Goal: Task Accomplishment & Management: Manage account settings

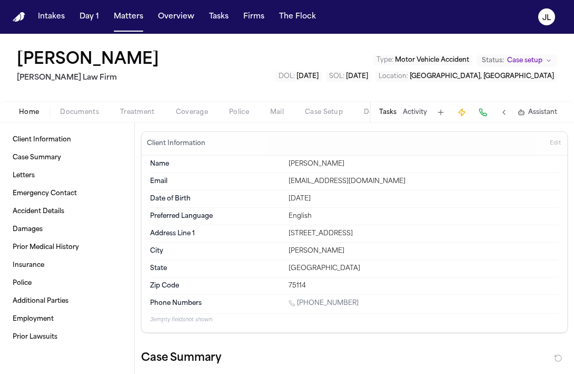
click at [24, 116] on span "Home" at bounding box center [29, 112] width 20 height 8
click at [90, 118] on span "button" at bounding box center [80, 118] width 52 height 1
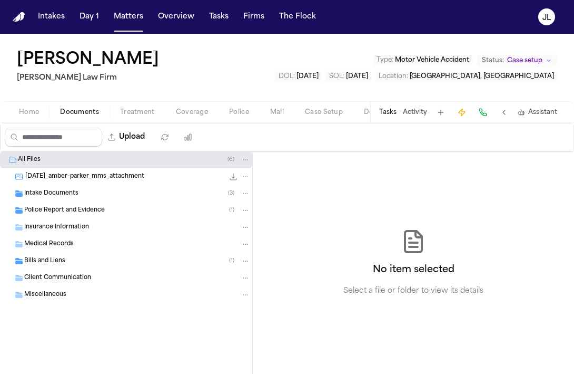
click at [85, 210] on span "Police Report and Evidence" at bounding box center [64, 210] width 81 height 9
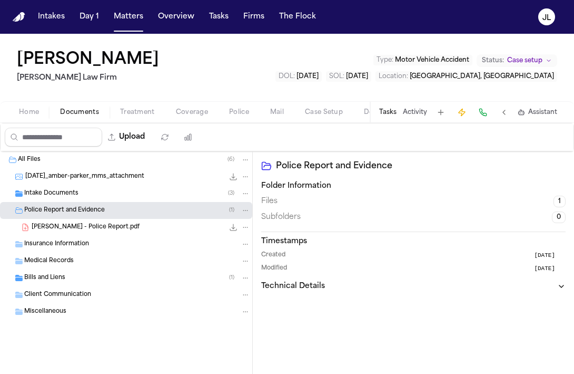
click at [91, 231] on span "[PERSON_NAME] - Police Report.pdf" at bounding box center [86, 227] width 108 height 9
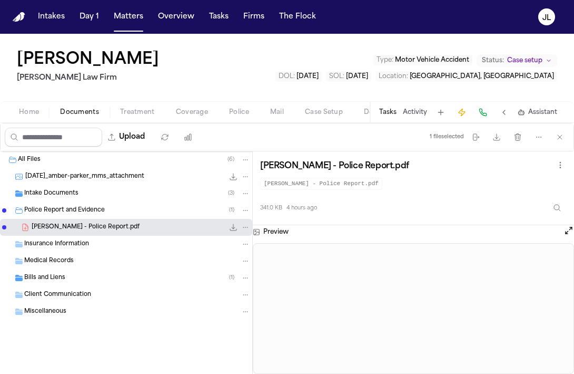
click at [565, 232] on button "Open preview" at bounding box center [569, 230] width 11 height 11
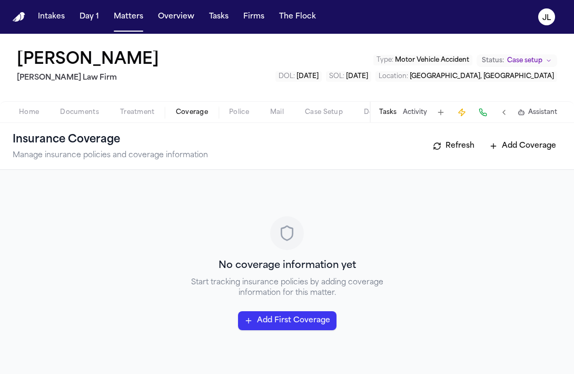
click at [178, 109] on span "Coverage" at bounding box center [192, 112] width 32 height 8
click at [284, 322] on button "Add First Coverage" at bounding box center [287, 320] width 99 height 19
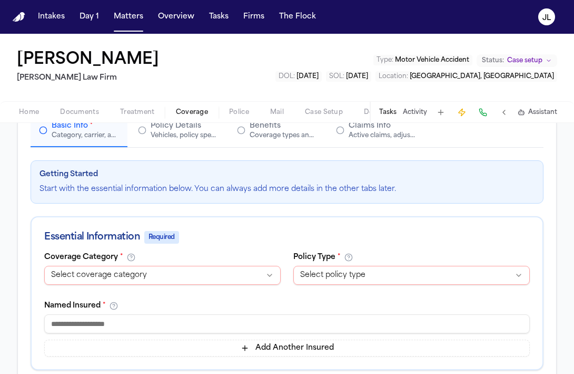
scroll to position [100, 0]
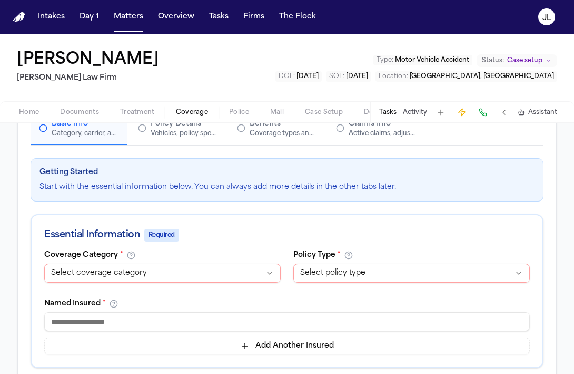
click at [311, 274] on html "**********" at bounding box center [287, 187] width 574 height 374
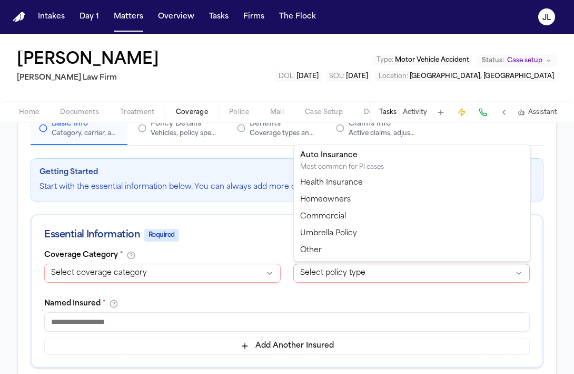
select select "****"
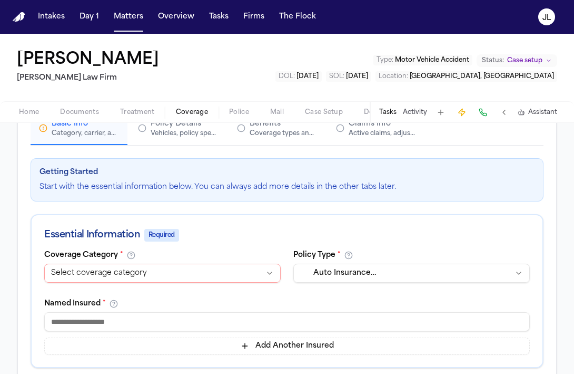
scroll to position [121, 0]
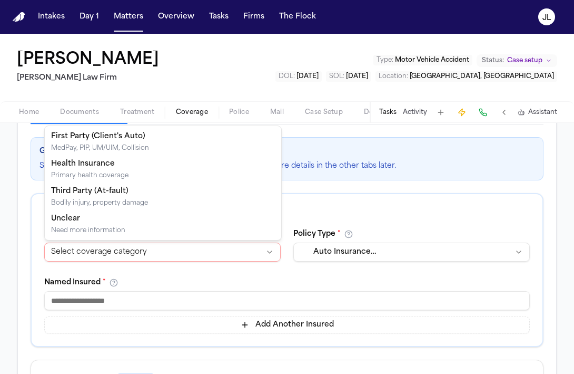
click at [232, 253] on html "**********" at bounding box center [287, 187] width 574 height 374
select select "**********"
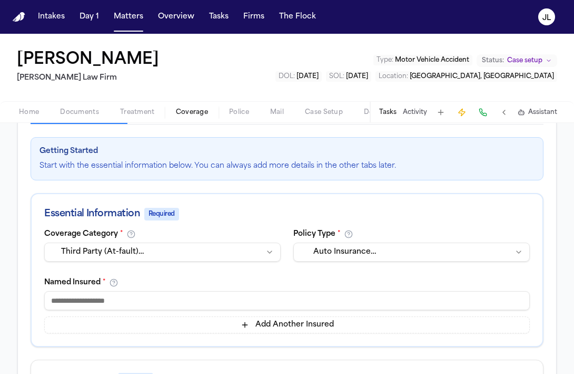
click at [105, 296] on input at bounding box center [287, 300] width 486 height 19
type input "*"
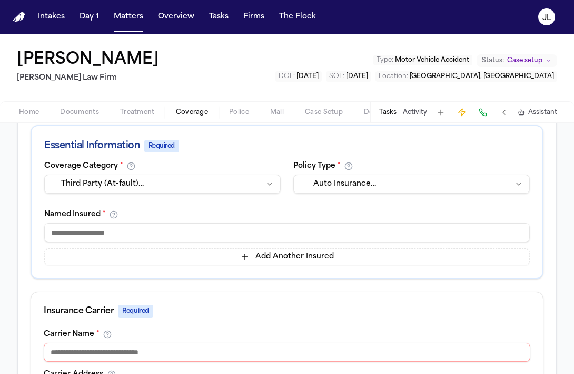
scroll to position [225, 0]
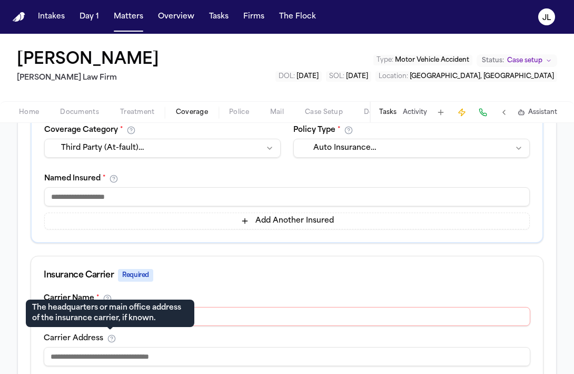
click at [123, 323] on p "The headquarters or main office address of the insurance carrier, if known." at bounding box center [110, 313] width 156 height 21
click at [186, 326] on div "The headquarters or main office address of the insurance carrier, if known. The…" at bounding box center [110, 312] width 169 height 27
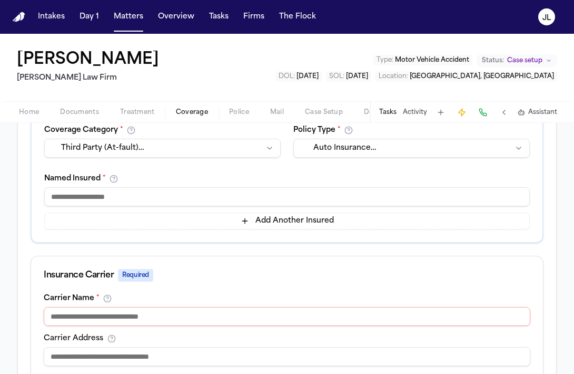
click at [199, 318] on input at bounding box center [287, 316] width 487 height 19
type input "**********"
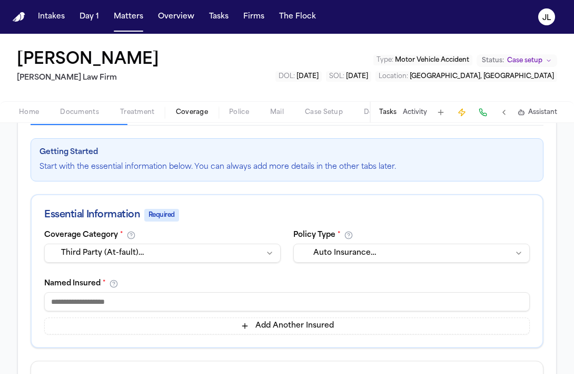
scroll to position [128, 0]
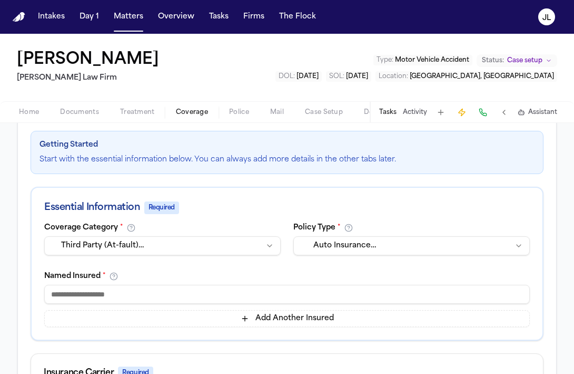
click at [111, 287] on input at bounding box center [287, 294] width 486 height 19
paste input "*********"
type input "*********"
type input "**********"
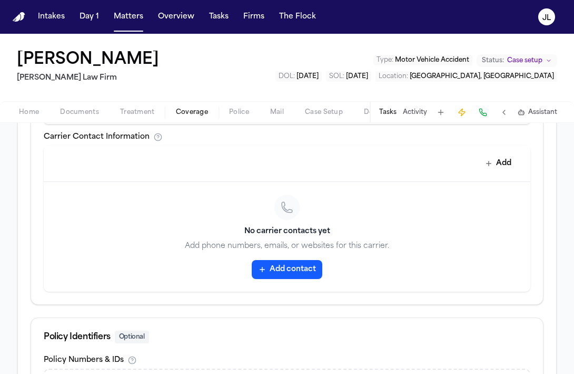
scroll to position [596, 0]
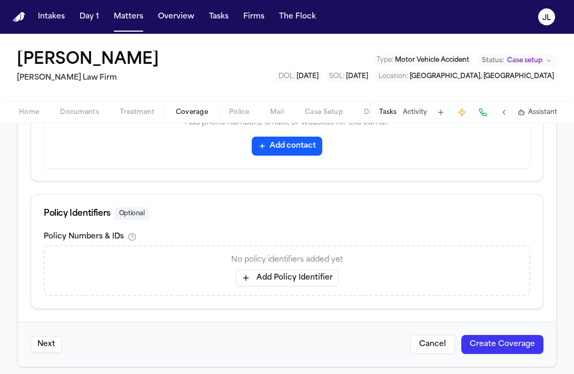
click at [276, 275] on button "Add Policy Identifier" at bounding box center [287, 277] width 103 height 17
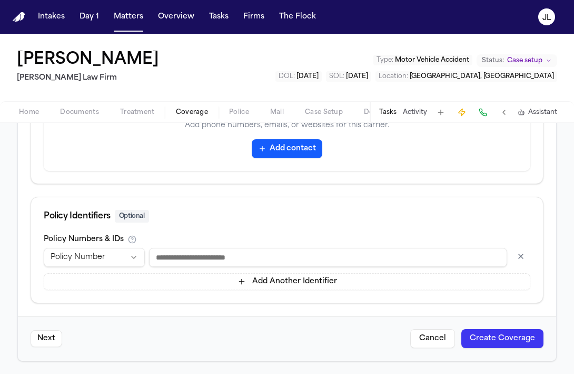
paste input "*********"
type input "*********"
click at [482, 331] on button "Create Coverage" at bounding box center [503, 338] width 82 height 19
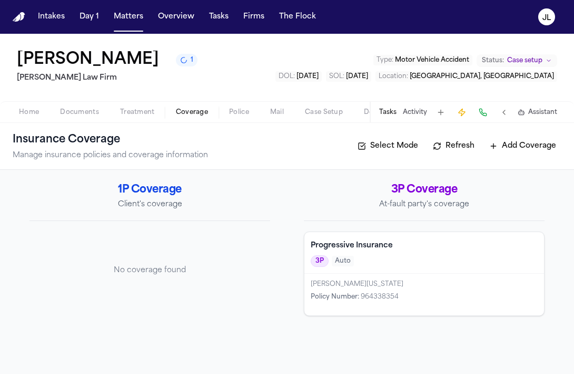
click at [409, 269] on div "Progressive Insurance 3P Auto" at bounding box center [425, 253] width 240 height 42
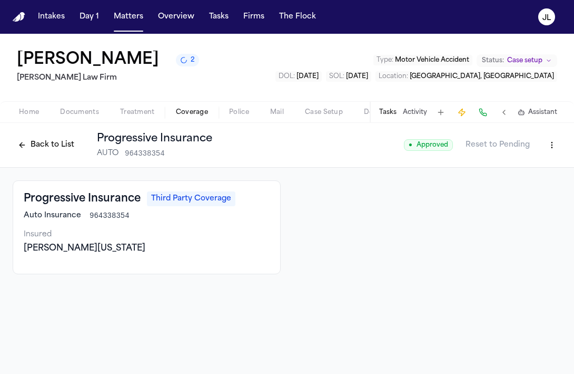
click at [543, 148] on html "Intakes Day 1 Matters Overview Tasks Firms The Flock JL Amber Parker 2 Ruy Mire…" at bounding box center [287, 187] width 574 height 374
click at [505, 171] on div "Edit Coverage" at bounding box center [516, 168] width 89 height 17
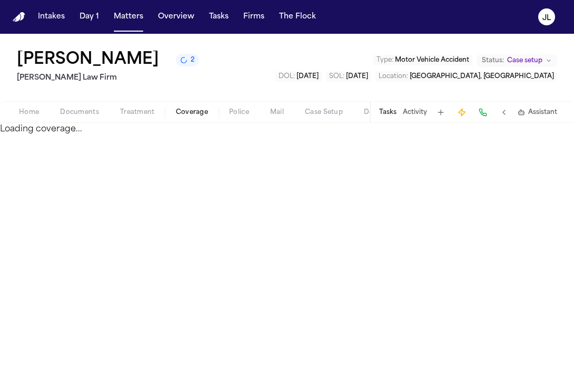
select select "**********"
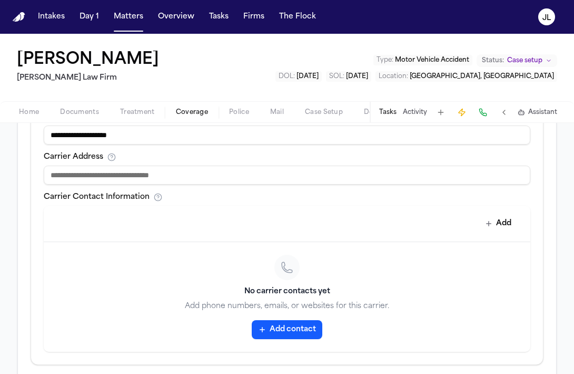
scroll to position [429, 0]
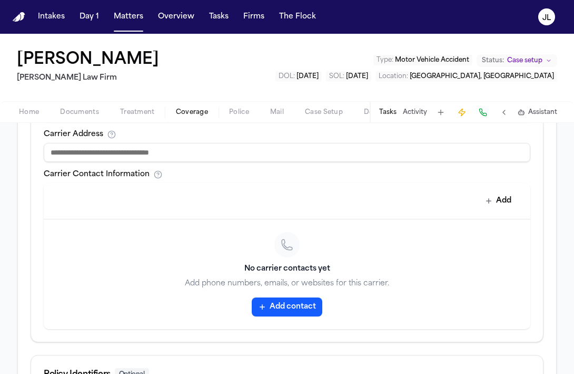
click at [315, 307] on button "Add contact" at bounding box center [287, 306] width 71 height 19
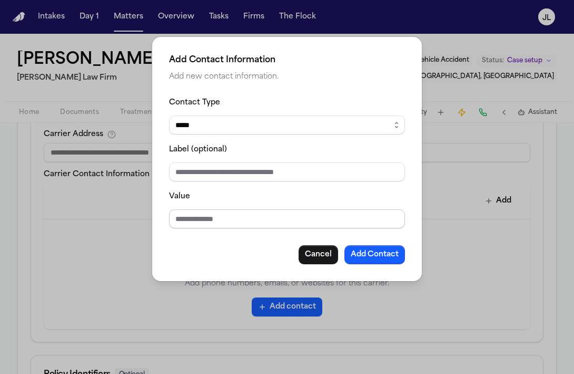
click at [193, 222] on input "Value" at bounding box center [287, 218] width 236 height 19
paste input "**********"
click at [178, 219] on input "**********" at bounding box center [287, 218] width 236 height 19
type input "**********"
click at [385, 257] on button "Add Contact" at bounding box center [375, 254] width 61 height 19
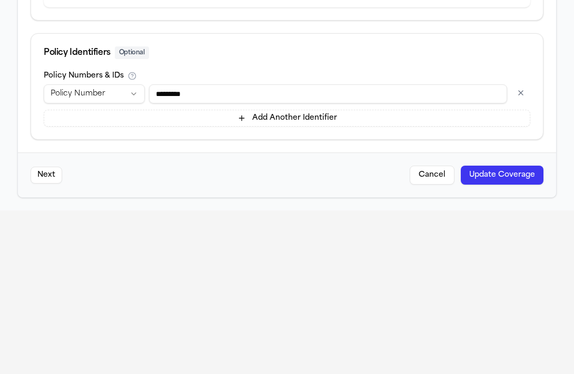
scroll to position [228, 0]
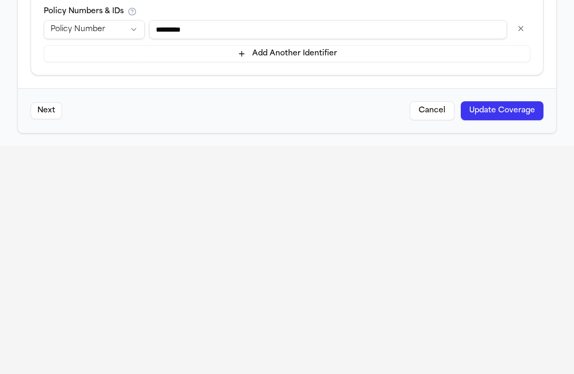
click at [491, 108] on button "Update Coverage" at bounding box center [502, 110] width 83 height 19
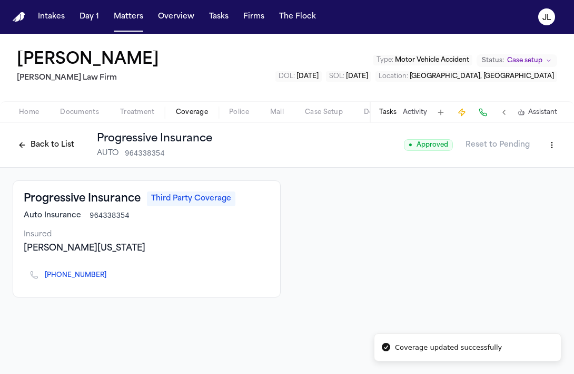
click at [48, 212] on span "Auto Insurance" at bounding box center [52, 215] width 57 height 11
click at [119, 239] on div "Insured" at bounding box center [147, 234] width 246 height 11
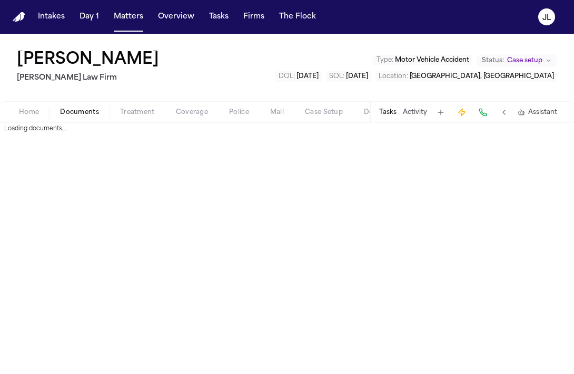
click at [65, 115] on span "Documents" at bounding box center [79, 112] width 39 height 8
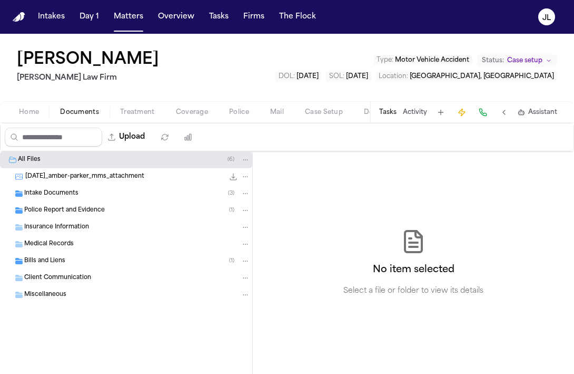
click at [80, 199] on div "Intake Documents ( 3 )" at bounding box center [126, 193] width 252 height 17
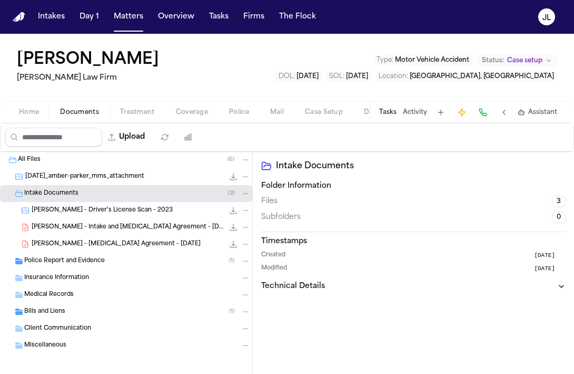
click at [77, 262] on span "Police Report and Evidence" at bounding box center [64, 261] width 81 height 9
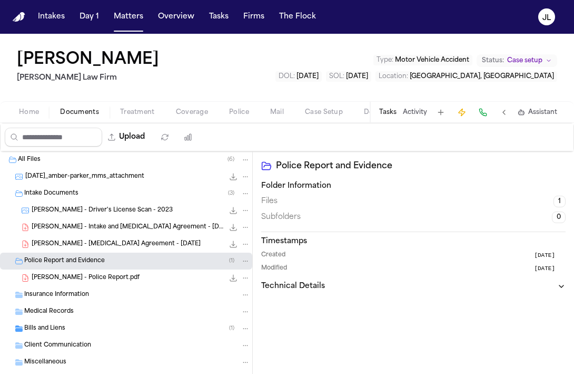
click at [109, 269] on div "Parker, Amber - Police Report.pdf 341.0 KB • PDF" at bounding box center [126, 277] width 252 height 17
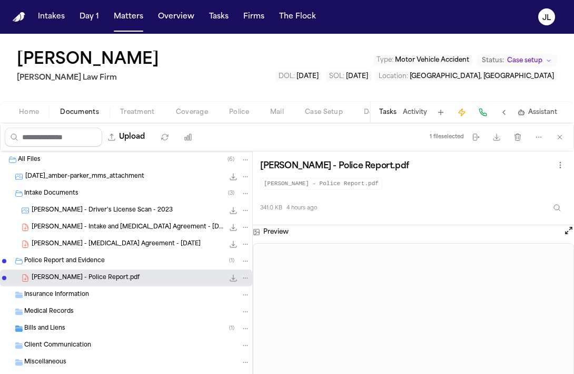
click at [570, 228] on button "Open preview" at bounding box center [569, 230] width 11 height 11
click at [482, 114] on button at bounding box center [483, 112] width 15 height 15
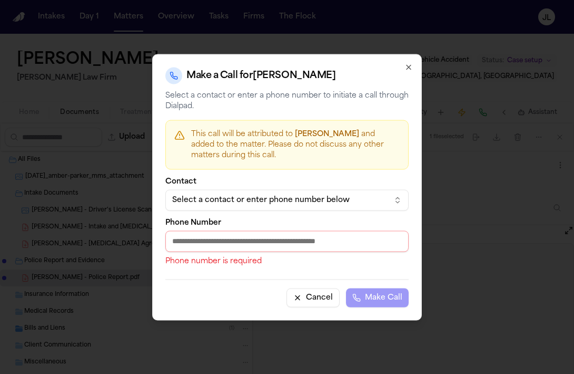
click at [276, 200] on div "Select a contact or enter phone number below" at bounding box center [278, 199] width 213 height 11
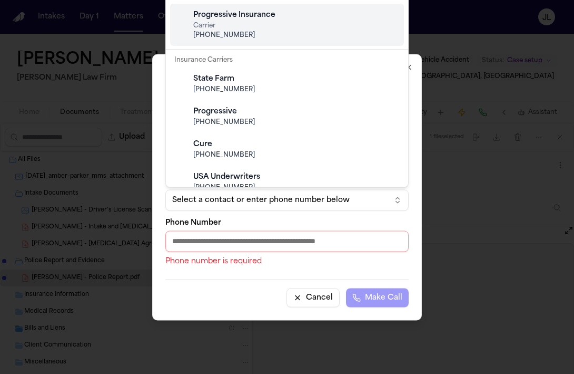
scroll to position [154, 0]
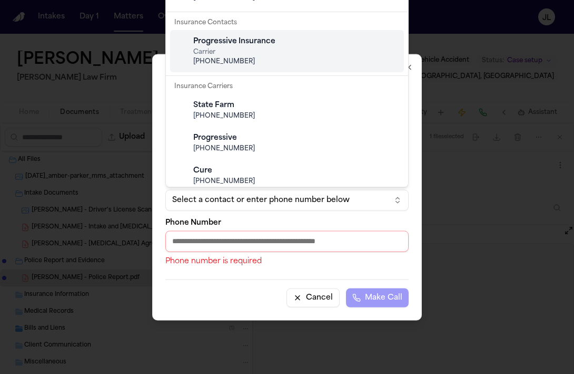
click at [265, 51] on span "Carrier" at bounding box center [295, 52] width 204 height 8
type input "**********"
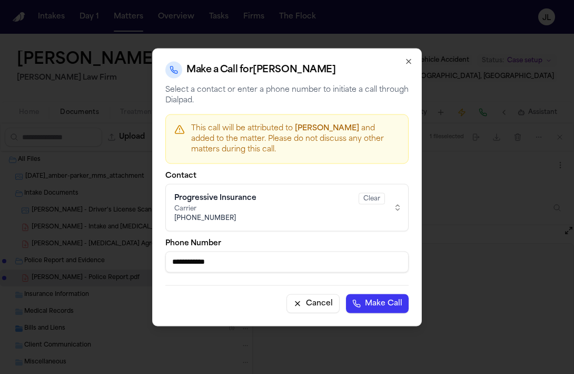
click at [377, 310] on button "Make Call" at bounding box center [377, 303] width 63 height 19
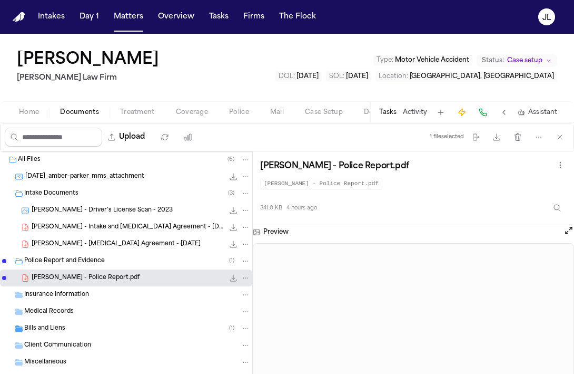
click at [483, 111] on button at bounding box center [483, 112] width 15 height 15
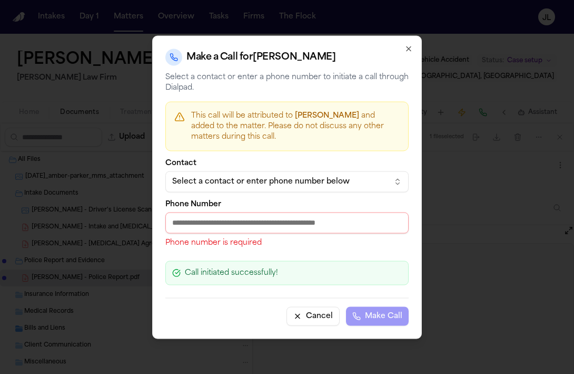
click at [296, 183] on div "Select a contact or enter phone number below" at bounding box center [278, 181] width 213 height 11
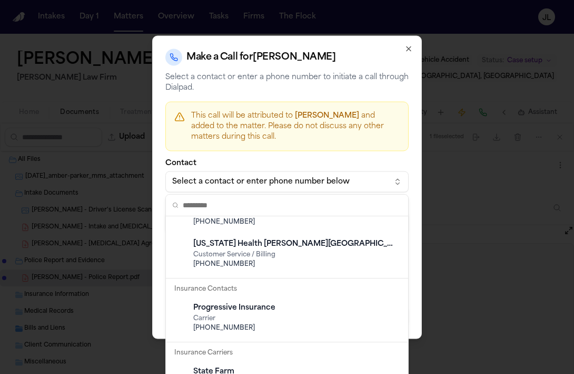
scroll to position [152, 0]
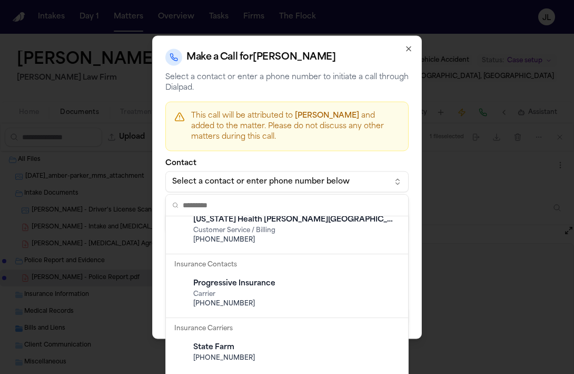
click at [275, 300] on span "(800) 776-4737" at bounding box center [295, 303] width 204 height 8
type input "**********"
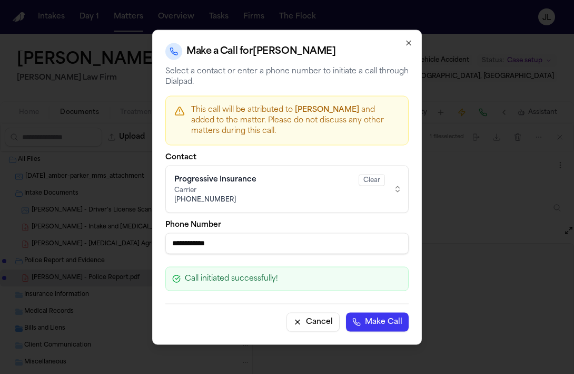
click at [381, 323] on button "Make Call" at bounding box center [377, 321] width 63 height 19
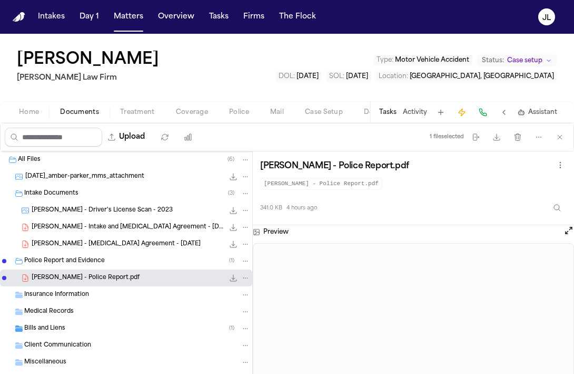
click at [191, 111] on span "Coverage" at bounding box center [192, 112] width 32 height 8
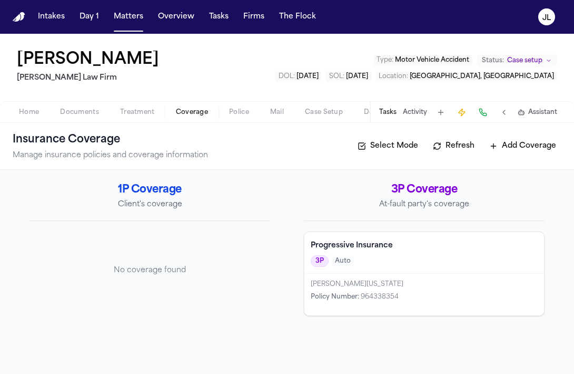
click at [354, 261] on div "3P Auto" at bounding box center [424, 261] width 227 height 12
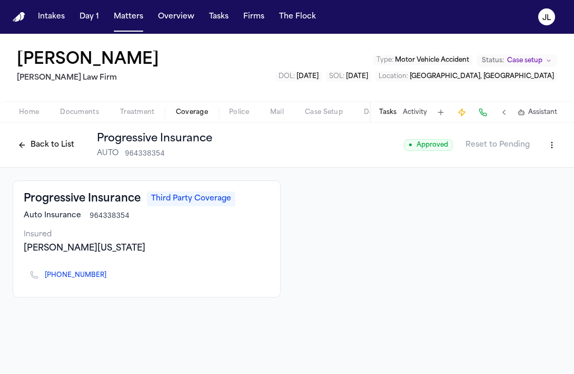
click at [47, 145] on button "Back to List" at bounding box center [46, 145] width 67 height 17
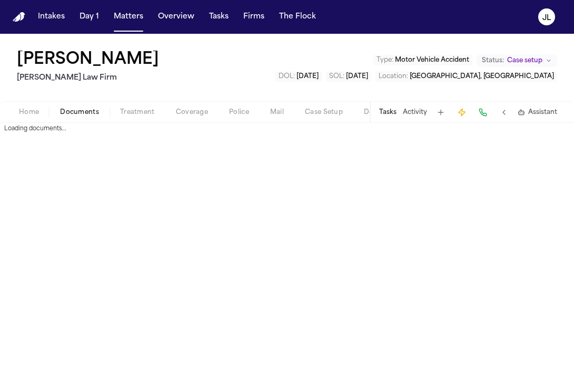
click at [81, 108] on span "Documents" at bounding box center [79, 112] width 39 height 8
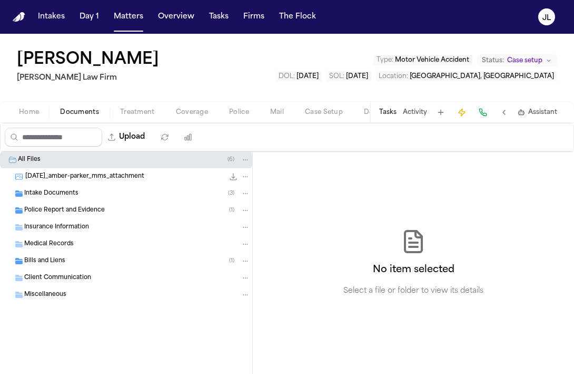
click at [33, 117] on button "Home" at bounding box center [28, 112] width 41 height 13
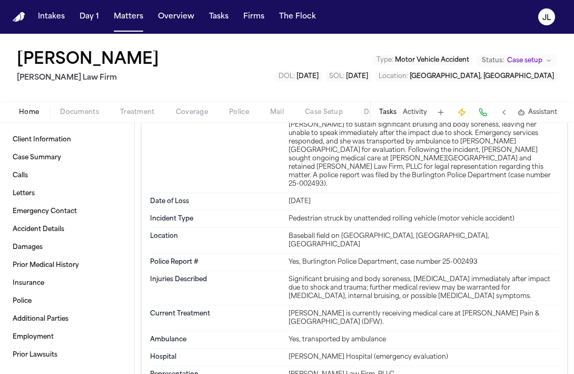
scroll to position [774, 0]
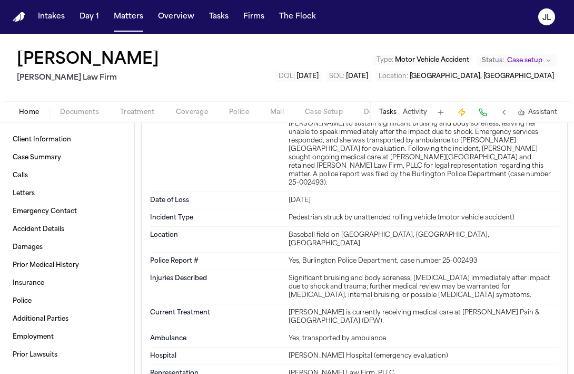
click at [120, 12] on button "Matters" at bounding box center [129, 16] width 38 height 19
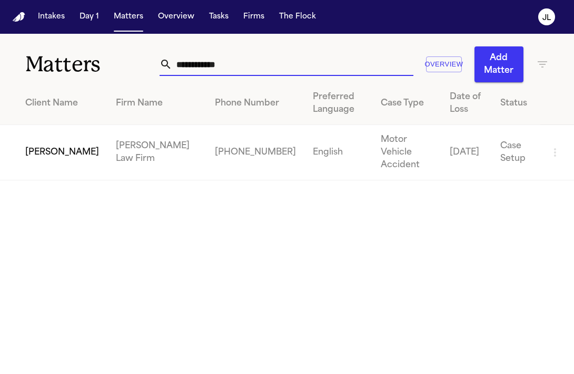
drag, startPoint x: 245, startPoint y: 56, endPoint x: 233, endPoint y: 82, distance: 28.8
click at [233, 83] on div "**********" at bounding box center [287, 107] width 574 height 147
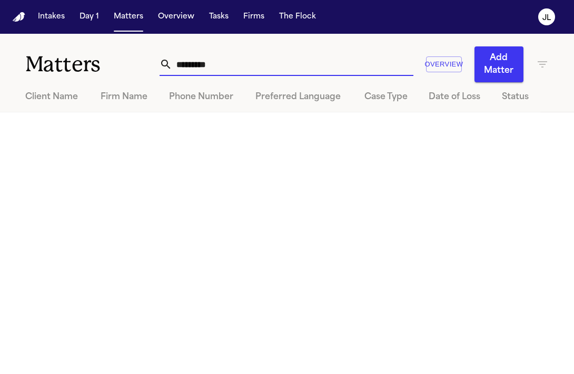
click at [173, 63] on input "*********" at bounding box center [292, 64] width 241 height 23
type input "**********"
drag, startPoint x: 242, startPoint y: 63, endPoint x: 126, endPoint y: 63, distance: 116.0
click at [126, 63] on div "**********" at bounding box center [287, 58] width 574 height 48
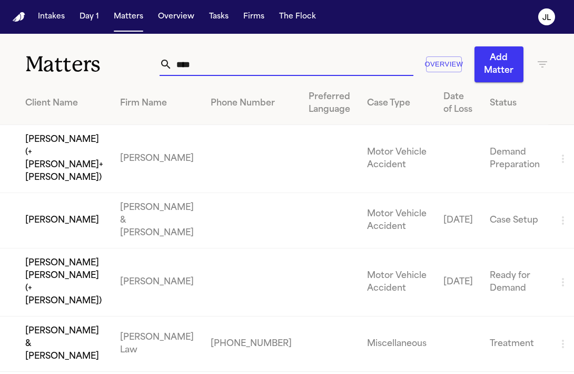
type input "***"
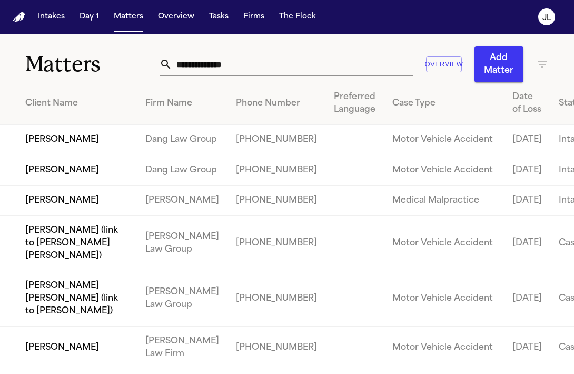
click at [95, 155] on td "[PERSON_NAME]" at bounding box center [68, 140] width 137 height 30
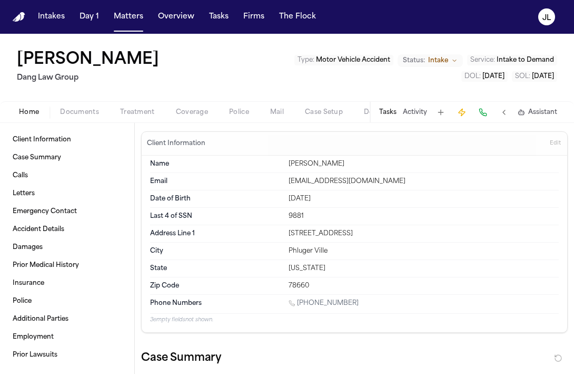
click at [83, 108] on span "Documents" at bounding box center [79, 112] width 39 height 8
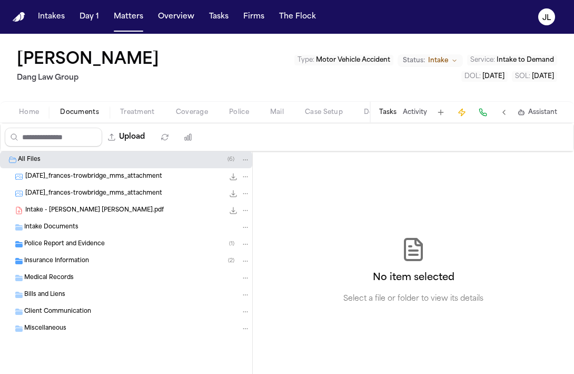
click at [73, 240] on span "Police Report and Evidence" at bounding box center [64, 244] width 81 height 9
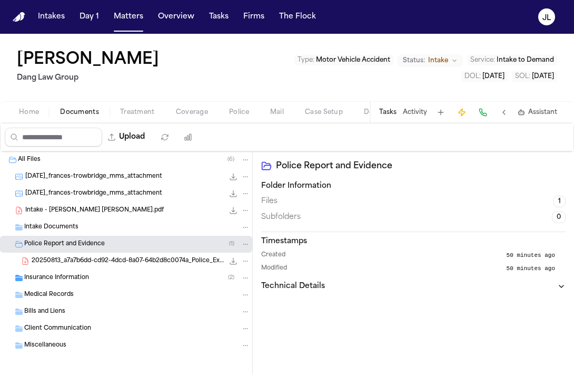
click at [84, 267] on div "20250813_a7a7b6dd-cd92-4dcd-8a07-64b2d8c0074a_Police_Exchange.pdf.pdf 80.7 KB •…" at bounding box center [126, 260] width 252 height 17
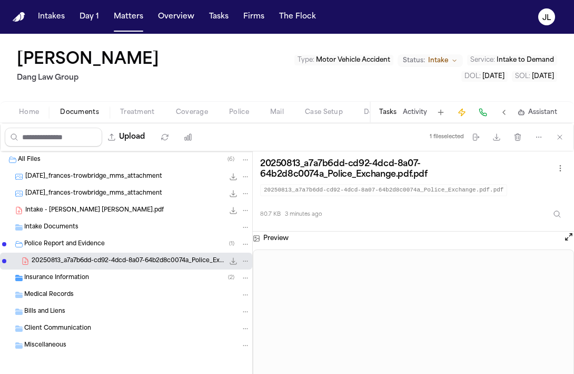
click at [571, 244] on button at bounding box center [569, 238] width 11 height 14
click at [567, 242] on button "Open preview" at bounding box center [569, 236] width 11 height 11
click at [570, 238] on button "Open preview" at bounding box center [569, 236] width 11 height 11
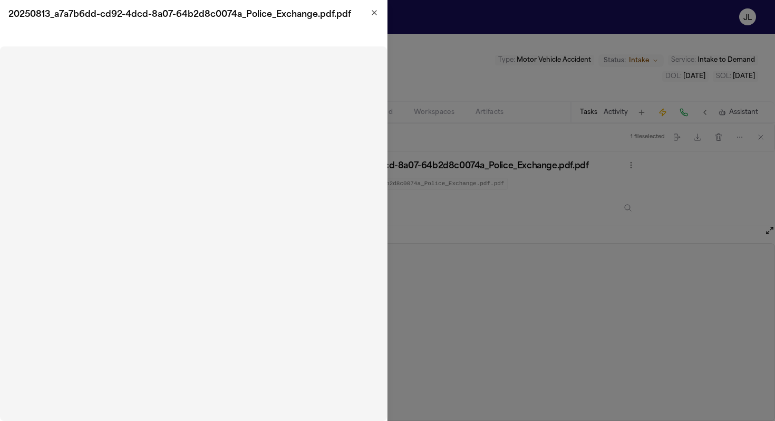
click at [376, 11] on icon "button" at bounding box center [374, 13] width 4 height 4
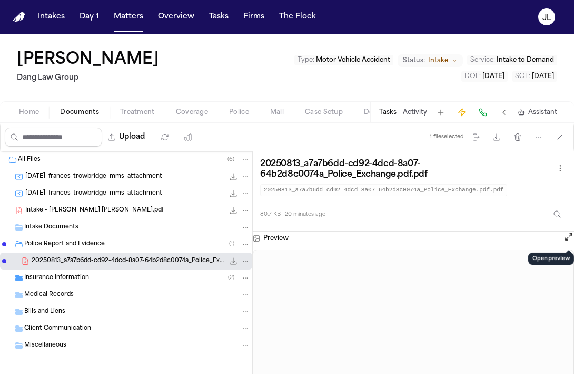
click at [574, 240] on button "Open preview" at bounding box center [569, 236] width 11 height 11
click at [568, 240] on button "Open preview" at bounding box center [569, 236] width 11 height 11
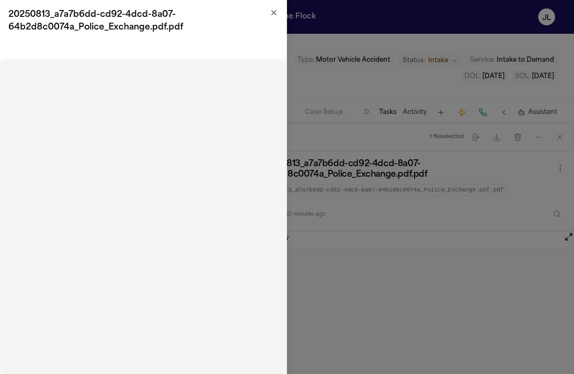
click at [276, 11] on icon "button" at bounding box center [274, 13] width 4 height 4
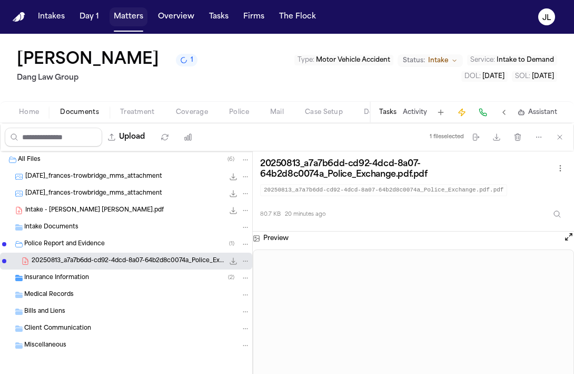
click at [130, 21] on button "Matters" at bounding box center [129, 16] width 38 height 19
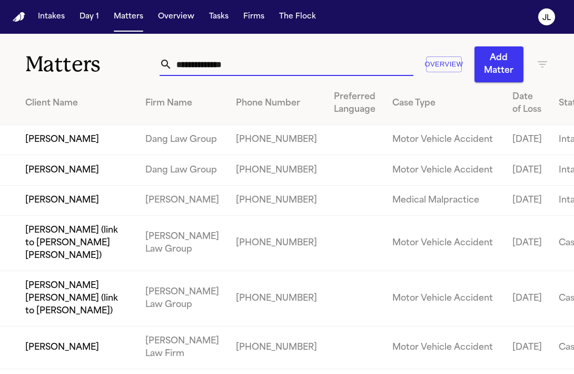
click at [216, 68] on input "text" at bounding box center [292, 64] width 241 height 23
click at [86, 185] on td "Alyssa Trowbridge" at bounding box center [68, 170] width 137 height 30
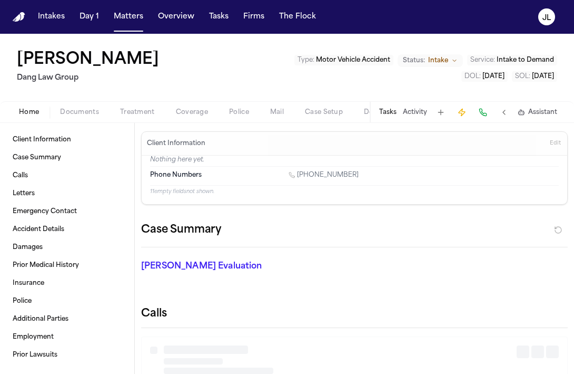
click at [189, 108] on span "Coverage" at bounding box center [192, 112] width 32 height 8
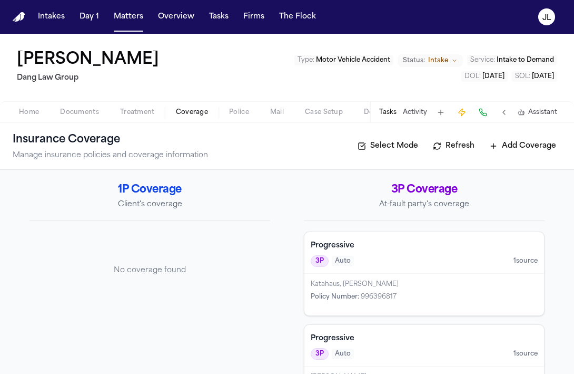
scroll to position [47, 0]
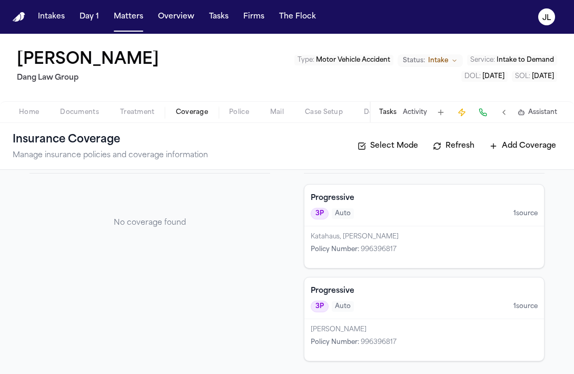
click at [361, 316] on div "Progressive 3P Auto 1 source" at bounding box center [425, 298] width 240 height 42
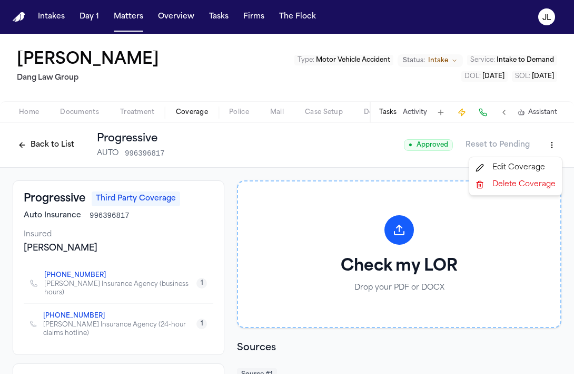
click at [549, 152] on html "Intakes Day 1 Matters Overview Tasks Firms The Flock JL Alyssa Trowbridge Dang …" at bounding box center [287, 187] width 574 height 374
click at [522, 183] on div "Delete Coverage" at bounding box center [516, 184] width 89 height 17
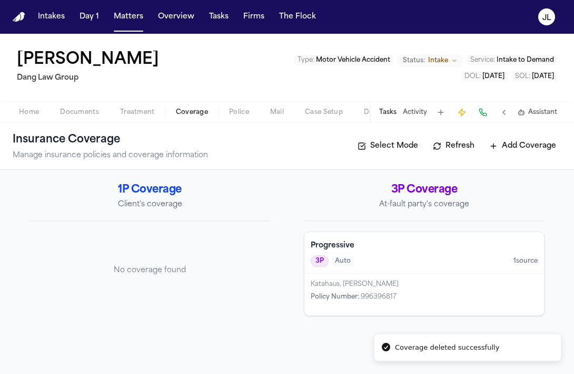
click at [536, 140] on button "Add Coverage" at bounding box center [522, 146] width 77 height 17
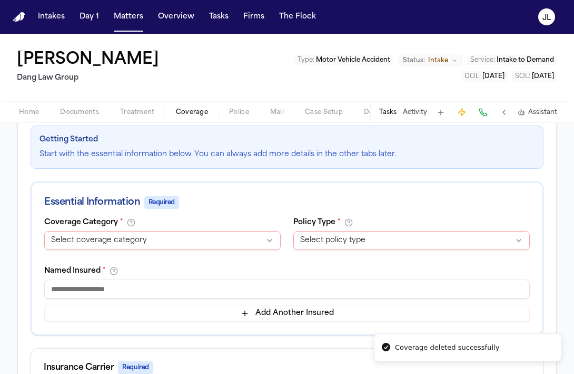
scroll to position [136, 0]
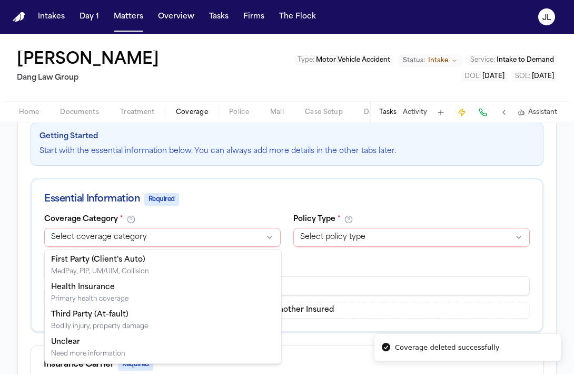
click at [223, 237] on html "Coverage deleted successfully Intakes Day 1 Matters Overview Tasks Firms The Fl…" at bounding box center [287, 187] width 574 height 374
select select "**********"
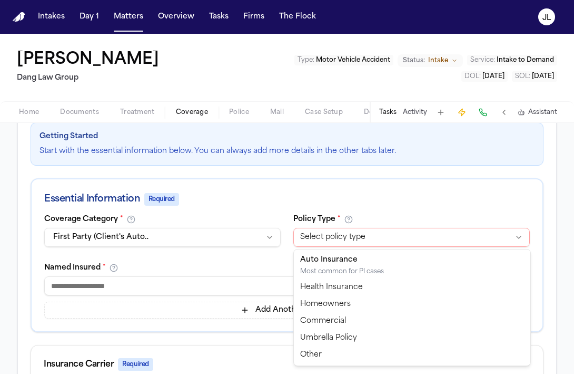
click at [373, 239] on html "Intakes Day 1 Matters Overview Tasks Firms The Flock JL Alyssa Trowbridge Dang …" at bounding box center [287, 187] width 574 height 374
select select "****"
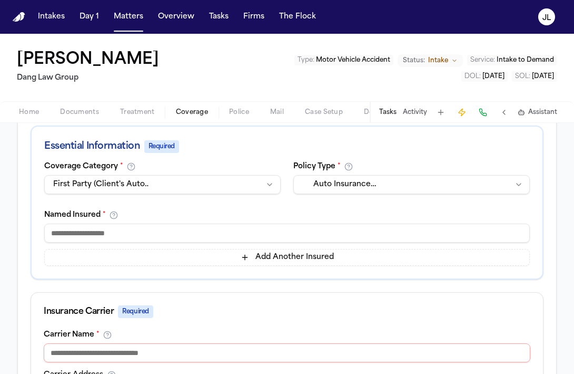
scroll to position [189, 0]
click at [110, 226] on input at bounding box center [287, 232] width 486 height 19
paste input "**********"
type input "**********"
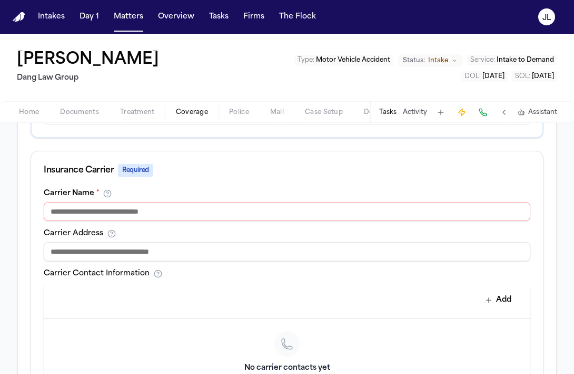
scroll to position [331, 0]
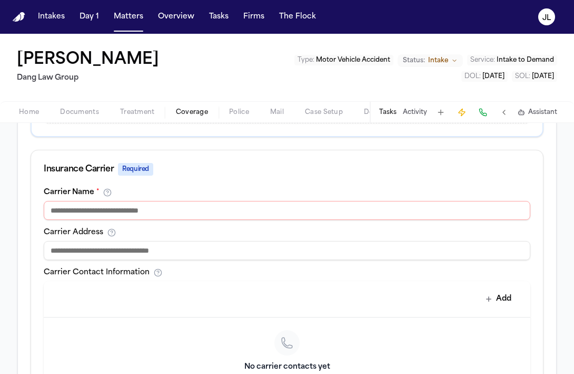
click at [149, 217] on input at bounding box center [287, 210] width 487 height 19
type input "**********"
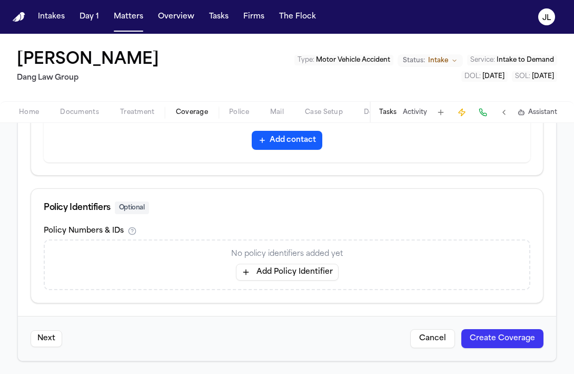
click at [281, 271] on button "Add Policy Identifier" at bounding box center [287, 272] width 103 height 17
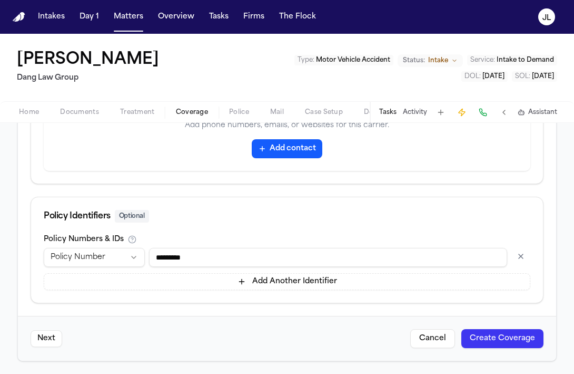
type input "*********"
click at [519, 333] on button "Create Coverage" at bounding box center [503, 338] width 82 height 19
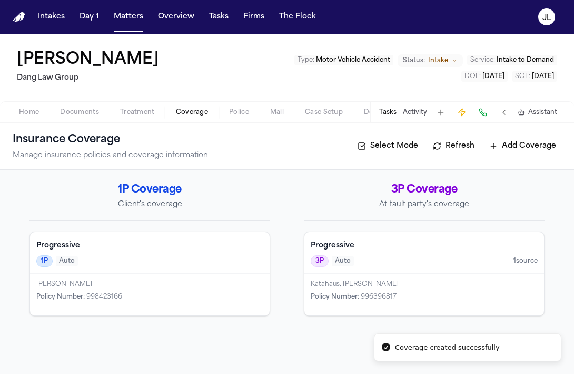
click at [546, 151] on button "Add Coverage" at bounding box center [522, 146] width 77 height 17
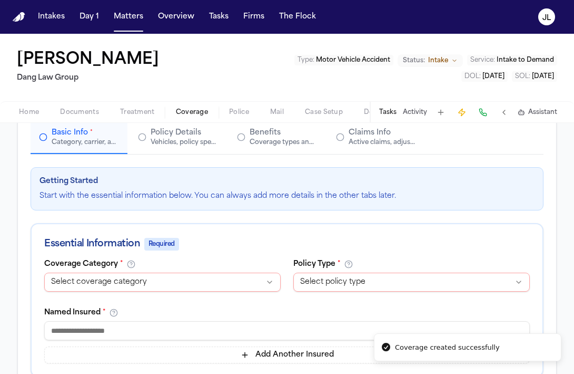
scroll to position [92, 0]
click at [221, 272] on html "Coverage created successfully Intakes Day 1 Matters Overview Tasks Firms The Fl…" at bounding box center [287, 187] width 574 height 374
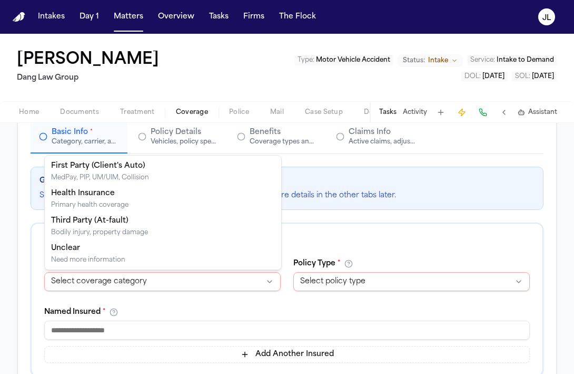
select select "**********"
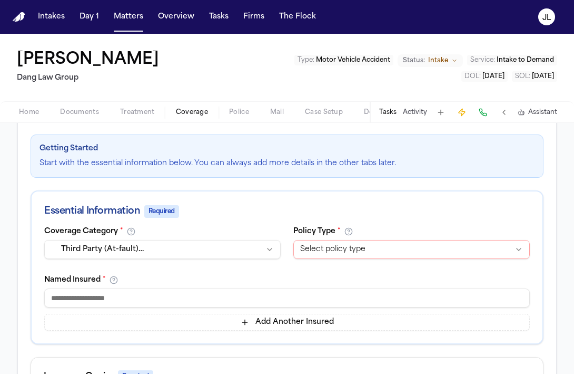
scroll to position [124, 0]
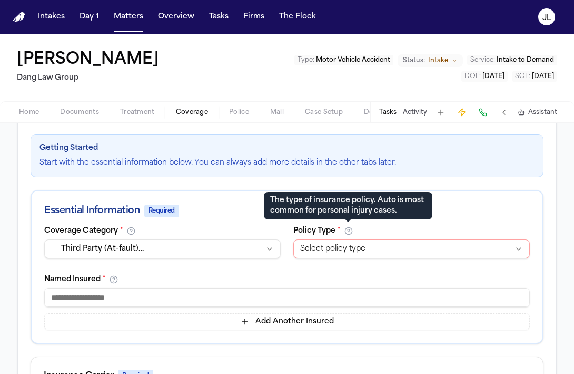
click at [346, 241] on html "Intakes Day 1 Matters Overview Tasks Firms The Flock JL Alyssa Trowbridge Dang …" at bounding box center [287, 187] width 574 height 374
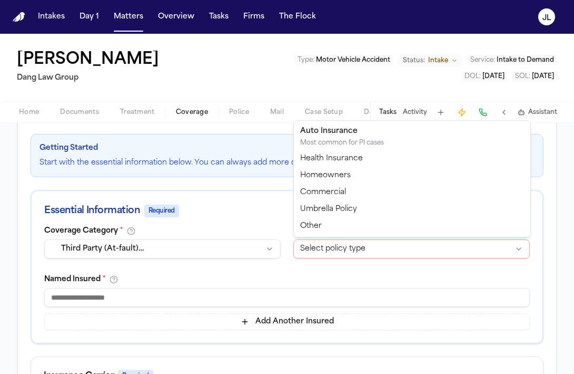
select select "****"
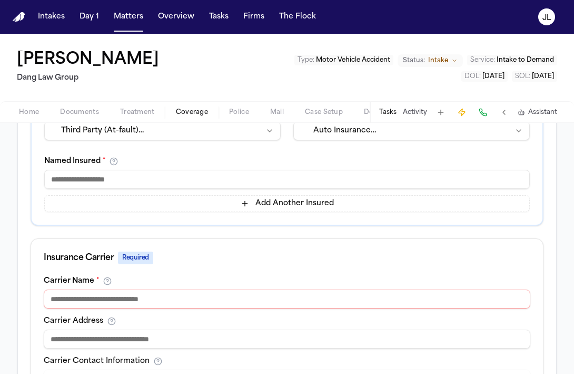
scroll to position [257, 0]
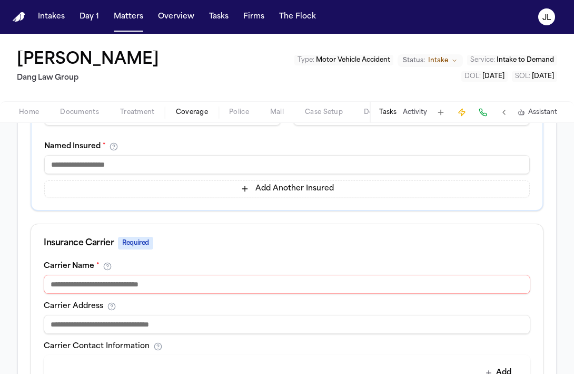
click at [264, 280] on input at bounding box center [287, 284] width 487 height 19
type input "*****"
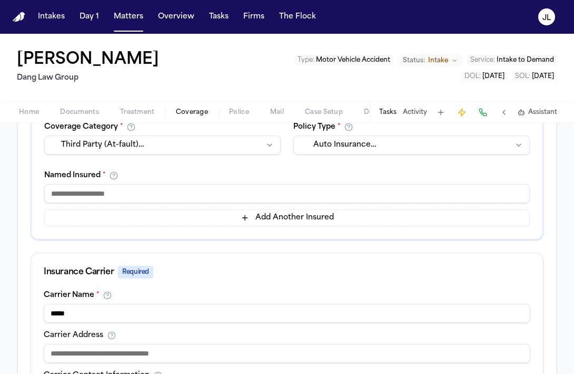
scroll to position [203, 0]
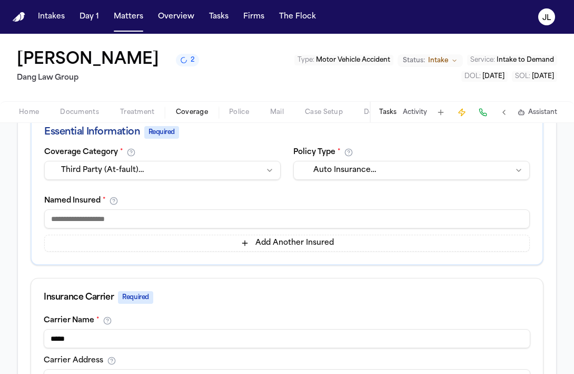
click at [135, 225] on input at bounding box center [287, 218] width 486 height 19
paste input "**********"
type input "**********"
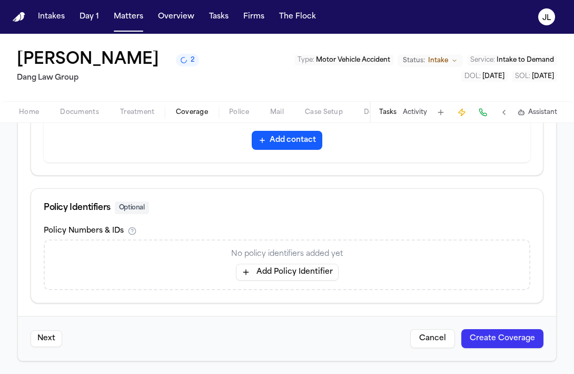
click at [267, 274] on button "Add Policy Identifier" at bounding box center [287, 272] width 103 height 17
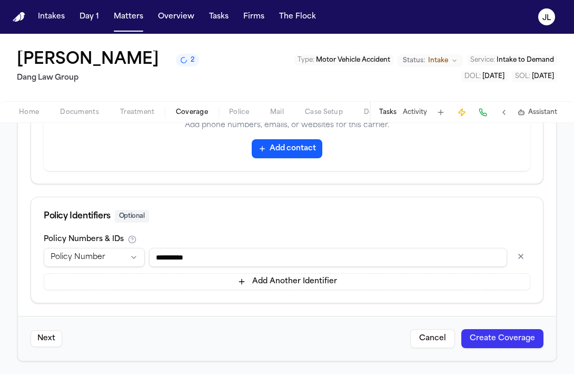
type input "**********"
click at [516, 338] on button "Create Coverage" at bounding box center [503, 338] width 82 height 19
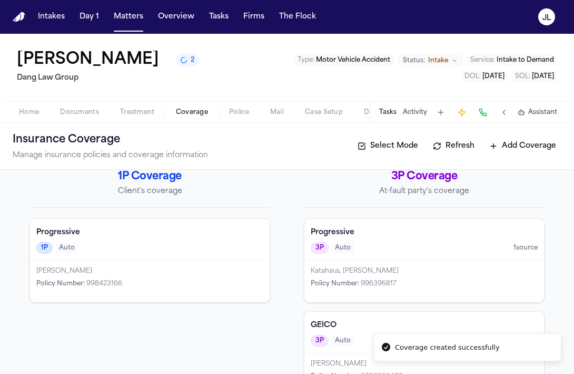
scroll to position [7, 0]
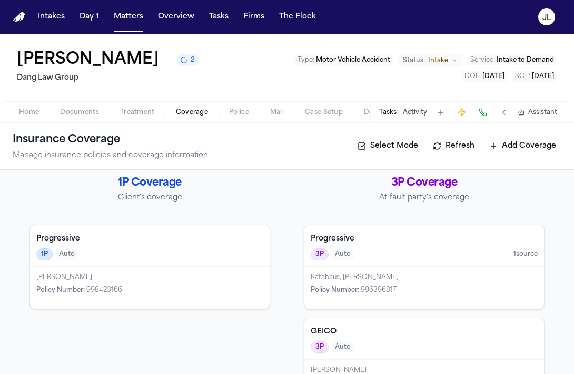
click at [349, 287] on span "Policy Number :" at bounding box center [335, 290] width 48 height 6
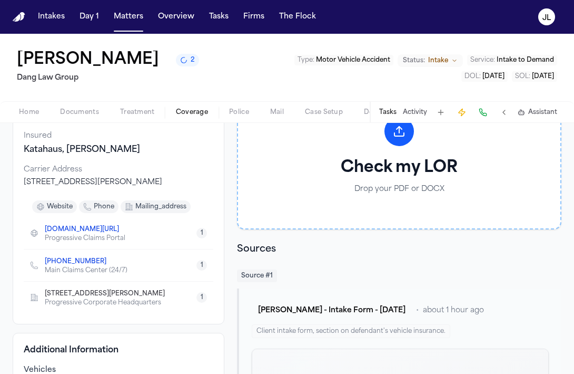
scroll to position [101, 0]
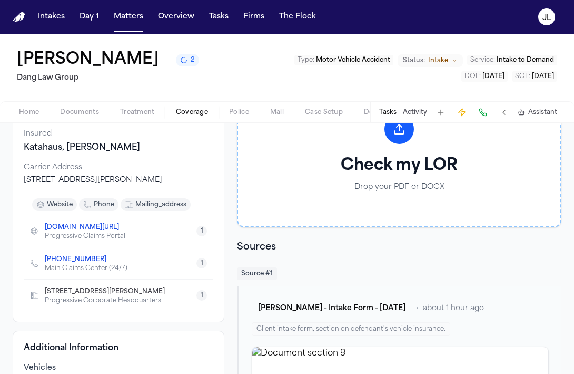
click at [110, 262] on icon "Copy to clipboard" at bounding box center [112, 261] width 4 height 4
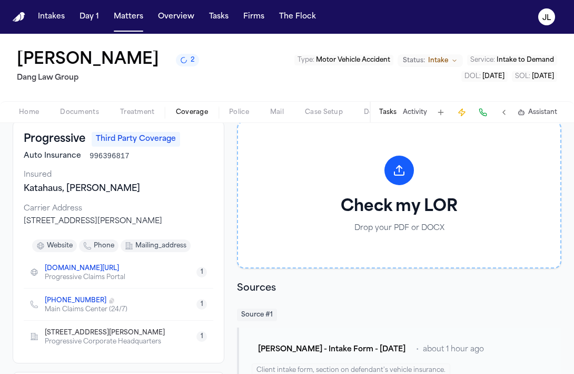
scroll to position [0, 0]
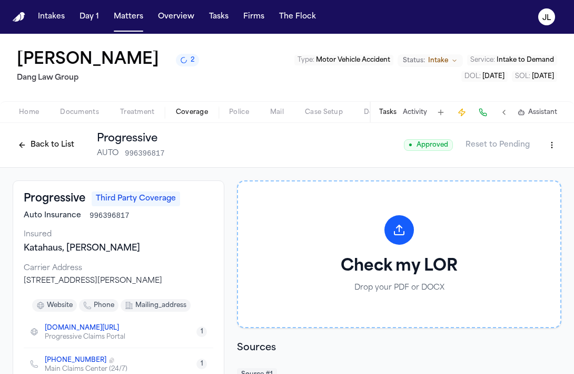
click at [32, 147] on button "Back to List" at bounding box center [46, 145] width 67 height 17
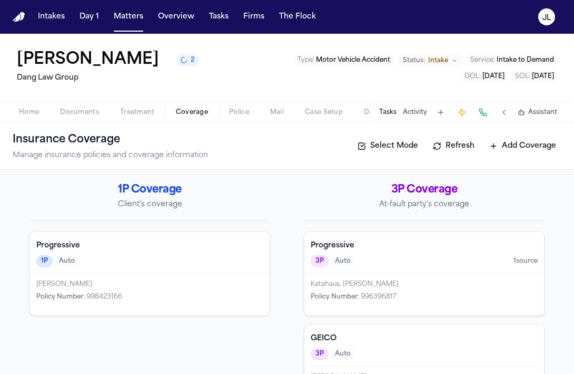
click at [99, 270] on div "Progressive 1P Auto" at bounding box center [150, 253] width 240 height 42
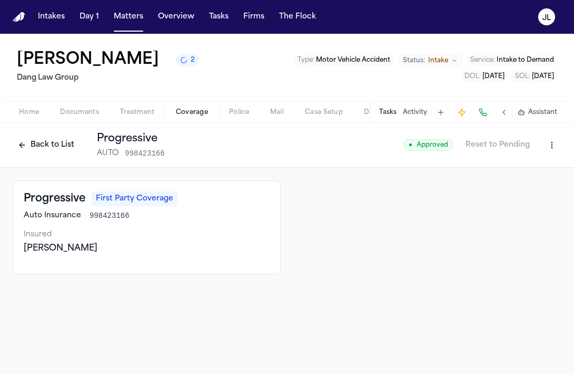
click at [552, 155] on div "Back to List Progressive AUTO 998423166 ● Approved Reset to Pending" at bounding box center [287, 144] width 549 height 27
click at [552, 153] on html "Intakes Day 1 Matters Overview Tasks Firms The Flock JL Alyssa Trowbridge 2 Dan…" at bounding box center [287, 187] width 574 height 374
click at [534, 166] on div "Edit Coverage" at bounding box center [516, 168] width 89 height 17
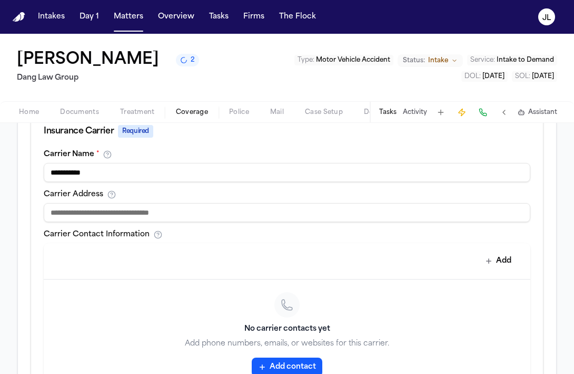
scroll to position [392, 0]
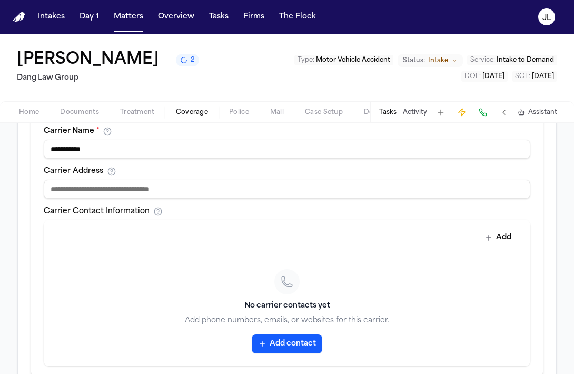
click at [288, 347] on button "Add contact" at bounding box center [287, 343] width 71 height 19
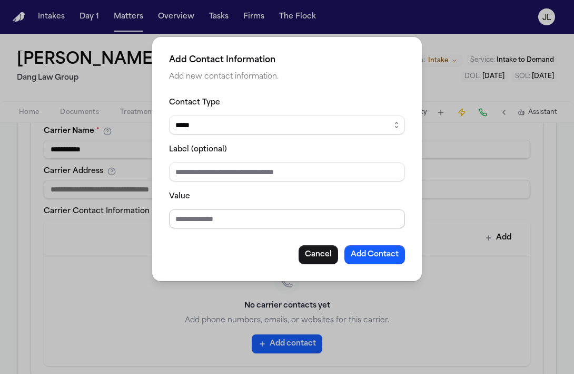
click at [289, 216] on input "Value" at bounding box center [287, 218] width 236 height 19
paste input "**********"
type input "**********"
click at [373, 258] on button "Add Contact" at bounding box center [375, 254] width 61 height 19
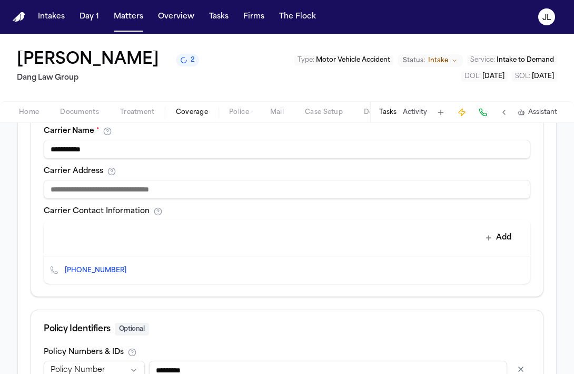
scroll to position [505, 0]
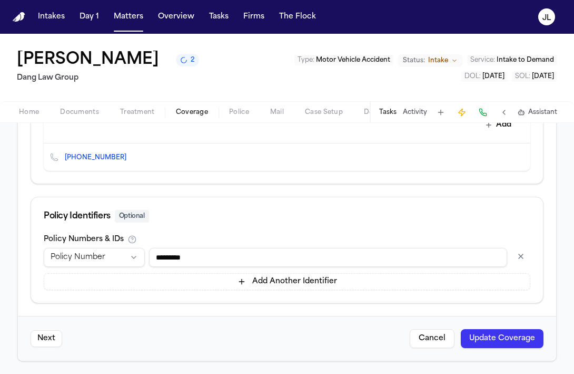
click at [522, 342] on button "Update Coverage" at bounding box center [502, 338] width 83 height 19
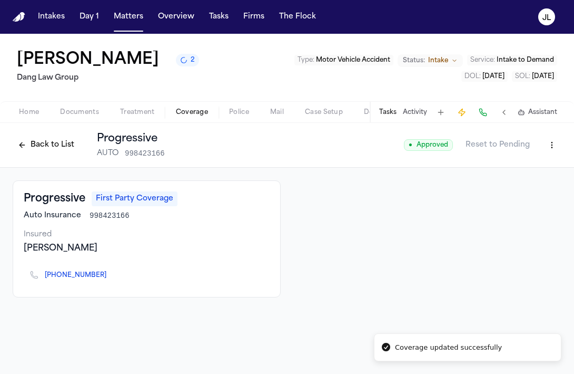
click at [318, 116] on span "Case Setup" at bounding box center [324, 112] width 38 height 8
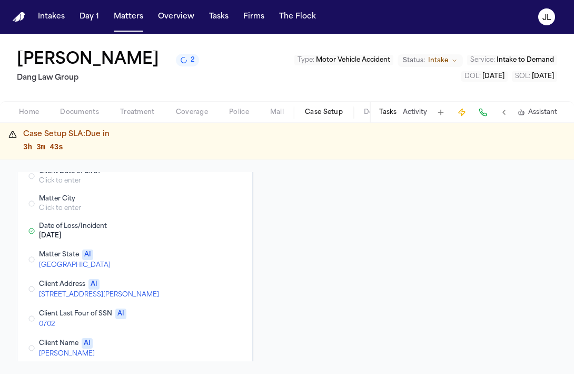
scroll to position [82, 0]
click at [191, 255] on button "Edit Matter State" at bounding box center [192, 258] width 19 height 13
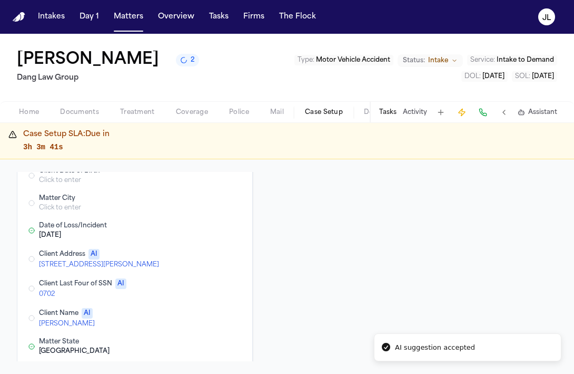
click at [192, 287] on button "Edit Client Last Four of SSN" at bounding box center [192, 288] width 19 height 13
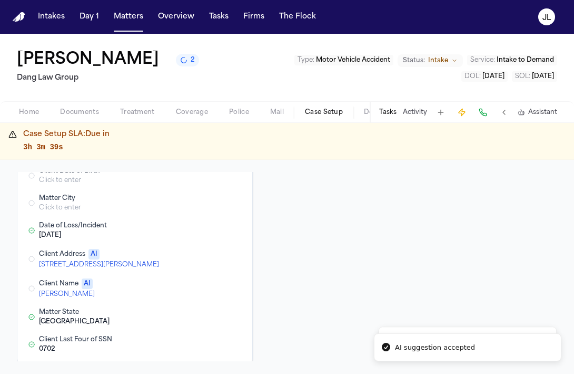
click at [197, 262] on button "Edit Client Address" at bounding box center [192, 258] width 19 height 13
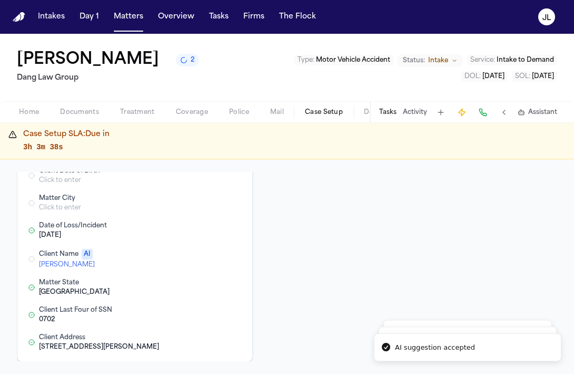
click at [192, 265] on button "Edit Client Name" at bounding box center [192, 258] width 19 height 13
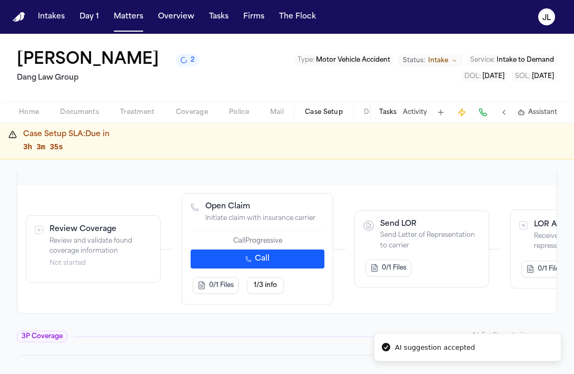
scroll to position [348, 0]
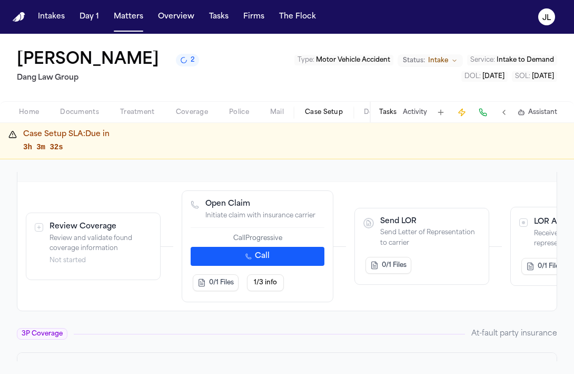
click at [231, 264] on button "Call" at bounding box center [258, 256] width 134 height 19
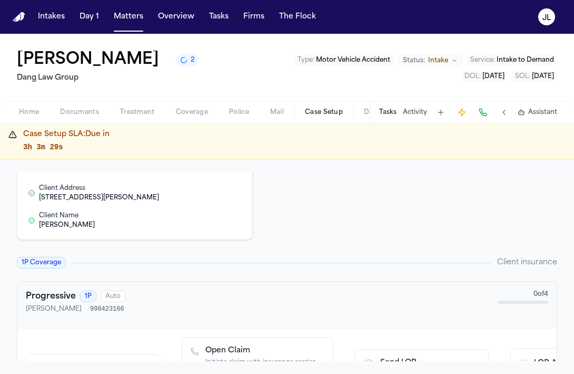
scroll to position [0, 0]
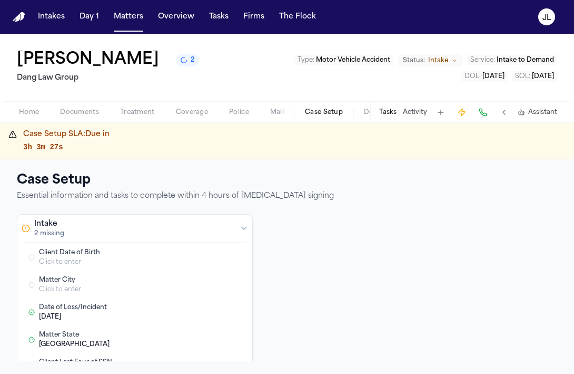
click at [176, 112] on span "Coverage" at bounding box center [192, 112] width 32 height 8
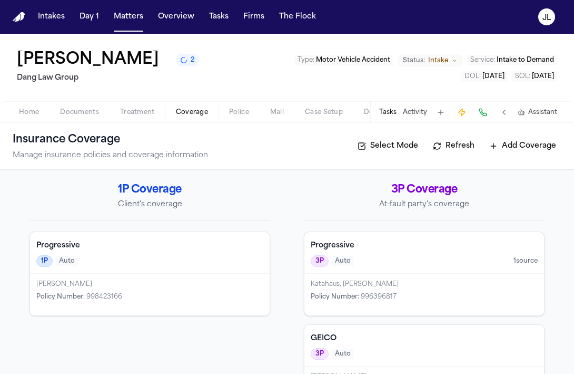
scroll to position [48, 0]
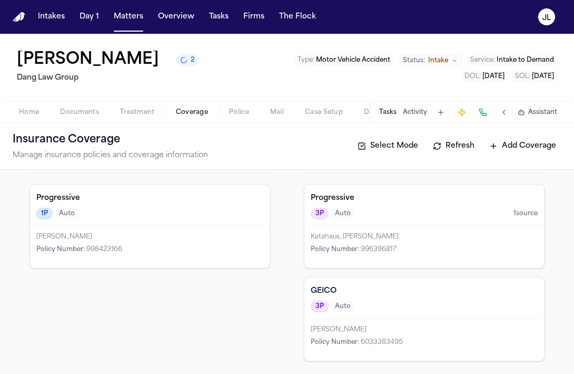
click at [373, 221] on div "Progressive 3P Auto 1 source" at bounding box center [425, 205] width 240 height 42
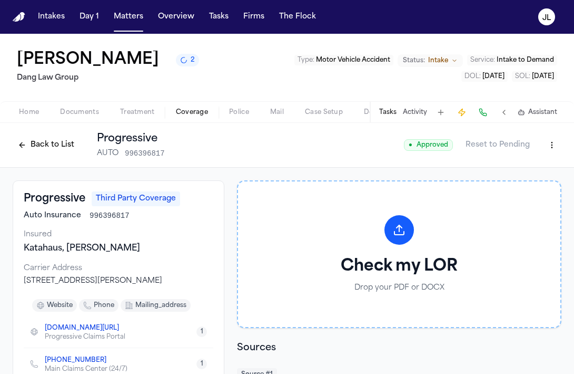
click at [553, 138] on html "Intakes Day 1 Matters Overview Tasks Firms The Flock JL Alyssa Trowbridge 2 Dan…" at bounding box center [287, 187] width 574 height 374
click at [515, 170] on div "Edit Coverage" at bounding box center [516, 168] width 89 height 17
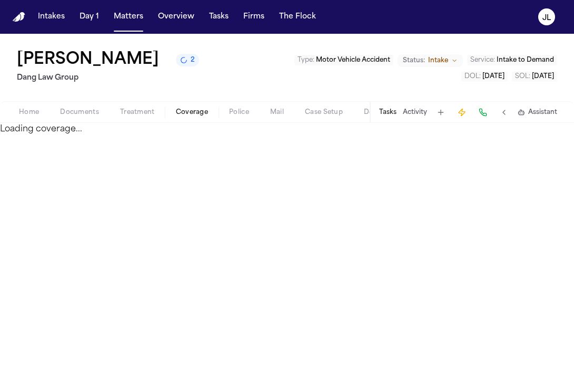
select select "**********"
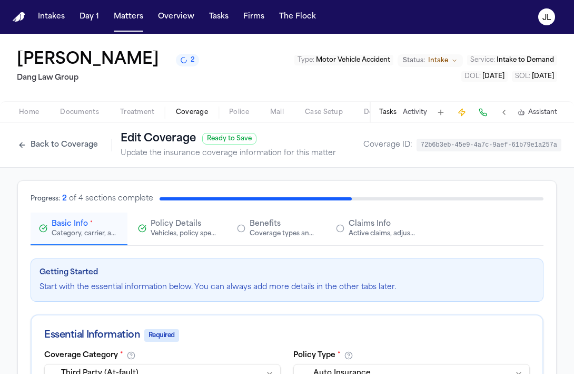
scroll to position [231, 0]
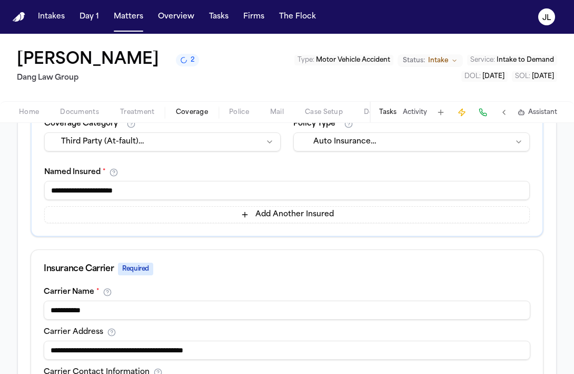
drag, startPoint x: 157, startPoint y: 191, endPoint x: 24, endPoint y: 190, distance: 132.8
click at [24, 190] on div "**********" at bounding box center [287, 332] width 539 height 767
click at [87, 192] on input "**********" at bounding box center [287, 190] width 486 height 19
drag, startPoint x: 87, startPoint y: 192, endPoint x: 31, endPoint y: 192, distance: 56.4
click at [32, 192] on div "**********" at bounding box center [287, 178] width 511 height 116
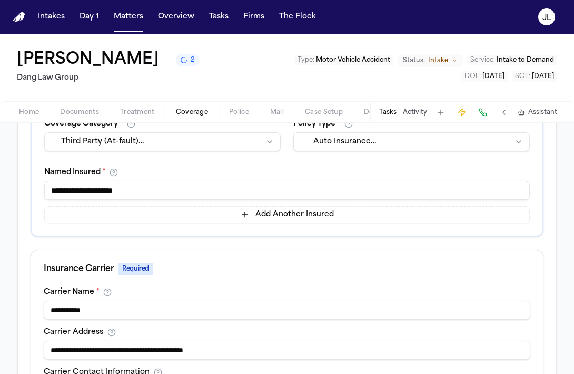
click at [95, 188] on input "**********" at bounding box center [287, 190] width 486 height 19
drag, startPoint x: 116, startPoint y: 191, endPoint x: 15, endPoint y: 187, distance: 101.3
click at [15, 187] on div "**********" at bounding box center [287, 332] width 574 height 793
click at [175, 186] on input "**********" at bounding box center [287, 190] width 486 height 19
paste input "**********"
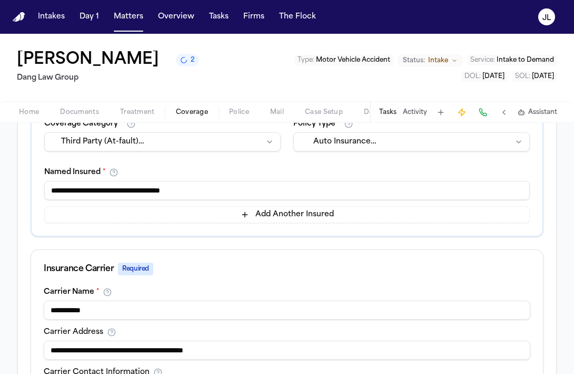
drag, startPoint x: 115, startPoint y: 189, endPoint x: 45, endPoint y: 184, distance: 69.7
click at [45, 184] on input "**********" at bounding box center [287, 190] width 486 height 19
drag, startPoint x: 157, startPoint y: 188, endPoint x: 118, endPoint y: 189, distance: 39.5
click at [118, 189] on input "**********" at bounding box center [287, 190] width 486 height 19
click at [78, 191] on input "**********" at bounding box center [287, 190] width 486 height 19
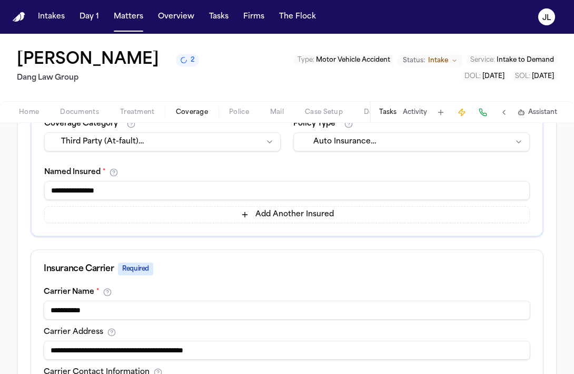
paste input "*******"
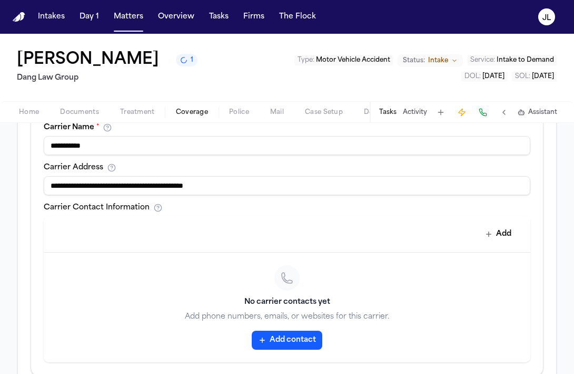
scroll to position [588, 0]
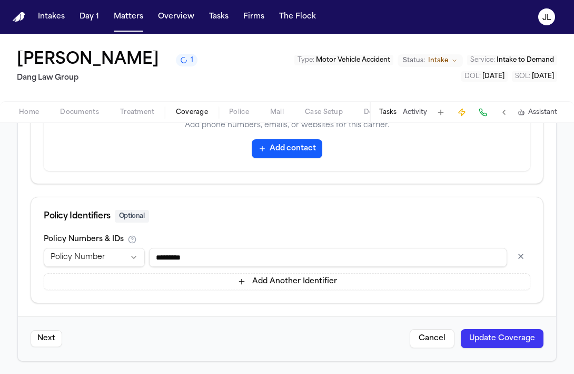
type input "**********"
click at [525, 342] on button "Update Coverage" at bounding box center [502, 338] width 83 height 19
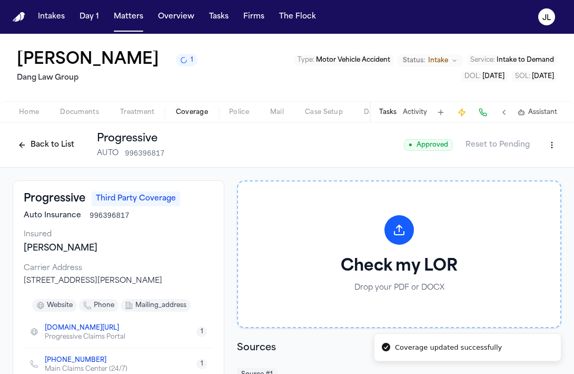
drag, startPoint x: 53, startPoint y: 294, endPoint x: 18, endPoint y: 285, distance: 36.4
click at [18, 285] on div "Progressive Third Party Coverage Auto Insurance 996396817 Insured Samuel Aubdul…" at bounding box center [119, 301] width 212 height 242
copy div "300 North Commons Blvd, Mayfield Village, OH 44143"
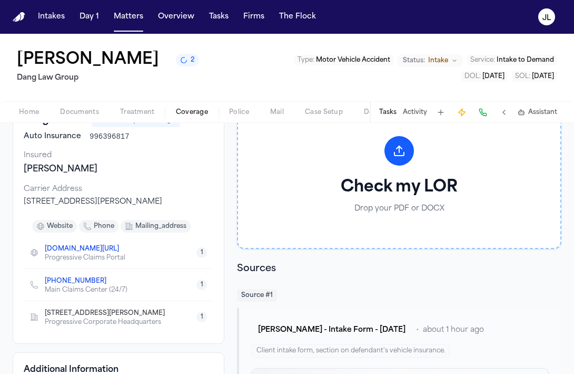
scroll to position [85, 0]
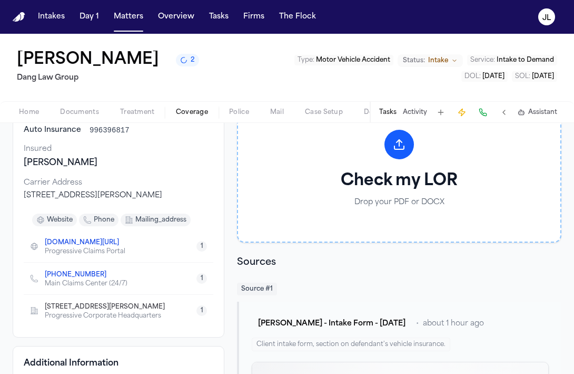
click at [109, 278] on icon "Copy to clipboard" at bounding box center [112, 274] width 6 height 6
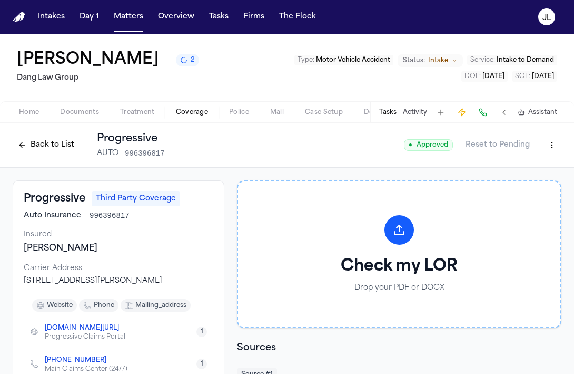
click at [37, 142] on button "Back to List" at bounding box center [46, 145] width 67 height 17
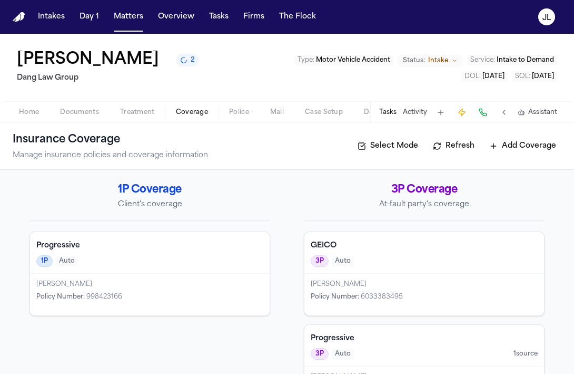
click at [124, 275] on div "Alyssa Trowbridge Policy Number : 998423166" at bounding box center [150, 295] width 240 height 42
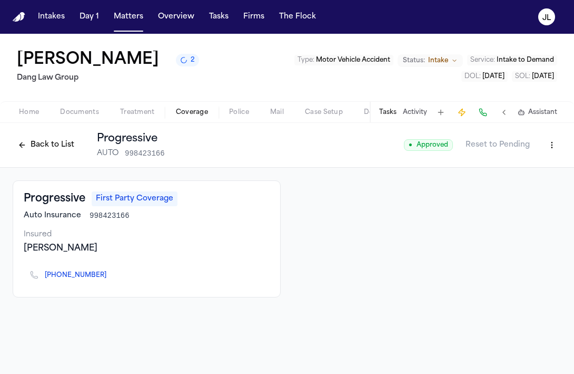
click at [40, 143] on button "Back to List" at bounding box center [46, 145] width 67 height 17
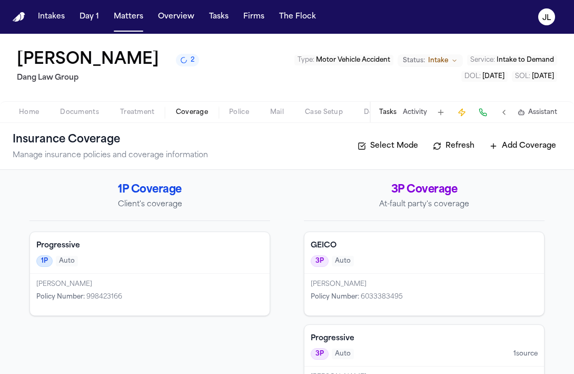
click at [128, 285] on div "[PERSON_NAME]" at bounding box center [149, 284] width 227 height 8
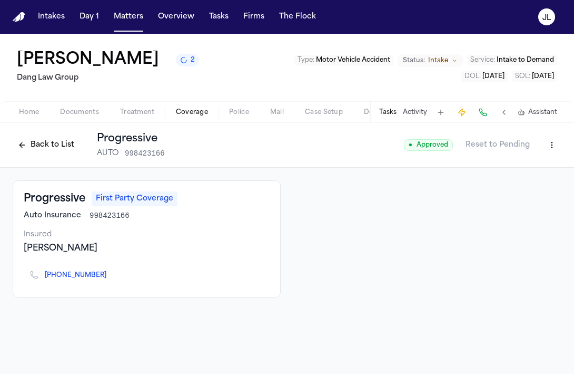
click at [61, 153] on button "Back to List" at bounding box center [46, 145] width 67 height 17
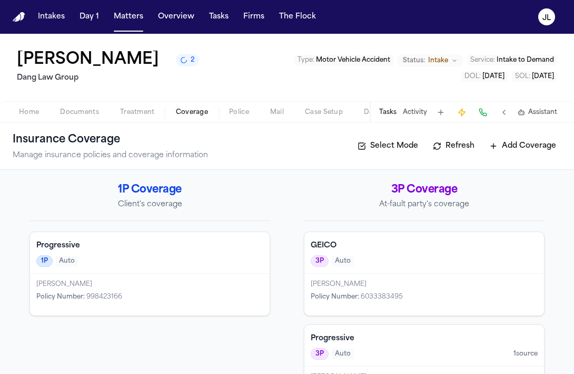
scroll to position [48, 0]
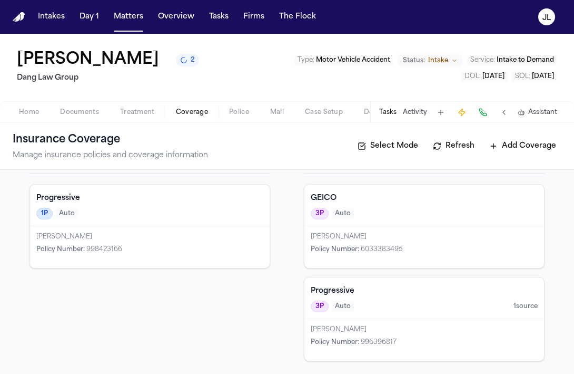
click at [388, 325] on div "Samuel Aubdul Katahaus Policy Number : 996396817" at bounding box center [425, 340] width 240 height 42
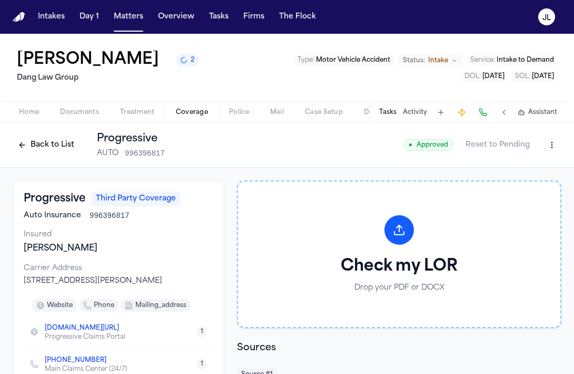
drag, startPoint x: 142, startPoint y: 250, endPoint x: 12, endPoint y: 251, distance: 130.2
copy div "Samuel Aubdul Katahaus"
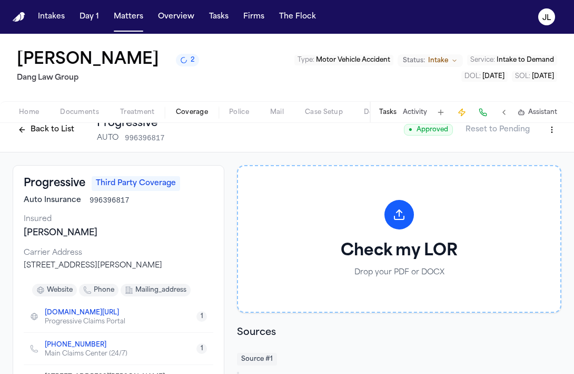
drag, startPoint x: 46, startPoint y: 280, endPoint x: 23, endPoint y: 269, distance: 25.7
click at [23, 269] on div "Progressive Third Party Coverage Auto Insurance 996396817 Insured Samuel Aubdul…" at bounding box center [119, 286] width 212 height 242
copy div "300 North Commons Blvd, Mayfield Village, OH 44143"
click at [59, 130] on button "Back to List" at bounding box center [46, 129] width 67 height 17
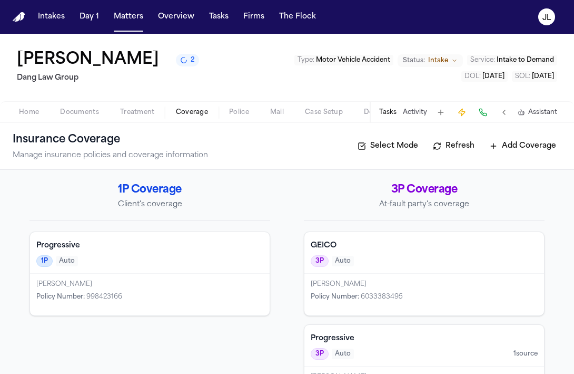
scroll to position [48, 0]
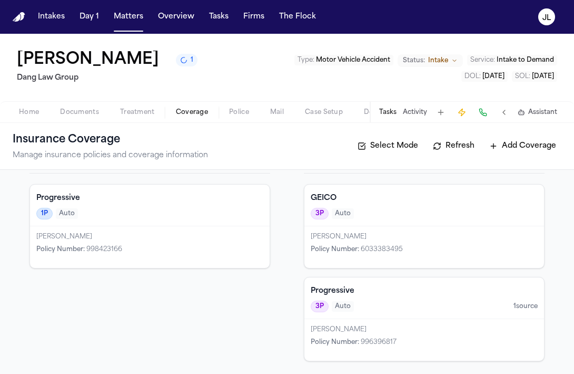
click at [350, 324] on div "Samuel Aubdul Katahaus Policy Number : 996396817" at bounding box center [425, 340] width 240 height 42
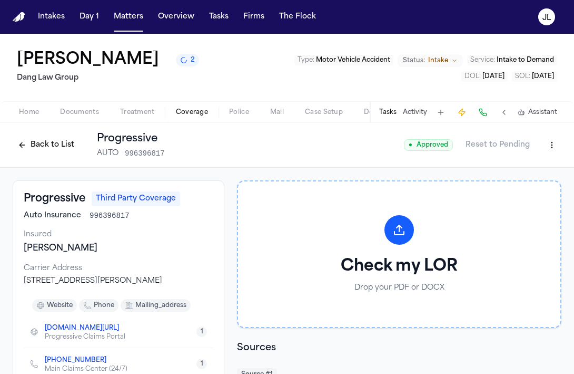
click at [30, 142] on button "Back to List" at bounding box center [46, 145] width 67 height 17
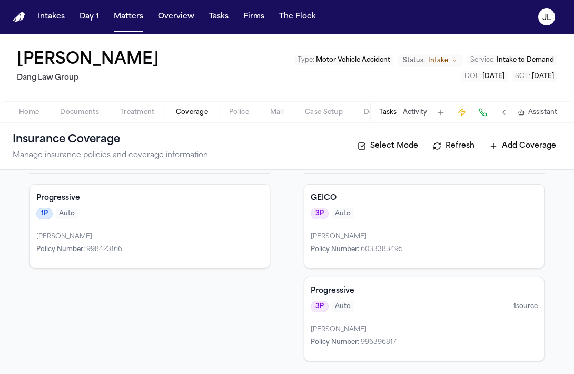
scroll to position [47, 0]
click at [330, 302] on div "3P Auto" at bounding box center [332, 306] width 43 height 12
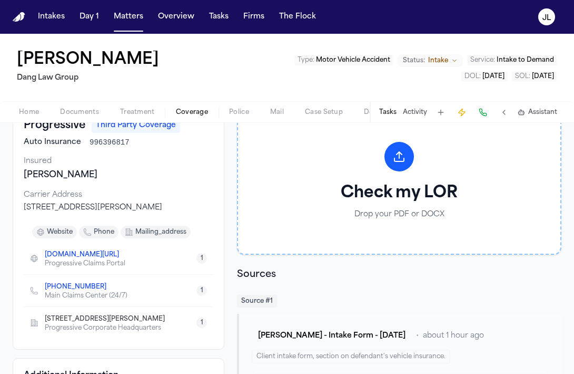
scroll to position [76, 0]
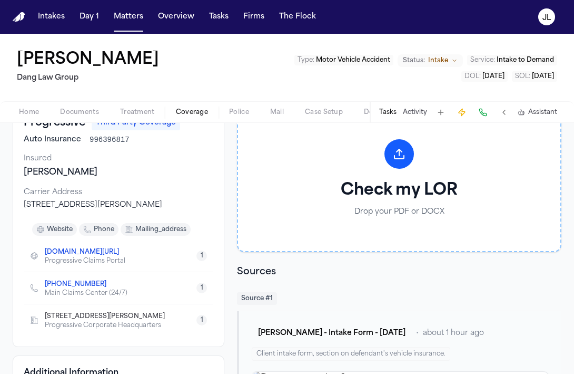
click at [125, 255] on icon "Copy to clipboard" at bounding box center [124, 253] width 4 height 4
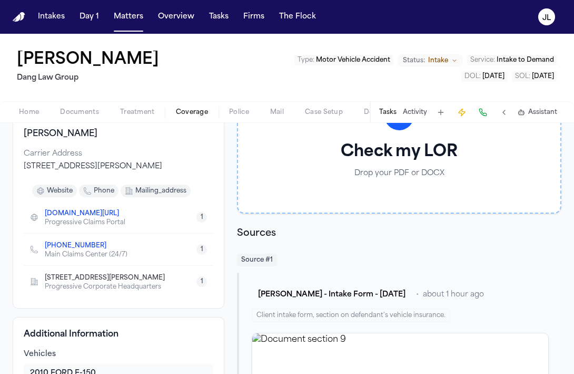
scroll to position [128, 0]
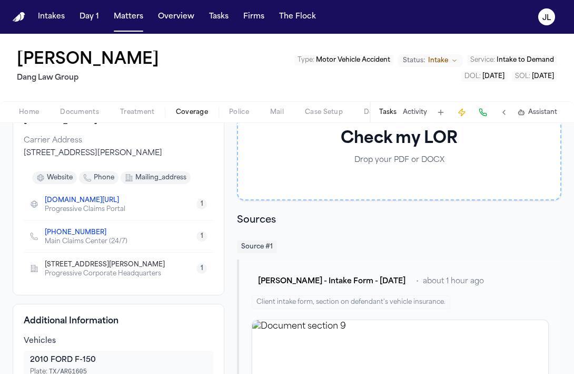
click at [110, 236] on icon "Copy to clipboard" at bounding box center [112, 234] width 4 height 4
click at [172, 268] on icon "Copy to clipboard" at bounding box center [170, 266] width 4 height 4
click at [30, 115] on span "Home" at bounding box center [29, 112] width 20 height 8
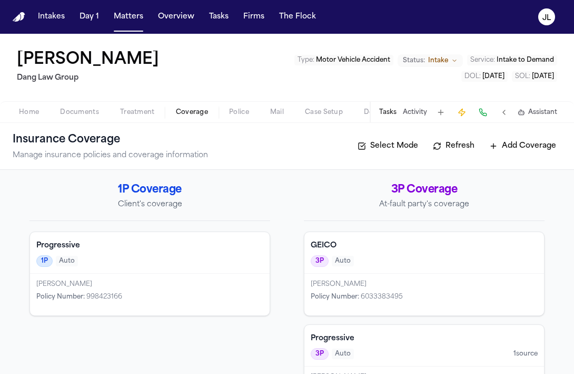
click at [172, 112] on button "Coverage" at bounding box center [191, 112] width 53 height 13
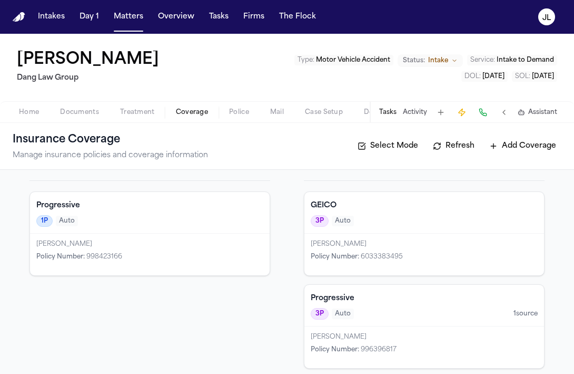
scroll to position [47, 0]
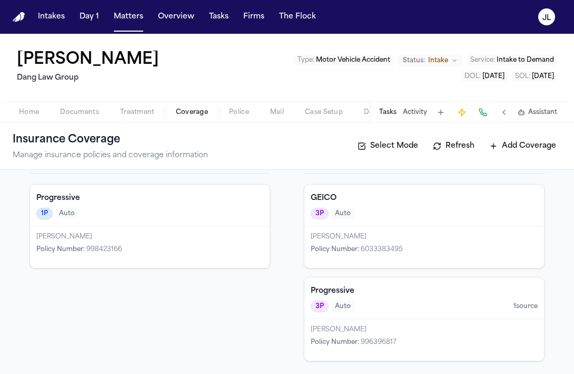
click at [217, 205] on div "Progressive 1P Auto" at bounding box center [150, 205] width 240 height 42
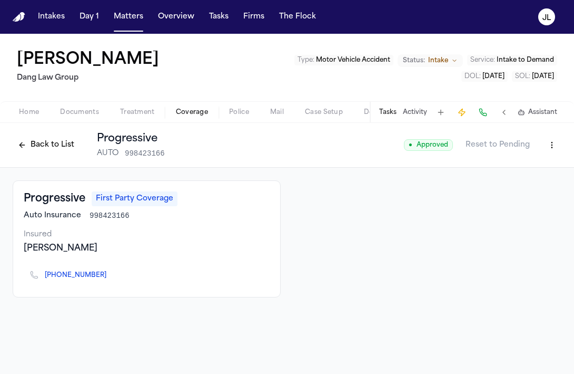
click at [41, 147] on button "Back to List" at bounding box center [46, 145] width 67 height 17
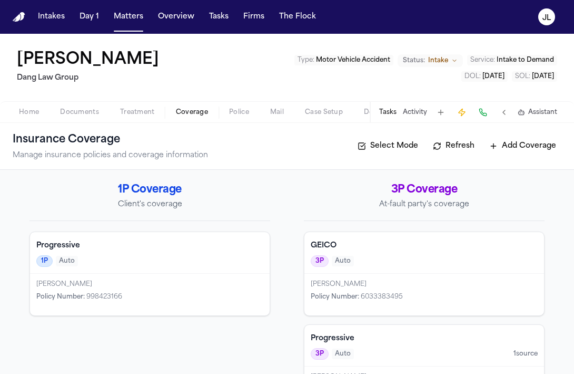
click at [487, 111] on button at bounding box center [483, 112] width 15 height 15
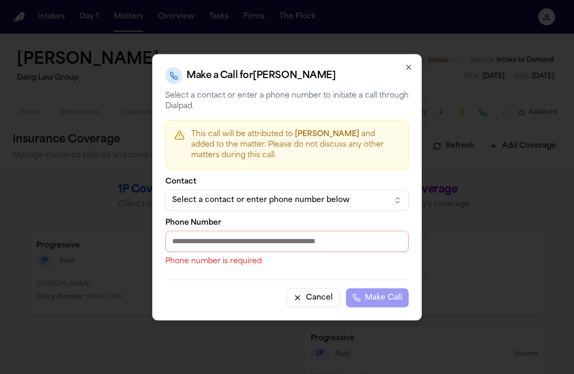
click at [410, 66] on icon "button" at bounding box center [409, 67] width 8 height 8
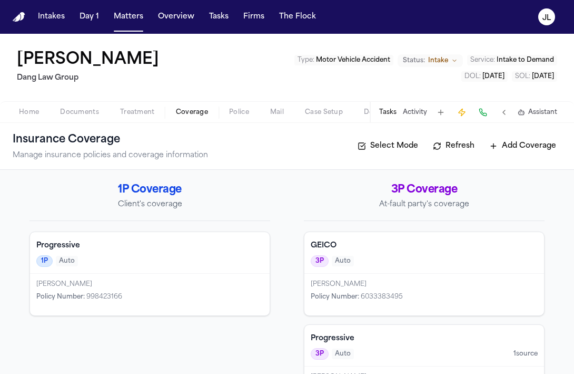
click at [316, 118] on span "button" at bounding box center [324, 118] width 51 height 1
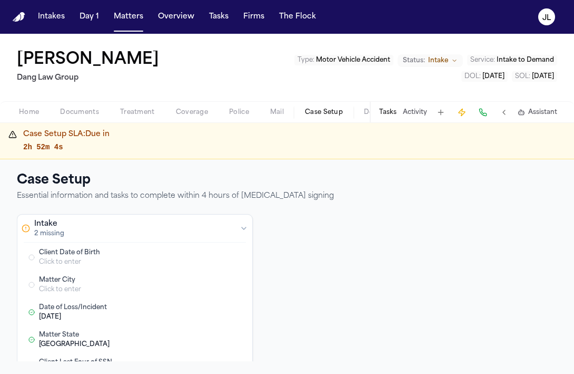
click at [387, 114] on button "Tasks" at bounding box center [387, 112] width 17 height 8
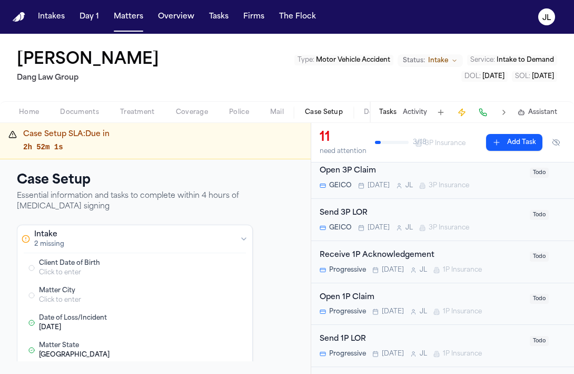
scroll to position [162, 0]
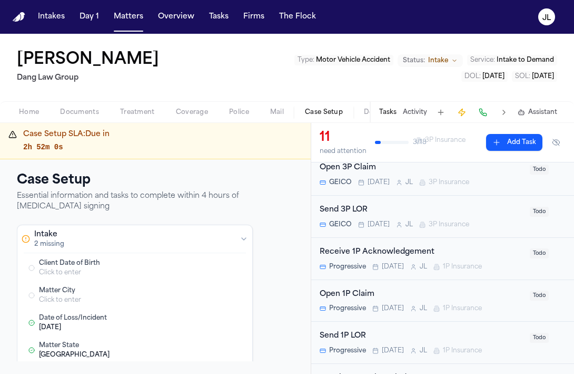
click at [397, 297] on div "Open 1P Claim" at bounding box center [422, 294] width 204 height 12
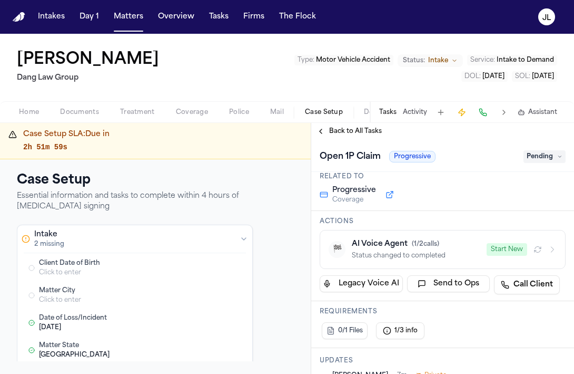
scroll to position [51, 0]
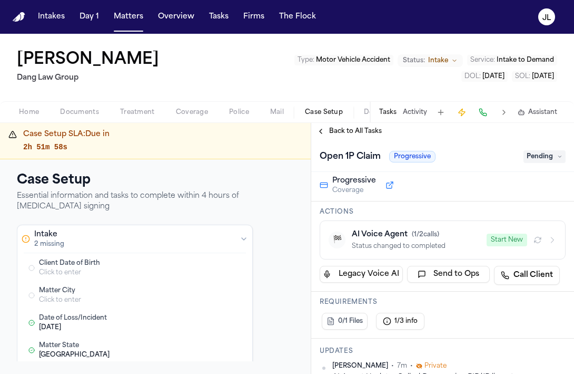
click at [505, 241] on button "Start New" at bounding box center [507, 239] width 41 height 13
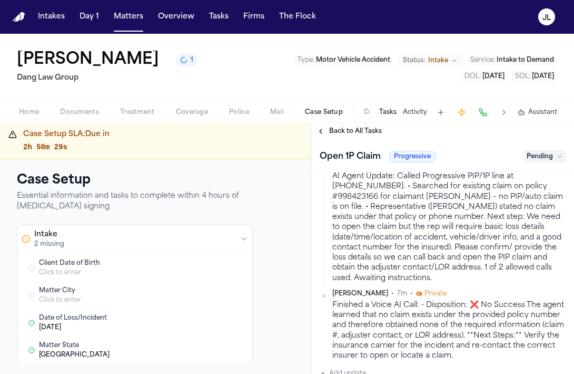
scroll to position [252, 0]
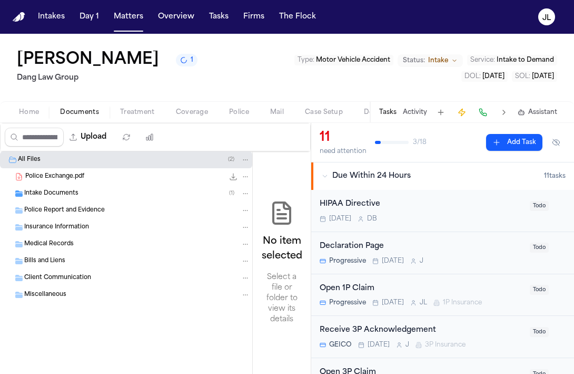
click at [93, 116] on span "Documents" at bounding box center [79, 112] width 39 height 8
click at [128, 111] on span "Treatment" at bounding box center [137, 112] width 35 height 8
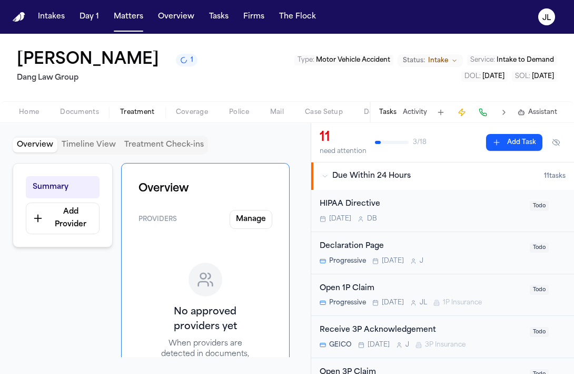
click at [26, 113] on span "Home" at bounding box center [29, 112] width 20 height 8
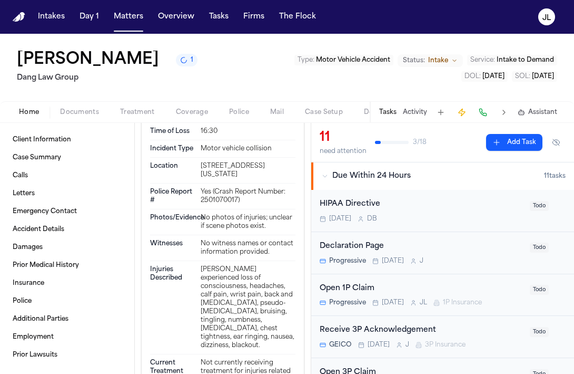
scroll to position [681, 0]
click at [402, 297] on div "Open 1P Claim Progressive Tomorrow J L 1P Insurance" at bounding box center [422, 295] width 204 height 25
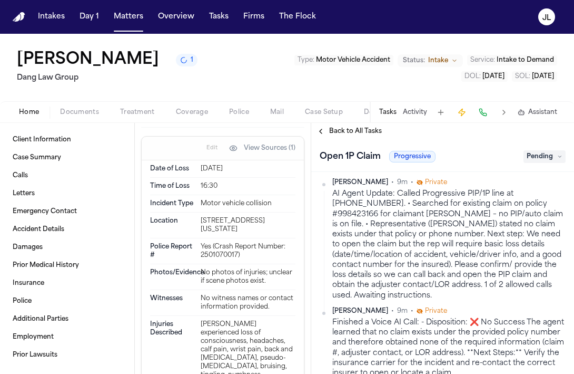
scroll to position [621, 0]
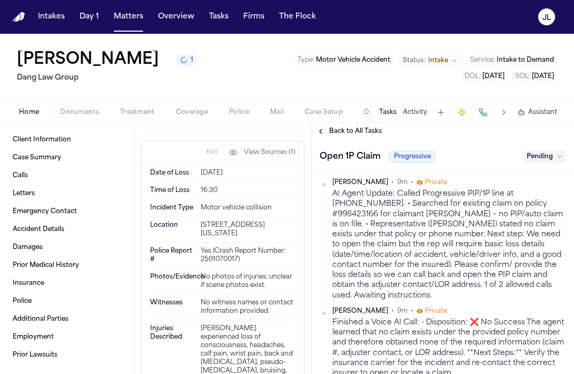
click at [66, 106] on button "Documents" at bounding box center [80, 112] width 60 height 13
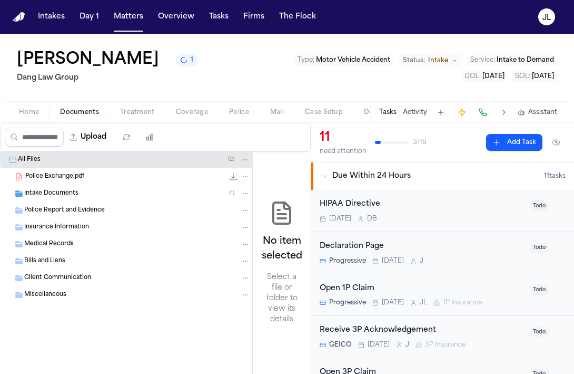
click at [55, 199] on div "Intake Documents ( 1 )" at bounding box center [126, 193] width 252 height 17
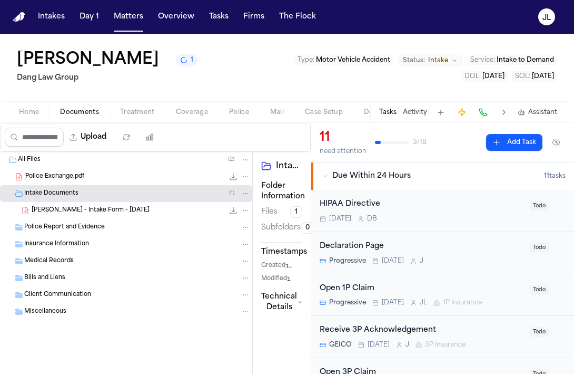
click at [59, 219] on div "Police Report and Evidence" at bounding box center [126, 227] width 252 height 17
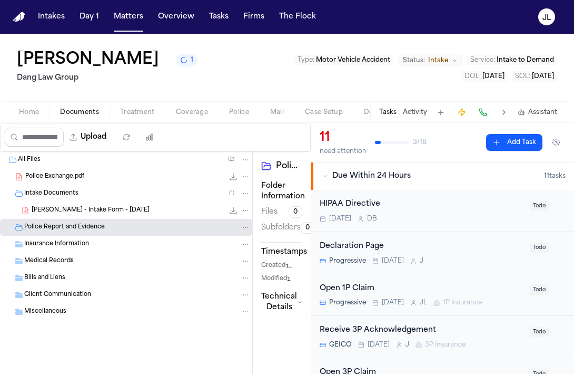
click at [59, 213] on span "A. Trowbridge - Intake Form - 8.8.25" at bounding box center [91, 210] width 118 height 9
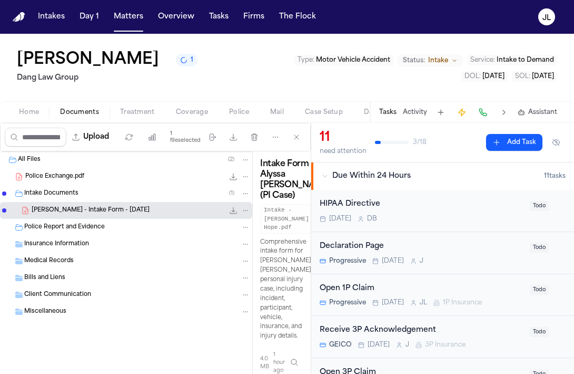
click at [134, 210] on span "A. Trowbridge - Intake Form - 8.8.25" at bounding box center [91, 210] width 118 height 9
click at [395, 114] on button "Tasks" at bounding box center [387, 112] width 17 height 8
click at [391, 113] on button "Tasks" at bounding box center [387, 112] width 17 height 8
click at [505, 116] on button at bounding box center [504, 112] width 15 height 15
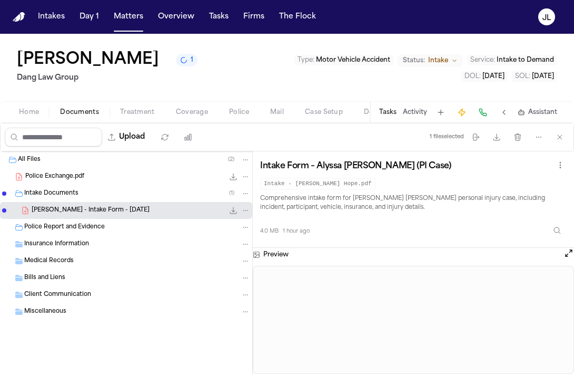
click at [570, 252] on button "Open preview" at bounding box center [569, 253] width 11 height 11
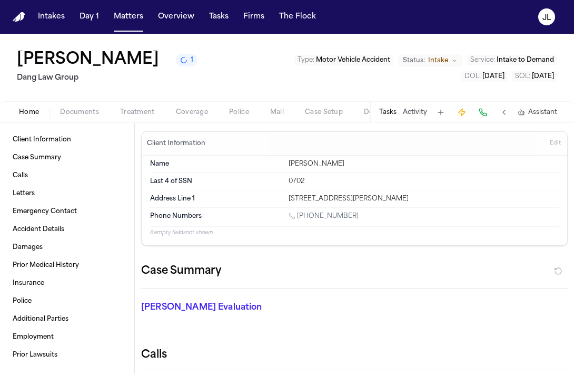
click at [21, 116] on span "Home" at bounding box center [29, 112] width 20 height 8
click at [184, 121] on div "Home Documents Treatment Coverage Police Mail Case Setup Demand Workspaces Arti…" at bounding box center [287, 111] width 574 height 21
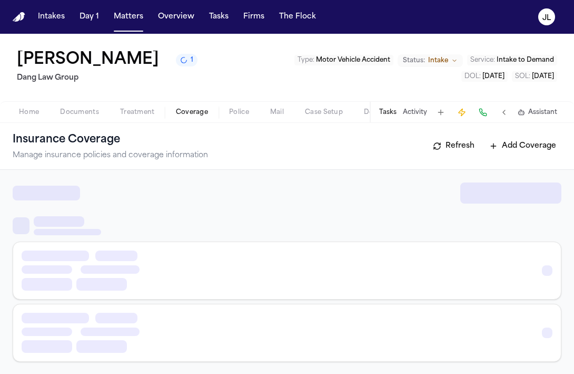
click at [184, 116] on span "Coverage" at bounding box center [192, 112] width 32 height 8
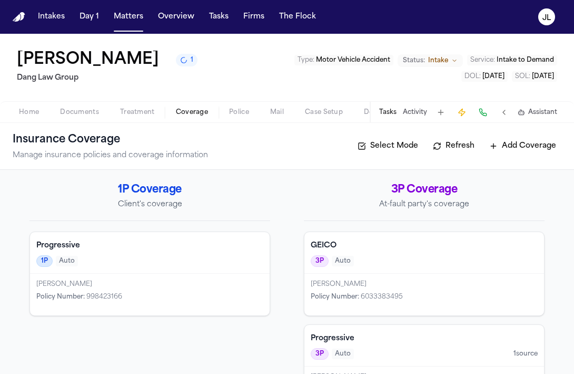
click at [37, 110] on span "Home" at bounding box center [29, 112] width 20 height 8
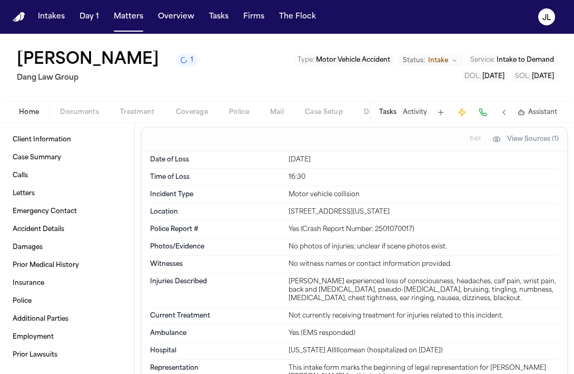
scroll to position [600, 0]
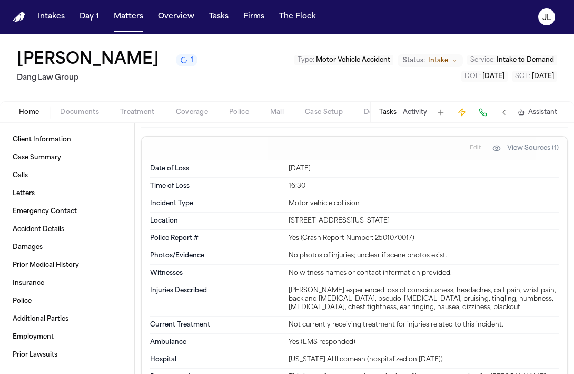
click at [471, 149] on button "Edit" at bounding box center [475, 148] width 17 height 17
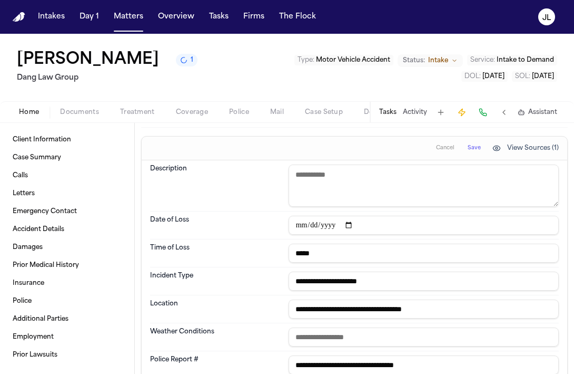
scroll to position [603, 0]
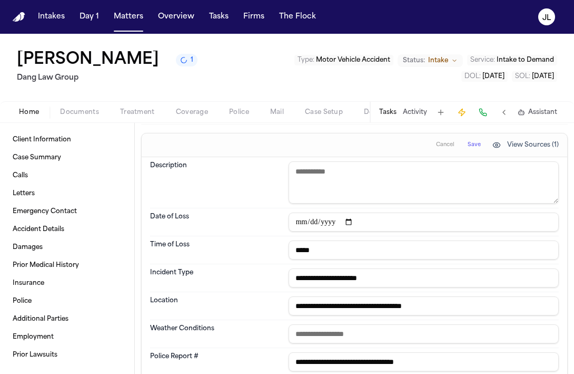
click at [328, 194] on textarea at bounding box center [424, 182] width 270 height 42
paste textarea "**********"
type textarea "**********"
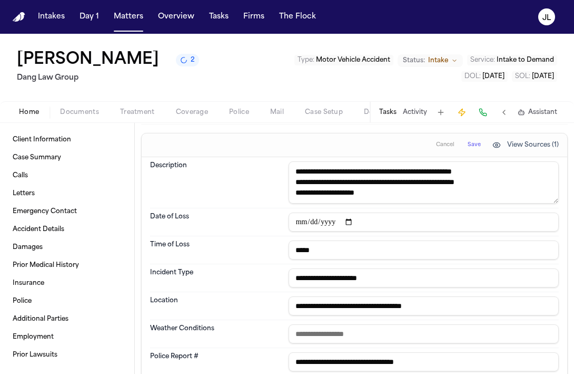
drag, startPoint x: 382, startPoint y: 192, endPoint x: 281, endPoint y: 161, distance: 106.0
click at [281, 161] on div "**********" at bounding box center [354, 182] width 409 height 51
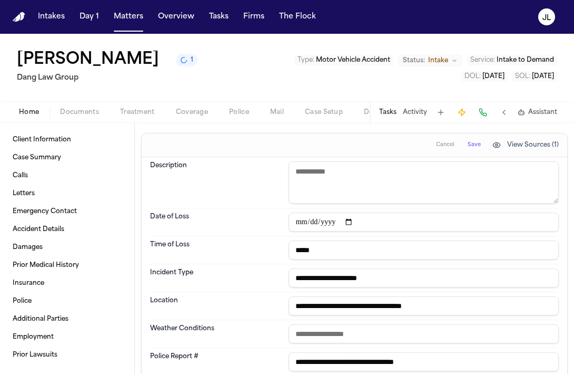
paste textarea "**********"
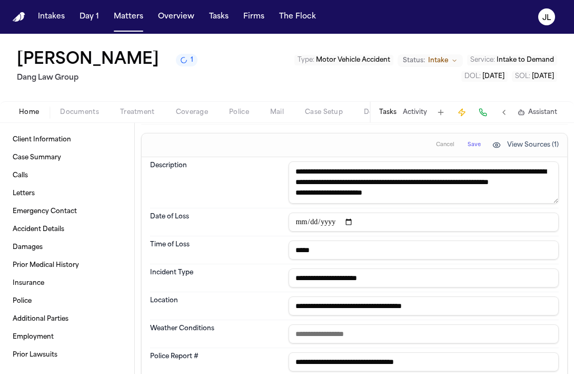
scroll to position [6, 0]
click at [417, 206] on div "**********" at bounding box center [354, 182] width 409 height 51
drag, startPoint x: 413, startPoint y: 202, endPoint x: 274, endPoint y: 195, distance: 139.3
click at [273, 195] on div "**********" at bounding box center [354, 182] width 409 height 51
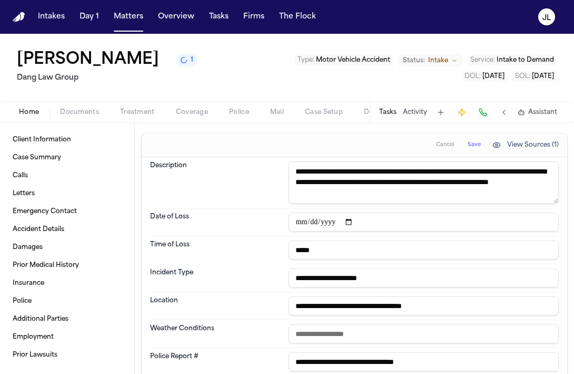
scroll to position [0, 0]
drag, startPoint x: 402, startPoint y: 193, endPoint x: 290, endPoint y: 157, distance: 117.3
click at [290, 157] on div "**********" at bounding box center [354, 182] width 409 height 51
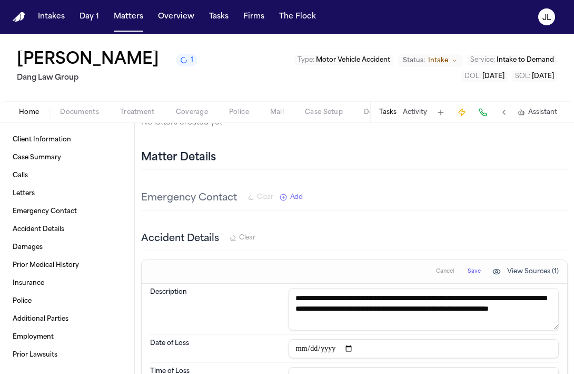
scroll to position [522, 0]
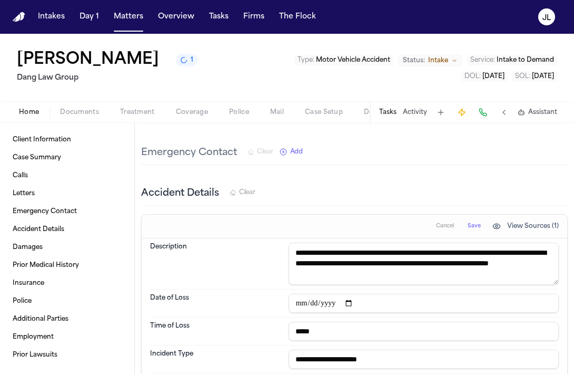
type textarea "**********"
click at [481, 223] on span "Save" at bounding box center [474, 225] width 13 height 7
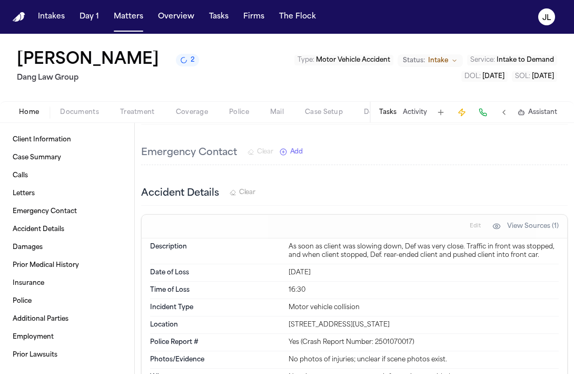
click at [193, 111] on span "Coverage" at bounding box center [192, 112] width 32 height 8
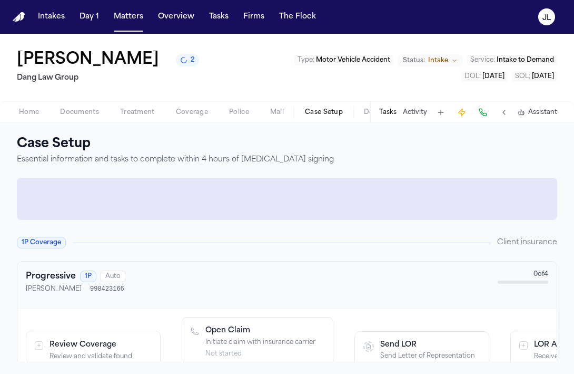
click at [308, 114] on span "Case Setup" at bounding box center [324, 112] width 38 height 8
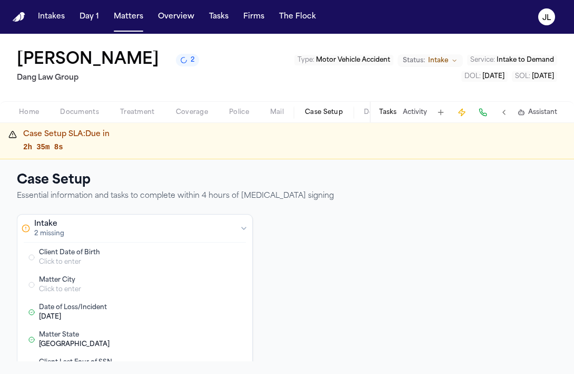
click at [27, 108] on span "Home" at bounding box center [29, 112] width 20 height 8
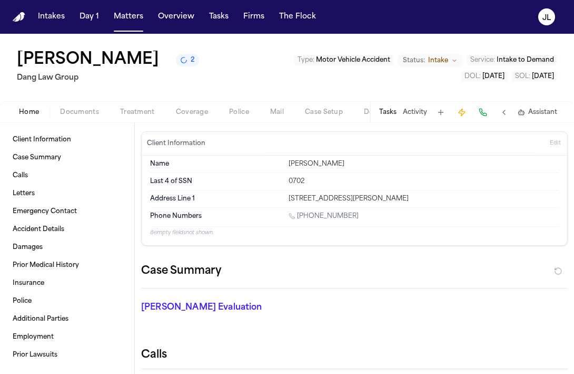
click at [396, 107] on div "Tasks Activity Assistant" at bounding box center [468, 112] width 196 height 21
click at [392, 108] on button "Tasks" at bounding box center [387, 112] width 17 height 8
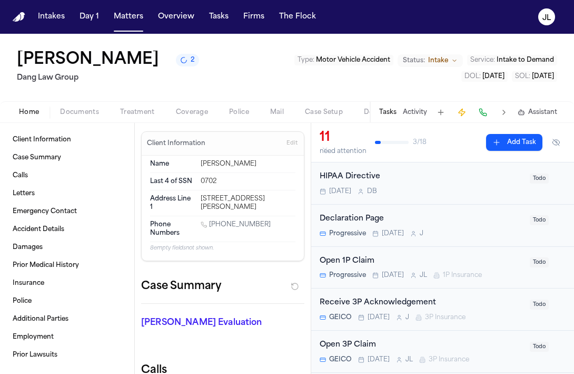
scroll to position [28, 0]
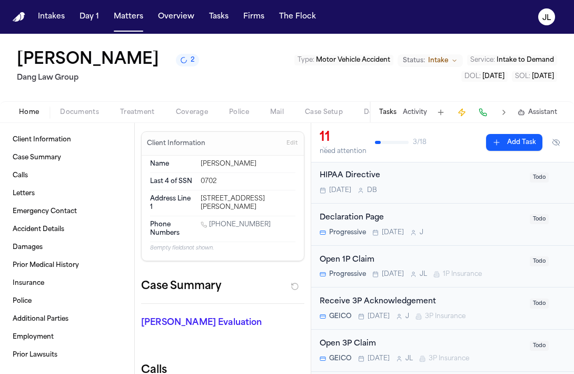
click at [426, 261] on div "Open 1P Claim" at bounding box center [422, 260] width 204 height 12
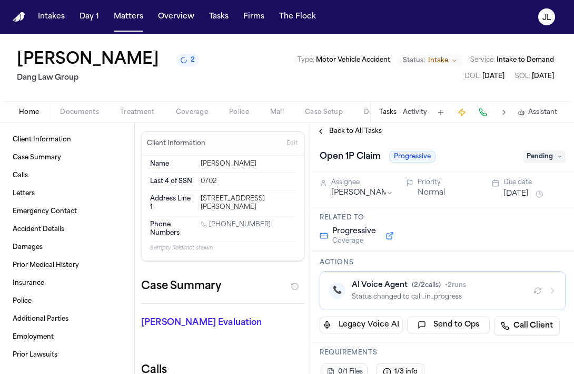
click at [549, 289] on icon "button" at bounding box center [553, 290] width 8 height 8
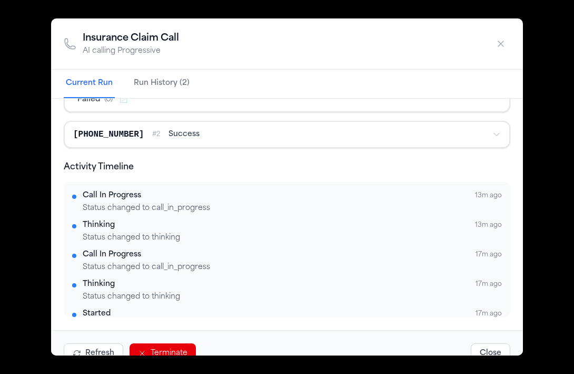
scroll to position [23, 0]
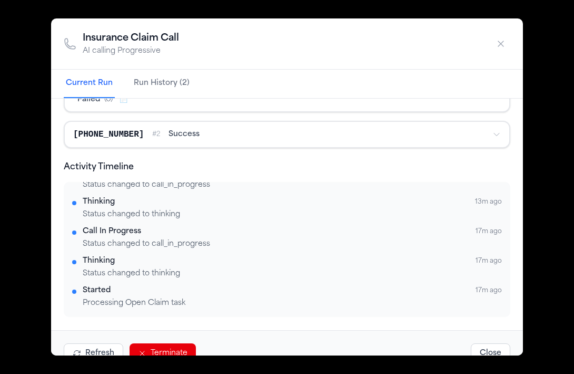
click at [100, 350] on button "Refresh" at bounding box center [94, 353] width 60 height 20
click at [492, 347] on button "Close" at bounding box center [491, 353] width 40 height 20
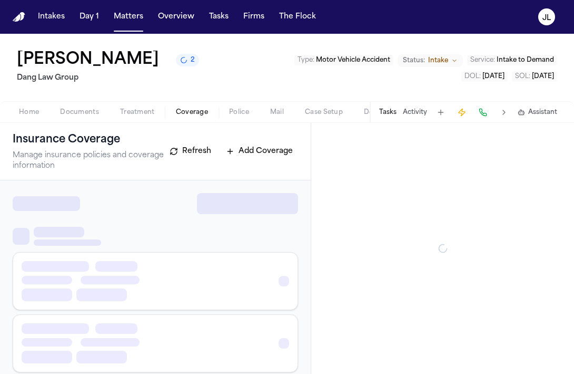
click at [188, 114] on span "Coverage" at bounding box center [192, 112] width 32 height 8
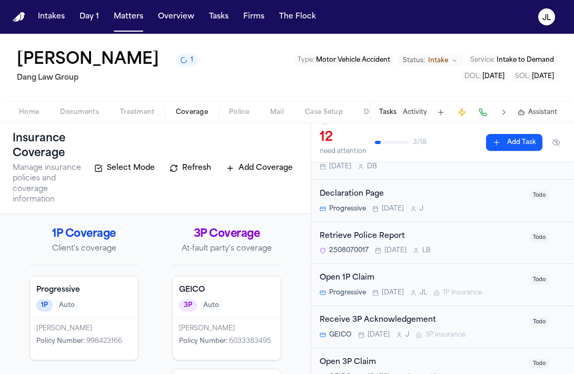
scroll to position [53, 0]
click at [389, 286] on div "Open 1P Claim Progressive Tomorrow J L 1P Insurance" at bounding box center [422, 283] width 204 height 25
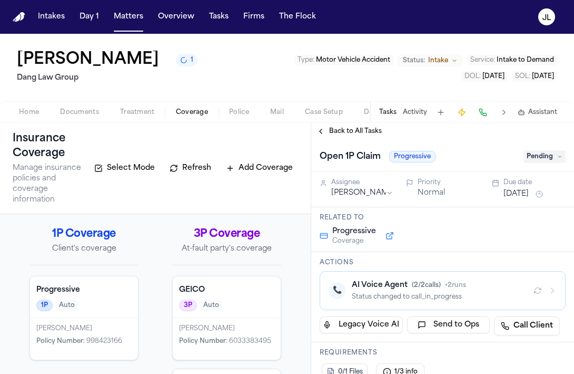
click at [333, 138] on div "Back to All Tasks" at bounding box center [442, 131] width 263 height 17
click at [333, 135] on span "Back to All Tasks" at bounding box center [355, 131] width 53 height 8
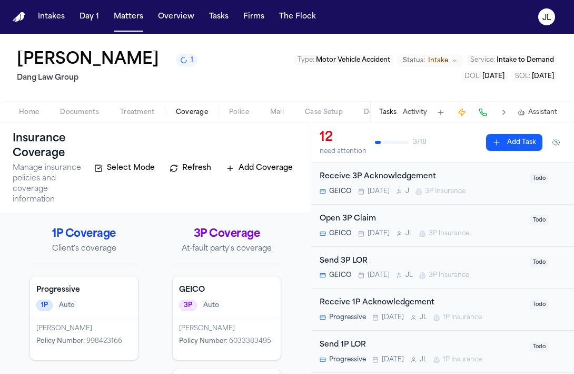
scroll to position [196, 0]
click at [378, 234] on span "[DATE]" at bounding box center [379, 233] width 22 height 8
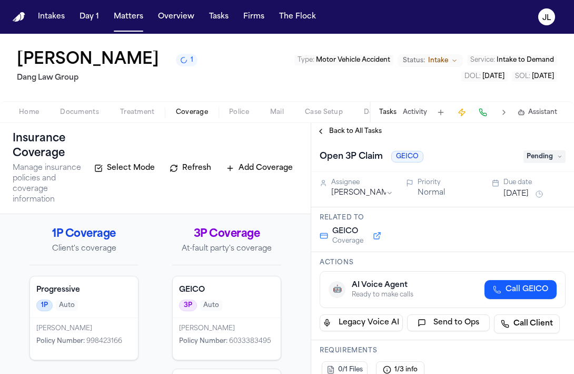
click at [325, 143] on div "Open 3P Claim GEICO Pending" at bounding box center [442, 156] width 263 height 32
click at [322, 133] on button "Back to All Tasks" at bounding box center [349, 131] width 76 height 8
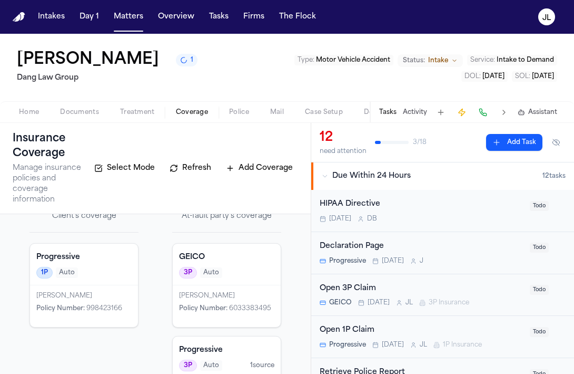
scroll to position [30, 0]
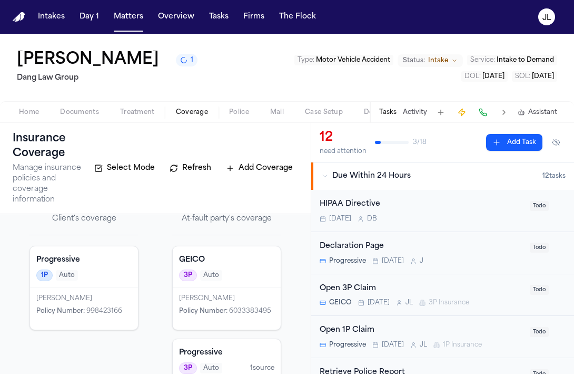
click at [265, 269] on div "3P Auto" at bounding box center [226, 275] width 95 height 12
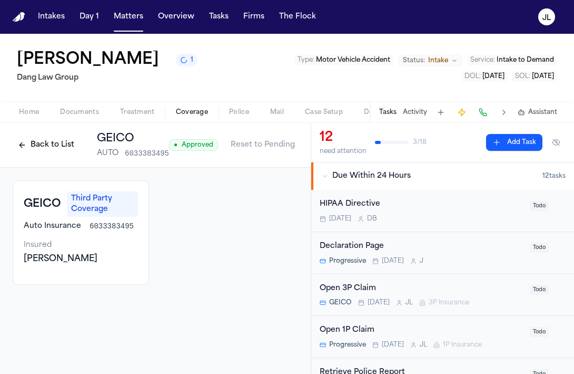
click at [106, 213] on span "Third Party Coverage" at bounding box center [102, 203] width 71 height 25
click at [35, 213] on div "GEICO Third Party Coverage" at bounding box center [81, 203] width 114 height 25
click at [53, 137] on button "Back to List" at bounding box center [46, 145] width 67 height 17
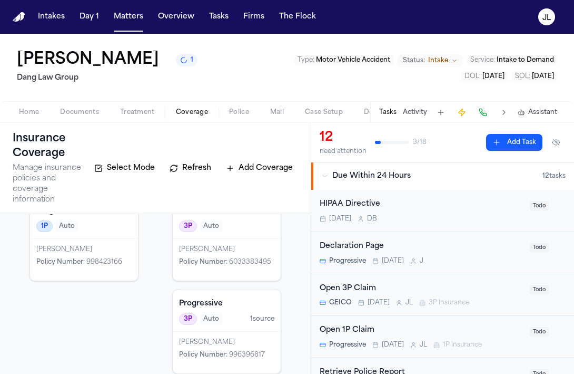
scroll to position [82, 0]
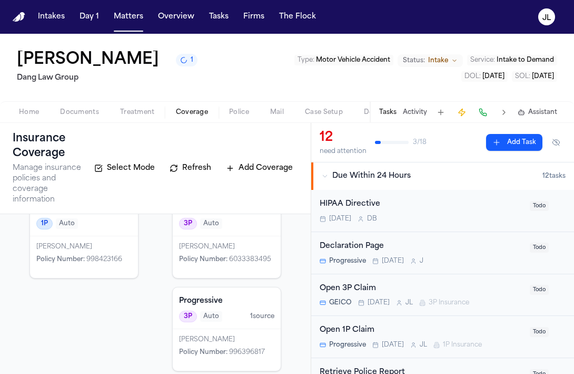
click at [196, 318] on div "Progressive 3P Auto 1 source Samuel Aubdul Katahaus Policy Number : 996396817" at bounding box center [226, 329] width 109 height 84
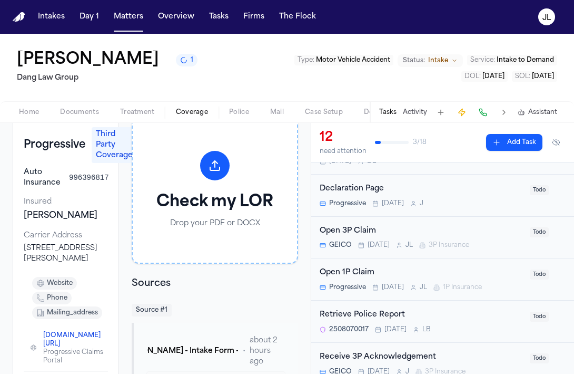
scroll to position [64, 0]
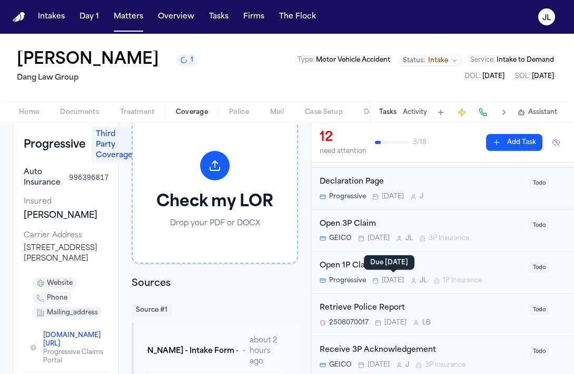
click at [396, 280] on span "[DATE]" at bounding box center [393, 280] width 22 height 8
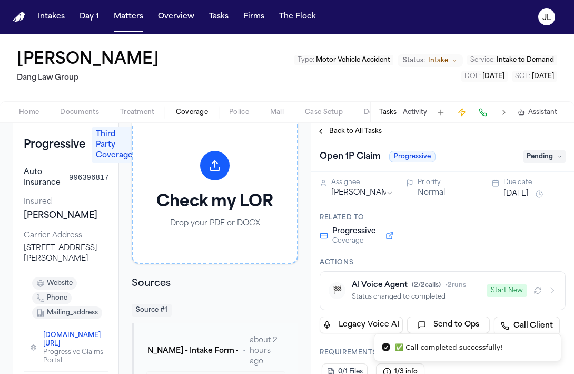
click at [180, 114] on span "Coverage" at bounding box center [192, 112] width 32 height 8
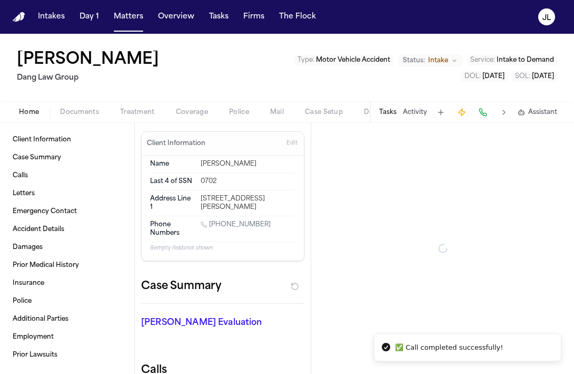
click at [20, 108] on span "Home" at bounding box center [29, 112] width 20 height 8
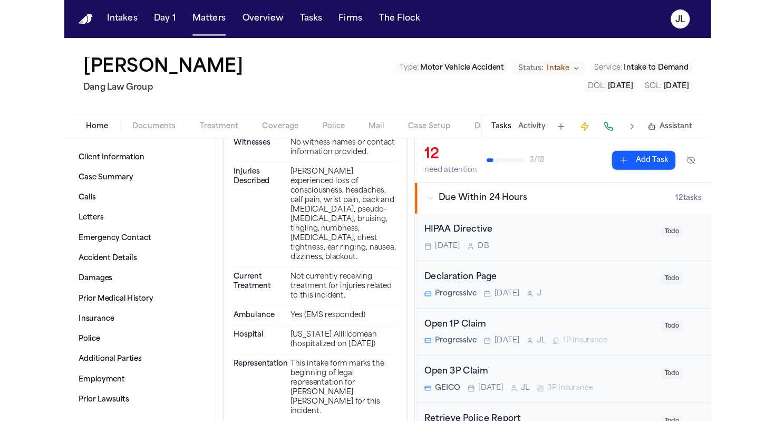
scroll to position [889, 0]
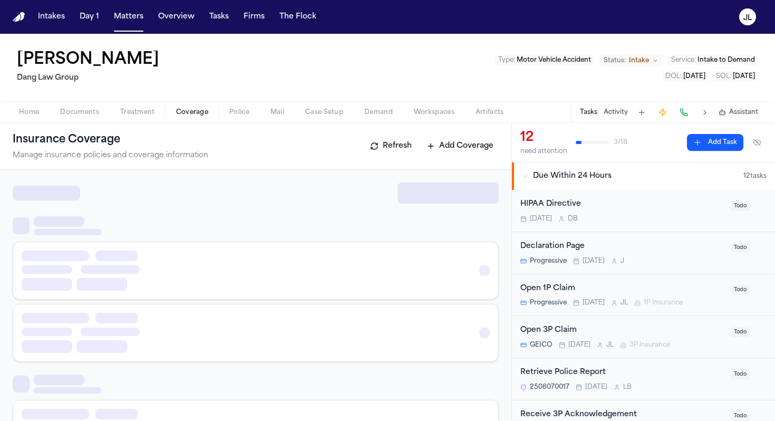
click at [193, 108] on span "Coverage" at bounding box center [192, 112] width 32 height 8
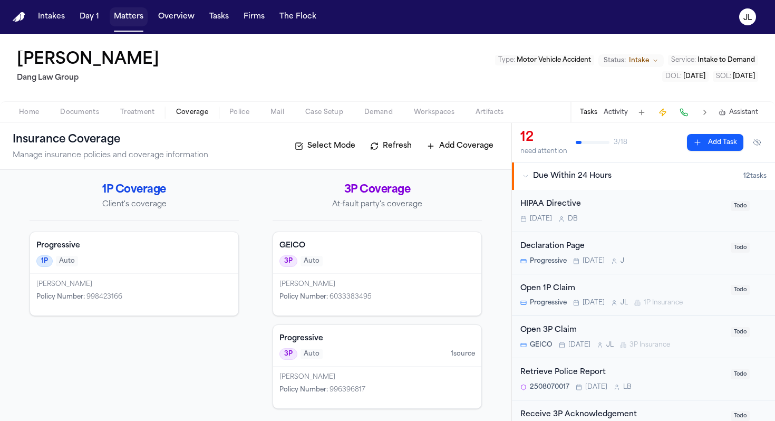
click at [123, 15] on button "Matters" at bounding box center [129, 16] width 38 height 19
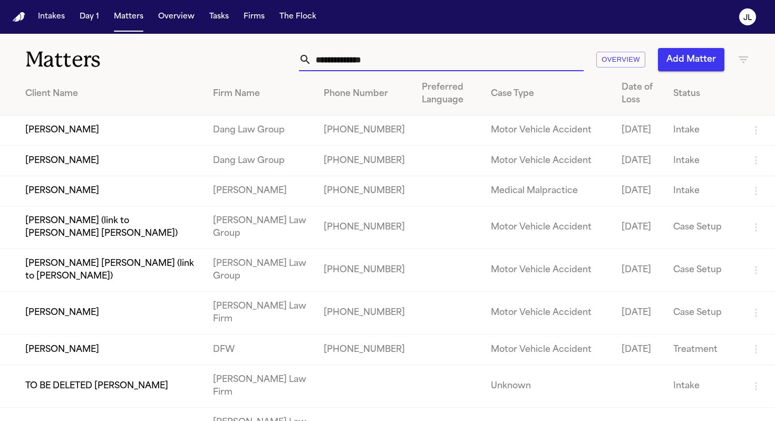
click at [335, 59] on input "text" at bounding box center [447, 59] width 272 height 23
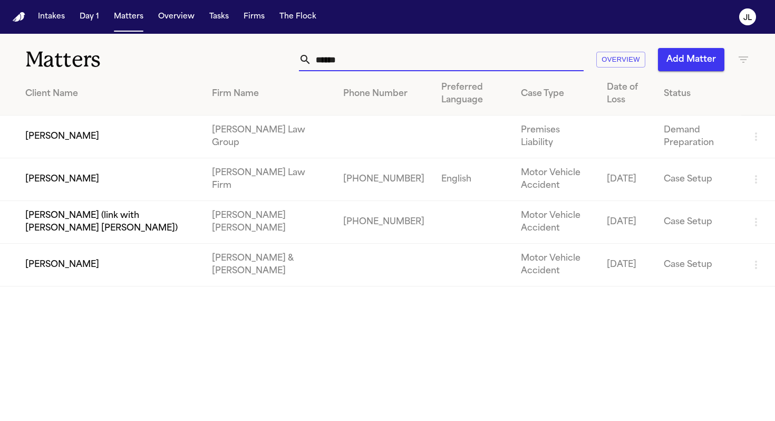
type input "******"
click at [50, 171] on td "[PERSON_NAME]" at bounding box center [101, 179] width 203 height 43
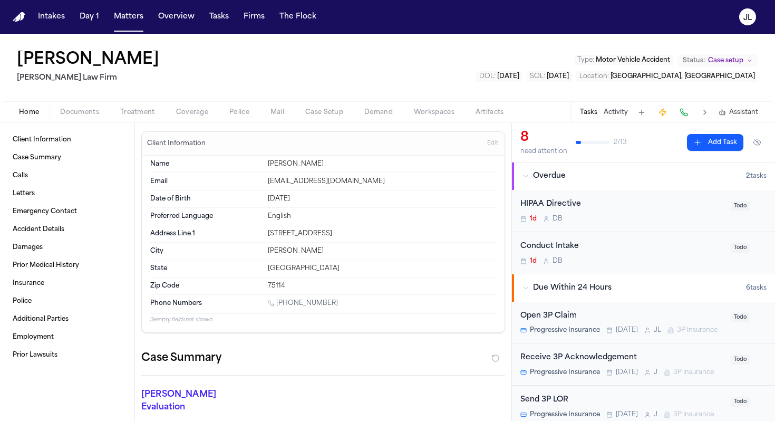
click at [204, 118] on div "Home Documents Treatment Coverage Police Mail Case Setup Demand Workspaces Arti…" at bounding box center [387, 111] width 775 height 21
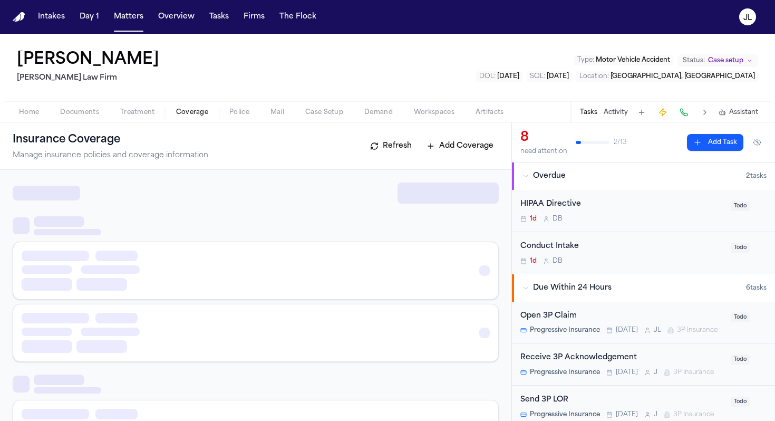
click at [203, 118] on span "button" at bounding box center [192, 118] width 45 height 1
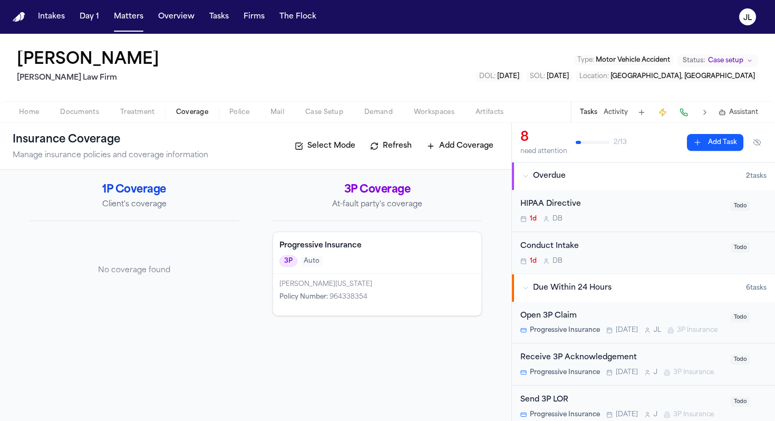
click at [344, 252] on div "Progressive Insurance 3P Auto" at bounding box center [377, 253] width 208 height 42
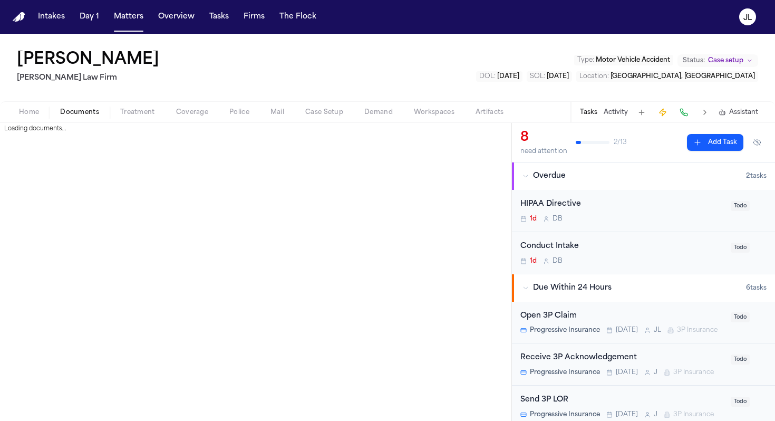
click at [82, 108] on span "Documents" at bounding box center [79, 112] width 39 height 8
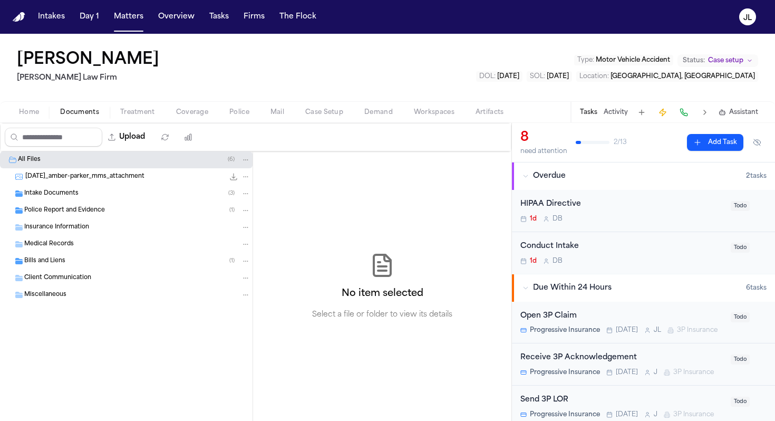
click at [50, 216] on div "Police Report and Evidence ( 1 )" at bounding box center [126, 210] width 252 height 17
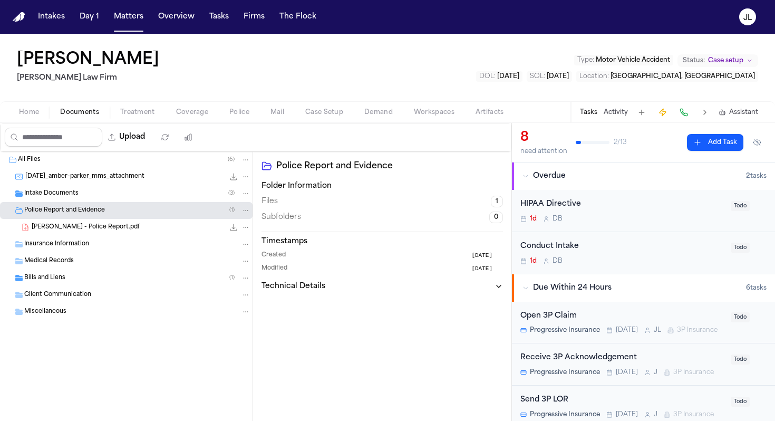
click at [169, 229] on div "Parker, Amber - Police Report.pdf 341.0 KB • PDF" at bounding box center [141, 227] width 219 height 11
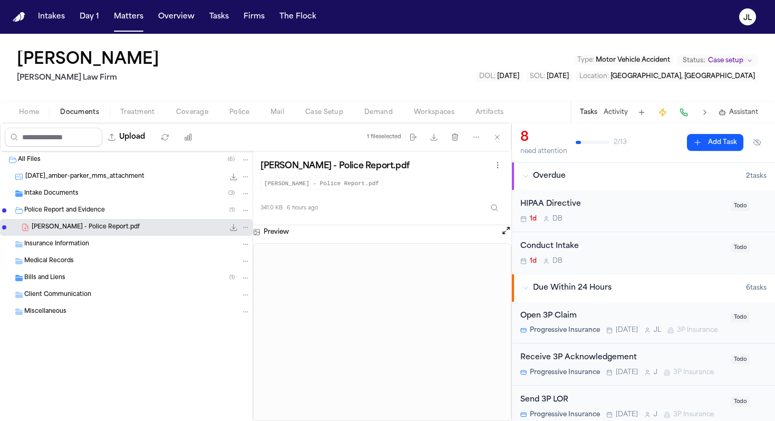
click at [192, 115] on span "Coverage" at bounding box center [192, 112] width 32 height 8
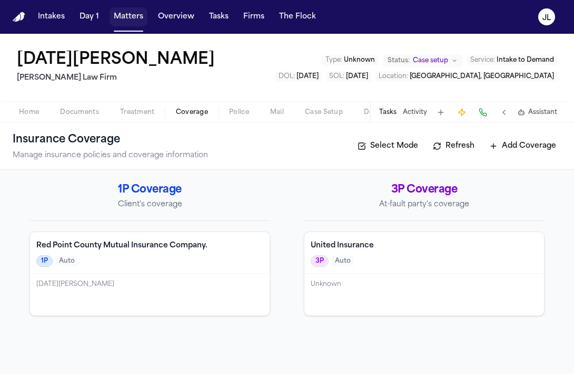
click at [119, 18] on button "Matters" at bounding box center [129, 16] width 38 height 19
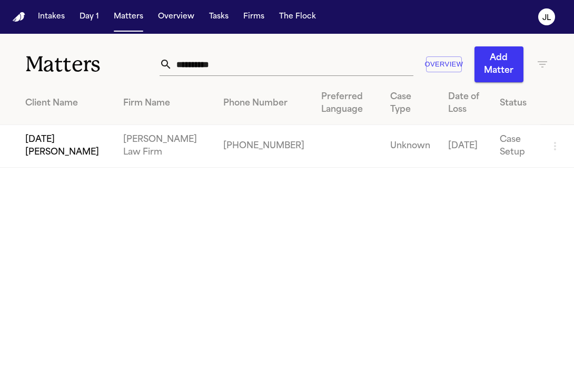
click at [244, 51] on div "**********" at bounding box center [354, 64] width 389 height 36
drag, startPoint x: 256, startPoint y: 58, endPoint x: 119, endPoint y: 59, distance: 136.5
click at [119, 59] on div "**********" at bounding box center [287, 58] width 574 height 48
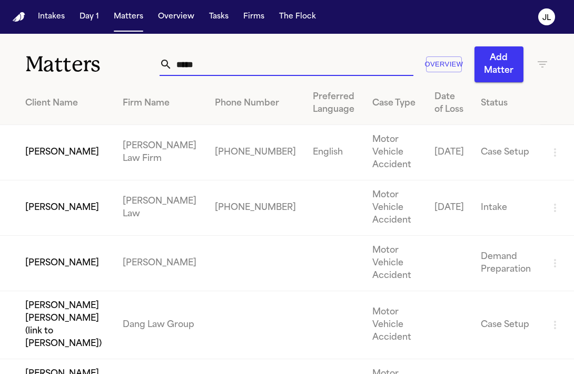
type input "*****"
click at [57, 144] on td "[PERSON_NAME]" at bounding box center [57, 152] width 114 height 55
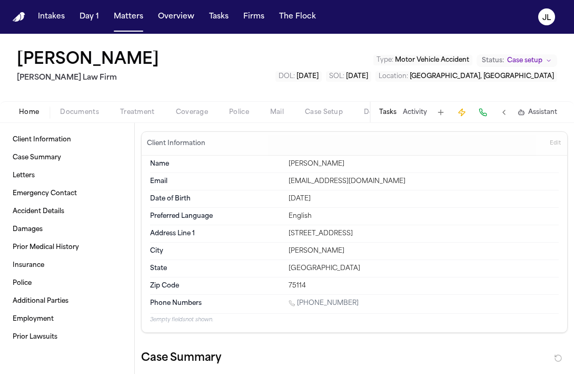
click at [86, 103] on div "Home Documents Treatment Coverage Police Mail Case Setup Demand Workspaces Arti…" at bounding box center [287, 111] width 574 height 21
click at [85, 111] on span "Documents" at bounding box center [79, 112] width 39 height 8
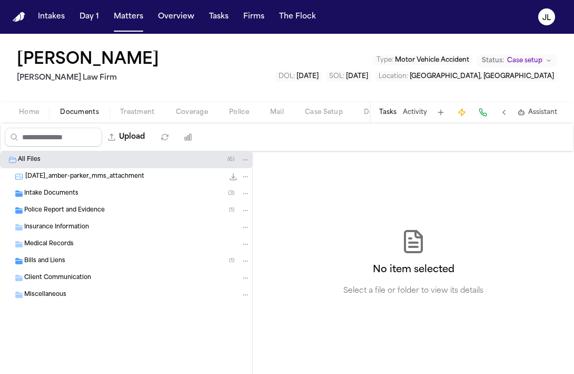
click at [69, 227] on span "Insurance Information" at bounding box center [56, 227] width 65 height 9
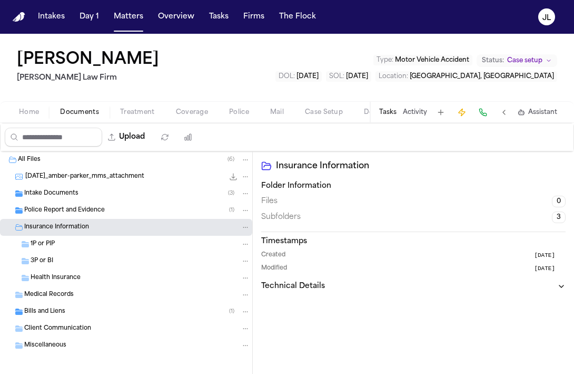
click at [67, 242] on div "1P or PIP" at bounding box center [141, 243] width 220 height 9
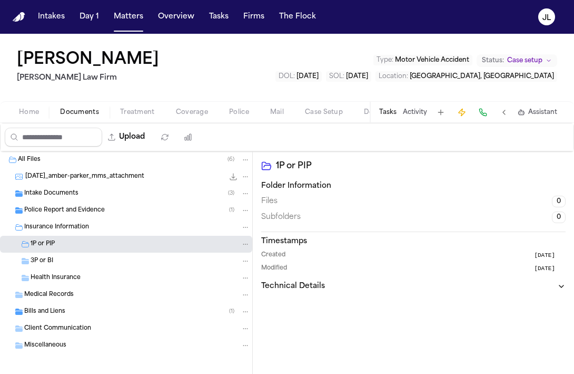
click at [67, 260] on div "3P or BI" at bounding box center [141, 260] width 220 height 9
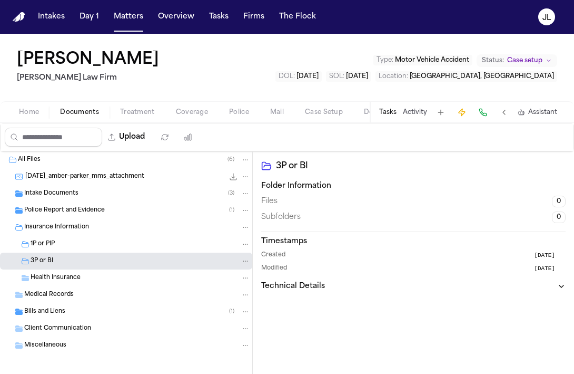
click at [90, 206] on span "Police Report and Evidence" at bounding box center [64, 210] width 81 height 9
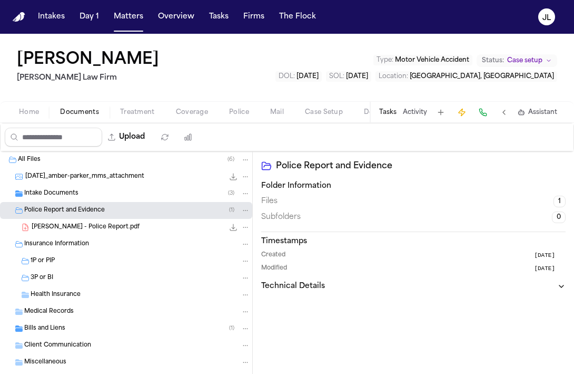
click at [128, 231] on div "[PERSON_NAME] - Police Report.pdf 341.0 KB • PDF" at bounding box center [141, 227] width 219 height 11
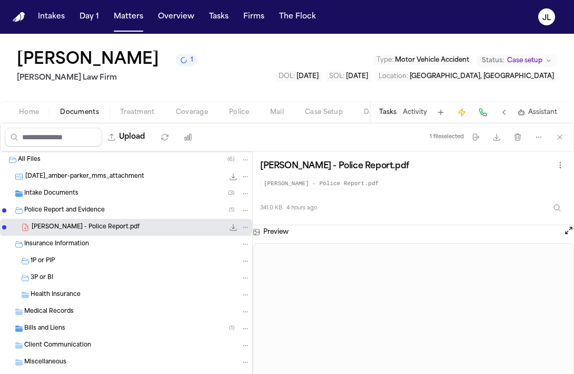
drag, startPoint x: 125, startPoint y: 66, endPoint x: 25, endPoint y: 61, distance: 100.8
click at [25, 61] on h1 "[PERSON_NAME]" at bounding box center [88, 60] width 142 height 19
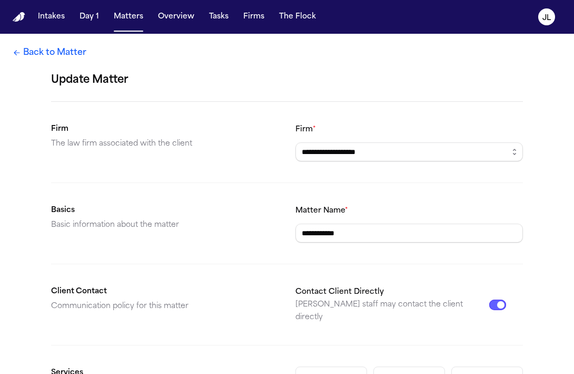
click at [15, 52] on icon at bounding box center [17, 52] width 6 height 5
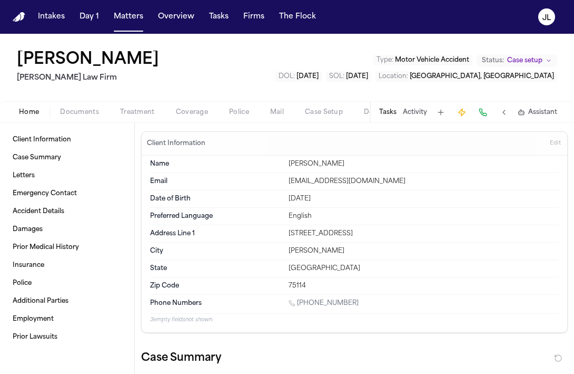
click at [193, 114] on span "Coverage" at bounding box center [192, 112] width 32 height 8
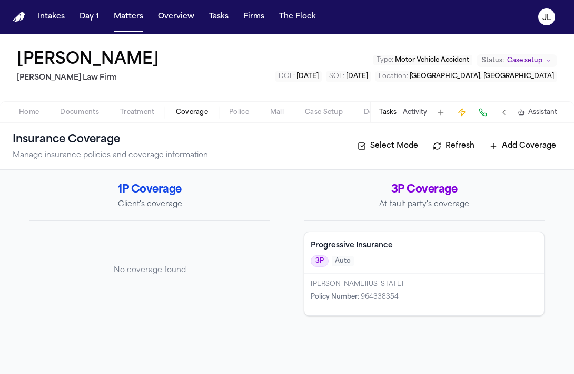
click at [348, 259] on span "Auto" at bounding box center [343, 261] width 22 height 11
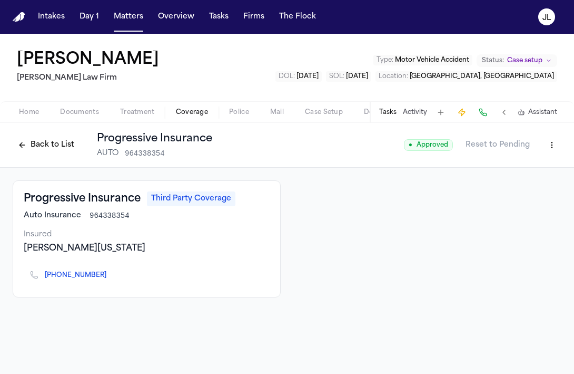
click at [110, 277] on icon "Copy to clipboard" at bounding box center [112, 277] width 4 height 4
click at [486, 113] on button at bounding box center [483, 112] width 15 height 15
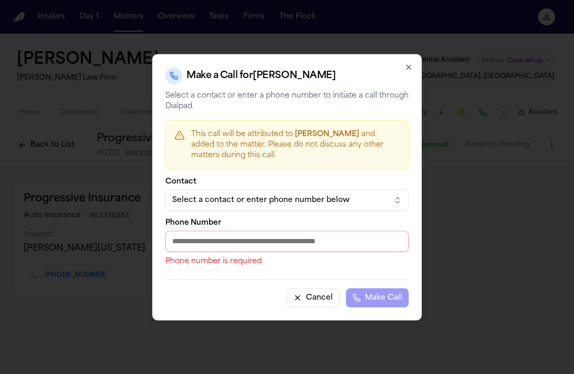
click at [186, 247] on input "Phone Number" at bounding box center [287, 240] width 244 height 21
paste input "**********"
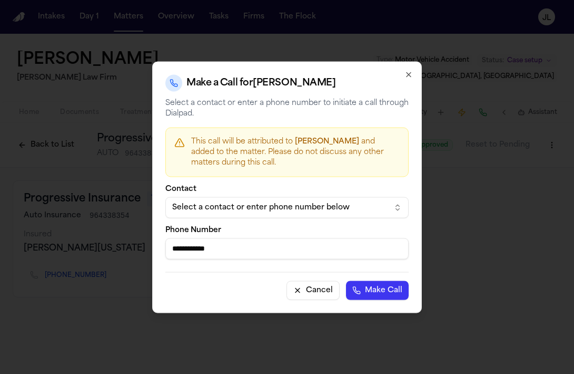
type input "**********"
click at [368, 293] on button "Make Call" at bounding box center [377, 289] width 63 height 19
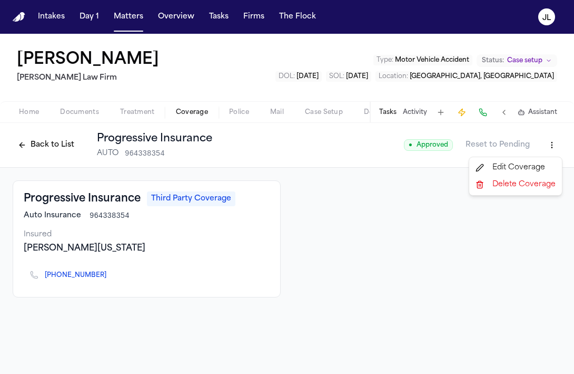
click at [553, 148] on html "Intakes Day 1 Matters Overview Tasks Firms The Flock JL Amber Parker Ruy Mirele…" at bounding box center [287, 187] width 574 height 374
click at [519, 163] on div "Edit Coverage" at bounding box center [516, 167] width 89 height 17
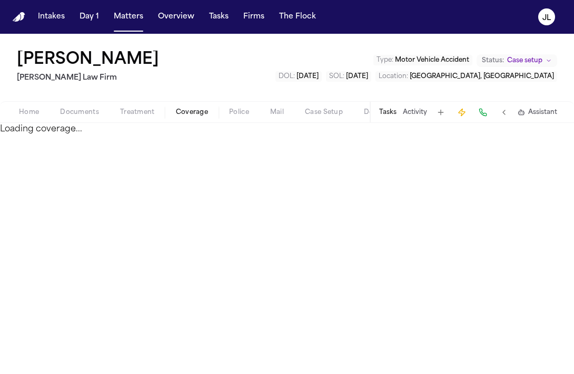
select select "**********"
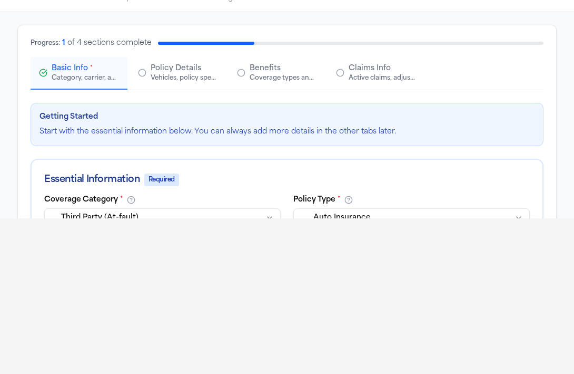
click at [382, 80] on div "Active claims, adjusters, and subrogation details" at bounding box center [382, 78] width 67 height 8
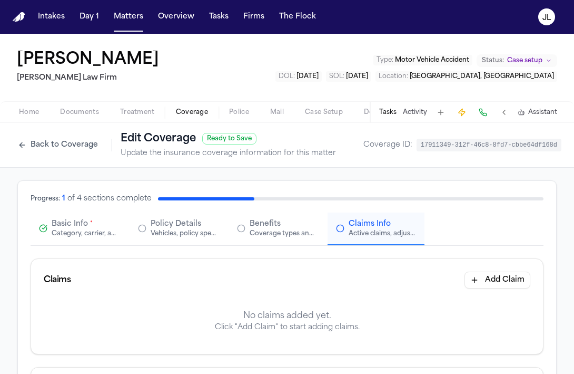
click at [62, 222] on span "Basic Info" at bounding box center [70, 224] width 36 height 11
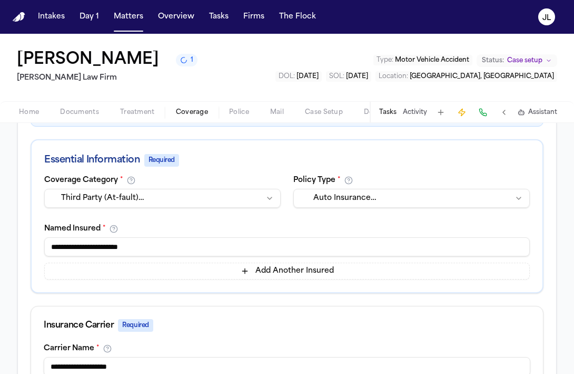
scroll to position [178, 0]
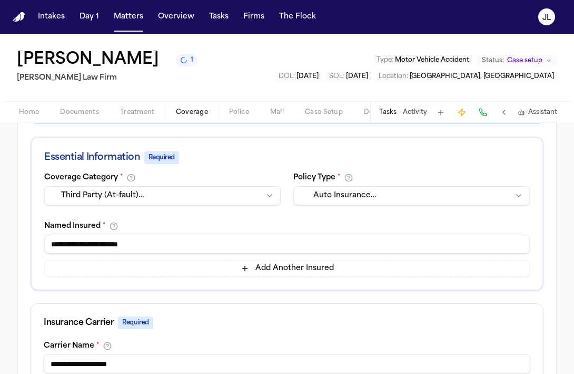
click at [369, 179] on div "Policy Type *" at bounding box center [412, 177] width 237 height 8
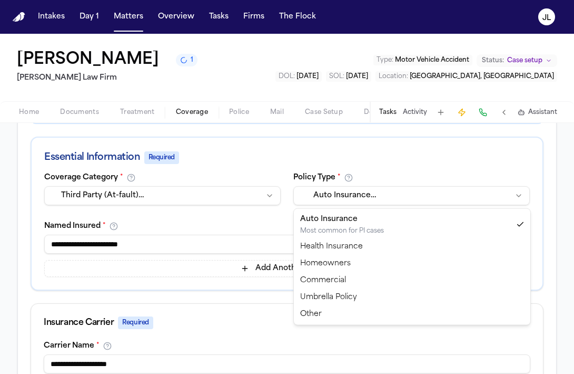
click at [367, 192] on html "Intakes Day 1 Matters Overview Tasks Firms The Flock JL Amber Parker 1 Ruy Mire…" at bounding box center [287, 187] width 574 height 374
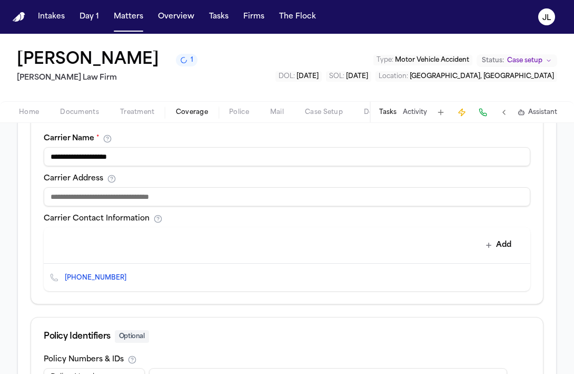
scroll to position [389, 0]
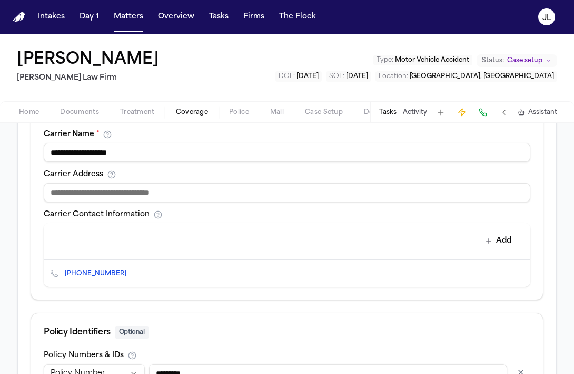
click at [241, 197] on input at bounding box center [287, 192] width 487 height 19
paste input "**********"
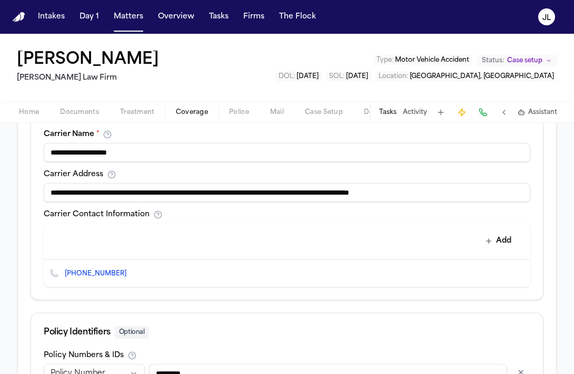
drag, startPoint x: 96, startPoint y: 193, endPoint x: 45, endPoint y: 191, distance: 51.7
click at [45, 191] on input "**********" at bounding box center [287, 192] width 487 height 19
drag, startPoint x: 420, startPoint y: 198, endPoint x: 356, endPoint y: 195, distance: 63.3
click at [356, 195] on input "**********" at bounding box center [287, 192] width 487 height 19
click at [461, 194] on input "**********" at bounding box center [287, 192] width 487 height 19
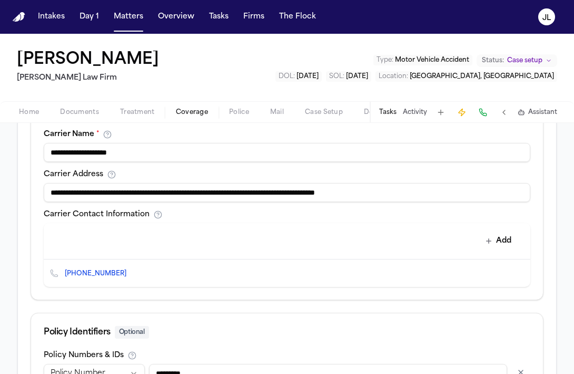
drag, startPoint x: 461, startPoint y: 194, endPoint x: 217, endPoint y: 188, distance: 244.1
click at [217, 188] on input "**********" at bounding box center [287, 192] width 487 height 19
type input "**********"
click at [502, 239] on button "Add" at bounding box center [499, 240] width 38 height 19
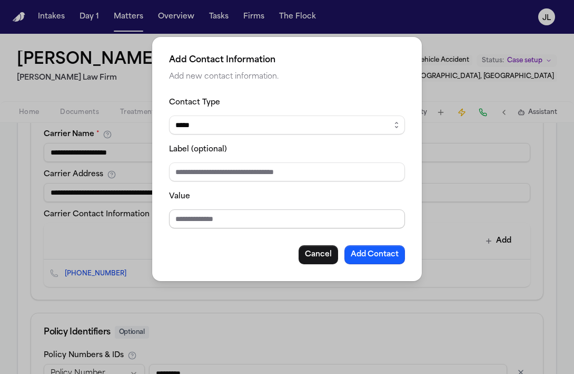
click at [188, 213] on input "Value" at bounding box center [287, 218] width 236 height 19
paste input "**********"
type input "**********"
click at [218, 126] on select "***** ***** ******* *** *****" at bounding box center [287, 124] width 236 height 19
select select "***"
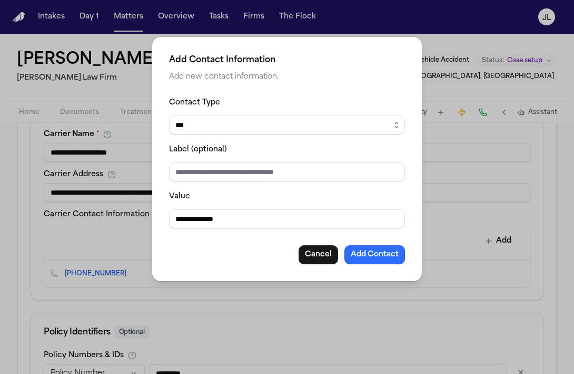
click at [368, 258] on button "Add Contact" at bounding box center [375, 254] width 61 height 19
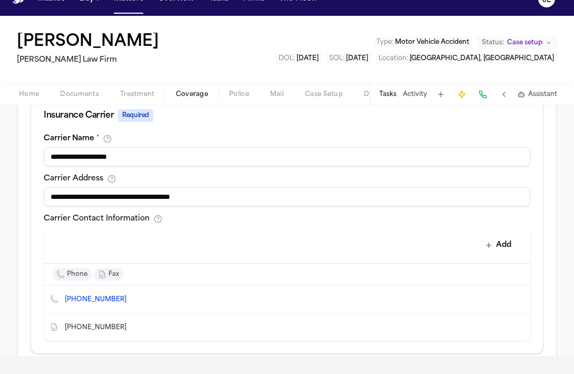
scroll to position [368, 0]
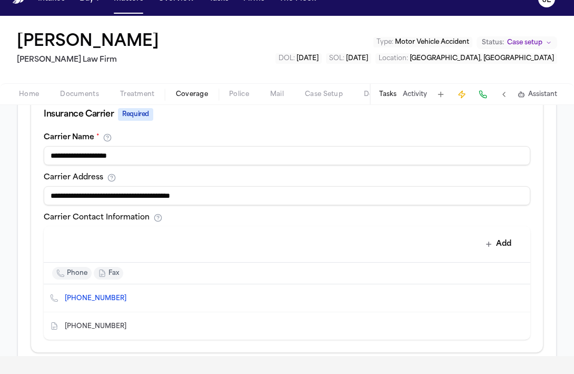
click at [143, 198] on input "**********" at bounding box center [287, 195] width 487 height 19
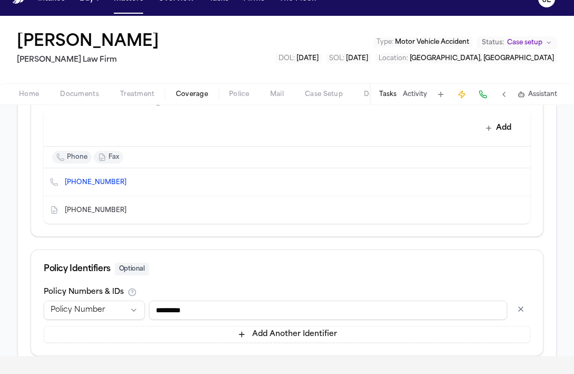
scroll to position [554, 0]
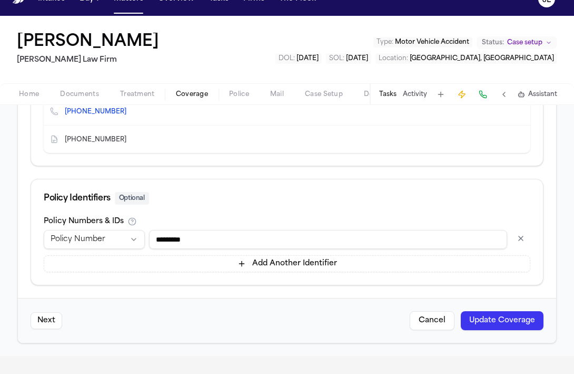
type input "**********"
click at [481, 321] on button "Update Coverage" at bounding box center [502, 320] width 83 height 19
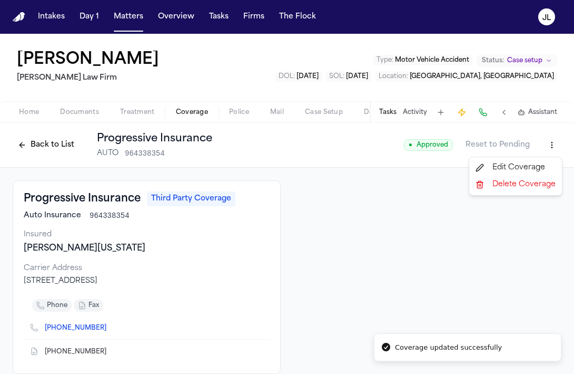
click at [550, 150] on html "Coverage updated successfully Intakes Day 1 Matters Overview Tasks Firms The Fl…" at bounding box center [287, 187] width 574 height 374
click at [516, 163] on div "Edit Coverage" at bounding box center [516, 167] width 89 height 17
select select "**********"
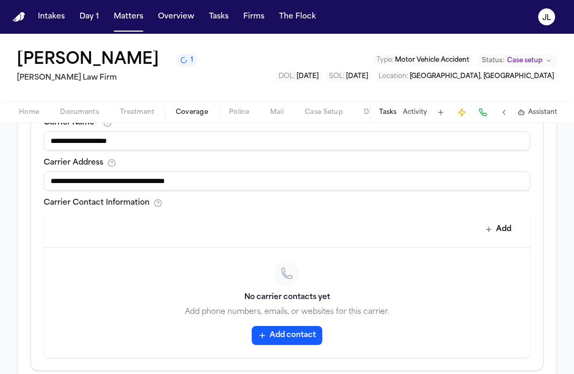
scroll to position [365, 0]
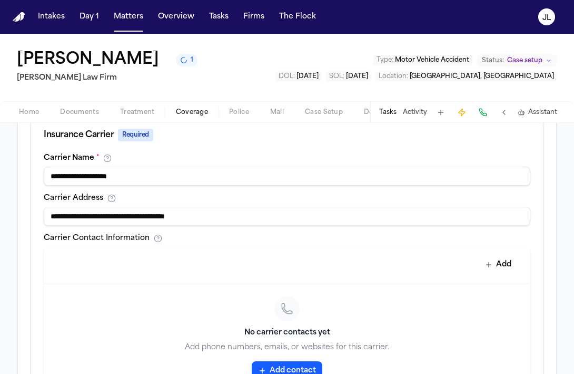
drag, startPoint x: 223, startPoint y: 221, endPoint x: 23, endPoint y: 208, distance: 200.2
click at [23, 208] on div "**********" at bounding box center [287, 199] width 539 height 767
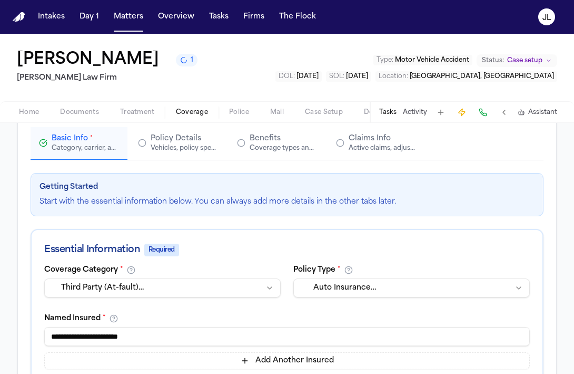
scroll to position [25, 0]
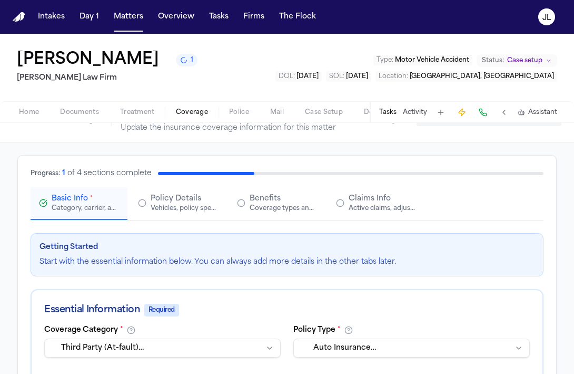
click at [179, 210] on div "Vehicles, policy specifics, and additional details" at bounding box center [184, 208] width 67 height 8
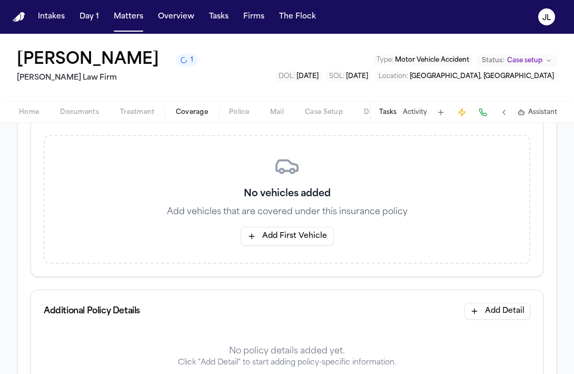
scroll to position [266, 0]
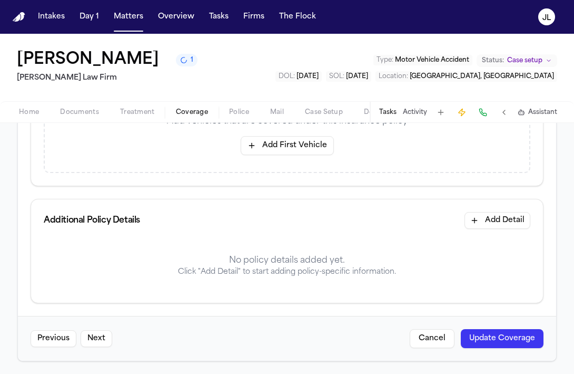
click at [484, 338] on button "Update Coverage" at bounding box center [502, 338] width 83 height 19
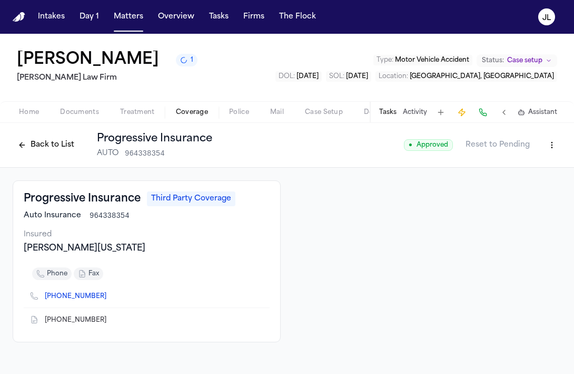
click at [47, 141] on button "Back to List" at bounding box center [46, 145] width 67 height 17
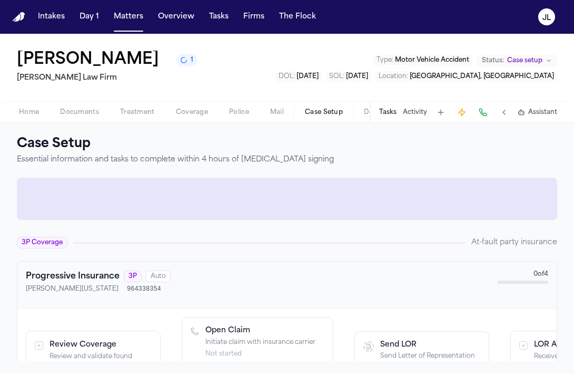
click at [328, 112] on span "Case Setup" at bounding box center [324, 112] width 38 height 8
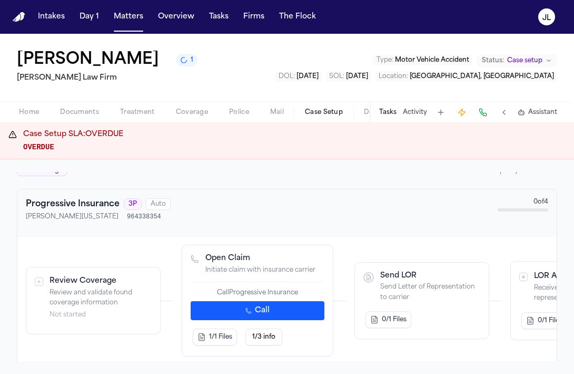
scroll to position [297, 0]
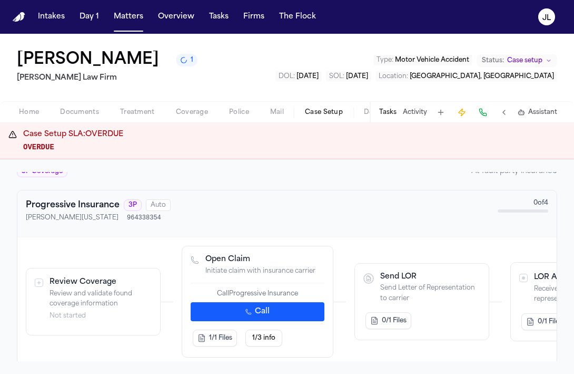
click at [231, 315] on button "Call" at bounding box center [258, 311] width 134 height 19
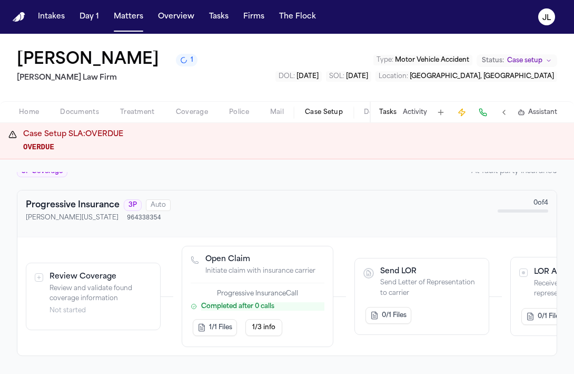
click at [374, 111] on div "Tasks Activity Assistant" at bounding box center [468, 112] width 196 height 21
click at [383, 111] on button "Tasks" at bounding box center [387, 112] width 17 height 8
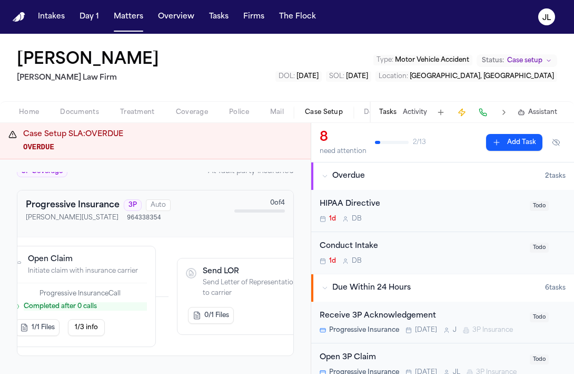
scroll to position [0, 155]
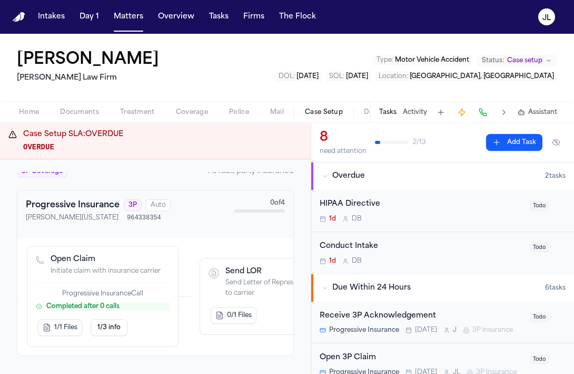
click at [133, 332] on div "1/1 Files 1/3 info" at bounding box center [103, 327] width 134 height 21
click at [116, 332] on span "1/3 info" at bounding box center [109, 327] width 23 height 8
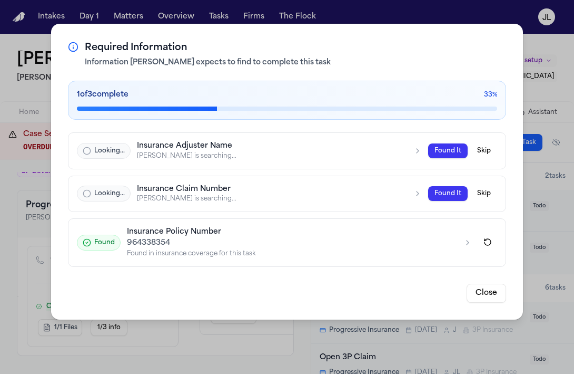
click at [554, 83] on div "Required Information Information Finch expects to find to complete this task 1 …" at bounding box center [287, 187] width 574 height 374
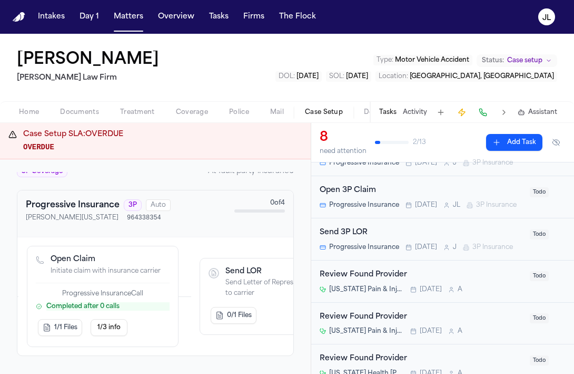
scroll to position [164, 0]
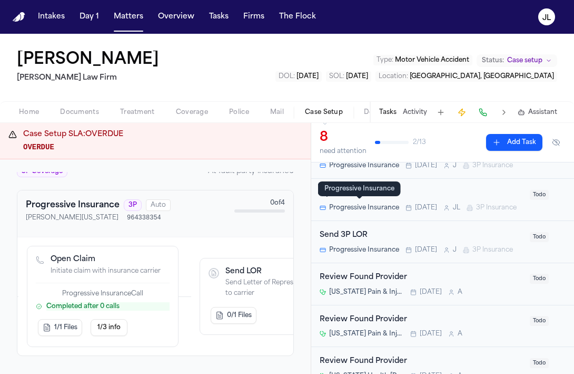
click at [390, 206] on span "Progressive Insurance" at bounding box center [364, 207] width 70 height 8
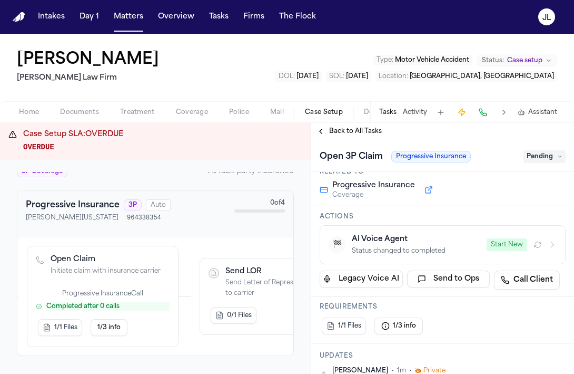
scroll to position [48, 0]
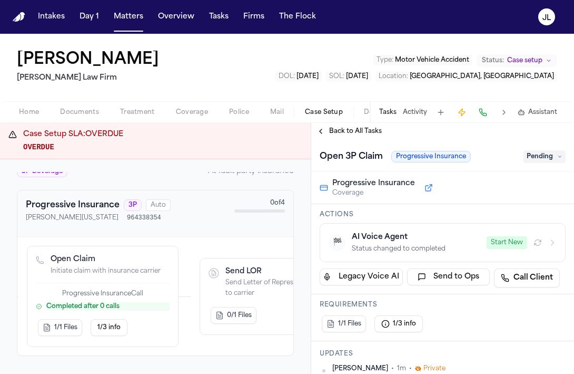
click at [428, 255] on button "🏁 AI Voice Agent Status changed to completed Start New" at bounding box center [443, 242] width 246 height 39
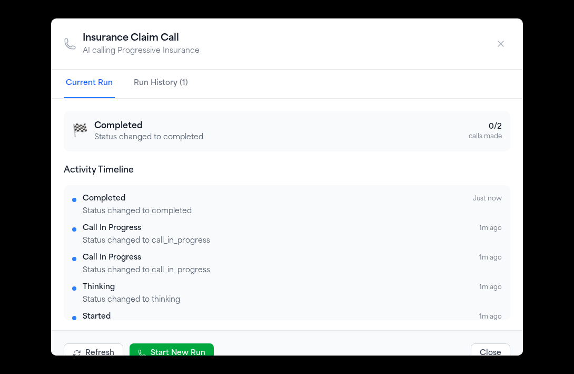
click at [168, 77] on button "Run History (1)" at bounding box center [161, 84] width 59 height 28
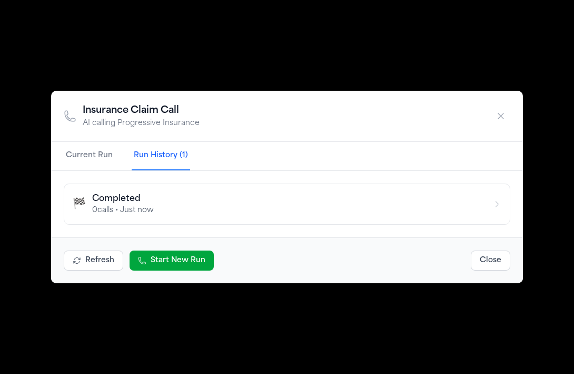
click at [77, 157] on button "Current Run" at bounding box center [89, 156] width 51 height 28
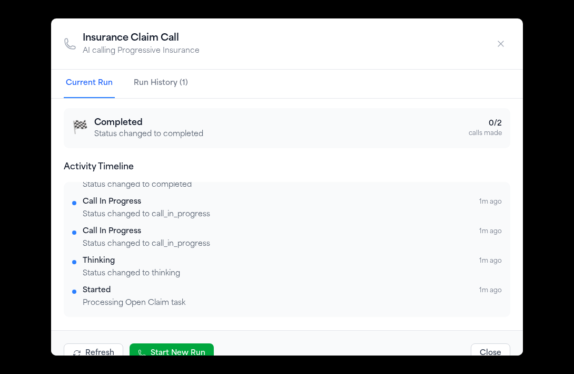
scroll to position [0, 0]
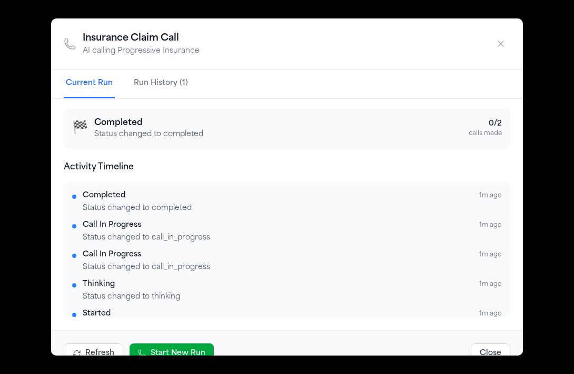
click at [504, 36] on button "button" at bounding box center [501, 43] width 19 height 19
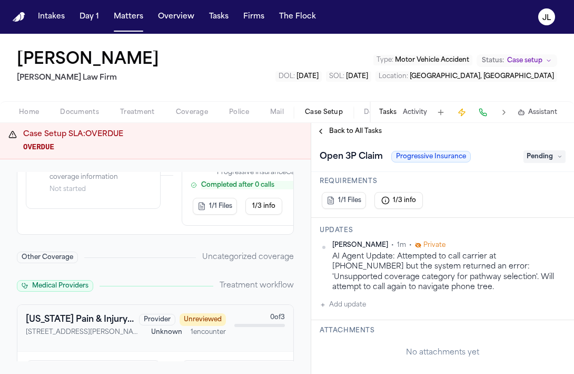
scroll to position [176, 0]
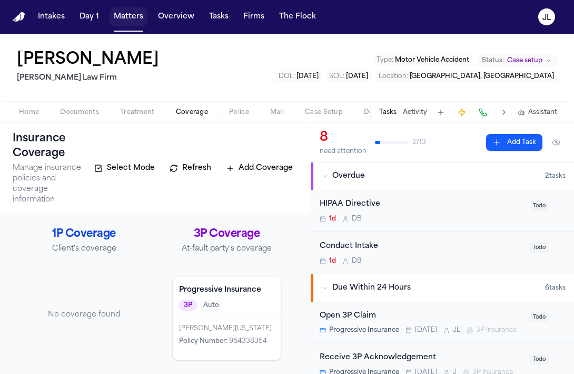
click at [131, 19] on button "Matters" at bounding box center [129, 16] width 38 height 19
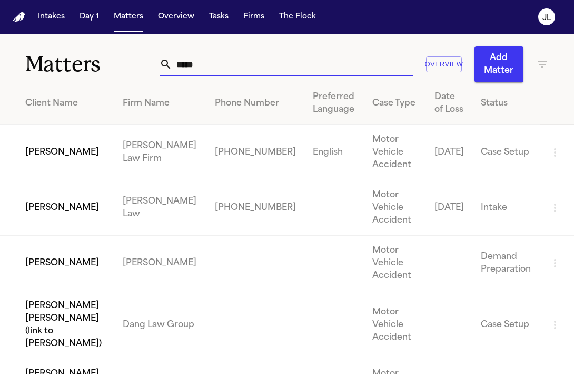
drag, startPoint x: 208, startPoint y: 65, endPoint x: 178, endPoint y: 65, distance: 29.5
click at [178, 65] on input "*****" at bounding box center [292, 64] width 241 height 23
click at [214, 66] on input "*****" at bounding box center [292, 64] width 241 height 23
drag, startPoint x: 214, startPoint y: 66, endPoint x: 163, endPoint y: 66, distance: 51.1
click at [163, 66] on div "*****" at bounding box center [287, 64] width 254 height 23
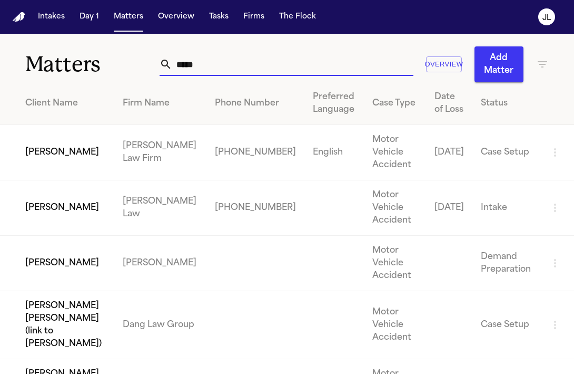
paste input "*******"
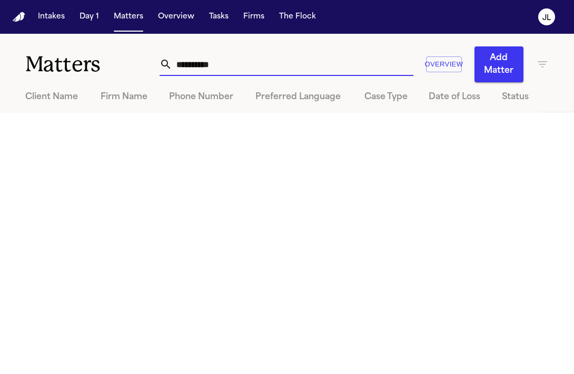
type input "**********"
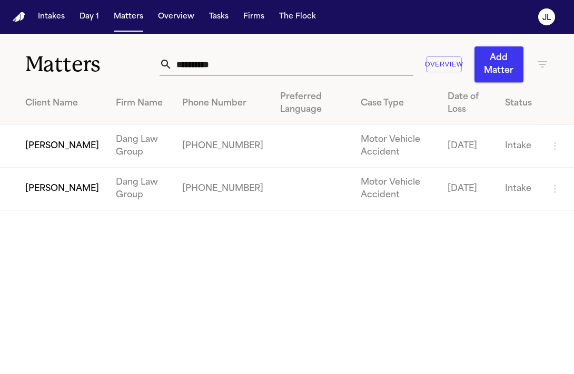
click at [74, 153] on td "[PERSON_NAME]" at bounding box center [54, 146] width 108 height 43
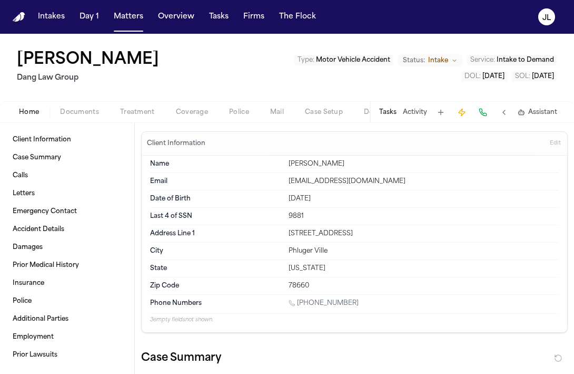
click at [207, 116] on span "Coverage" at bounding box center [192, 112] width 32 height 8
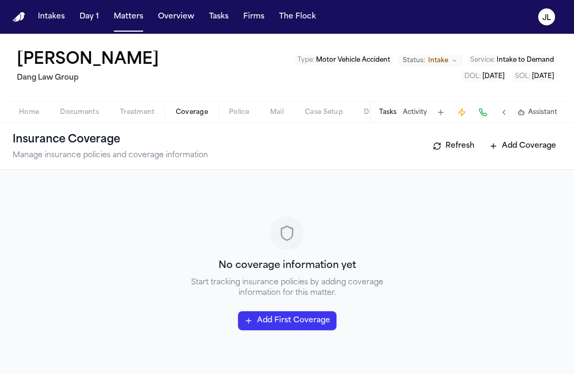
click at [75, 114] on span "Documents" at bounding box center [79, 112] width 39 height 8
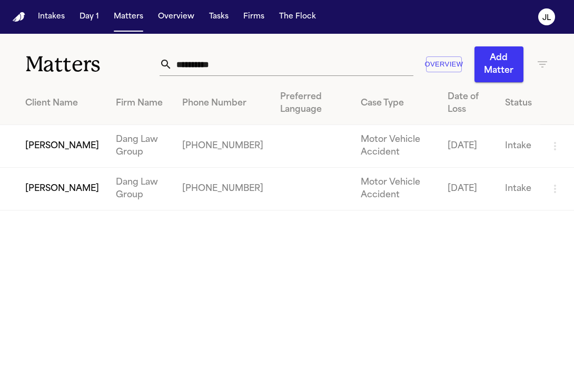
click at [62, 187] on td "Alyssa Trowbridge" at bounding box center [54, 189] width 108 height 43
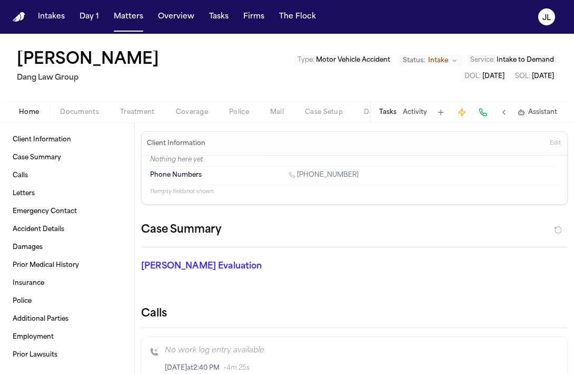
click at [190, 111] on span "Coverage" at bounding box center [192, 112] width 32 height 8
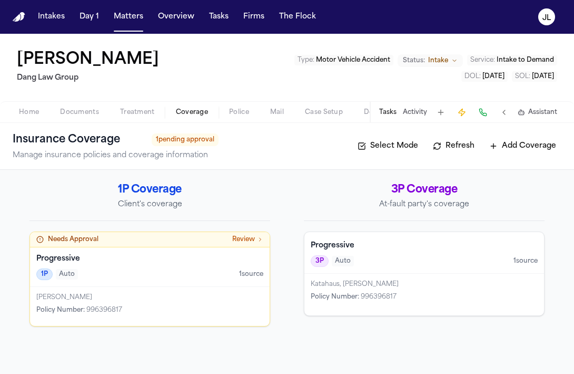
click at [150, 305] on div "Harvey Lee Policy Number : 996396817" at bounding box center [150, 306] width 240 height 39
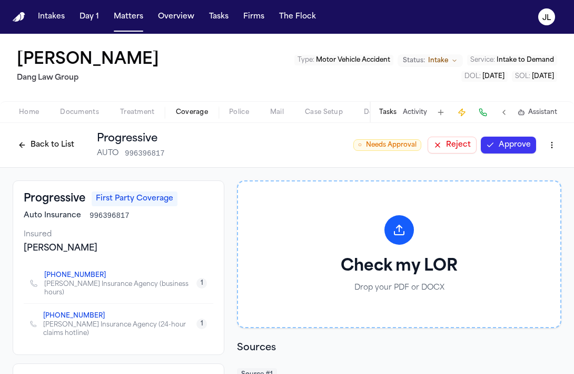
click at [510, 142] on button "Approve" at bounding box center [508, 145] width 55 height 17
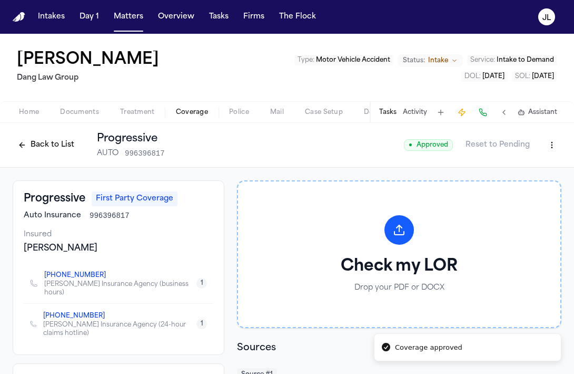
click at [57, 141] on button "Back to List" at bounding box center [46, 145] width 67 height 17
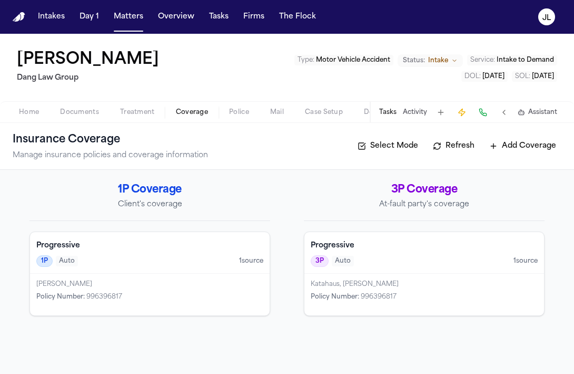
click at [249, 266] on div "1P Auto 1 source" at bounding box center [149, 261] width 227 height 12
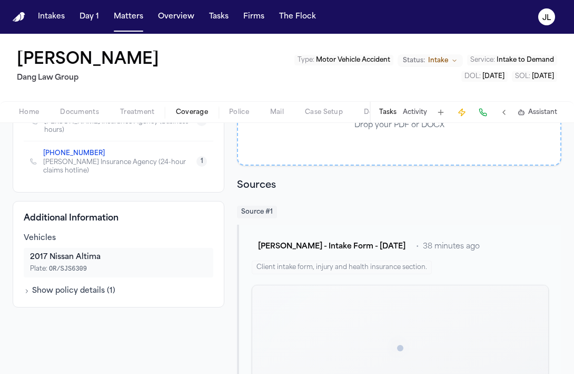
scroll to position [225, 0]
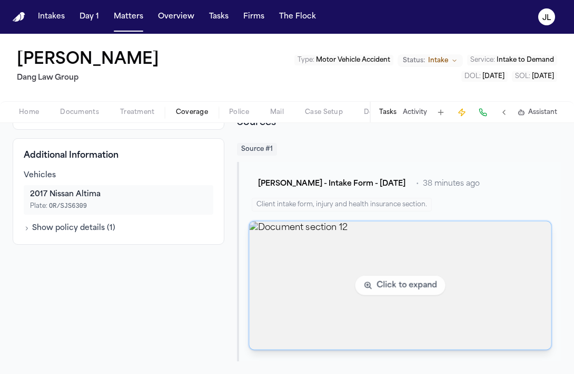
click at [295, 283] on img "View document section 12" at bounding box center [401, 285] width 302 height 128
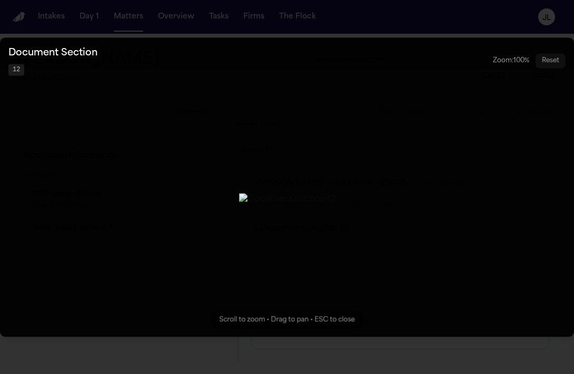
click at [523, 217] on button "Zoomable image viewer. Use mouse wheel to zoom, drag to pan, or press R to rese…" at bounding box center [287, 186] width 574 height 299
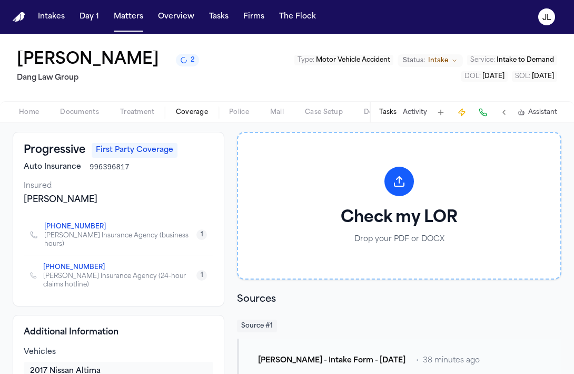
scroll to position [0, 0]
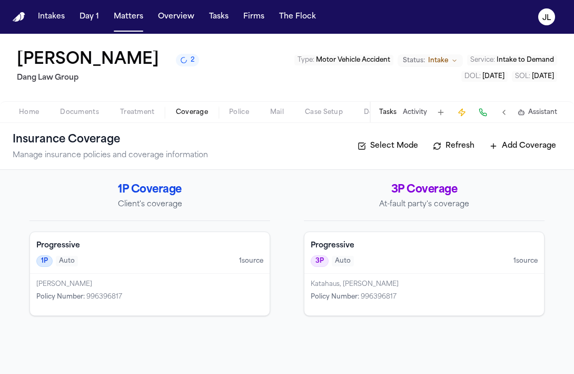
click at [364, 261] on div "3P Auto 1 source" at bounding box center [424, 261] width 227 height 12
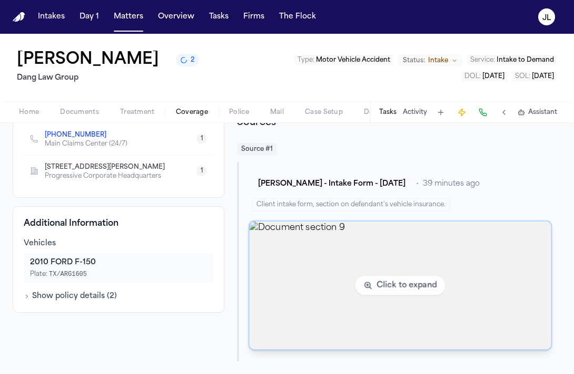
scroll to position [222, 0]
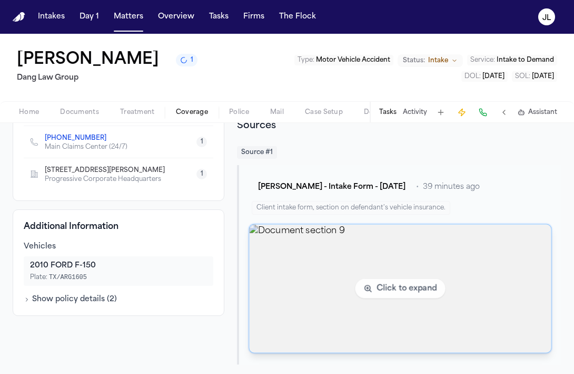
click at [340, 286] on img "View document section 9" at bounding box center [401, 289] width 302 height 128
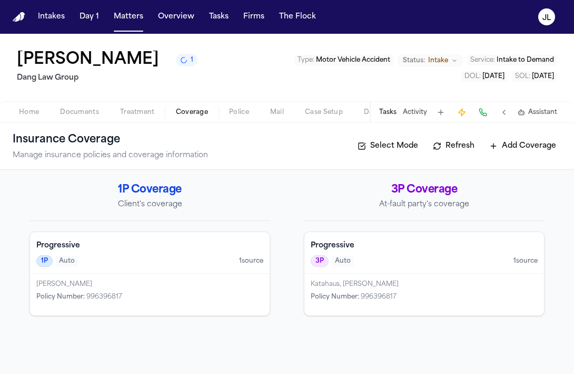
click at [90, 258] on div "1P Auto 1 source" at bounding box center [149, 261] width 227 height 12
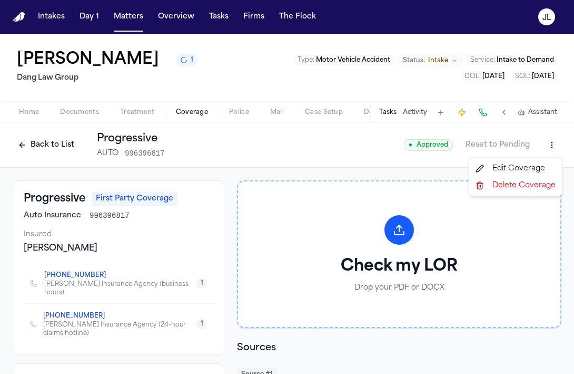
click at [550, 151] on html "Intakes Day 1 Matters Overview Tasks Firms The Flock JL Alyssa Trowbridge 1 Dan…" at bounding box center [287, 187] width 574 height 374
click at [538, 162] on div "Edit Coverage" at bounding box center [516, 168] width 89 height 17
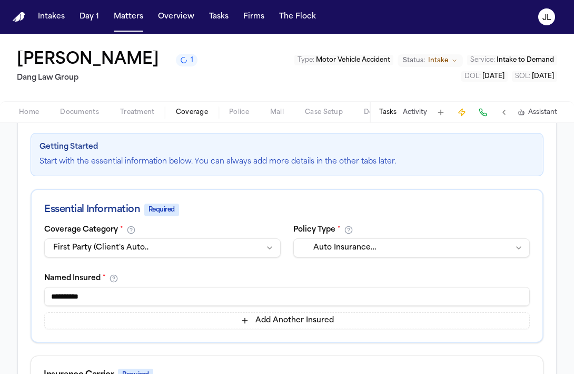
scroll to position [127, 0]
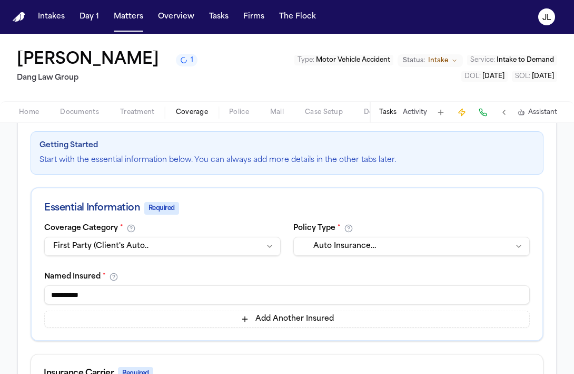
click at [227, 230] on div "Coverage Category *" at bounding box center [162, 228] width 237 height 8
click at [211, 247] on html "Intakes Day 1 Matters Overview Tasks Firms The Flock JL Alyssa Trowbridge 1 Dan…" at bounding box center [287, 187] width 574 height 374
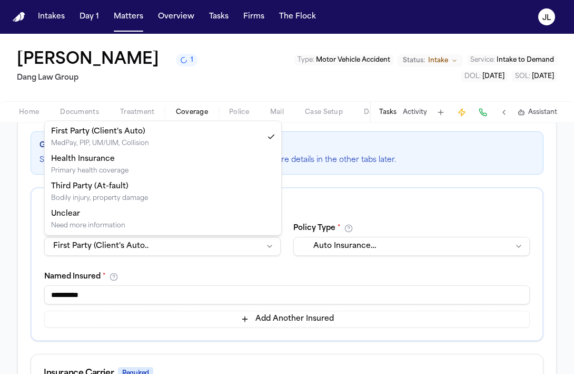
select select "**********"
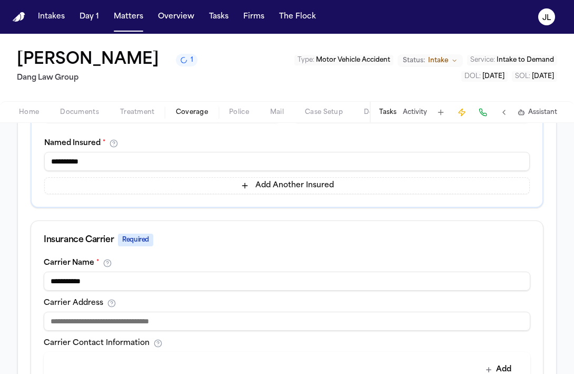
scroll to position [588, 0]
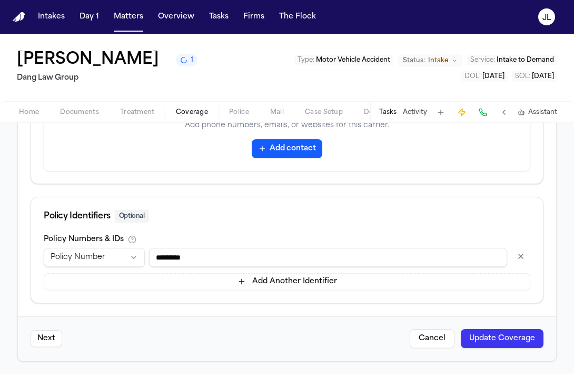
click at [516, 337] on button "Update Coverage" at bounding box center [502, 338] width 83 height 19
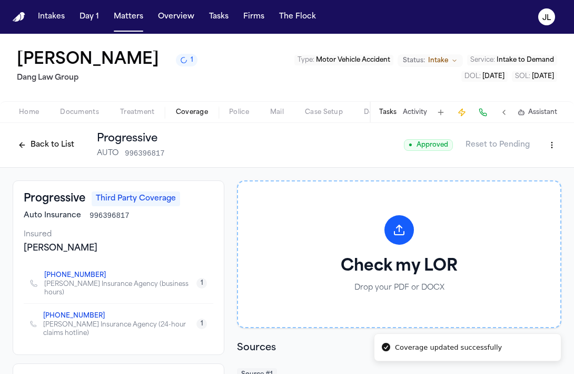
click at [63, 154] on div "Back to List Progressive AUTO 996396817" at bounding box center [89, 144] width 152 height 27
click at [62, 149] on button "Back to List" at bounding box center [46, 145] width 67 height 17
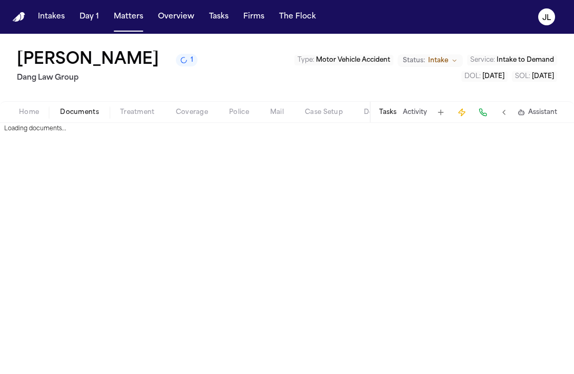
click at [65, 110] on span "Documents" at bounding box center [79, 112] width 39 height 8
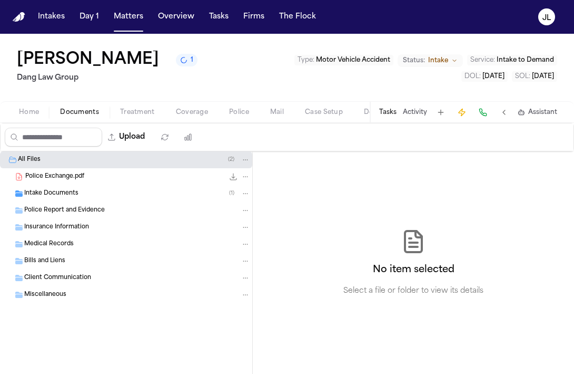
click at [77, 181] on span "Police Exchange.pdf" at bounding box center [54, 176] width 59 height 9
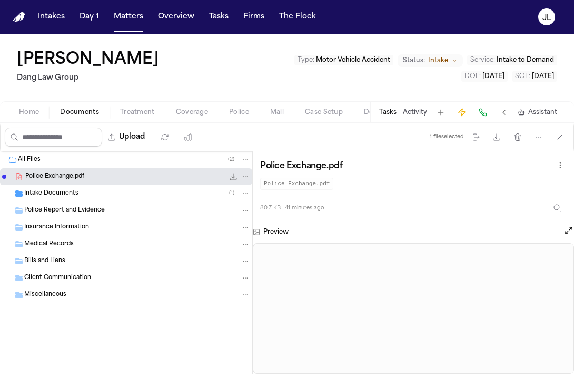
click at [179, 104] on div "Home Documents Treatment Coverage Police Mail Case Setup Demand Workspaces Arti…" at bounding box center [287, 111] width 574 height 21
click at [179, 108] on span "Coverage" at bounding box center [192, 112] width 32 height 8
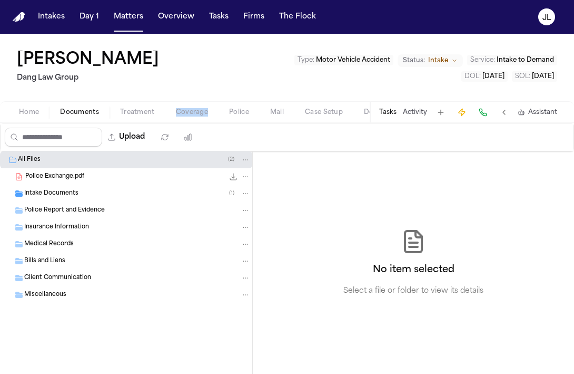
click at [89, 113] on span "Documents" at bounding box center [79, 112] width 39 height 8
click at [72, 172] on span "Police Exchange.pdf" at bounding box center [54, 176] width 59 height 9
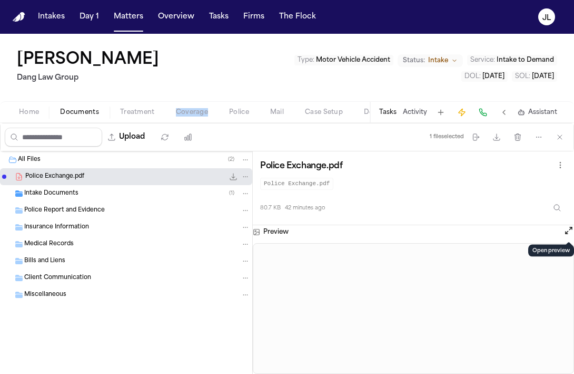
click at [571, 228] on button "Open preview" at bounding box center [569, 230] width 11 height 11
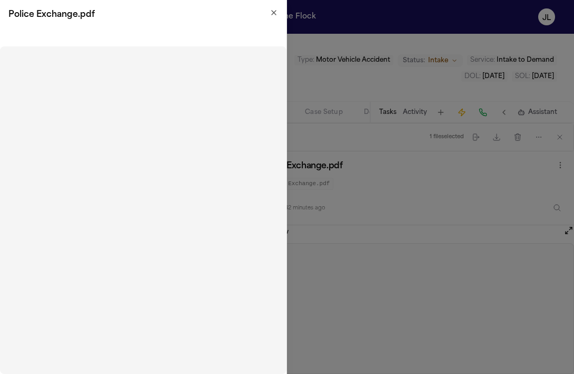
click at [271, 9] on icon "button" at bounding box center [274, 12] width 8 height 8
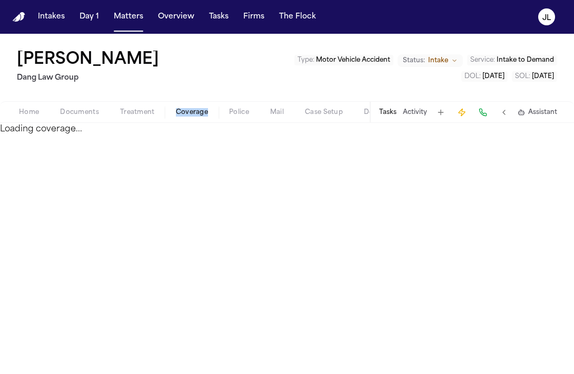
select select "**********"
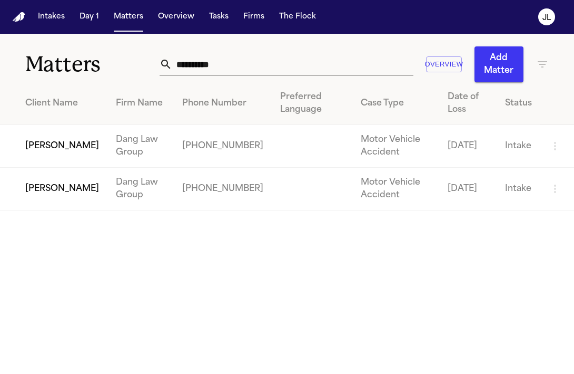
click at [64, 141] on td "[PERSON_NAME]" at bounding box center [54, 146] width 108 height 43
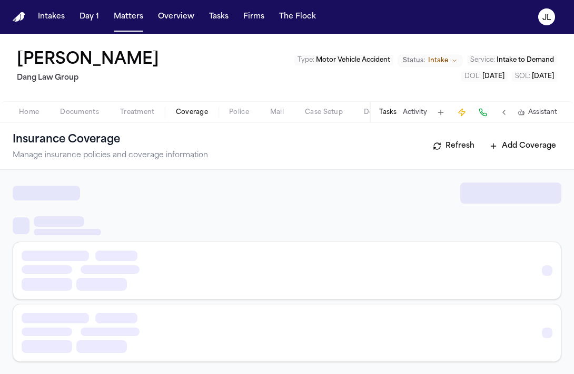
click at [189, 115] on span "Coverage" at bounding box center [192, 112] width 32 height 8
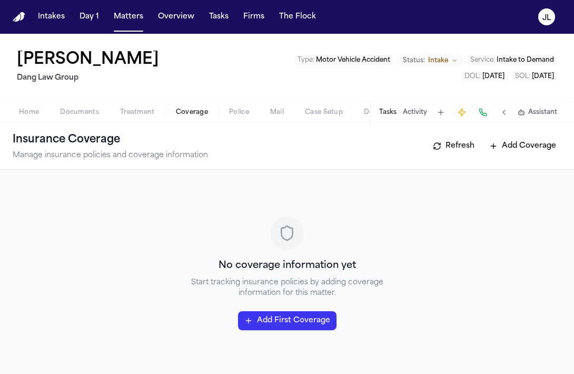
click at [66, 116] on span "Documents" at bounding box center [79, 112] width 39 height 8
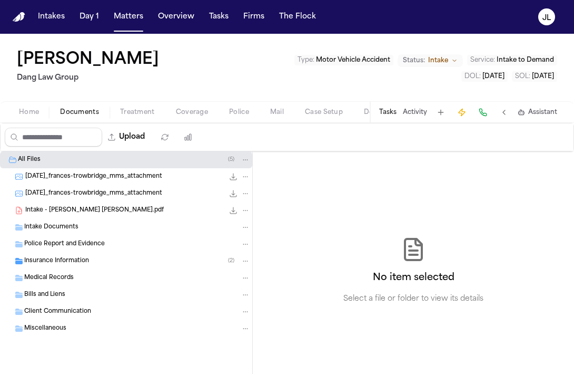
click at [44, 249] on div "Police Report and Evidence" at bounding box center [126, 244] width 252 height 17
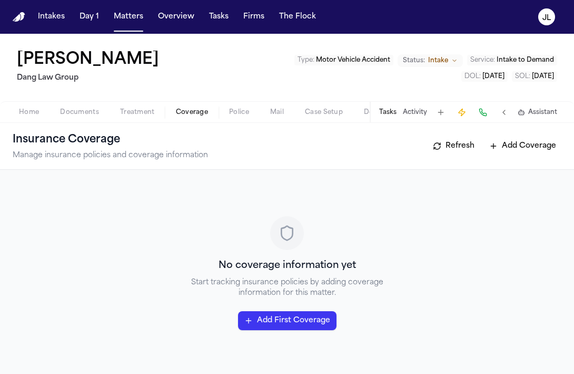
click at [195, 116] on button "Coverage" at bounding box center [191, 112] width 53 height 13
click at [91, 119] on div "Home Documents Treatment Coverage Police Mail Case Setup Demand Workspaces Arti…" at bounding box center [287, 111] width 574 height 21
click at [88, 118] on span "button" at bounding box center [80, 118] width 52 height 1
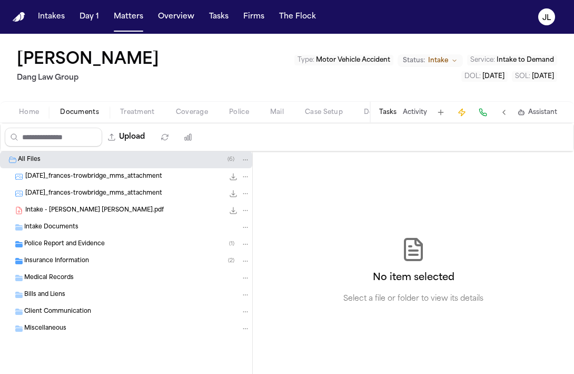
click at [27, 120] on div "Home Documents Treatment Coverage Police Mail Case Setup Demand Workspaces Arti…" at bounding box center [287, 111] width 574 height 21
click at [123, 244] on div "Police Report and Evidence ( 1 )" at bounding box center [137, 243] width 226 height 9
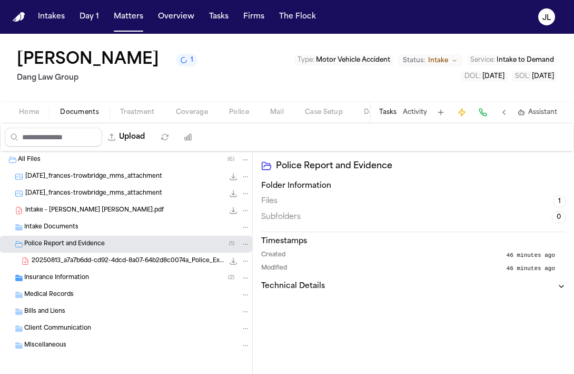
click at [122, 262] on span "20250813_a7a7b6dd-cd92-4dcd-8a07-64b2d8c0074a_Police_Exchange.pdf.pdf" at bounding box center [128, 261] width 192 height 9
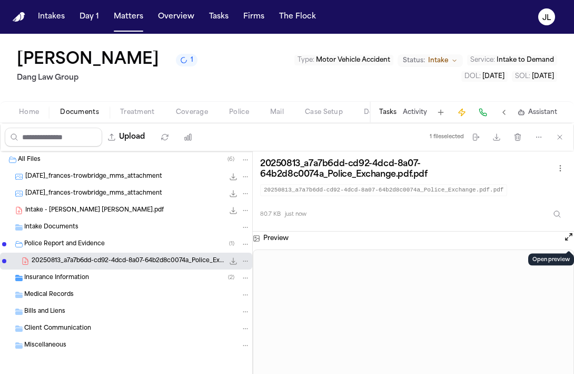
click at [568, 239] on button "Open preview" at bounding box center [569, 236] width 11 height 11
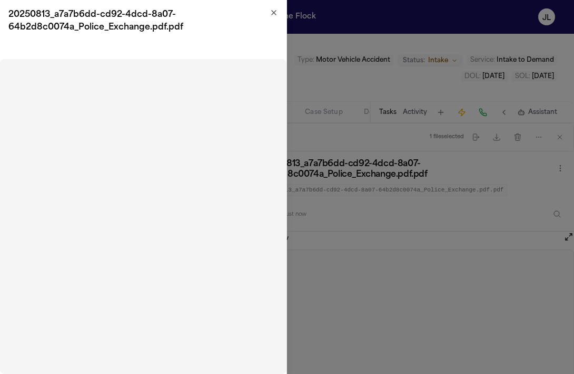
click at [275, 14] on icon "button" at bounding box center [274, 12] width 8 height 8
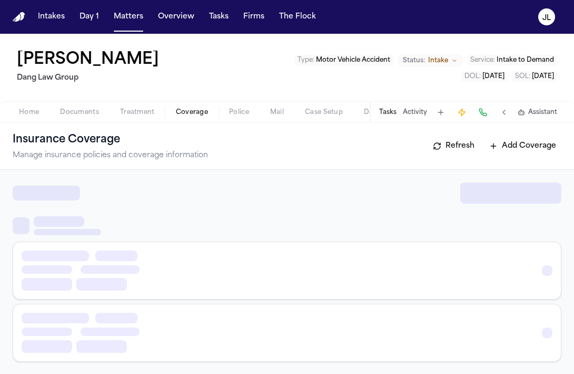
click at [198, 110] on span "Coverage" at bounding box center [192, 112] width 32 height 8
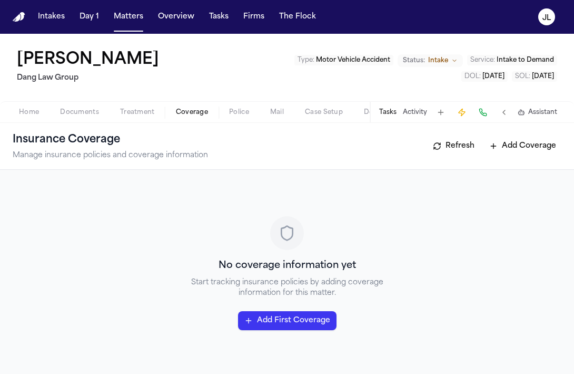
click at [44, 105] on div "Home Documents Treatment Coverage Police Mail Case Setup Demand Workspaces Arti…" at bounding box center [287, 111] width 574 height 21
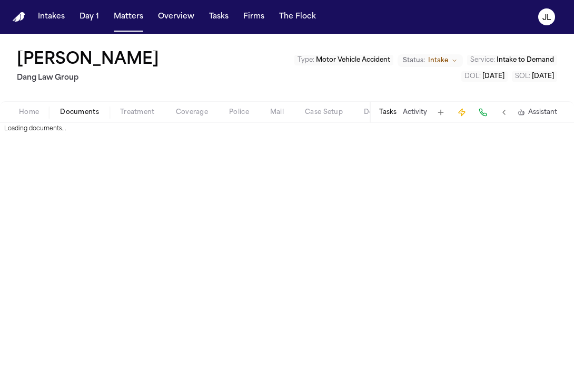
click at [79, 114] on span "Documents" at bounding box center [79, 112] width 39 height 8
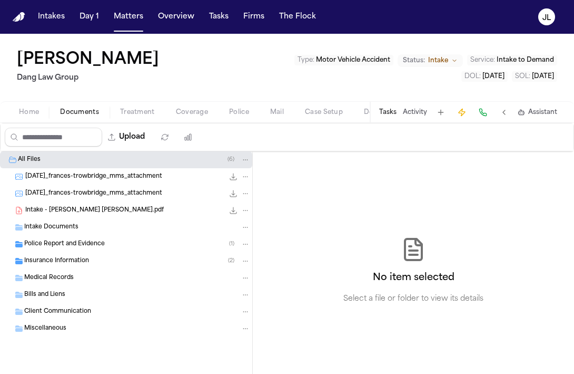
click at [77, 248] on span "Police Report and Evidence" at bounding box center [64, 244] width 81 height 9
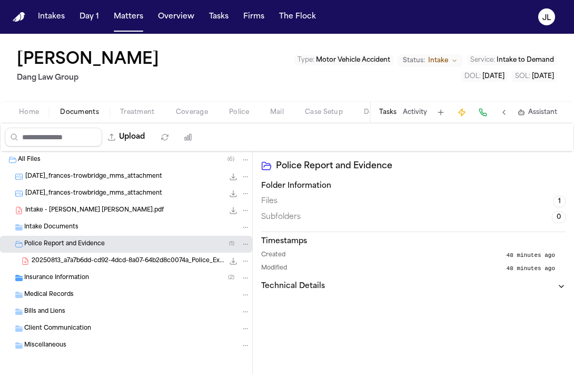
click at [82, 261] on span "20250813_a7a7b6dd-cd92-4dcd-8a07-64b2d8c0074a_Police_Exchange.pdf.pdf" at bounding box center [128, 261] width 192 height 9
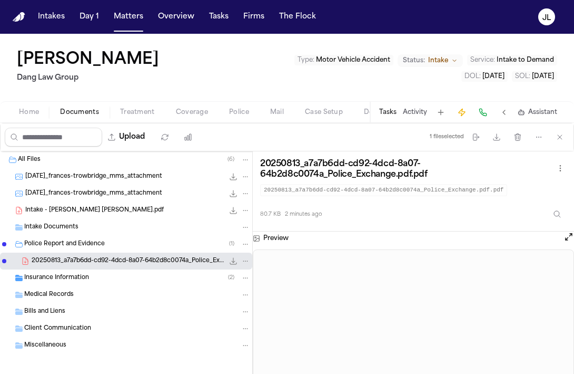
click at [204, 113] on span "Coverage" at bounding box center [192, 112] width 32 height 8
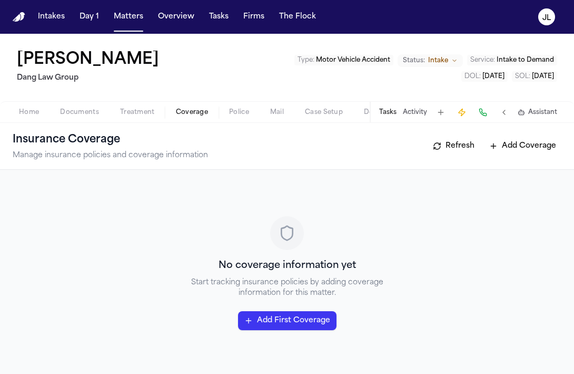
click at [284, 318] on button "Add First Coverage" at bounding box center [287, 320] width 99 height 19
click at [293, 328] on button "Add First Coverage" at bounding box center [287, 320] width 99 height 19
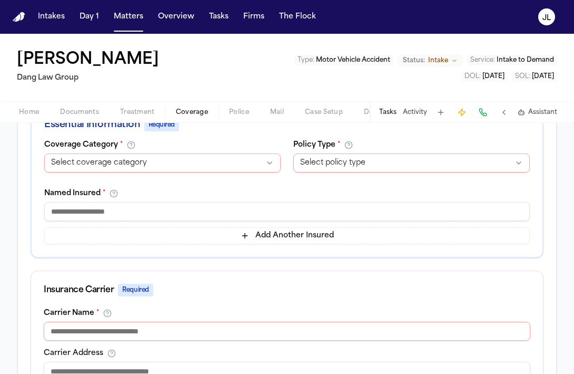
scroll to position [213, 0]
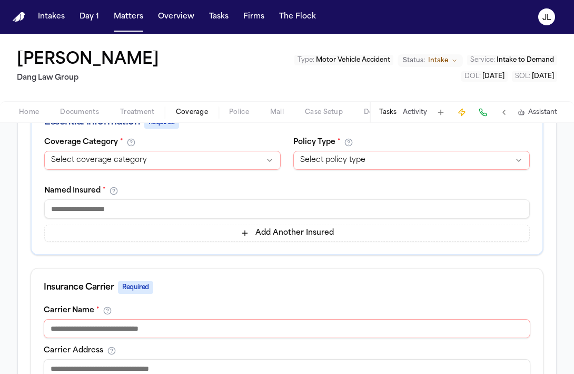
click at [120, 151] on html "**********" at bounding box center [287, 187] width 574 height 374
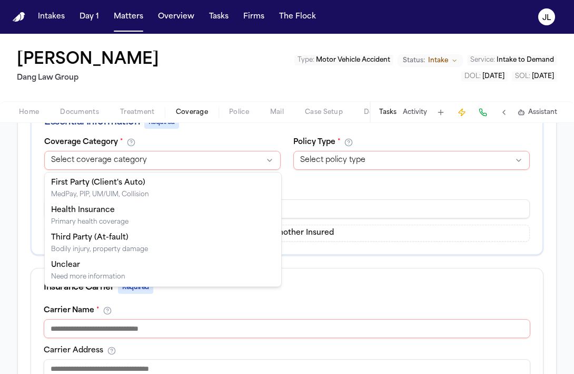
select select "**********"
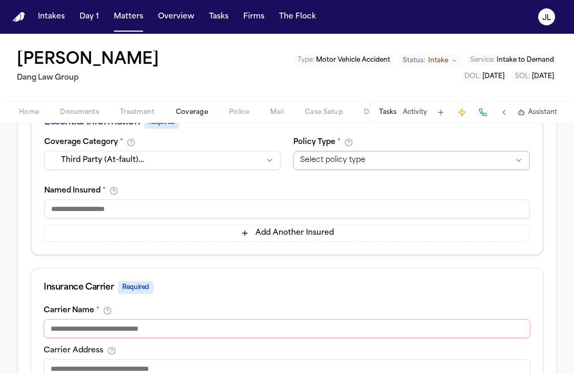
click at [111, 210] on input at bounding box center [287, 208] width 486 height 19
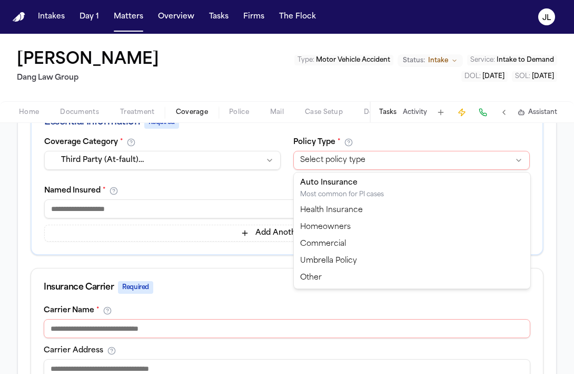
click at [326, 160] on html "Intakes Day 1 Matters Overview Tasks Firms The Flock JL Frances Trowbridge Lee …" at bounding box center [287, 187] width 574 height 374
select select "****"
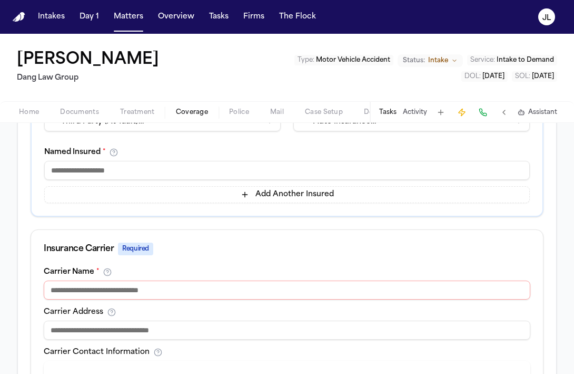
scroll to position [253, 0]
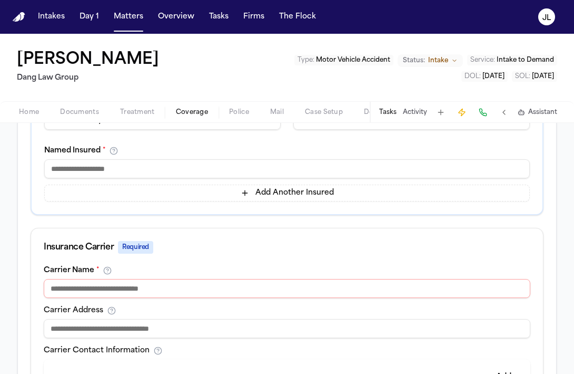
click at [176, 284] on input at bounding box center [287, 288] width 487 height 19
paste input "**********"
drag, startPoint x: 99, startPoint y: 288, endPoint x: 30, endPoint y: 293, distance: 69.2
click at [30, 293] on div "**********" at bounding box center [287, 316] width 539 height 776
drag, startPoint x: 369, startPoint y: 287, endPoint x: 12, endPoint y: 271, distance: 357.7
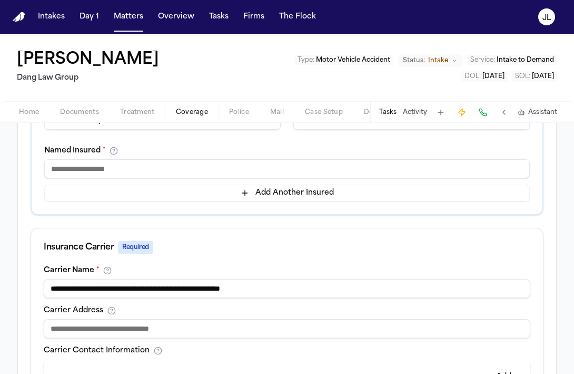
click at [10, 271] on div "**********" at bounding box center [287, 316] width 574 height 803
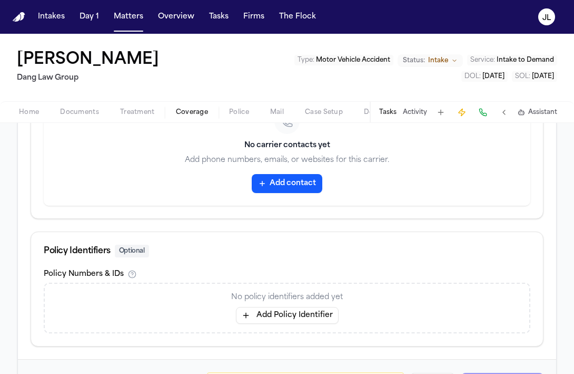
scroll to position [577, 0]
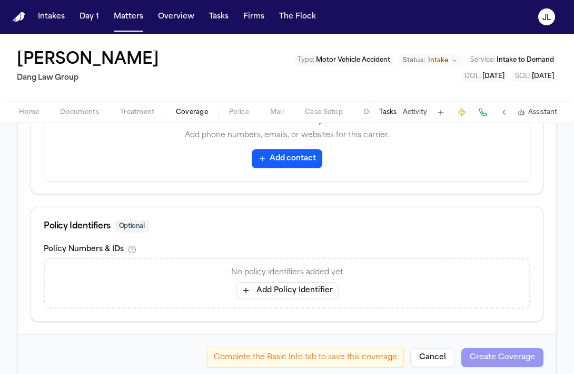
type input "*****"
click at [256, 298] on button "Add Policy Identifier" at bounding box center [287, 290] width 103 height 17
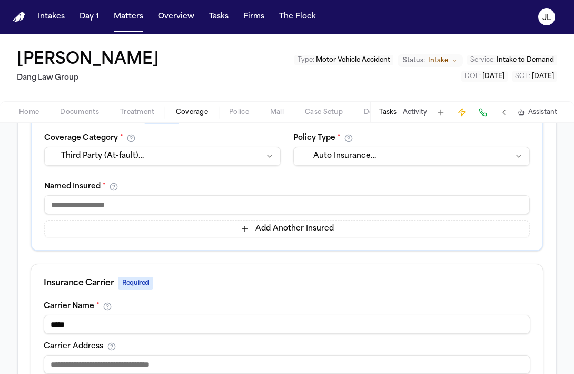
scroll to position [211, 0]
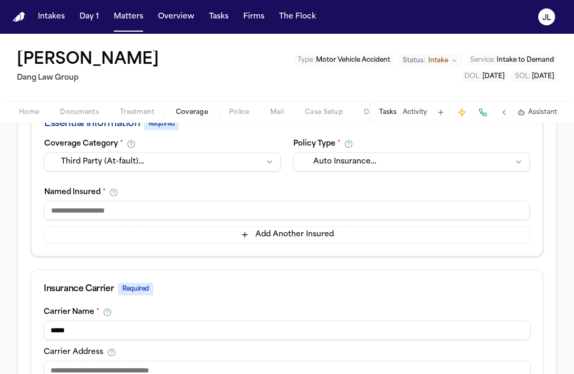
type input "**********"
click at [117, 212] on input at bounding box center [287, 210] width 486 height 19
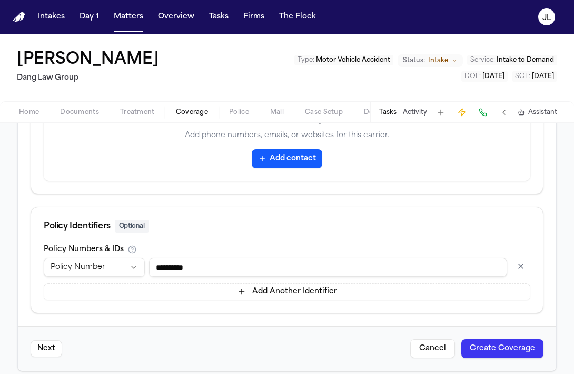
scroll to position [587, 0]
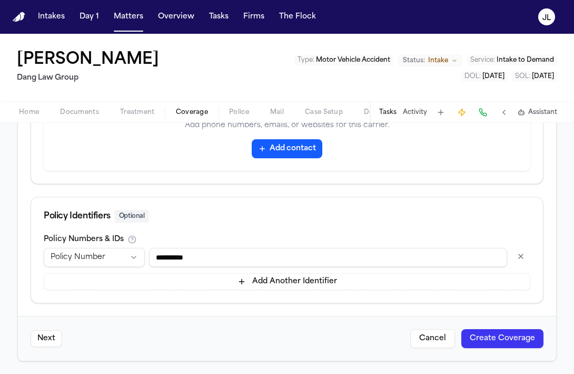
type input "**********"
click at [532, 330] on button "Create Coverage" at bounding box center [503, 338] width 82 height 19
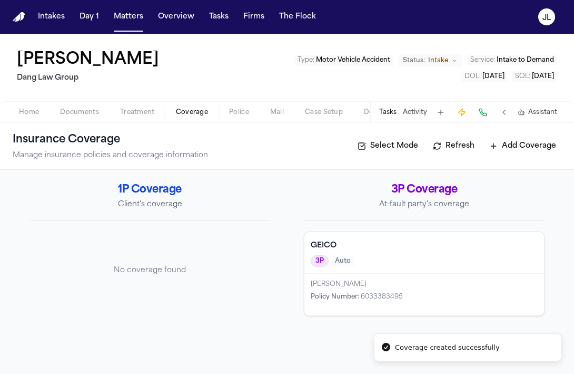
click at [517, 142] on button "Add Coverage" at bounding box center [522, 146] width 77 height 17
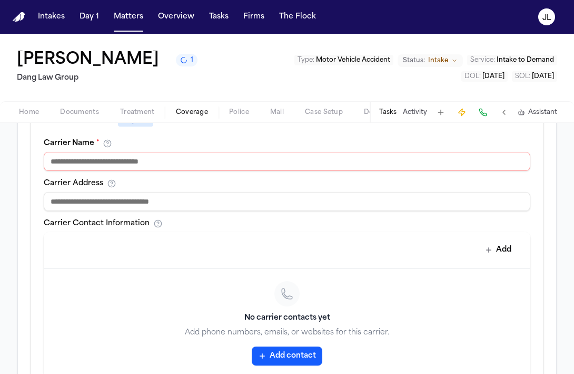
scroll to position [385, 0]
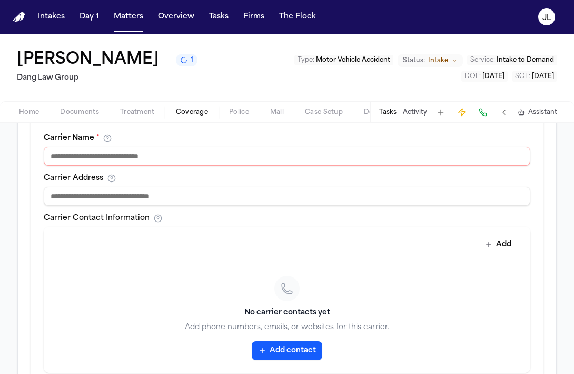
click at [197, 116] on span "Coverage" at bounding box center [192, 112] width 32 height 8
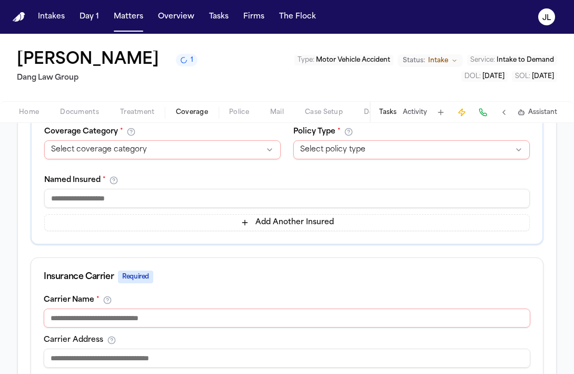
scroll to position [0, 0]
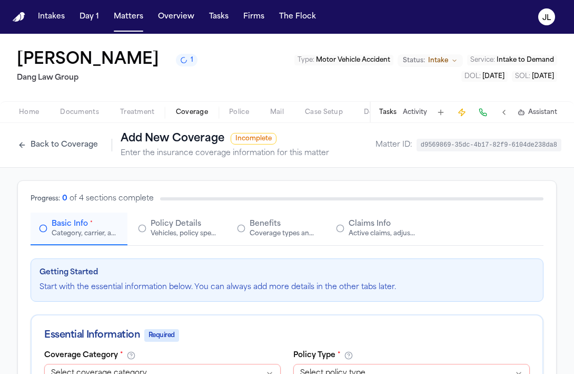
click at [31, 149] on button "Back to Coverage" at bounding box center [58, 145] width 91 height 17
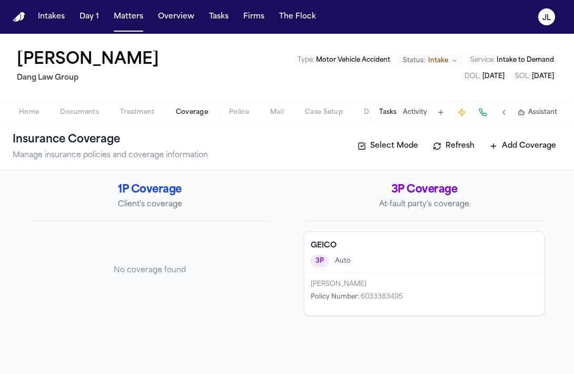
click at [379, 260] on div "3P Auto" at bounding box center [424, 261] width 227 height 12
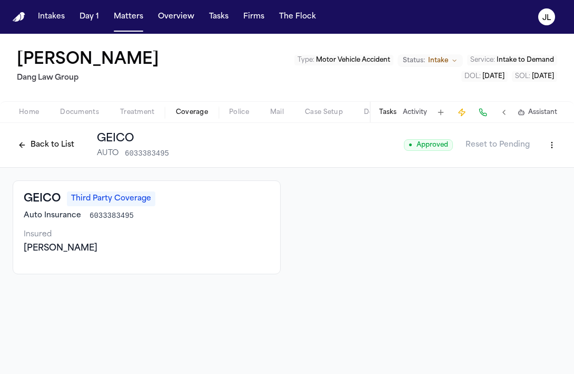
click at [554, 148] on html "Intakes Day 1 Matters Overview Tasks Firms The Flock JL Frances Trowbridge Lee …" at bounding box center [287, 187] width 574 height 374
click at [529, 166] on div "Edit Coverage" at bounding box center [516, 167] width 89 height 17
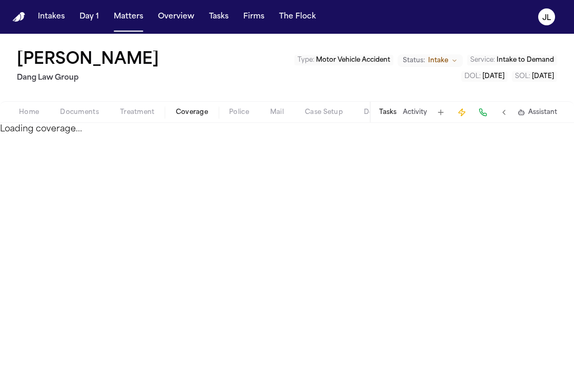
select select "**********"
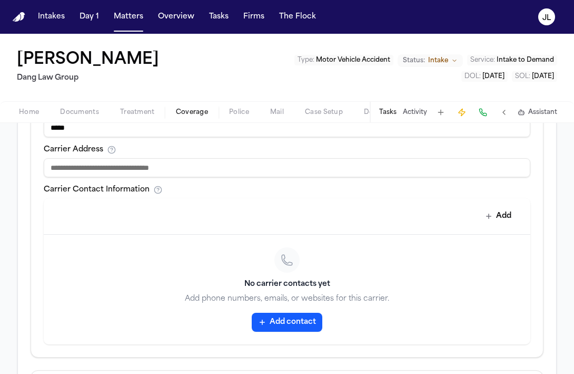
scroll to position [416, 0]
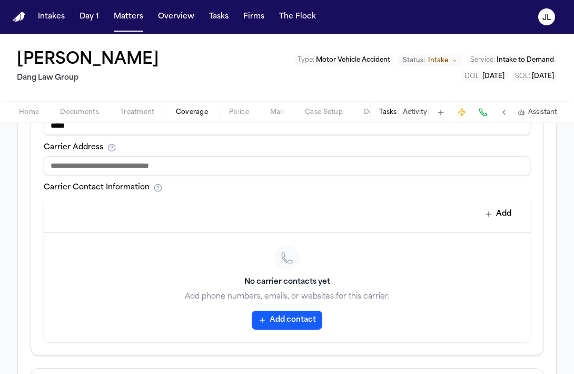
click at [290, 324] on button "Add contact" at bounding box center [287, 319] width 71 height 19
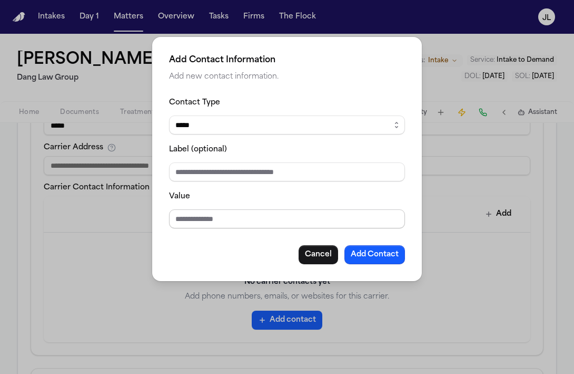
click at [199, 221] on input "Value" at bounding box center [287, 218] width 236 height 19
paste input "**********"
type input "**********"
click at [382, 264] on button "Add Contact" at bounding box center [375, 254] width 61 height 19
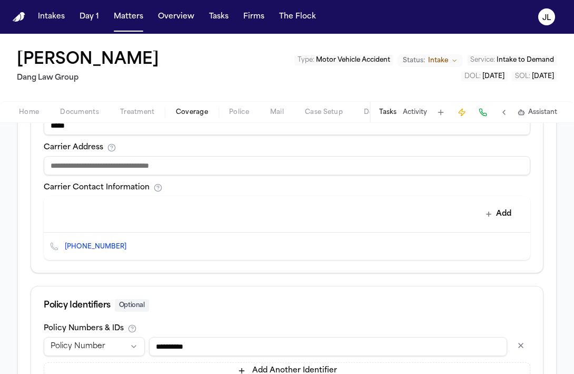
drag, startPoint x: 114, startPoint y: 241, endPoint x: 72, endPoint y: 241, distance: 42.2
click at [71, 241] on div "(800) 841-3000" at bounding box center [100, 246] width 70 height 11
click at [130, 246] on icon "Copy to clipboard" at bounding box center [132, 248] width 4 height 4
click at [479, 109] on button at bounding box center [483, 112] width 15 height 15
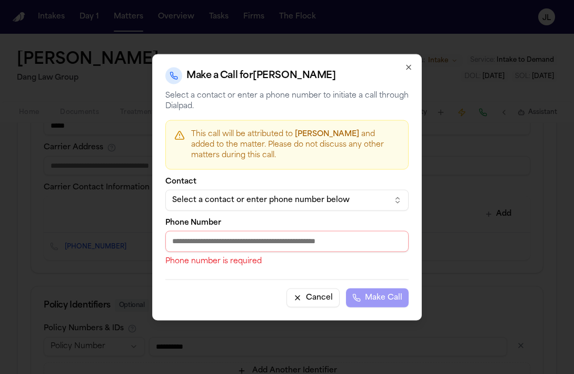
click at [193, 234] on input "Phone Number" at bounding box center [287, 240] width 244 height 21
paste input "**********"
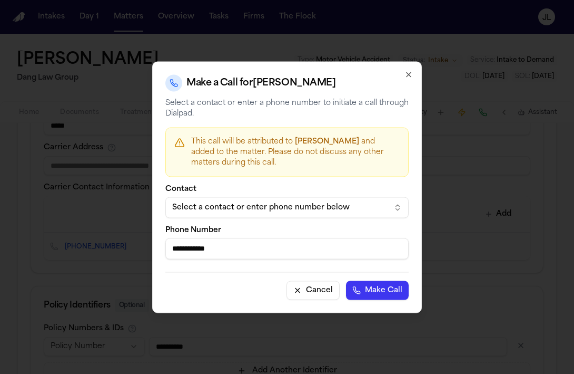
type input "**********"
click at [381, 292] on button "Make Call" at bounding box center [377, 289] width 63 height 19
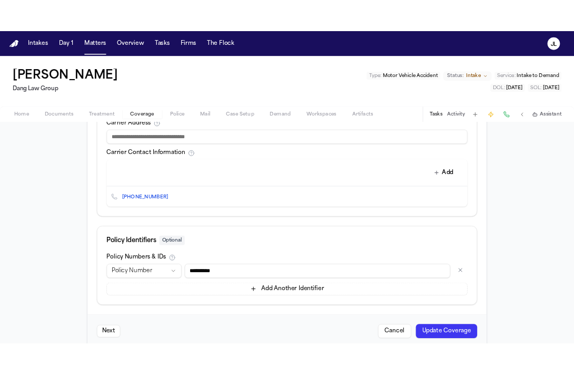
scroll to position [458, 0]
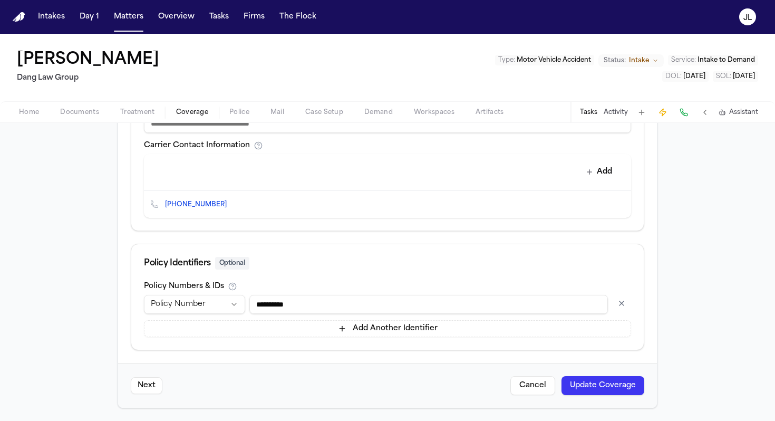
click at [574, 373] on button "Update Coverage" at bounding box center [602, 385] width 83 height 19
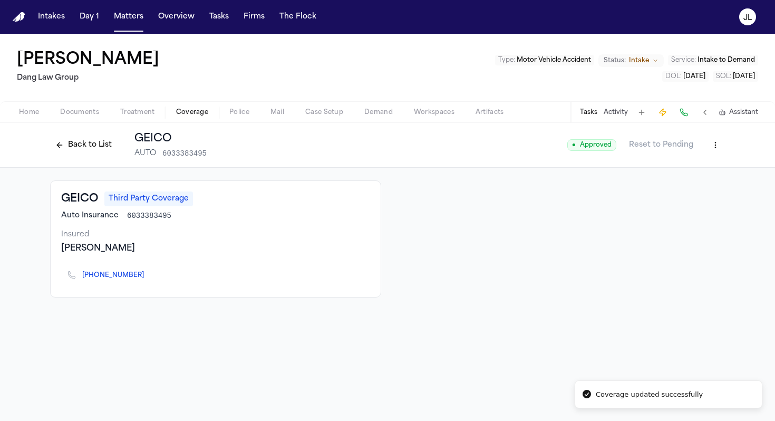
click at [83, 147] on button "Back to List" at bounding box center [83, 145] width 67 height 17
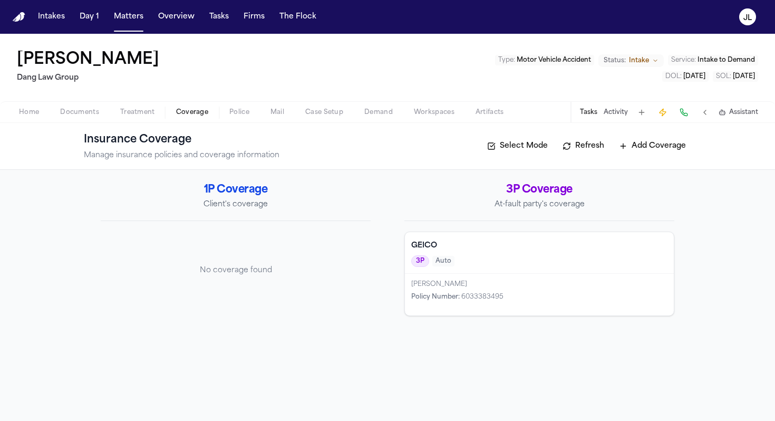
click at [574, 148] on button "Add Coverage" at bounding box center [651, 146] width 77 height 17
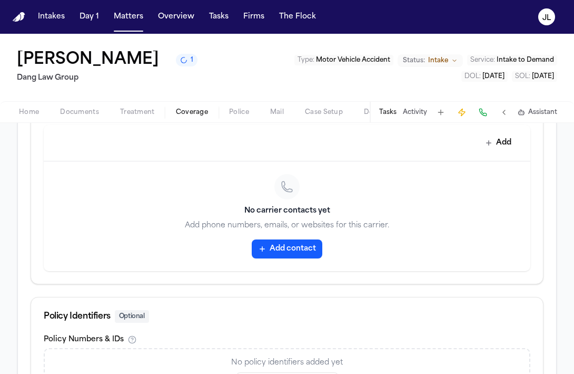
scroll to position [491, 0]
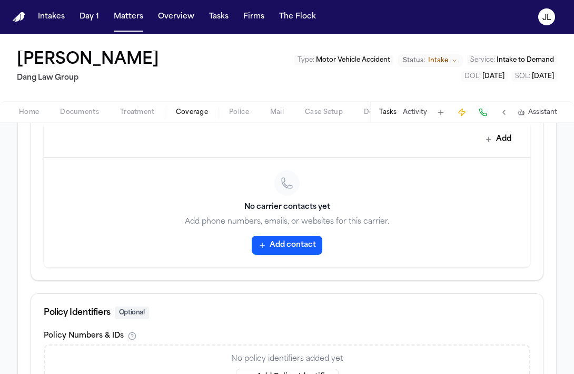
click at [185, 117] on button "Coverage" at bounding box center [191, 112] width 53 height 13
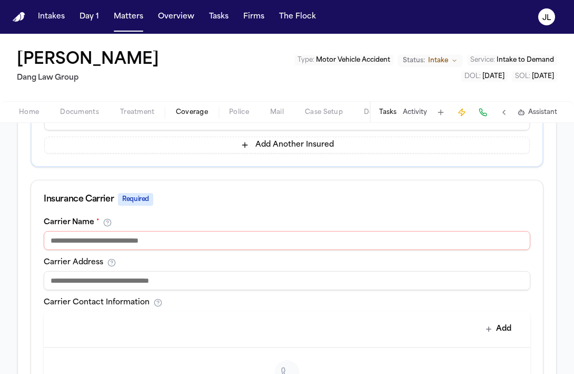
scroll to position [132, 0]
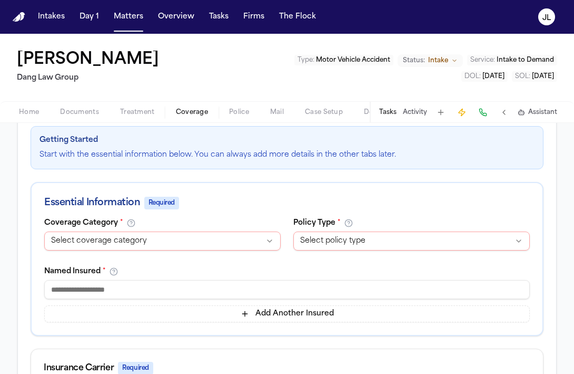
click at [27, 114] on span "Home" at bounding box center [29, 112] width 20 height 8
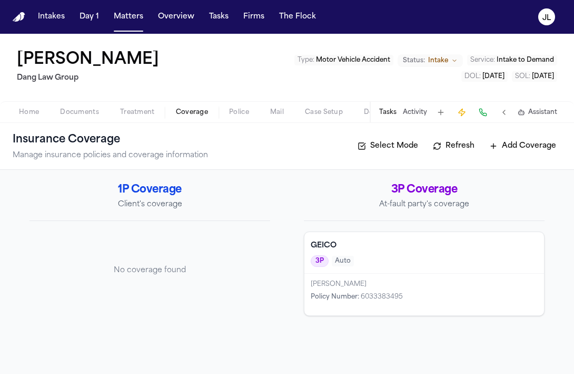
click at [183, 115] on span "Coverage" at bounding box center [192, 112] width 32 height 8
click at [515, 144] on button "Add Coverage" at bounding box center [522, 146] width 77 height 17
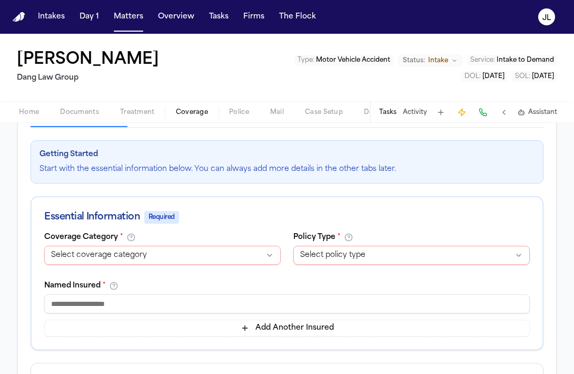
scroll to position [134, 0]
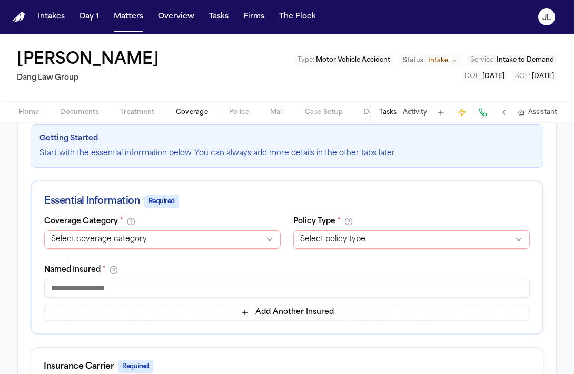
click at [152, 237] on html "**********" at bounding box center [287, 187] width 574 height 374
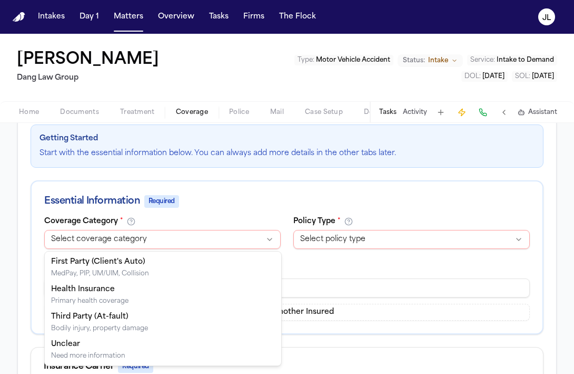
select select "**********"
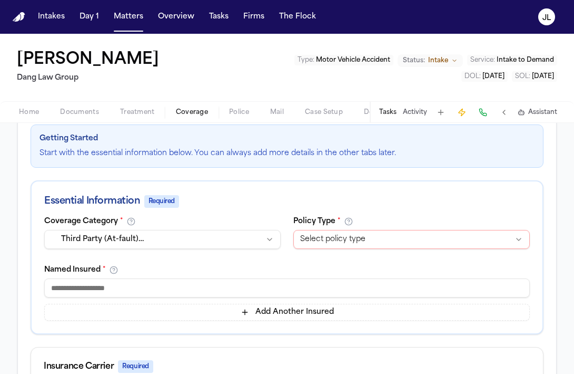
click at [106, 283] on input at bounding box center [287, 287] width 486 height 19
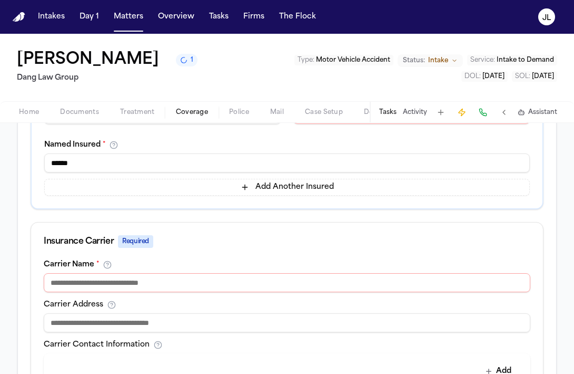
scroll to position [261, 0]
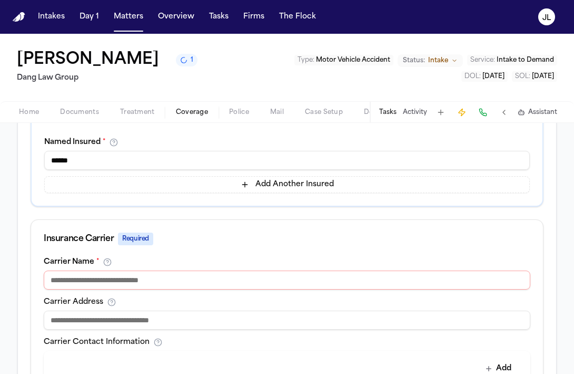
type input "******"
click at [100, 285] on input at bounding box center [287, 279] width 487 height 19
type input "**********"
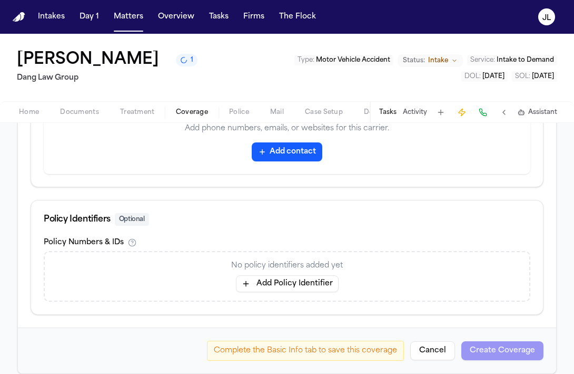
scroll to position [597, 0]
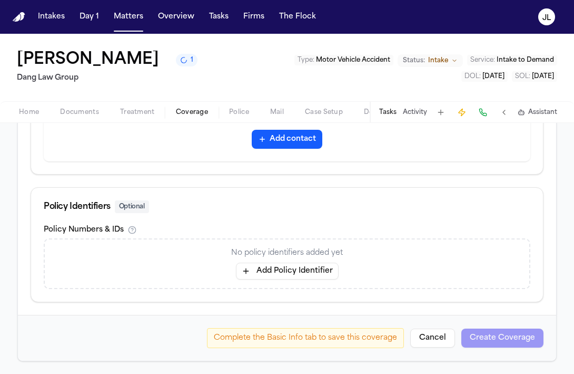
click at [270, 279] on div "No policy identifiers added yet Add Policy Identifier" at bounding box center [287, 263] width 487 height 51
click at [270, 275] on button "Add Policy Identifier" at bounding box center [287, 270] width 103 height 17
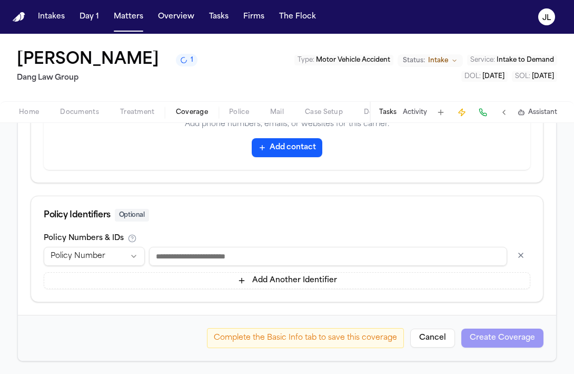
scroll to position [589, 0]
type input "**********"
drag, startPoint x: 226, startPoint y: 252, endPoint x: 121, endPoint y: 249, distance: 105.5
click at [121, 252] on div "**********" at bounding box center [287, 256] width 487 height 19
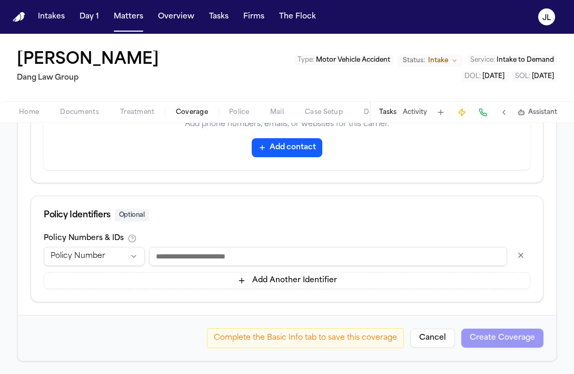
paste input "*********"
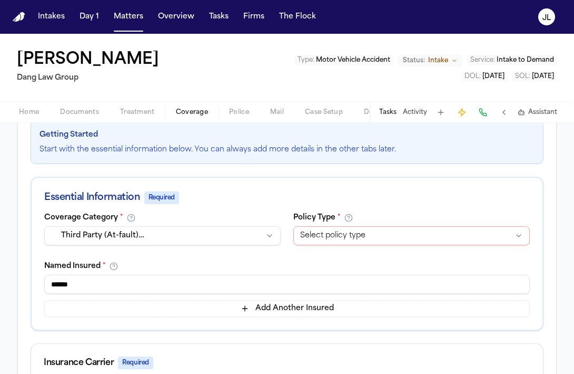
scroll to position [131, 0]
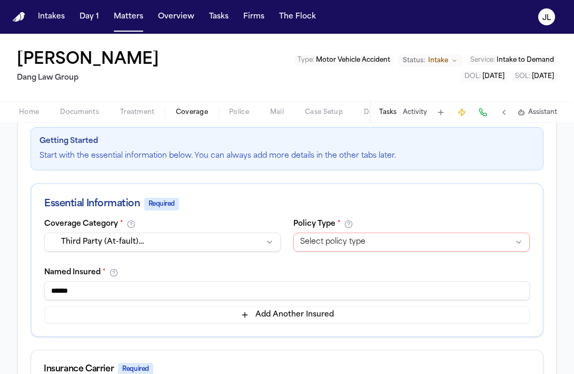
type input "*********"
click at [365, 236] on html "Intakes Day 1 Matters Overview Tasks Firms The [PERSON_NAME] [PERSON_NAME] [PER…" at bounding box center [287, 187] width 574 height 374
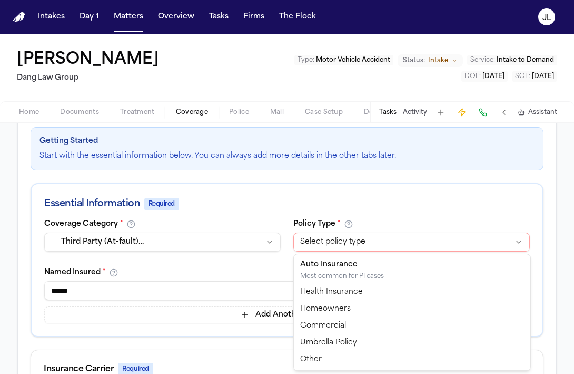
select select "****"
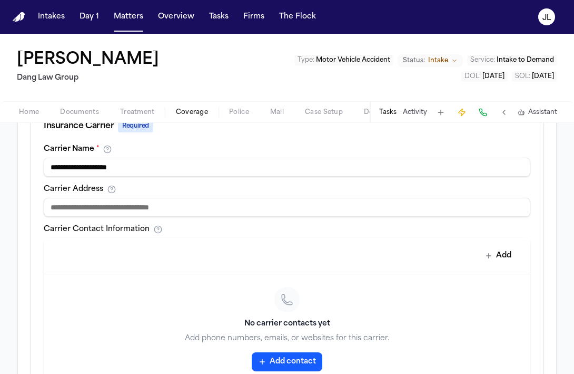
scroll to position [587, 0]
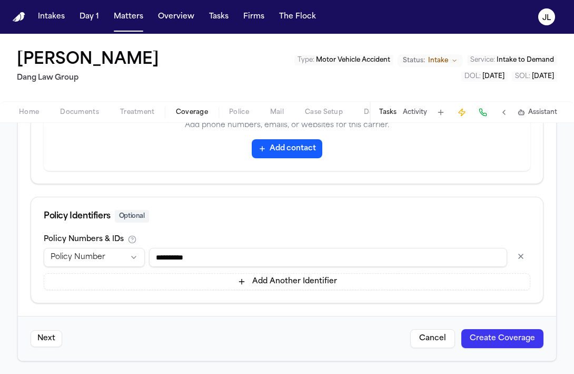
click at [494, 336] on button "Create Coverage" at bounding box center [503, 338] width 82 height 19
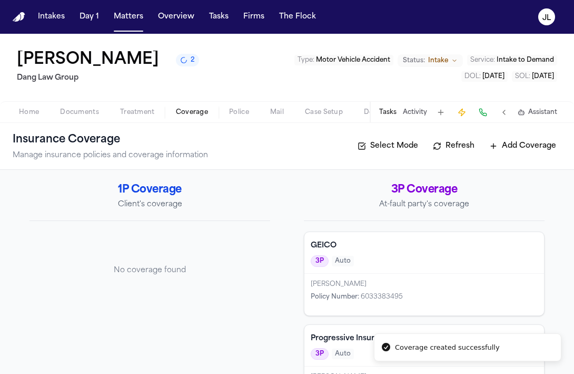
click at [527, 149] on button "Add Coverage" at bounding box center [522, 146] width 77 height 17
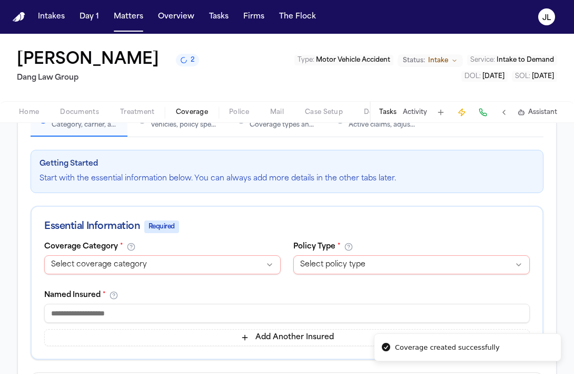
scroll to position [112, 0]
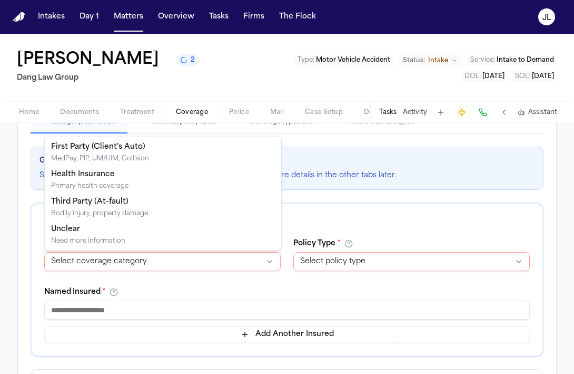
click at [173, 252] on html "**********" at bounding box center [287, 187] width 574 height 374
select select "**********"
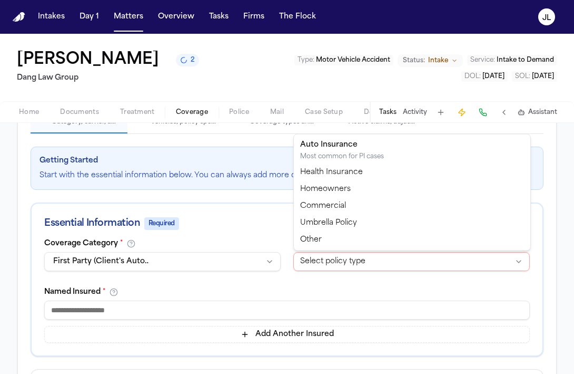
click at [320, 259] on html "Intakes Day 1 Matters Overview Tasks Firms The Flock JL Frances Trowbridge Lee …" at bounding box center [287, 187] width 574 height 374
select select "****"
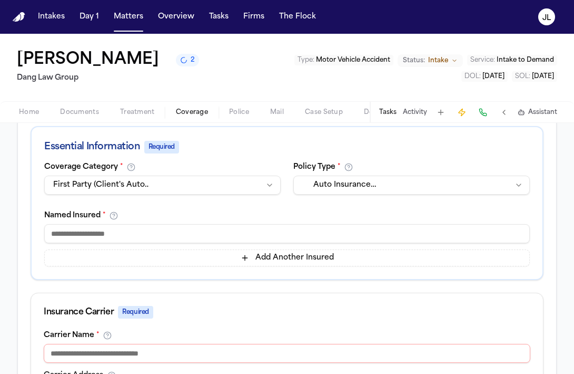
scroll to position [198, 0]
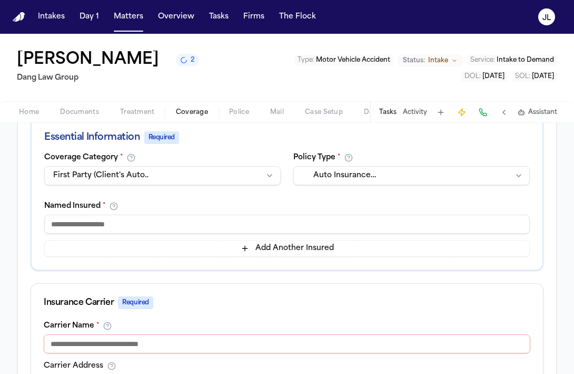
click at [160, 348] on input at bounding box center [287, 343] width 487 height 19
paste input "*********"
type input "*********"
type input "**********"
click at [119, 232] on input at bounding box center [287, 224] width 486 height 19
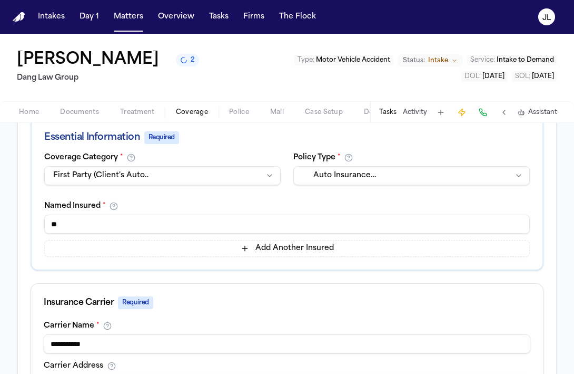
type input "*"
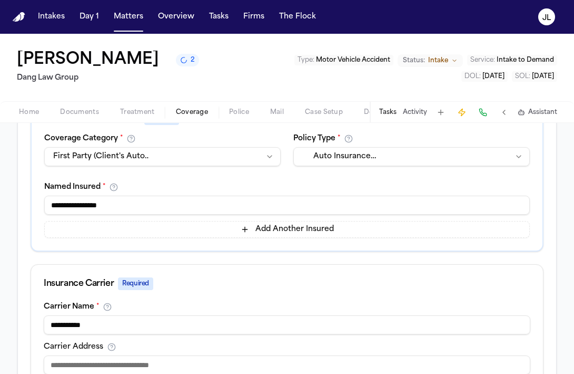
scroll to position [223, 0]
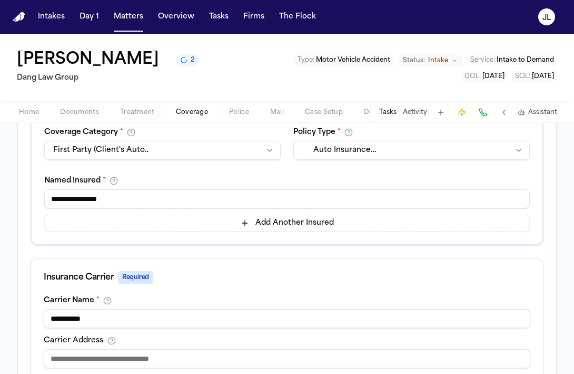
drag, startPoint x: 75, startPoint y: 199, endPoint x: 60, endPoint y: 199, distance: 15.8
click at [59, 199] on input "**********" at bounding box center [287, 198] width 486 height 19
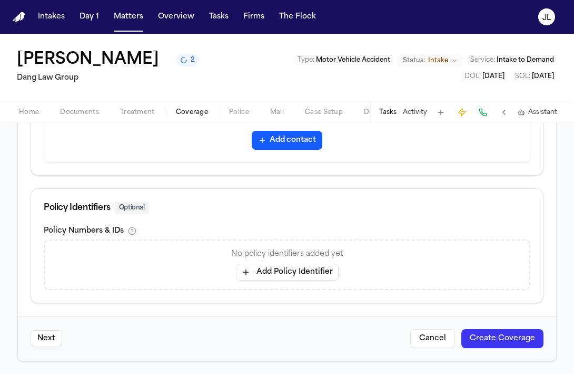
type input "**********"
click at [288, 270] on button "Add Policy Identifier" at bounding box center [287, 272] width 103 height 17
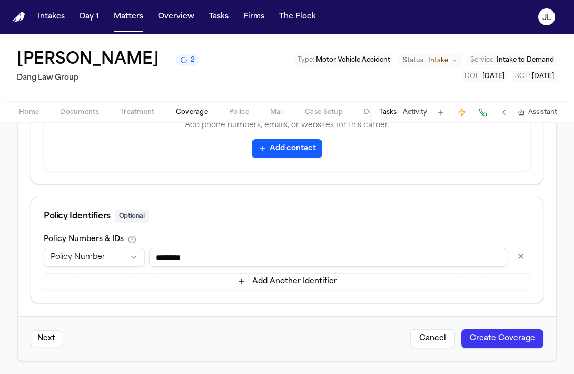
type input "*********"
click at [491, 343] on button "Create Coverage" at bounding box center [503, 338] width 82 height 19
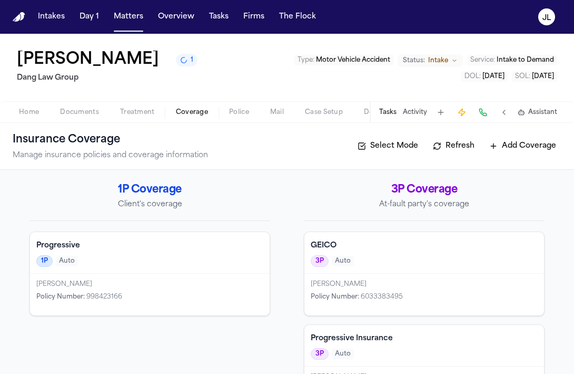
scroll to position [48, 0]
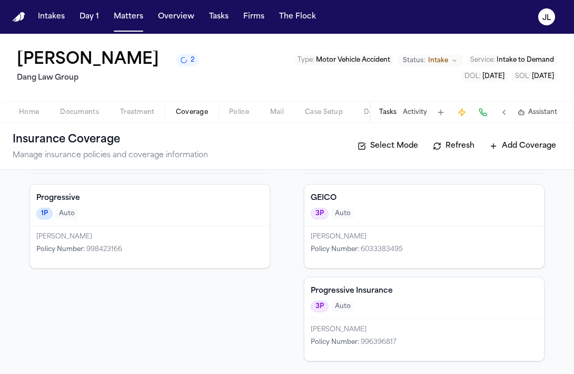
click at [202, 230] on div "Alyssa Trowbridge Policy Number : 998423166" at bounding box center [150, 247] width 240 height 42
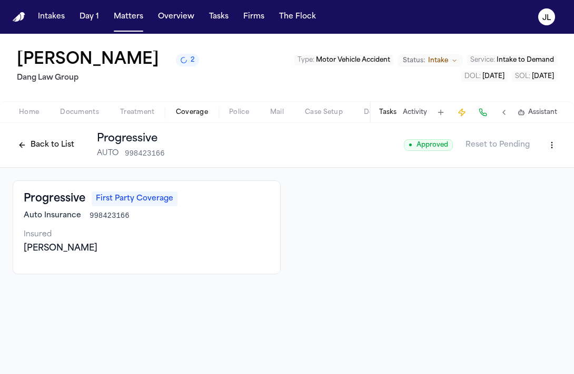
drag, startPoint x: 116, startPoint y: 247, endPoint x: 26, endPoint y: 247, distance: 90.7
click at [26, 247] on div "Alyssa Trowbridge" at bounding box center [147, 248] width 246 height 13
copy div "Alyssa Trowbridge"
drag, startPoint x: 138, startPoint y: 216, endPoint x: 89, endPoint y: 217, distance: 49.0
click at [89, 217] on div "Auto Insurance 998423166" at bounding box center [147, 215] width 246 height 11
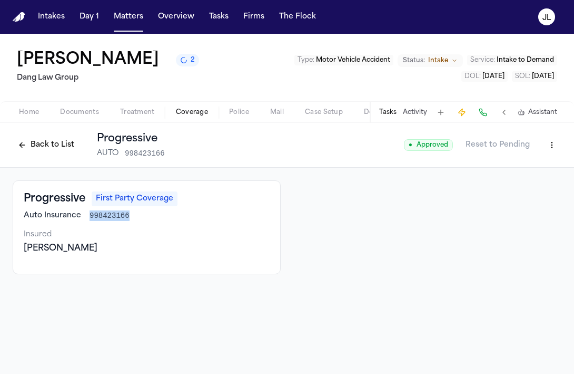
copy span "998423166"
click at [34, 144] on button "Back to List" at bounding box center [46, 145] width 67 height 17
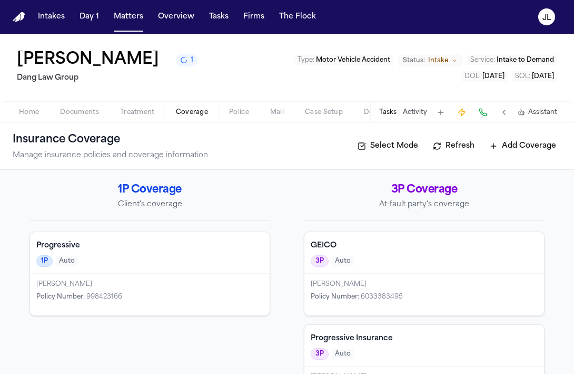
click at [342, 274] on div "Fabian Bravo Policy Number : 6033383495" at bounding box center [425, 295] width 240 height 42
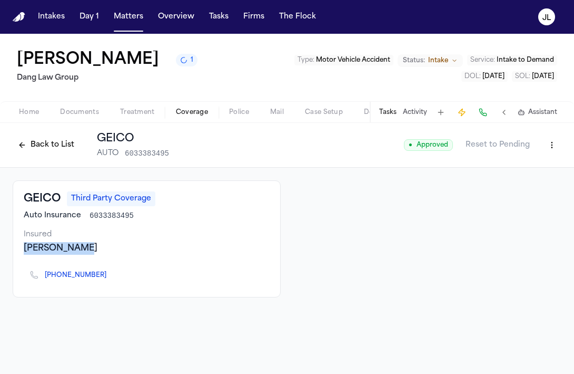
drag, startPoint x: 84, startPoint y: 248, endPoint x: 24, endPoint y: 249, distance: 60.6
click at [24, 249] on div "[PERSON_NAME]" at bounding box center [147, 248] width 246 height 13
copy div "[PERSON_NAME]"
drag, startPoint x: 139, startPoint y: 211, endPoint x: 87, endPoint y: 213, distance: 51.7
click at [87, 213] on div "Auto Insurance 6033383495" at bounding box center [147, 215] width 246 height 11
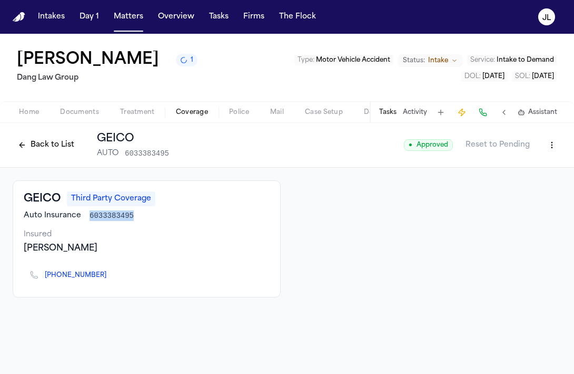
copy span "6033383495"
click at [55, 153] on button "Back to List" at bounding box center [46, 145] width 67 height 17
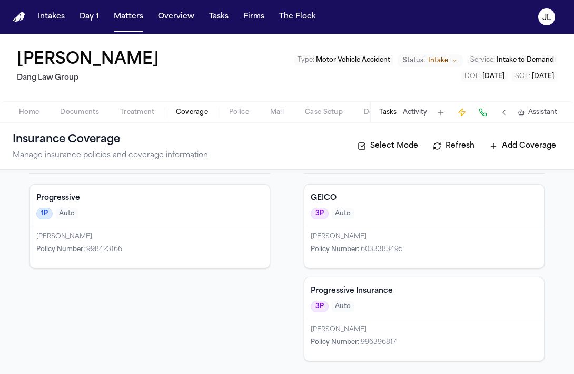
scroll to position [47, 0]
click at [186, 231] on div "Alyssa Trowbridge Policy Number : 998423166" at bounding box center [150, 247] width 240 height 42
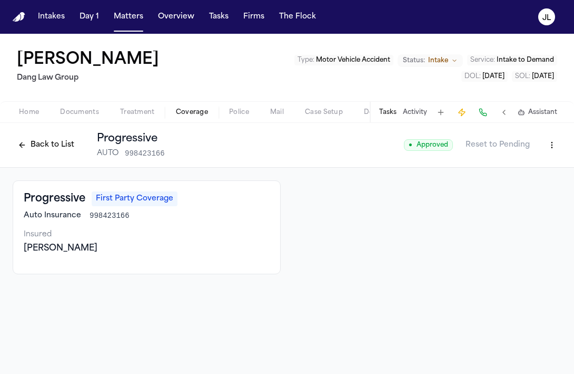
click at [547, 146] on html "Intakes Day 1 Matters Overview Tasks Firms The Flock JL Frances Trowbridge Lee …" at bounding box center [287, 187] width 574 height 374
click at [530, 168] on div "Edit Coverage" at bounding box center [516, 167] width 89 height 17
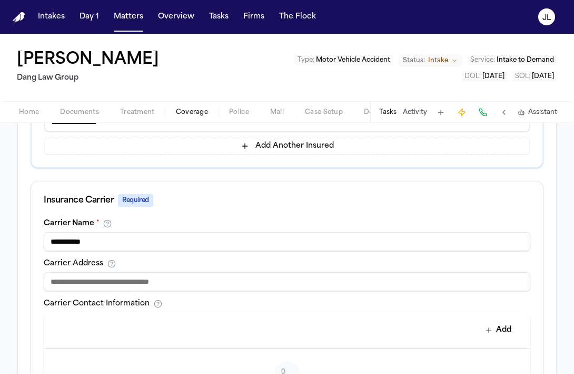
scroll to position [300, 0]
click at [225, 289] on div "**********" at bounding box center [287, 344] width 512 height 251
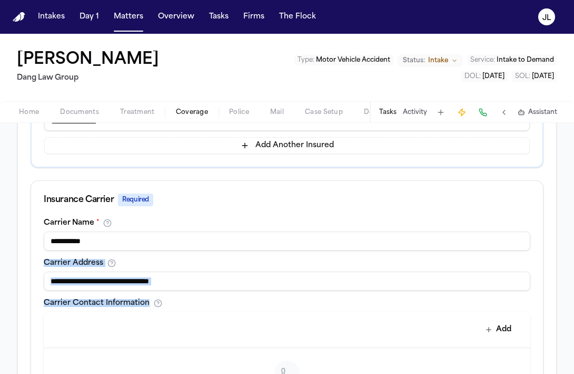
click at [225, 288] on input at bounding box center [287, 280] width 487 height 19
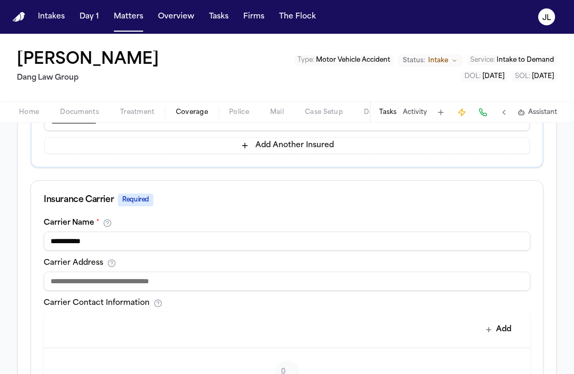
paste input "**********"
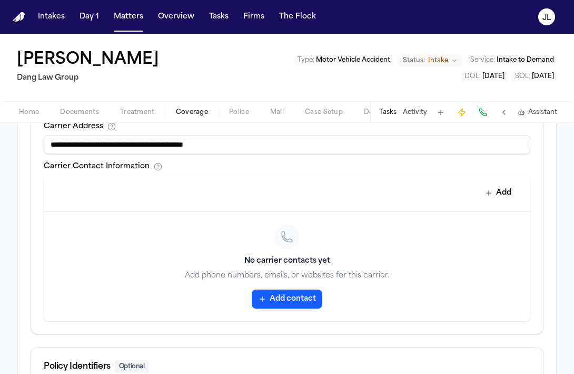
scroll to position [587, 0]
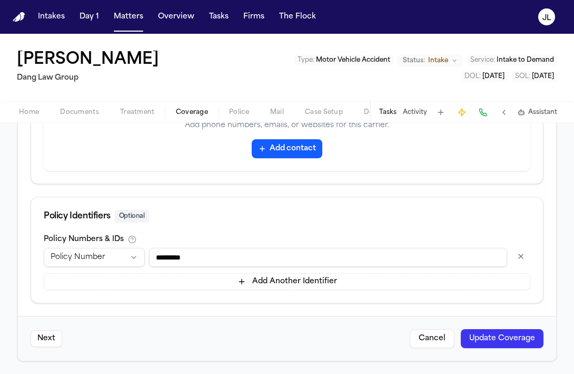
type input "**********"
click at [509, 326] on div "Next Cancel Update Coverage" at bounding box center [287, 338] width 539 height 45
click at [509, 337] on button "Update Coverage" at bounding box center [502, 338] width 83 height 19
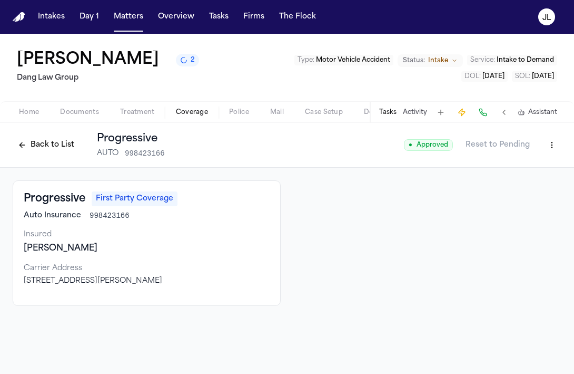
click at [106, 277] on div "300 North Commons Blvd, Mayfield Village, OH 44143" at bounding box center [147, 281] width 246 height 11
click at [557, 149] on html "Intakes Day 1 Matters Overview Tasks Firms The Flock JL Frances Trowbridge Lee …" at bounding box center [287, 187] width 574 height 374
click at [520, 167] on div "Edit Coverage" at bounding box center [516, 168] width 89 height 17
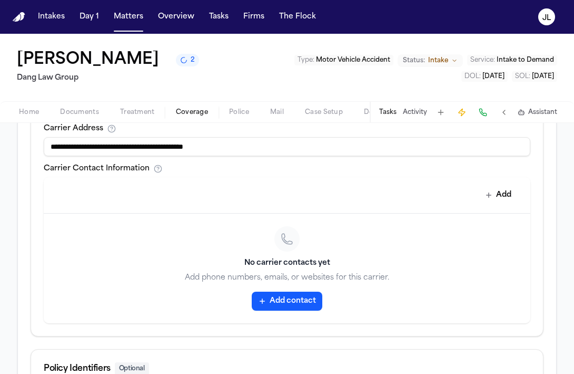
scroll to position [495, 0]
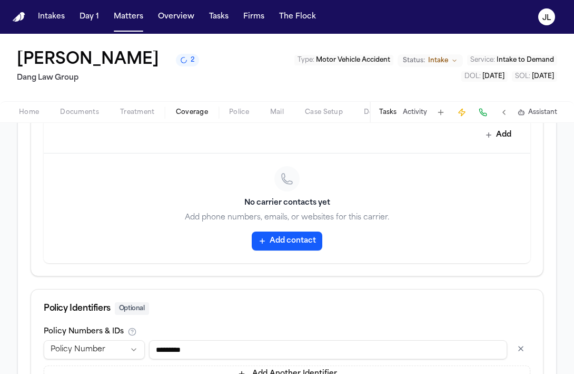
click at [298, 236] on button "Add contact" at bounding box center [287, 240] width 71 height 19
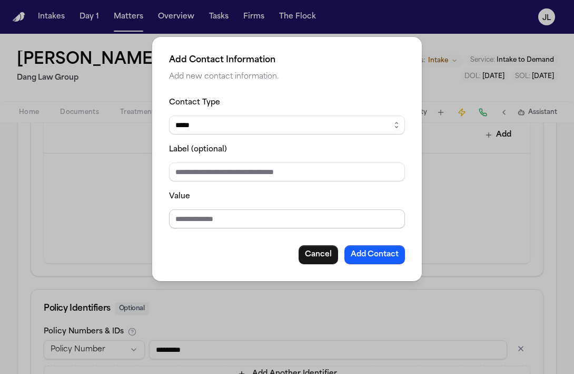
click at [296, 222] on input "Value" at bounding box center [287, 218] width 236 height 19
paste input "**********"
type input "**********"
click at [375, 254] on button "Add Contact" at bounding box center [375, 254] width 61 height 19
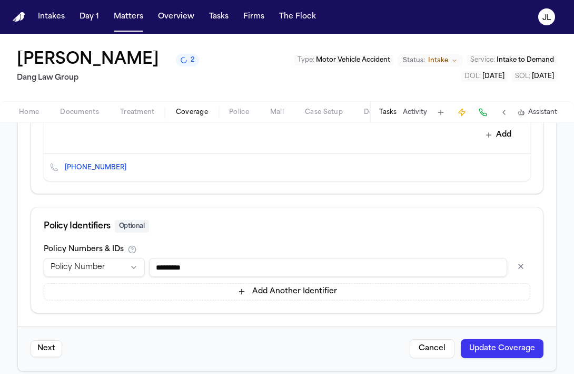
click at [480, 348] on button "Update Coverage" at bounding box center [502, 348] width 83 height 19
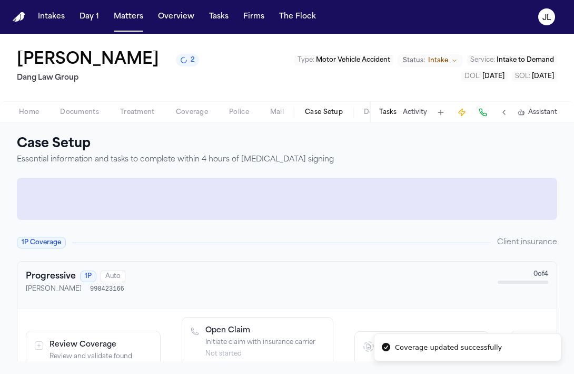
click at [318, 114] on span "Case Setup" at bounding box center [324, 112] width 38 height 8
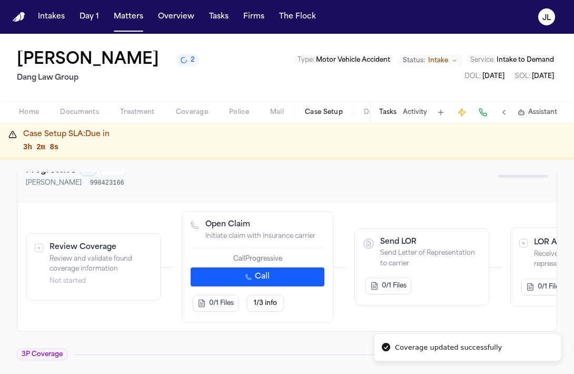
scroll to position [332, 0]
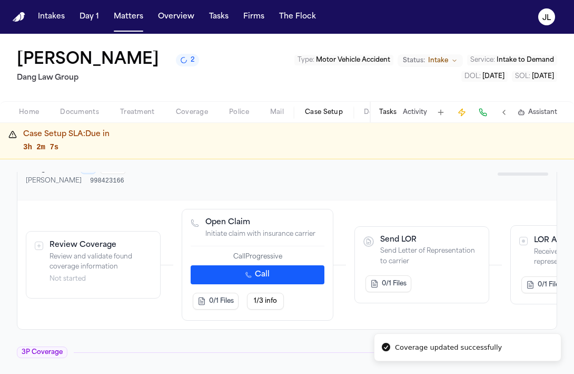
click at [267, 273] on button "Call" at bounding box center [258, 274] width 134 height 19
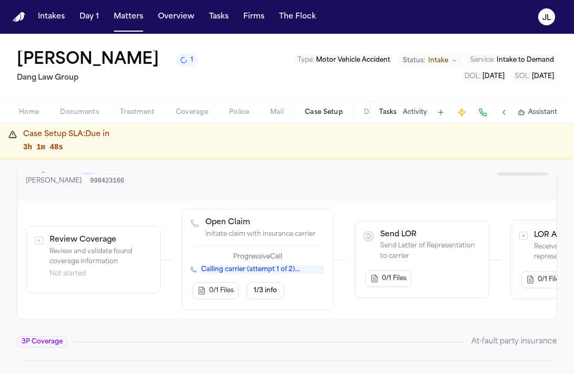
click at [203, 118] on span "button" at bounding box center [192, 118] width 45 height 1
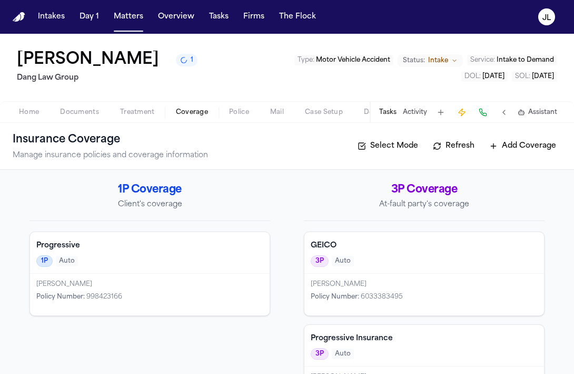
scroll to position [48, 0]
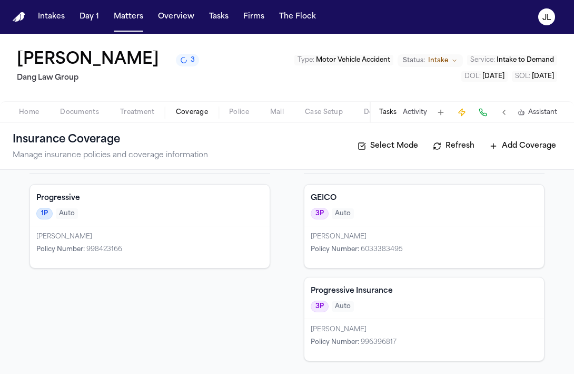
click at [387, 329] on div "Samuel" at bounding box center [424, 329] width 227 height 8
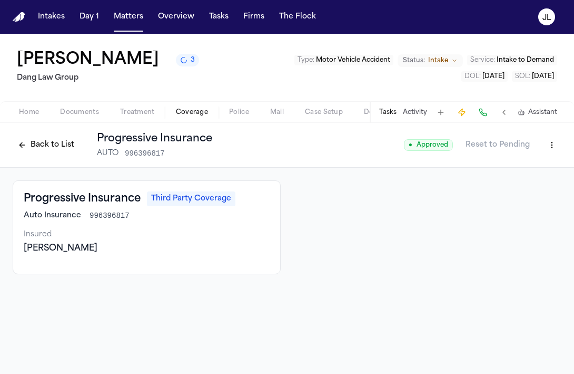
click at [552, 147] on html "Intakes Day 1 Matters Overview Tasks Firms The Flock JL Frances Trowbridge Lee …" at bounding box center [287, 187] width 574 height 374
click at [528, 164] on div "Edit Coverage" at bounding box center [516, 168] width 89 height 17
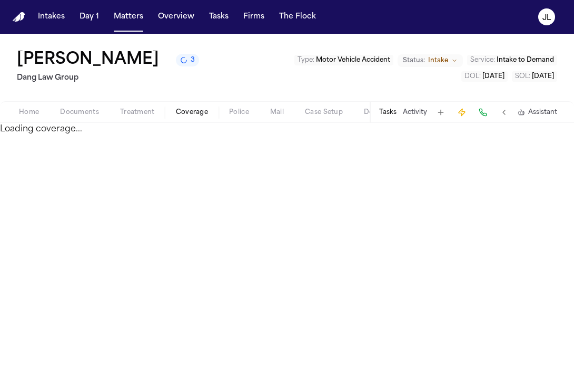
select select "**********"
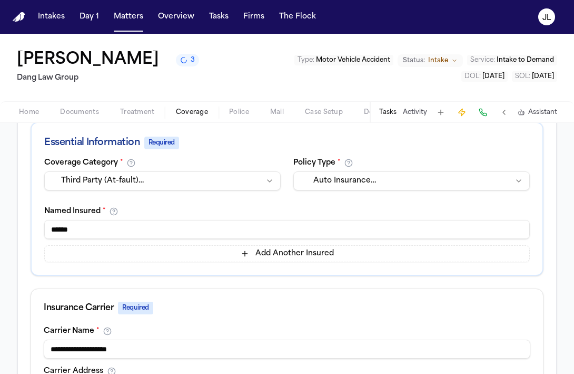
scroll to position [193, 0]
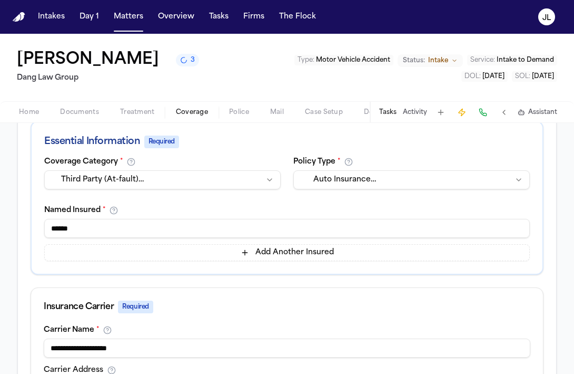
drag, startPoint x: 249, startPoint y: 226, endPoint x: 5, endPoint y: 221, distance: 244.1
click at [5, 221] on div "**********" at bounding box center [287, 370] width 574 height 793
paste input "**********"
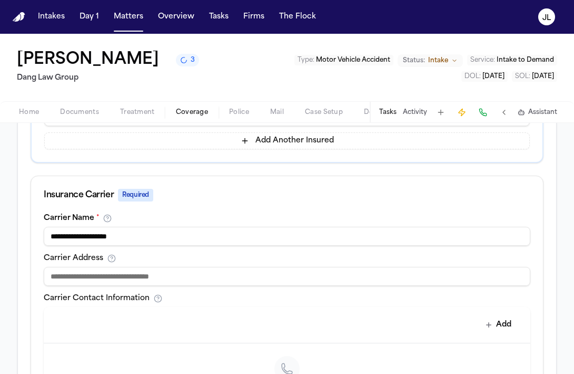
scroll to position [307, 0]
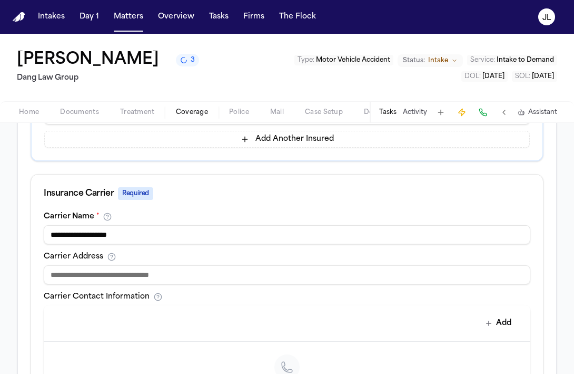
type input "**********"
click at [113, 278] on input at bounding box center [287, 274] width 487 height 19
paste input "**********"
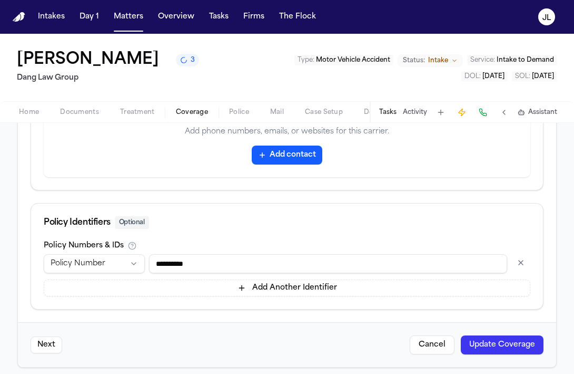
scroll to position [588, 0]
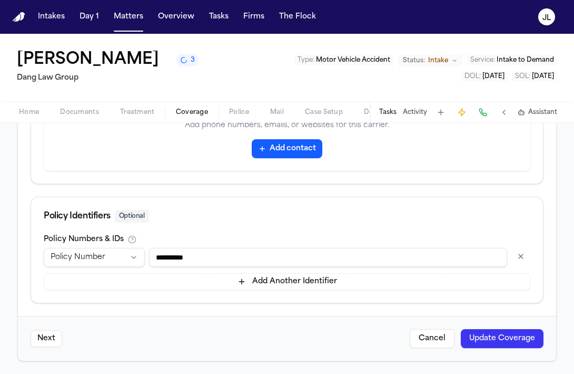
type input "**********"
click at [491, 339] on button "Update Coverage" at bounding box center [502, 338] width 83 height 19
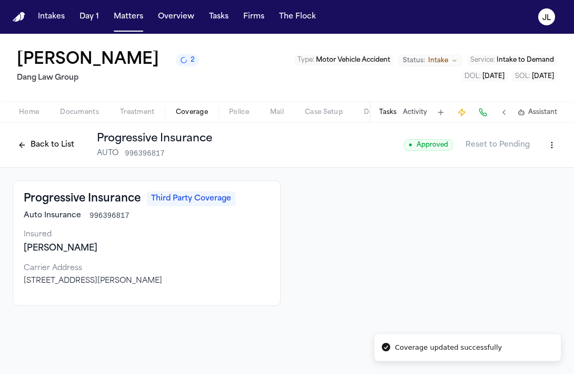
click at [46, 153] on button "Back to List" at bounding box center [46, 145] width 67 height 17
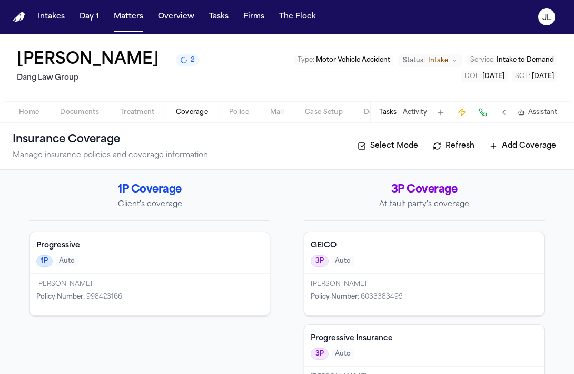
scroll to position [48, 0]
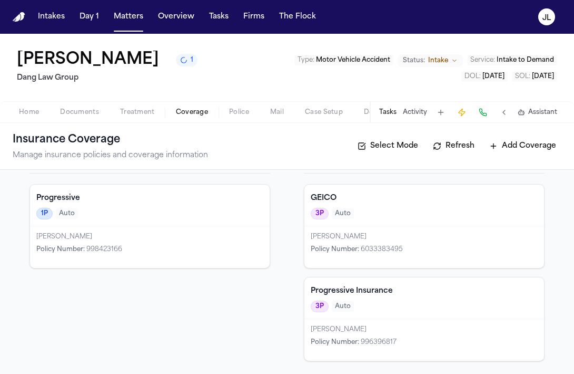
click at [352, 318] on div "Progressive Insurance 3P Auto" at bounding box center [425, 298] width 240 height 42
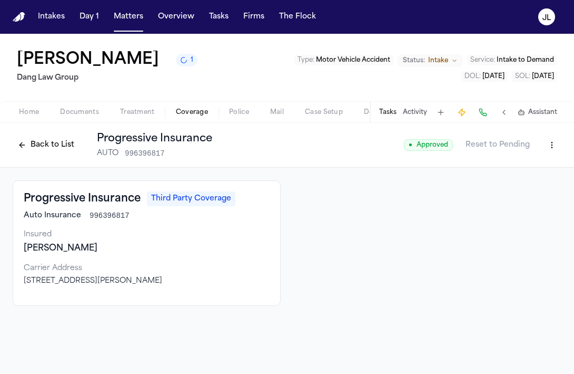
click at [51, 144] on button "Back to List" at bounding box center [46, 145] width 67 height 17
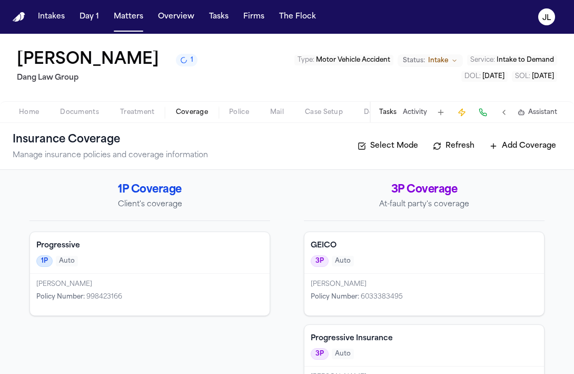
click at [130, 271] on div "Progressive 1P Auto" at bounding box center [150, 253] width 240 height 42
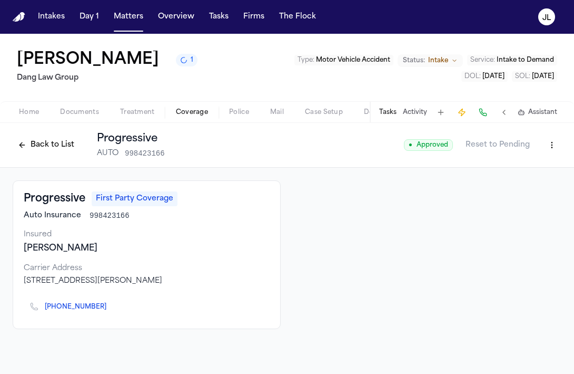
click at [42, 147] on button "Back to List" at bounding box center [46, 145] width 67 height 17
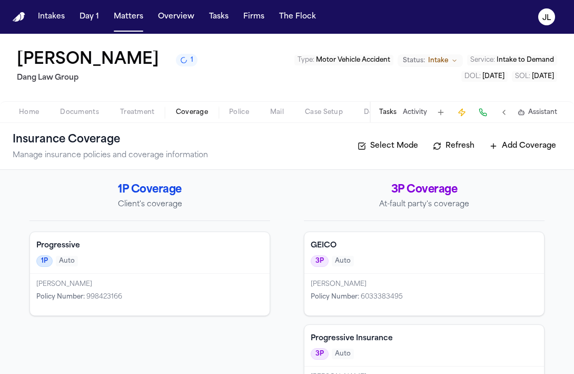
click at [359, 290] on div "Fabian Bravo Policy Number : 6033383495" at bounding box center [425, 295] width 240 height 42
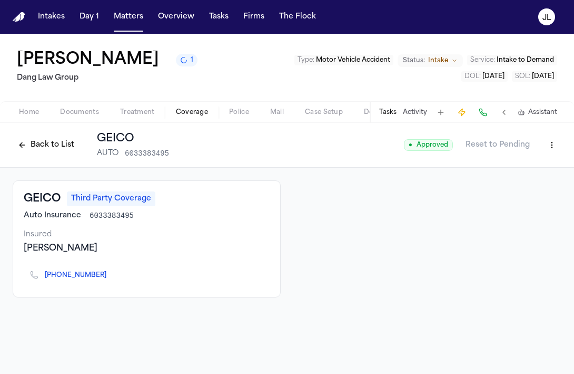
click at [57, 150] on button "Back to List" at bounding box center [46, 145] width 67 height 17
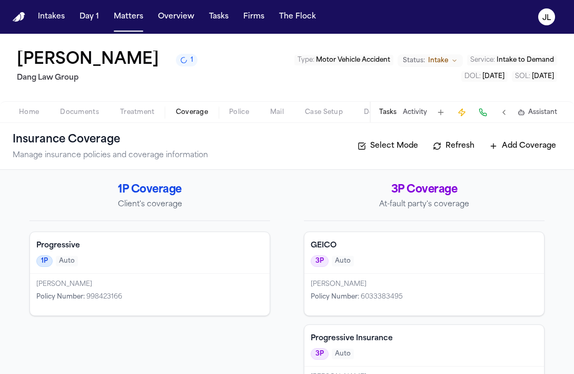
scroll to position [48, 0]
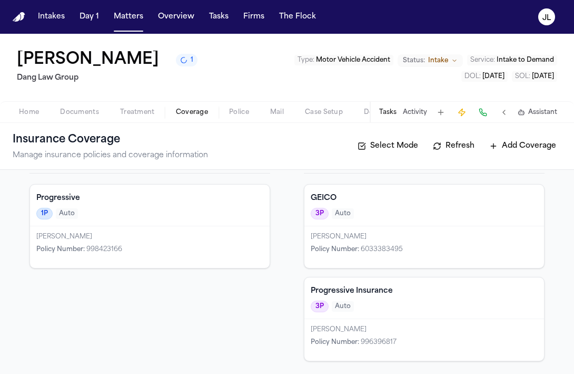
click at [366, 299] on div "Progressive Insurance 3P Auto" at bounding box center [425, 298] width 240 height 42
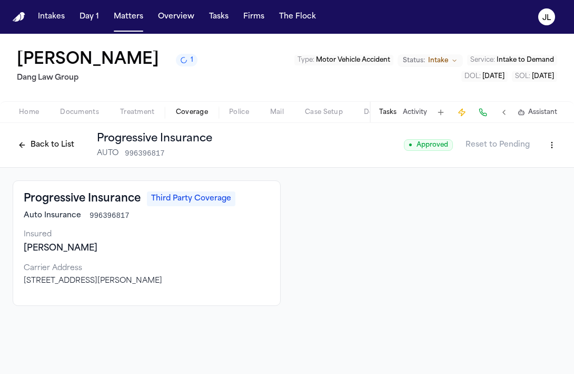
click at [60, 145] on button "Back to List" at bounding box center [46, 145] width 67 height 17
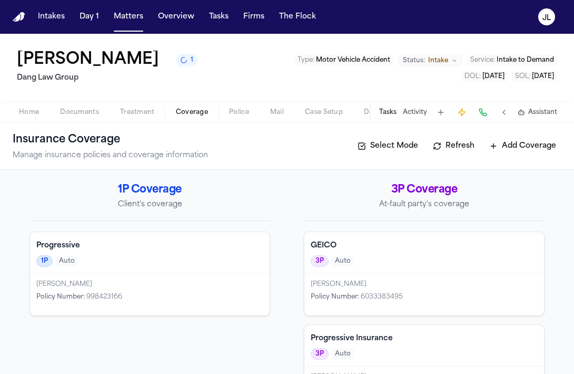
scroll to position [48, 0]
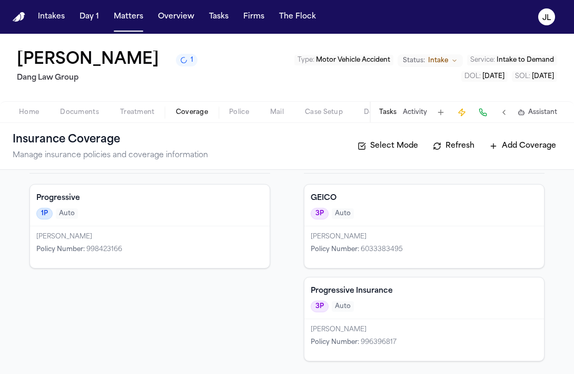
click at [382, 333] on div "Samuel Aubdul Katahaus" at bounding box center [424, 329] width 227 height 8
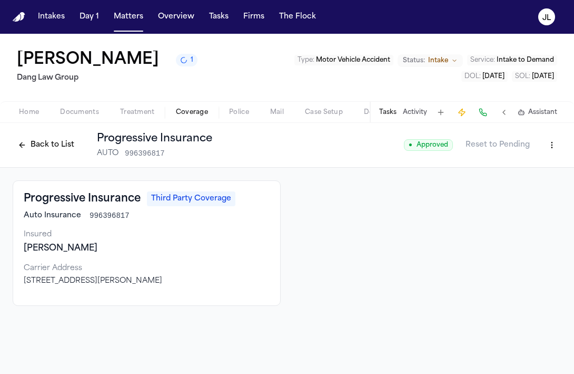
click at [60, 144] on button "Back to List" at bounding box center [46, 145] width 67 height 17
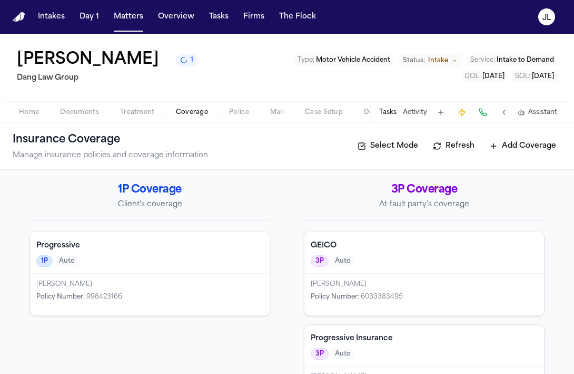
click at [97, 115] on span "Documents" at bounding box center [79, 112] width 39 height 8
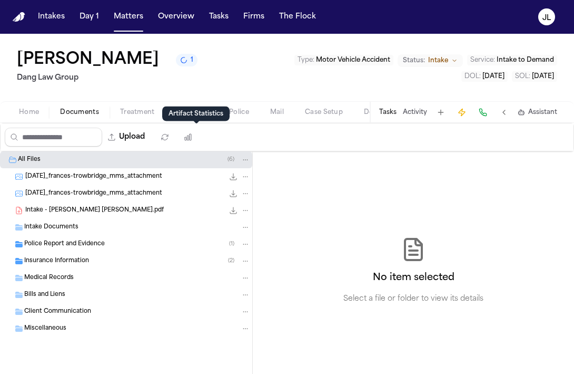
click at [202, 118] on div "Artifact Statistics Artifact Statistics" at bounding box center [195, 113] width 67 height 15
click at [204, 113] on div "Artifact Statistics Artifact Statistics" at bounding box center [195, 113] width 67 height 15
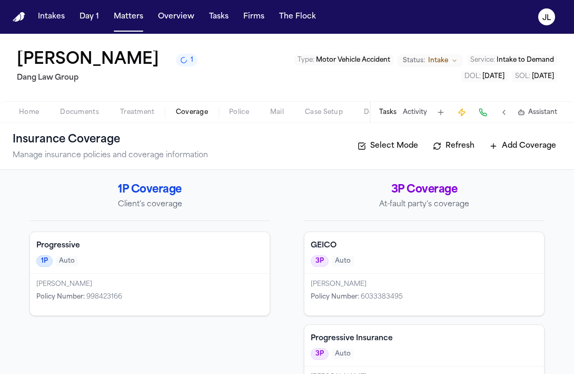
click at [190, 111] on span "Coverage" at bounding box center [192, 112] width 32 height 8
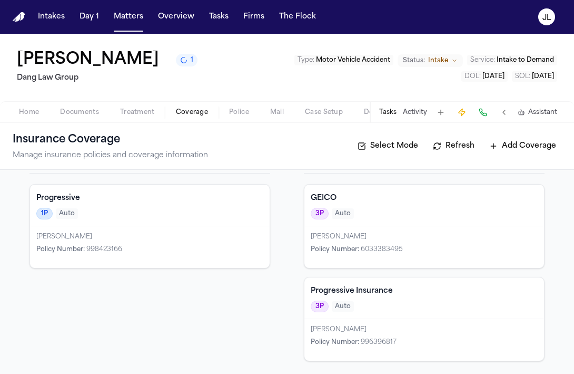
click at [350, 339] on span "Policy Number :" at bounding box center [335, 342] width 48 height 6
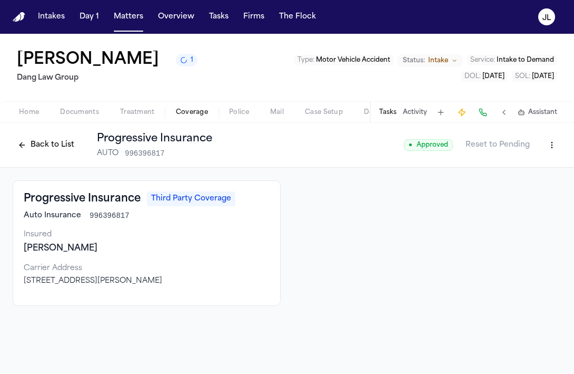
click at [486, 116] on button at bounding box center [483, 112] width 15 height 15
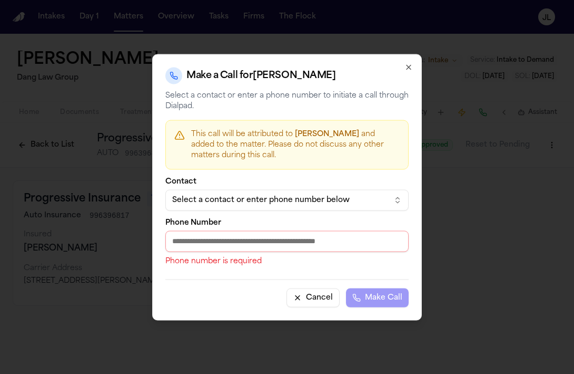
click at [285, 197] on div "Select a contact or enter phone number below" at bounding box center [278, 199] width 213 height 11
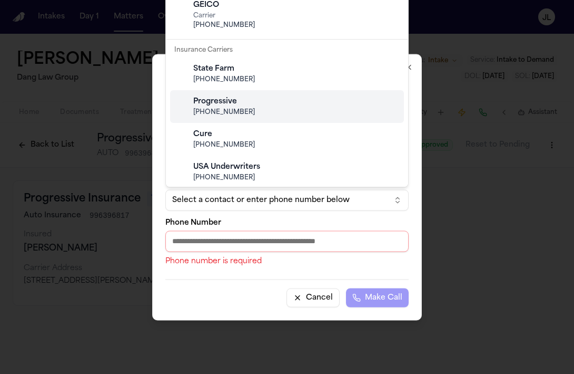
click at [268, 103] on div "Progressive" at bounding box center [295, 101] width 204 height 11
type input "**********"
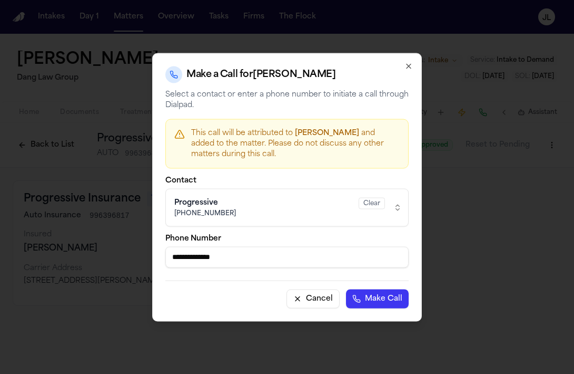
click at [359, 289] on button "Make Call" at bounding box center [377, 298] width 63 height 19
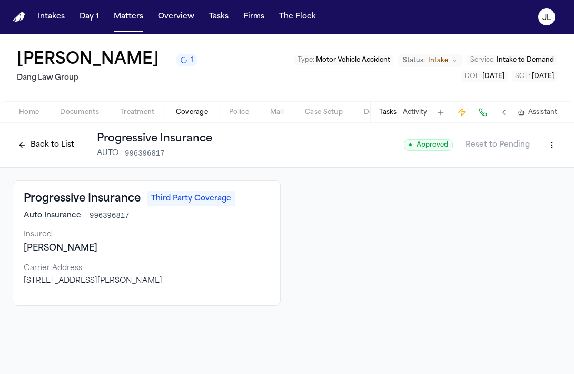
click at [41, 153] on button "Back to List" at bounding box center [46, 145] width 67 height 17
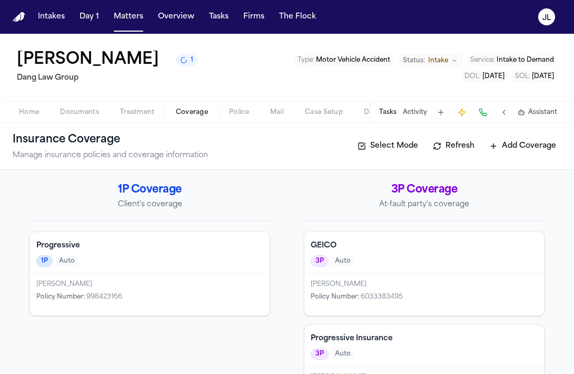
scroll to position [48, 0]
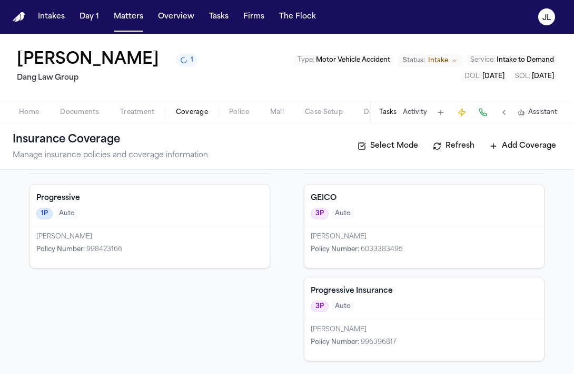
click at [419, 328] on div "Samuel Aubdul Katahaus" at bounding box center [424, 329] width 227 height 8
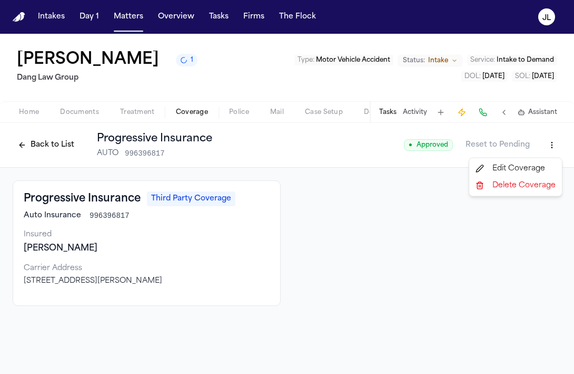
click at [550, 142] on html "Intakes Day 1 Matters Overview Tasks Firms The Flock JL Frances Trowbridge Lee …" at bounding box center [287, 187] width 574 height 374
click at [528, 172] on div "Edit Coverage" at bounding box center [516, 168] width 89 height 17
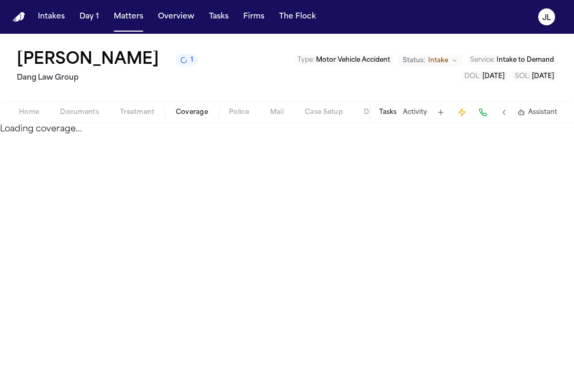
select select "**********"
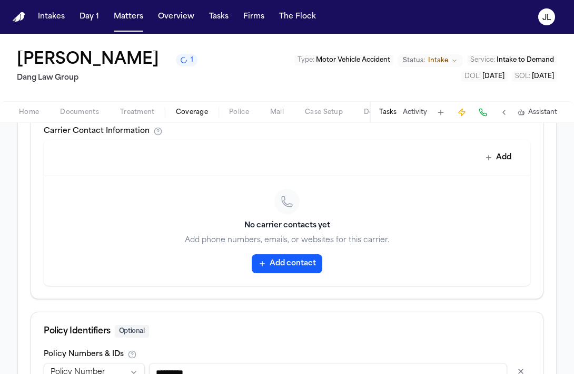
scroll to position [473, 0]
click at [279, 264] on button "Add contact" at bounding box center [287, 262] width 71 height 19
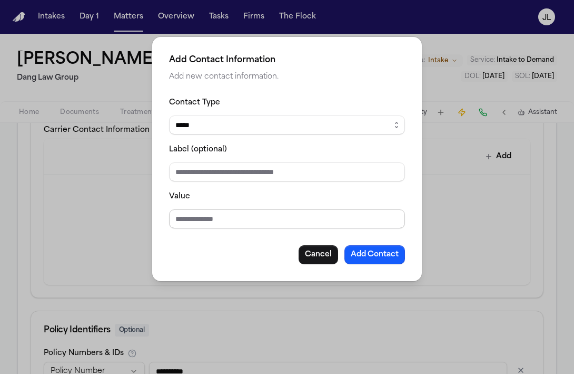
click at [254, 212] on input "Value" at bounding box center [287, 218] width 236 height 19
paste input "**********"
type input "**********"
click at [237, 126] on select "***** ***** ******* *** *****" at bounding box center [287, 124] width 236 height 19
select select "*******"
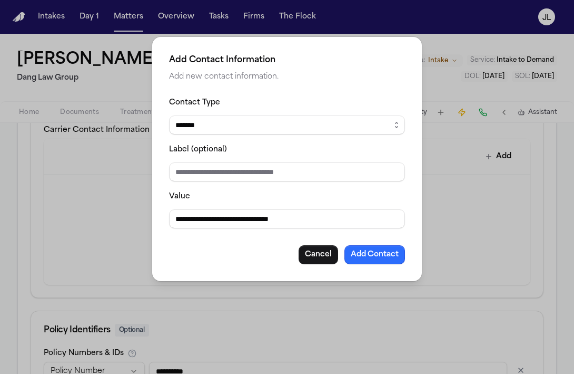
click at [360, 255] on button "Add Contact" at bounding box center [375, 254] width 61 height 19
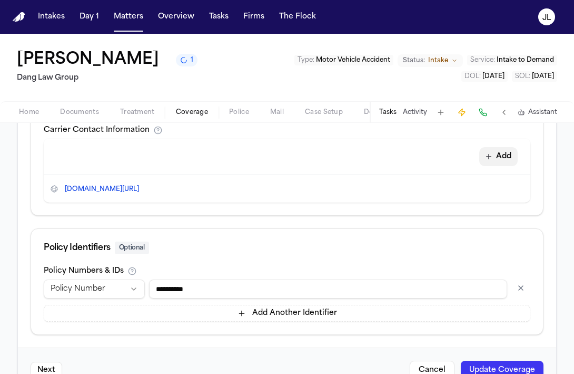
click at [493, 157] on button "Add" at bounding box center [499, 156] width 38 height 19
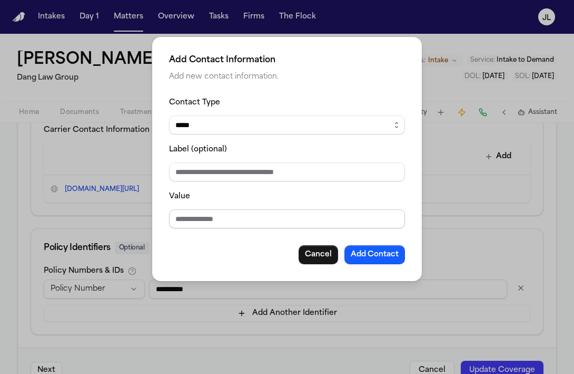
click at [244, 220] on input "Value" at bounding box center [287, 218] width 236 height 19
paste input "**********"
type input "**********"
click at [368, 250] on button "Add Contact" at bounding box center [375, 254] width 61 height 19
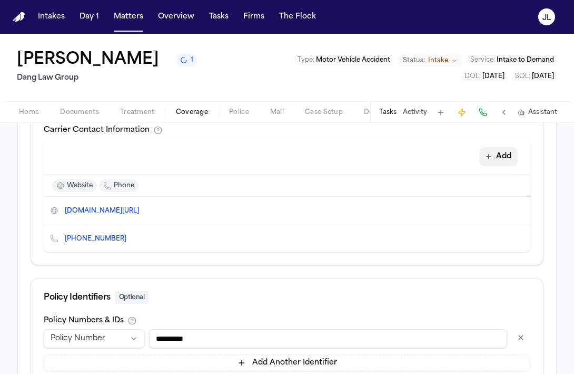
click at [498, 161] on button "Add" at bounding box center [499, 156] width 38 height 19
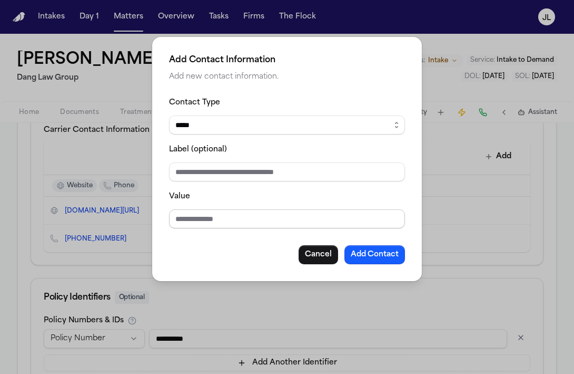
click at [221, 215] on input "Value" at bounding box center [287, 218] width 236 height 19
drag, startPoint x: 230, startPoint y: 220, endPoint x: 172, endPoint y: 221, distance: 58.0
click at [172, 221] on input "***" at bounding box center [287, 218] width 236 height 19
paste input "**********"
type input "**********"
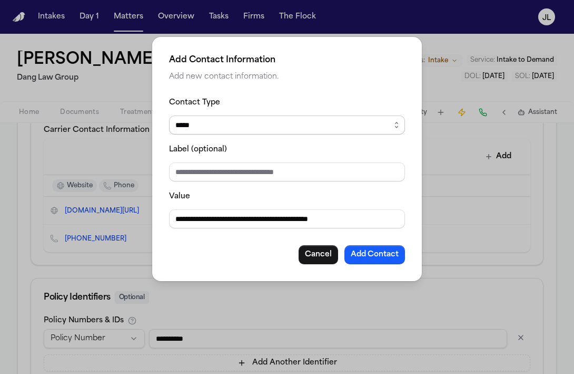
click at [229, 123] on select "***** ***** ******* *** *****" at bounding box center [287, 124] width 236 height 19
click at [323, 265] on div "**********" at bounding box center [287, 159] width 270 height 244
click at [320, 255] on button "Cancel" at bounding box center [319, 254] width 40 height 19
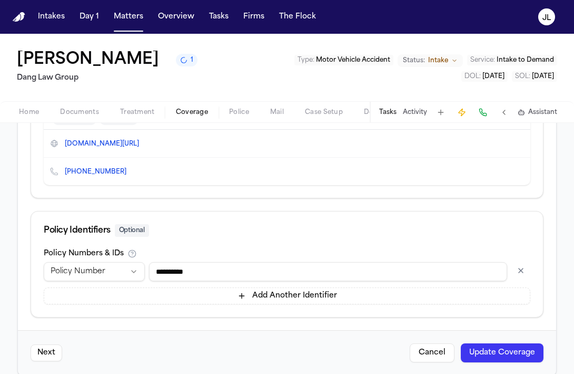
scroll to position [555, 0]
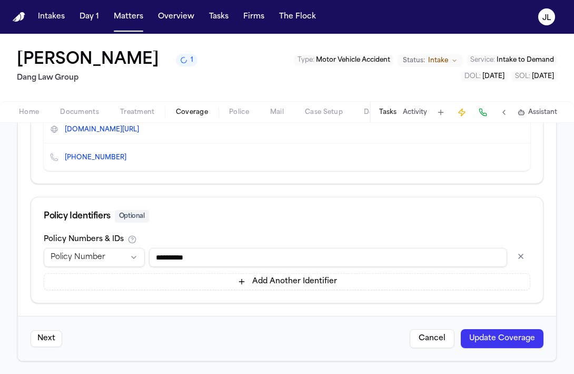
click at [495, 342] on button "Update Coverage" at bounding box center [502, 338] width 83 height 19
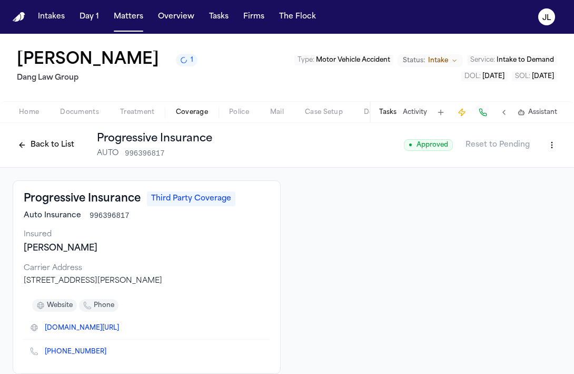
click at [44, 146] on button "Back to List" at bounding box center [46, 145] width 67 height 17
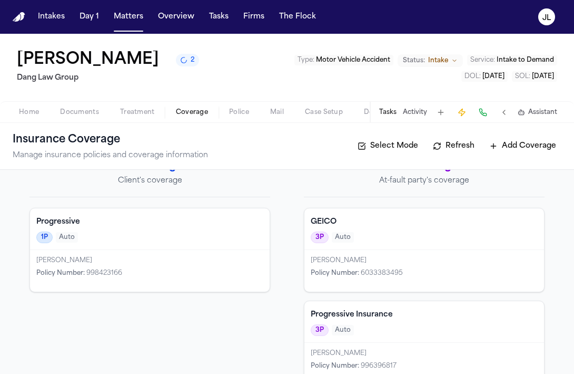
scroll to position [35, 0]
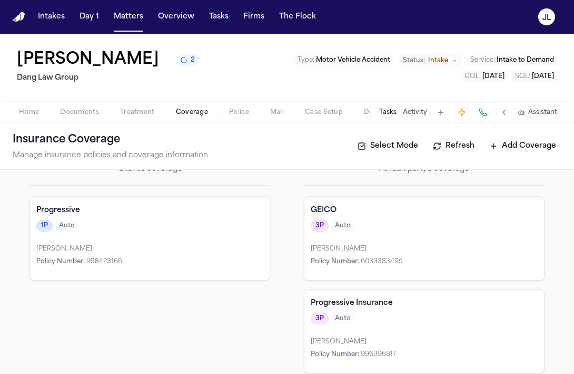
click at [344, 330] on div "Progressive Insurance 3P Auto" at bounding box center [425, 310] width 240 height 42
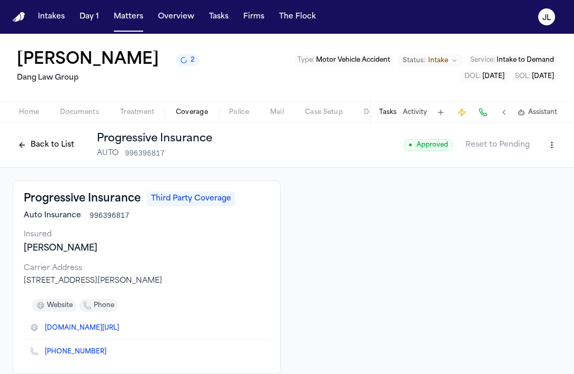
scroll to position [13, 0]
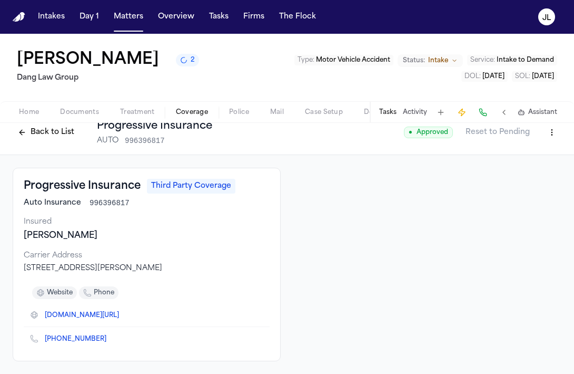
click at [42, 135] on button "Back to List" at bounding box center [46, 132] width 67 height 17
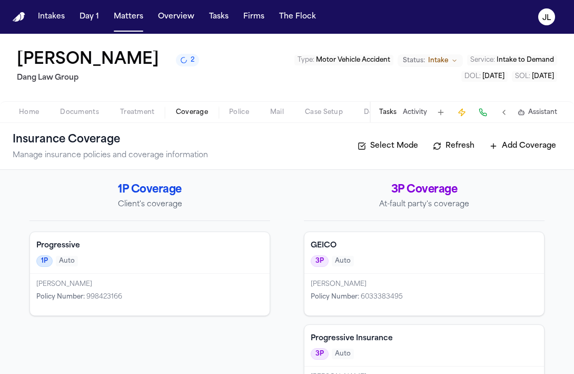
click at [214, 298] on div "Policy Number : 998423166" at bounding box center [149, 297] width 227 height 8
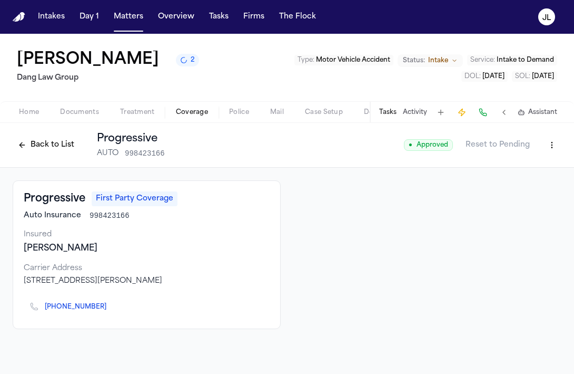
click at [52, 142] on button "Back to List" at bounding box center [46, 145] width 67 height 17
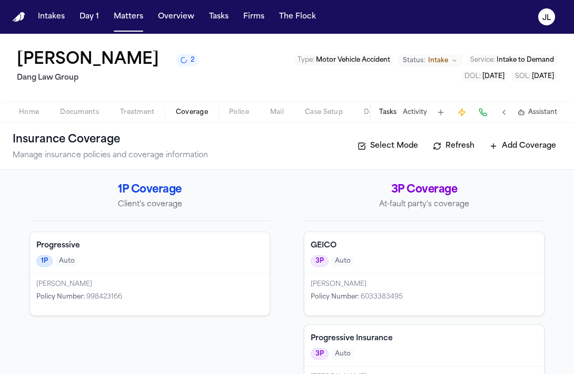
click at [341, 306] on div "Fabian Bravo Policy Number : 6033383495" at bounding box center [425, 295] width 240 height 42
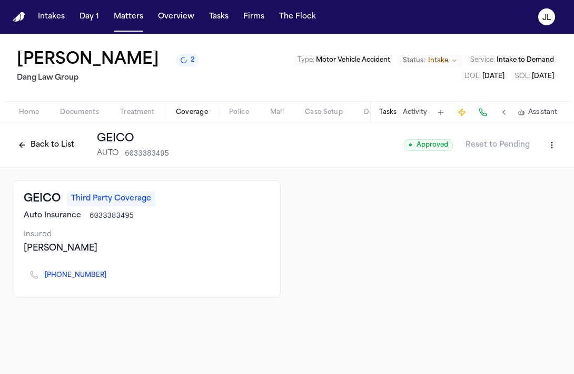
click at [48, 143] on button "Back to List" at bounding box center [46, 145] width 67 height 17
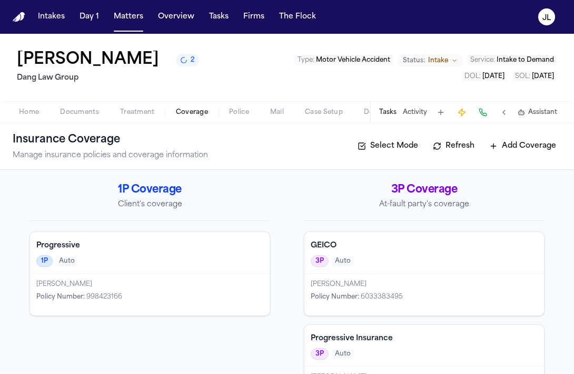
scroll to position [48, 0]
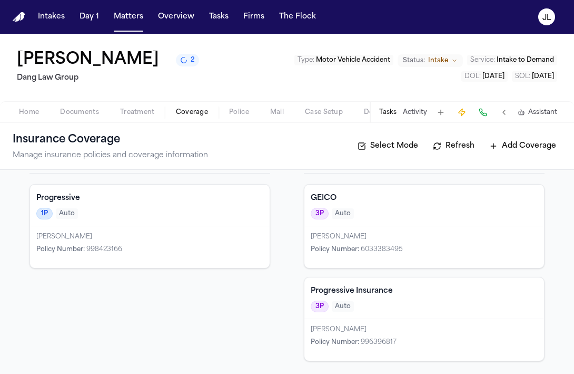
click at [362, 325] on div "Samuel Aubdul Katahaus" at bounding box center [424, 329] width 227 height 8
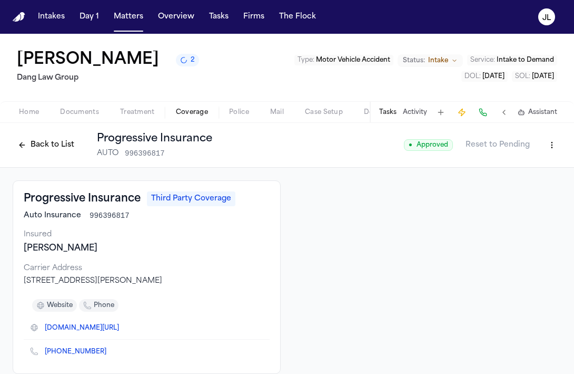
scroll to position [13, 0]
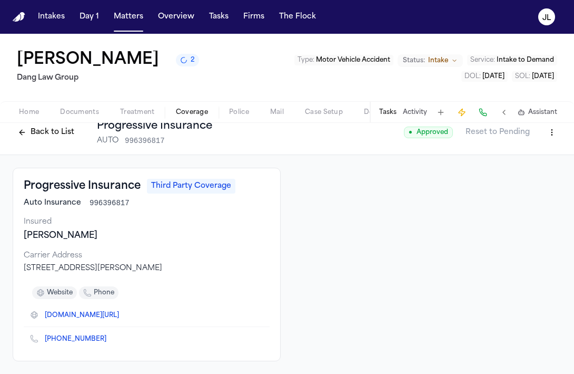
click at [553, 139] on html "Intakes Day 1 Matters Overview Tasks Firms The Flock JL Frances Trowbridge Lee …" at bounding box center [287, 187] width 574 height 374
click at [530, 152] on div "Edit Coverage" at bounding box center [516, 155] width 89 height 17
select select "**********"
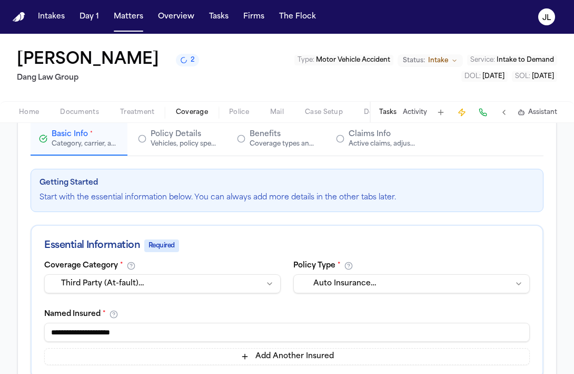
scroll to position [98, 0]
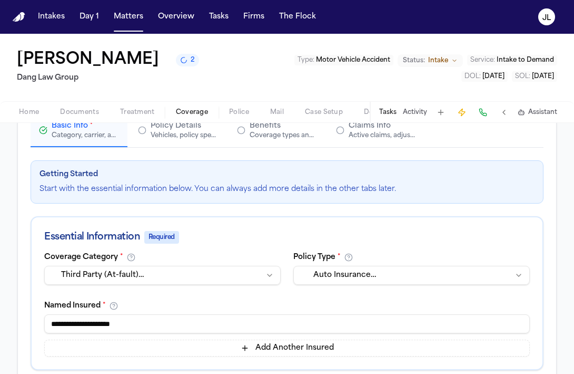
click at [377, 138] on div "Active claims, adjusters, and subrogation details" at bounding box center [382, 135] width 67 height 8
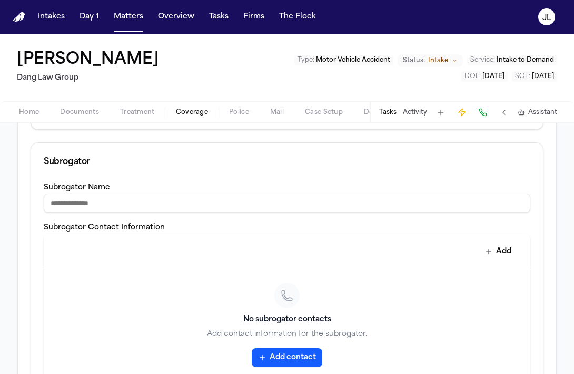
scroll to position [454, 0]
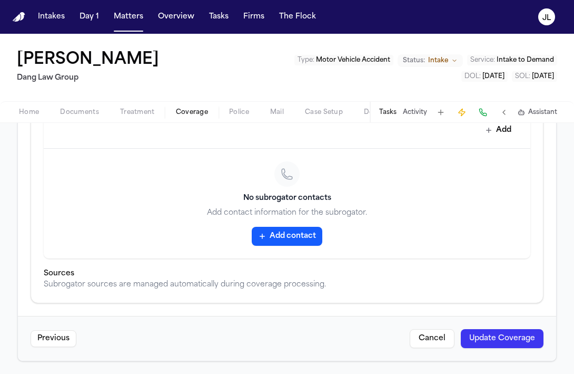
click at [489, 333] on button "Update Coverage" at bounding box center [502, 338] width 83 height 19
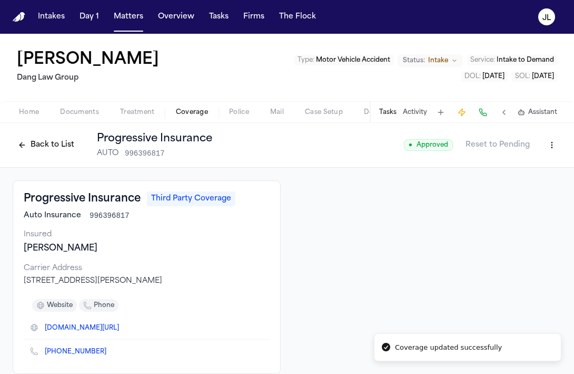
click at [54, 146] on button "Back to List" at bounding box center [46, 145] width 67 height 17
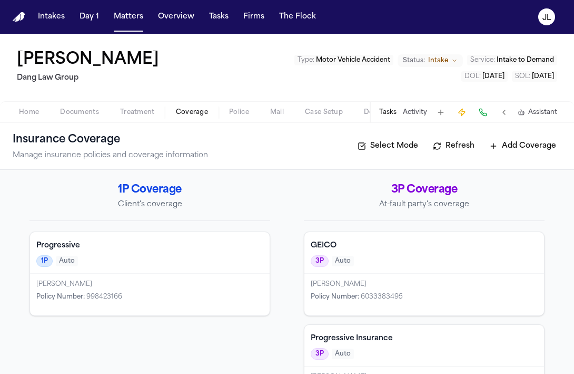
click at [36, 108] on span "Home" at bounding box center [29, 112] width 20 height 8
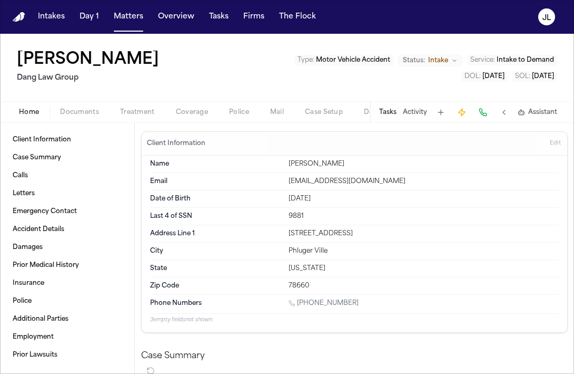
click at [90, 112] on span "Documents" at bounding box center [79, 112] width 39 height 8
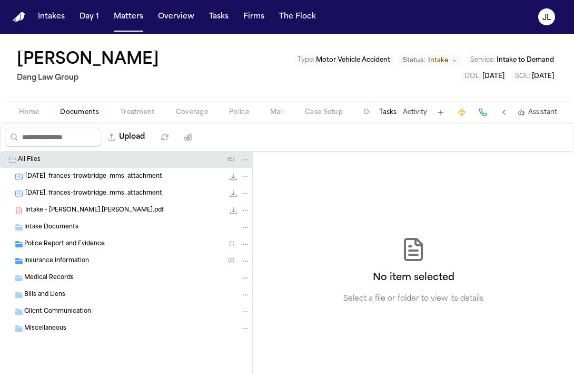
click at [107, 212] on span "Intake - TROWBRIDGE LEE, Frances.pdf" at bounding box center [94, 210] width 139 height 9
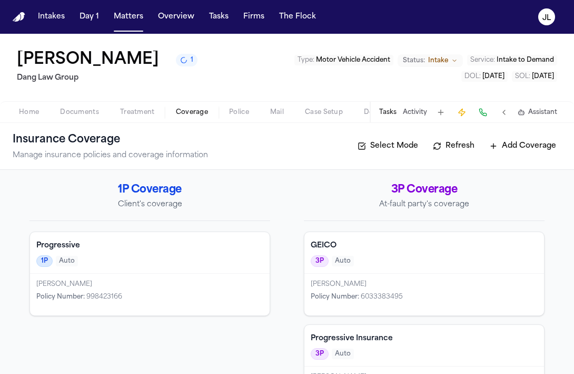
click at [173, 109] on button "Coverage" at bounding box center [191, 112] width 53 height 13
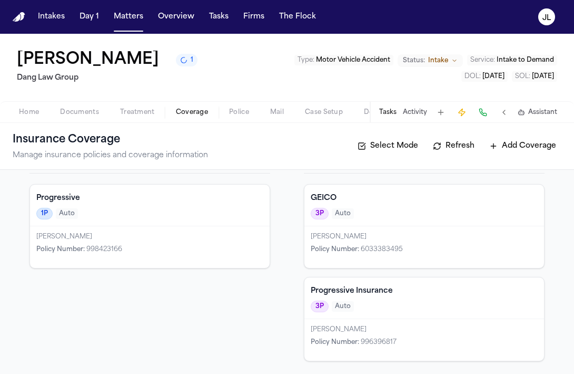
click at [86, 111] on span "Documents" at bounding box center [79, 112] width 39 height 8
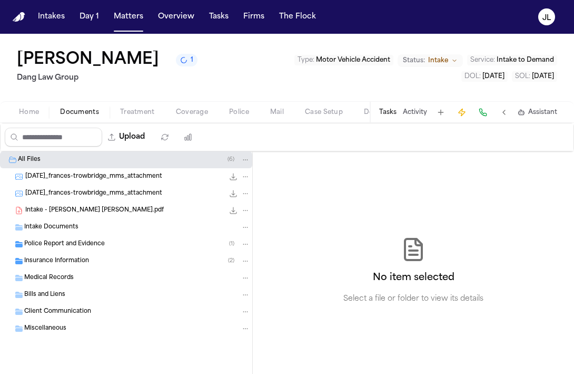
click at [34, 112] on span "Home" at bounding box center [29, 112] width 20 height 8
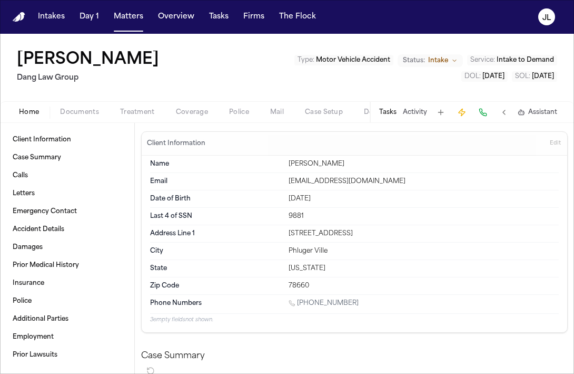
click at [188, 117] on button "Coverage" at bounding box center [191, 112] width 53 height 13
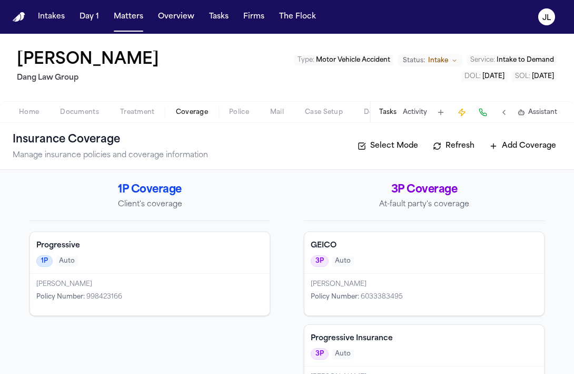
click at [40, 115] on button "Home" at bounding box center [28, 112] width 41 height 13
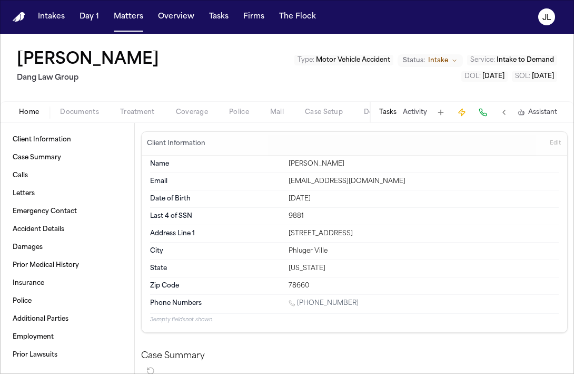
click at [382, 110] on button "Tasks" at bounding box center [387, 112] width 17 height 8
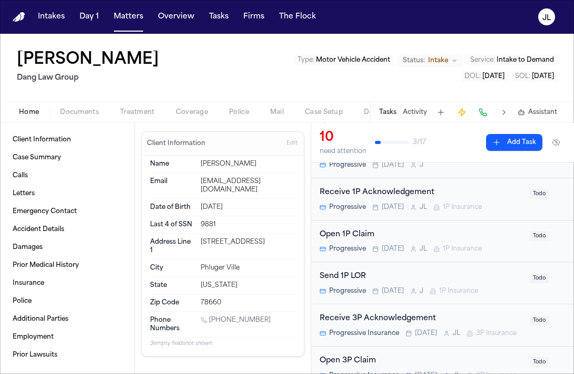
scroll to position [55, 0]
click at [382, 241] on div "Open 1P Claim Progressive Tomorrow J L 1P Insurance" at bounding box center [422, 240] width 204 height 25
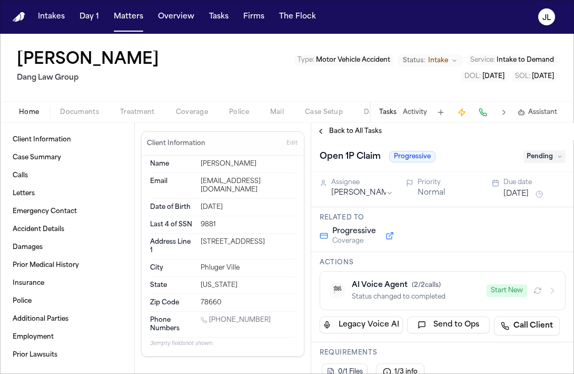
click at [507, 288] on button "Start New" at bounding box center [507, 290] width 41 height 13
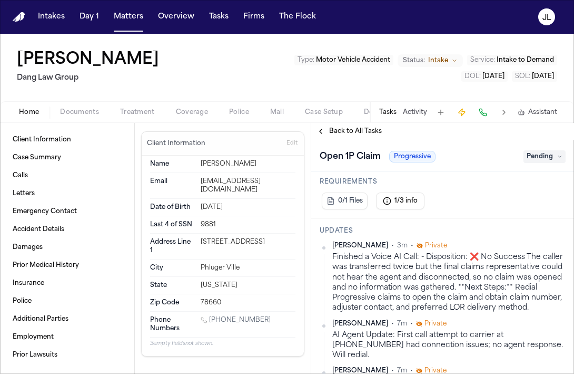
scroll to position [169, 0]
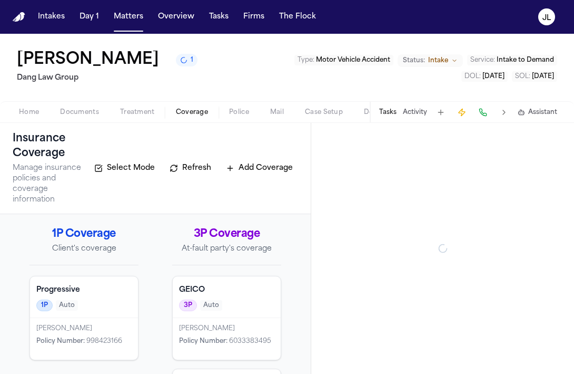
click at [191, 113] on span "Coverage" at bounding box center [192, 112] width 32 height 8
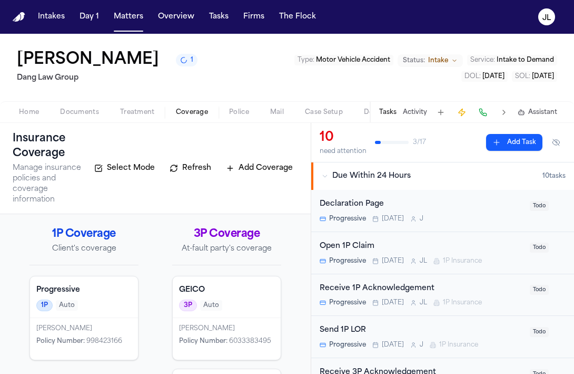
click at [33, 115] on span "Home" at bounding box center [29, 112] width 20 height 8
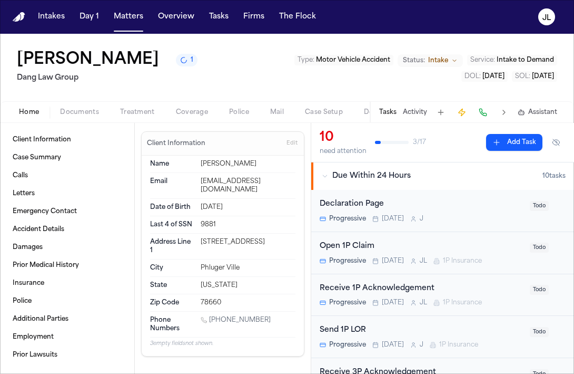
click at [404, 251] on div "Open 1P Claim" at bounding box center [422, 246] width 204 height 12
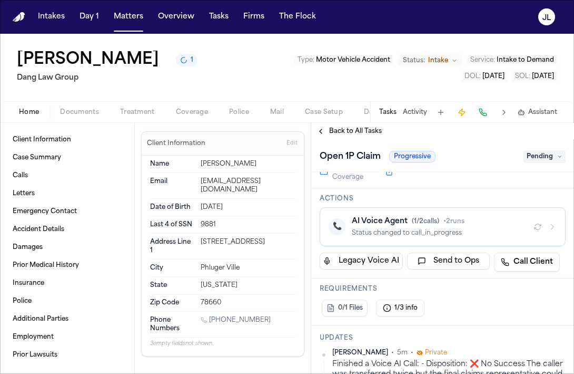
click at [30, 114] on span "Home" at bounding box center [29, 112] width 20 height 8
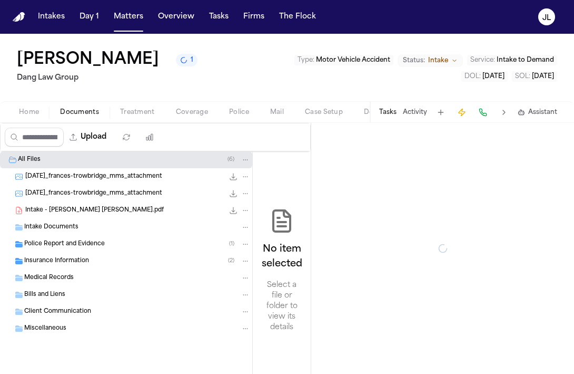
click at [82, 106] on button "Documents" at bounding box center [80, 112] width 60 height 13
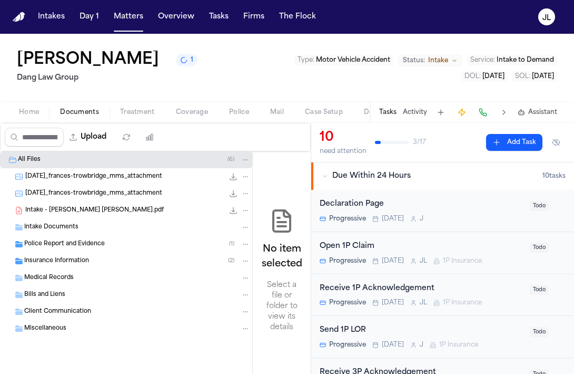
click at [79, 228] on div "Intake Documents" at bounding box center [137, 226] width 226 height 9
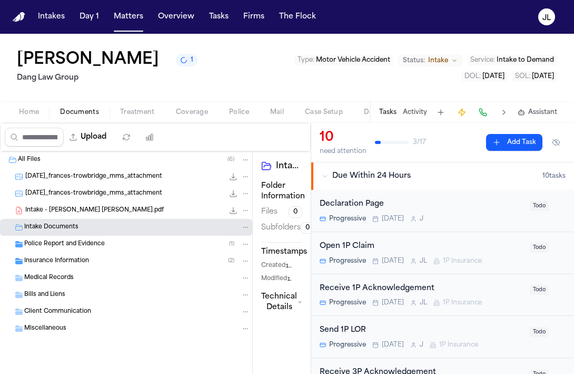
click at [79, 220] on div "Intake Documents" at bounding box center [126, 227] width 252 height 17
click at [79, 218] on div "Intake - TROWBRIDGE LEE, Frances.pdf 247.8 KB • PDF" at bounding box center [126, 210] width 252 height 17
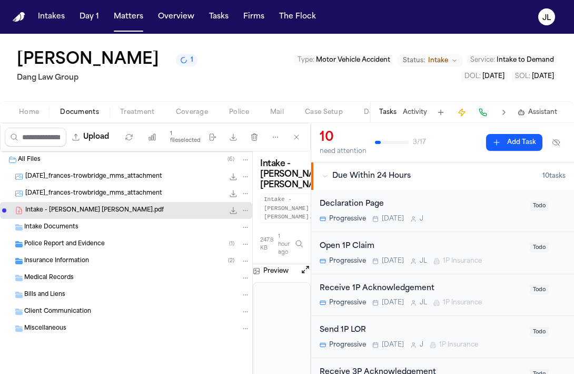
click at [303, 275] on button "Open preview" at bounding box center [305, 269] width 11 height 11
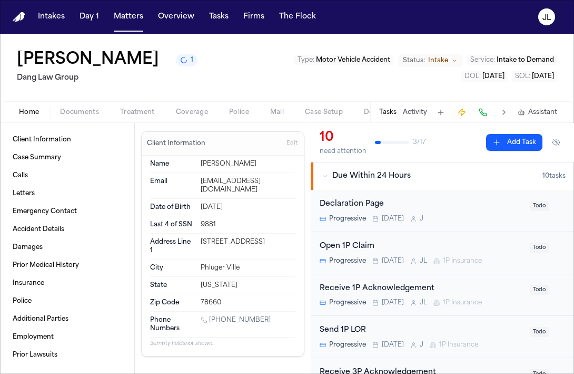
click at [36, 114] on span "Home" at bounding box center [29, 112] width 20 height 8
click at [294, 144] on span "Edit" at bounding box center [292, 143] width 11 height 7
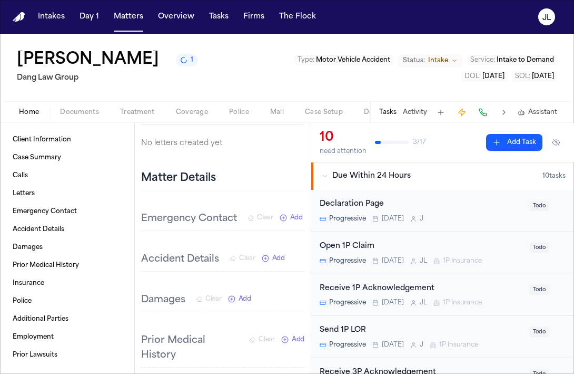
scroll to position [947, 0]
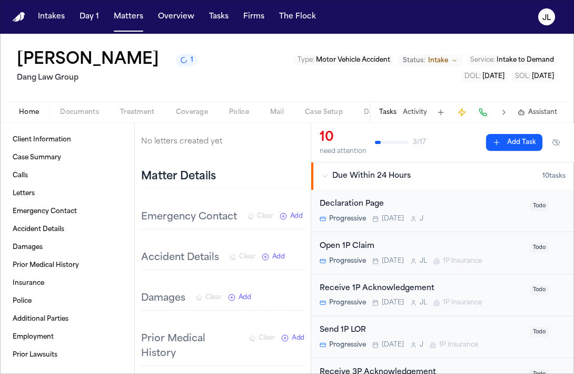
click at [202, 184] on h2 "Matter Details" at bounding box center [178, 176] width 75 height 15
click at [37, 113] on span "Home" at bounding box center [29, 112] width 20 height 8
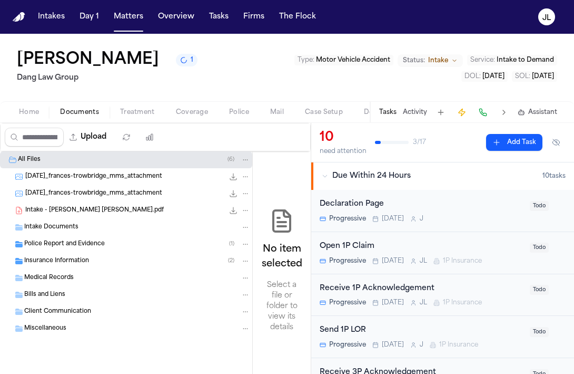
click at [73, 110] on span "Documents" at bounding box center [79, 112] width 39 height 8
click at [121, 113] on span "Treatment" at bounding box center [137, 112] width 35 height 8
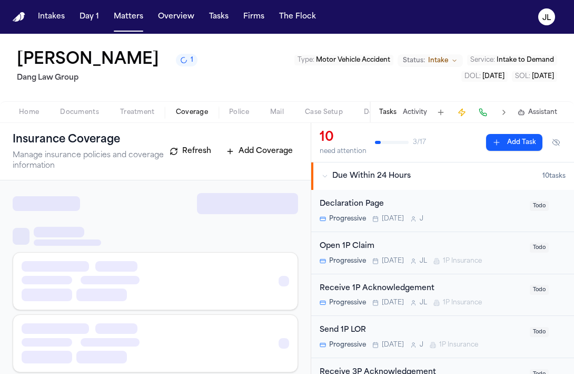
click at [176, 108] on span "Coverage" at bounding box center [192, 112] width 32 height 8
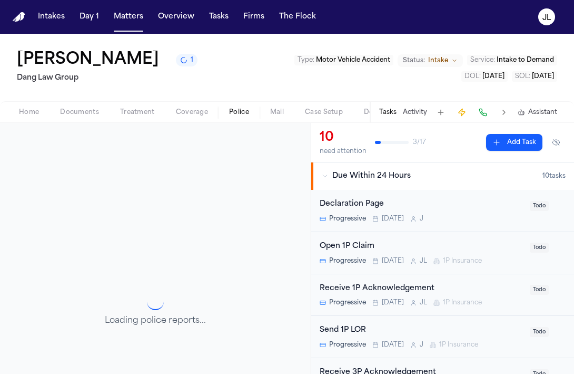
click at [230, 110] on span "Police" at bounding box center [239, 112] width 20 height 8
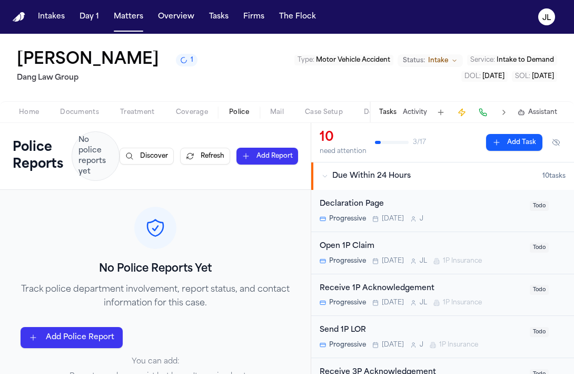
click at [21, 108] on span "Home" at bounding box center [29, 112] width 20 height 8
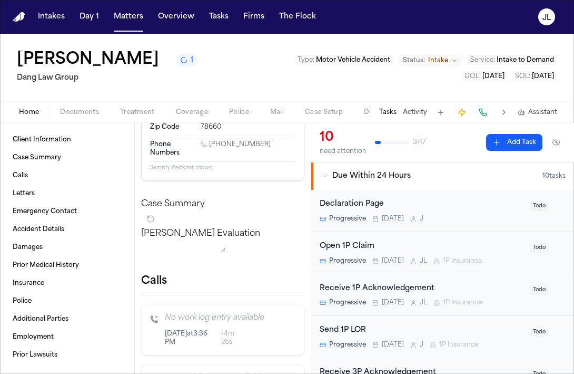
scroll to position [208, 0]
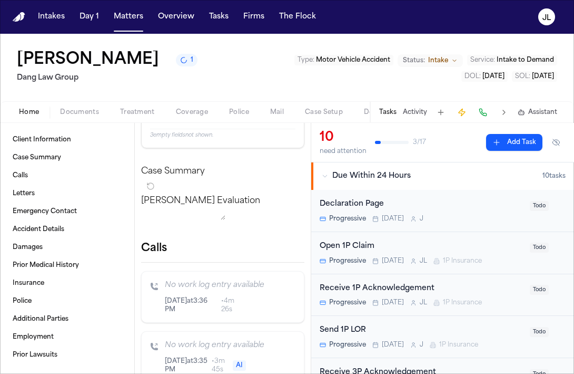
click at [502, 112] on button at bounding box center [504, 112] width 15 height 15
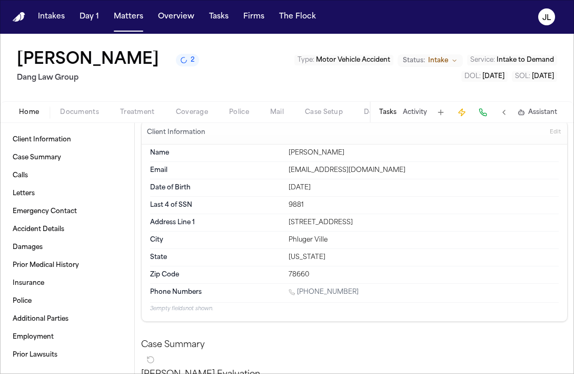
scroll to position [0, 0]
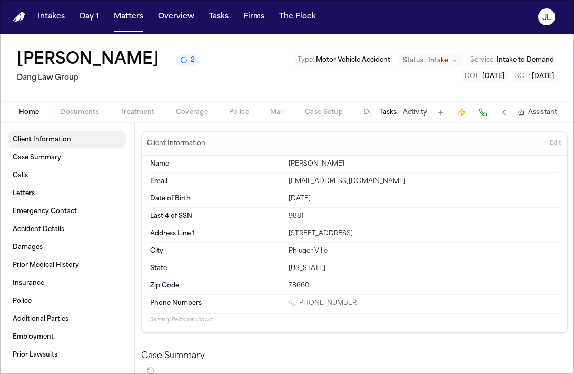
click at [46, 143] on span "Client Information" at bounding box center [42, 139] width 59 height 8
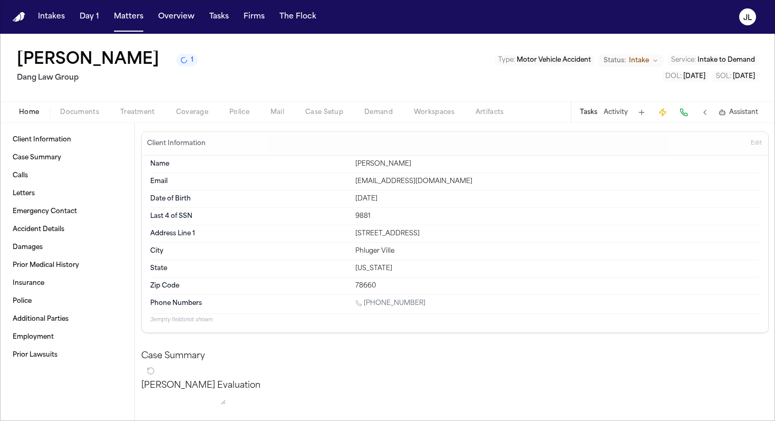
click at [82, 120] on div "Home Documents Treatment Coverage Police Mail Case Setup Demand Workspaces Arti…" at bounding box center [387, 111] width 775 height 21
click at [82, 119] on div "Home Documents Treatment Coverage Police Mail Case Setup Demand Workspaces Arti…" at bounding box center [387, 111] width 775 height 21
click at [82, 113] on span "Documents" at bounding box center [79, 112] width 39 height 8
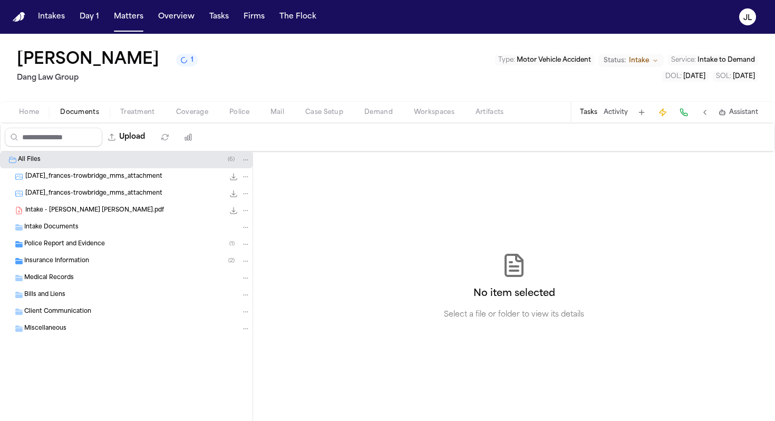
click at [59, 261] on span "Insurance Information" at bounding box center [56, 261] width 65 height 9
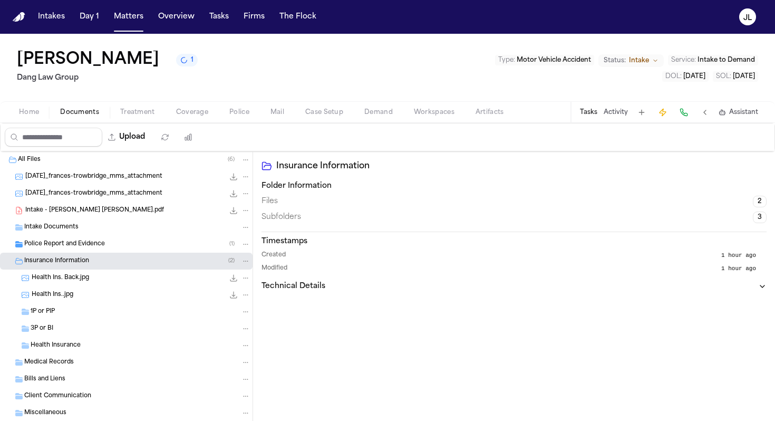
click at [59, 167] on div "All Files ( 6 )" at bounding box center [126, 159] width 252 height 17
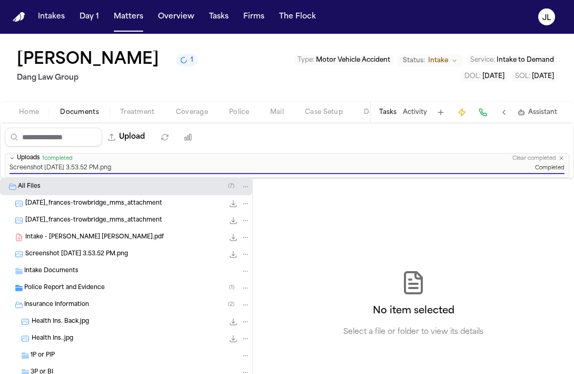
click at [96, 208] on span "2025-08-13_frances-trowbridge_mms_attachment" at bounding box center [93, 203] width 137 height 9
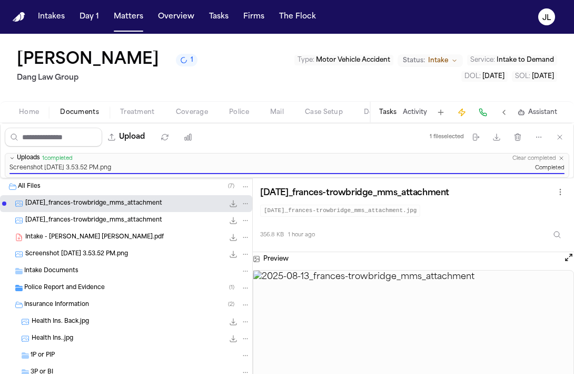
click at [97, 249] on div "Screenshot 2025-08-13 at 3.53.52 PM.png 450.5 KB • PNG" at bounding box center [126, 254] width 252 height 17
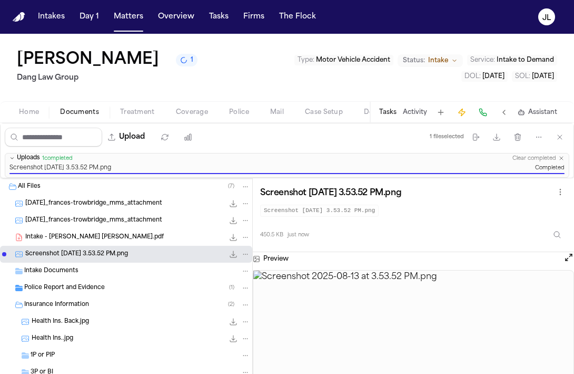
scroll to position [39, 0]
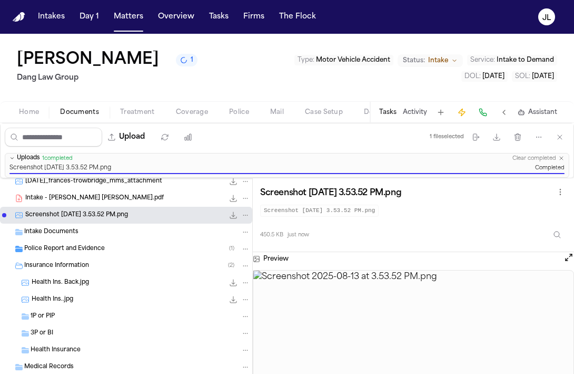
click at [565, 258] on button "Open preview" at bounding box center [569, 257] width 11 height 11
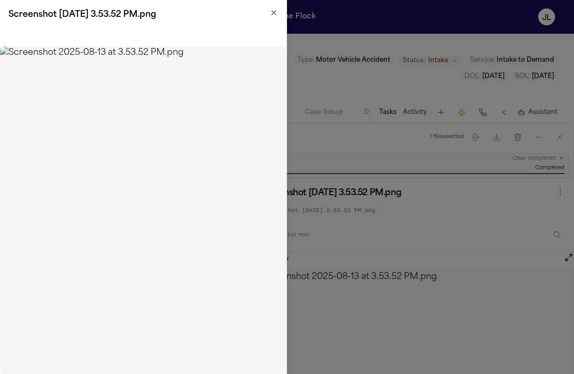
click at [271, 7] on div "Screenshot 2025-08-13 at 3.53.52 PM.png" at bounding box center [143, 15] width 287 height 30
click at [271, 9] on icon "button" at bounding box center [274, 12] width 8 height 8
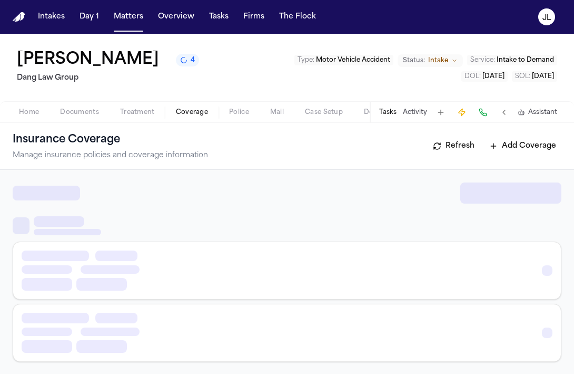
click at [178, 115] on span "Coverage" at bounding box center [192, 112] width 32 height 8
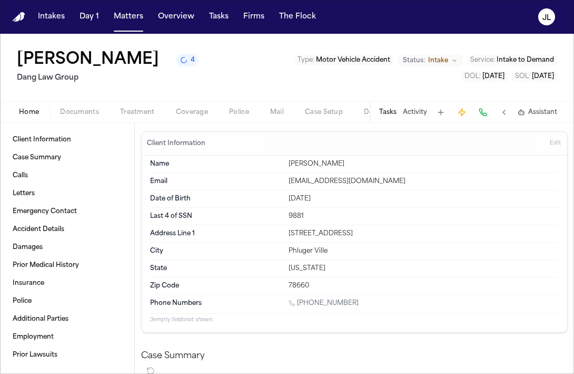
click at [28, 113] on span "Home" at bounding box center [29, 112] width 20 height 8
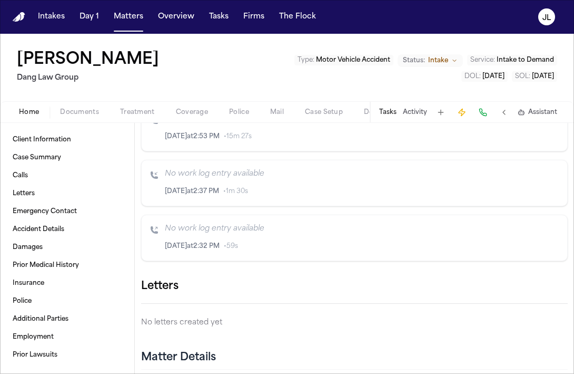
scroll to position [573, 0]
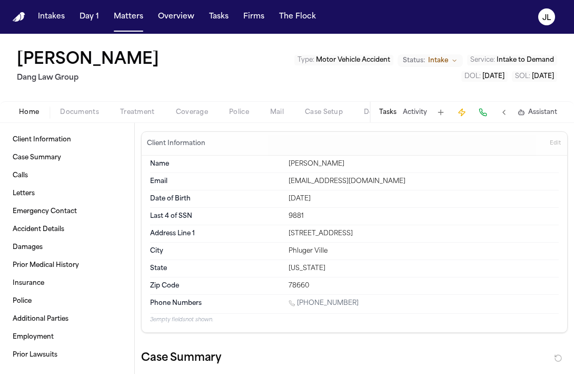
click at [187, 109] on span "Coverage" at bounding box center [192, 112] width 32 height 8
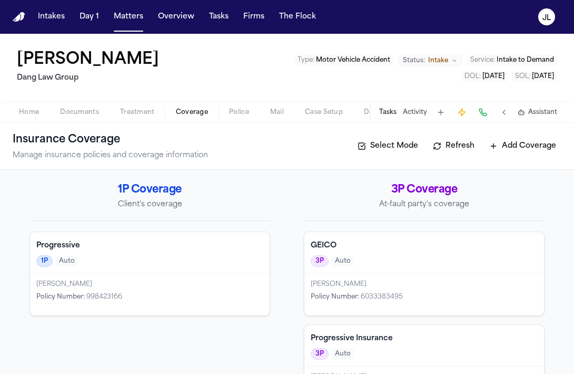
scroll to position [47, 0]
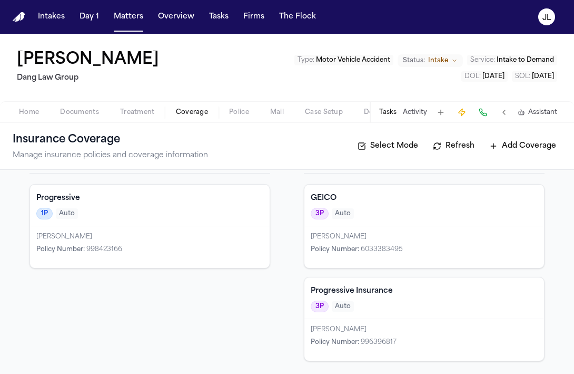
click at [129, 32] on nav "Intakes Day 1 Matters Overview Tasks Firms The [PERSON_NAME]" at bounding box center [287, 17] width 574 height 34
click at [129, 18] on button "Matters" at bounding box center [129, 16] width 38 height 19
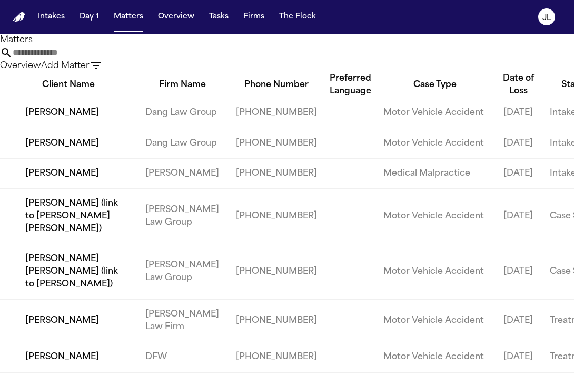
click at [97, 59] on input "text" at bounding box center [55, 52] width 84 height 13
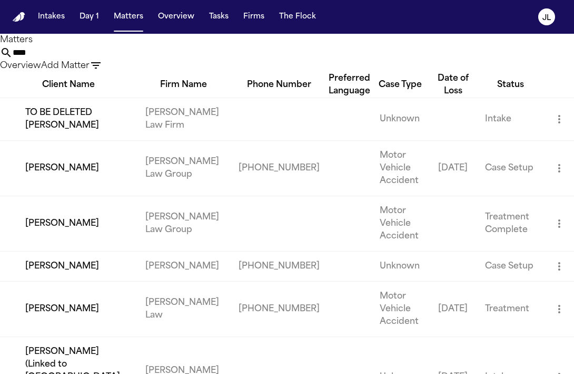
type input "*****"
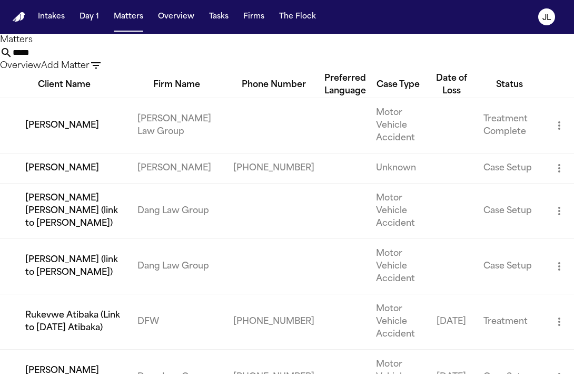
click at [60, 183] on td "[PERSON_NAME]" at bounding box center [64, 168] width 129 height 30
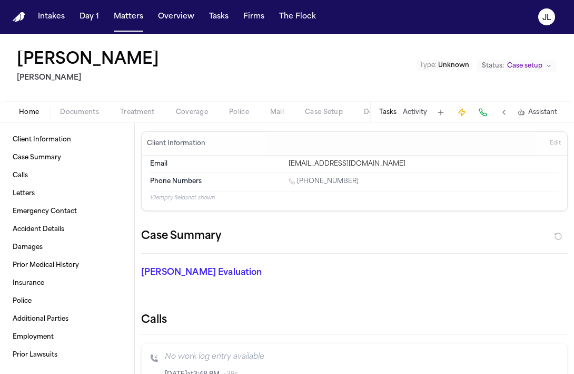
click at [92, 111] on span "Documents" at bounding box center [79, 112] width 39 height 8
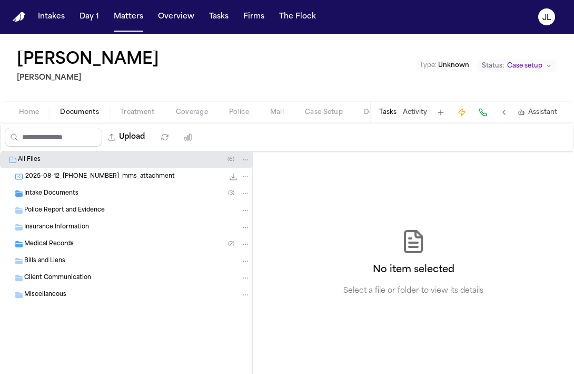
click at [52, 228] on span "Insurance Information" at bounding box center [56, 227] width 65 height 9
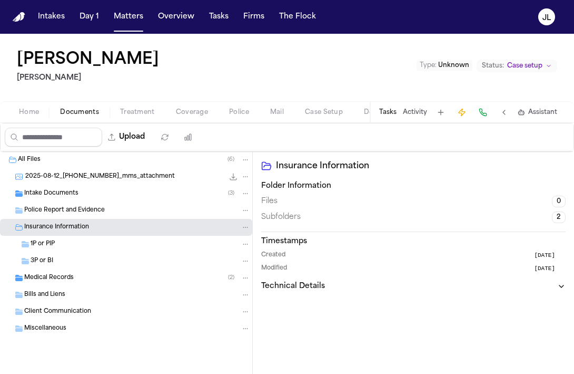
click at [50, 242] on span "1P or PIP" at bounding box center [43, 244] width 24 height 9
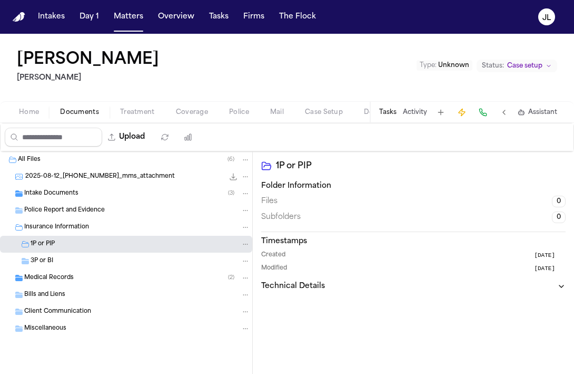
click at [50, 254] on div "3P or BI" at bounding box center [126, 260] width 252 height 17
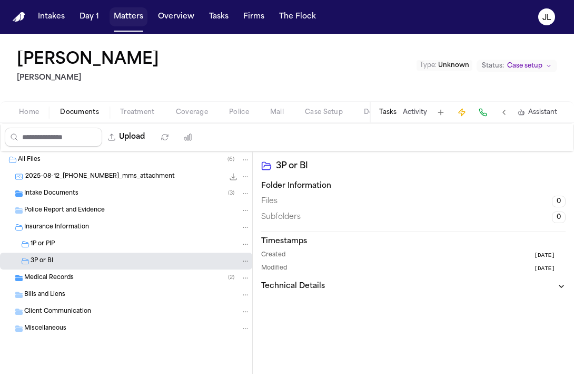
click at [128, 10] on button "Matters" at bounding box center [129, 16] width 38 height 19
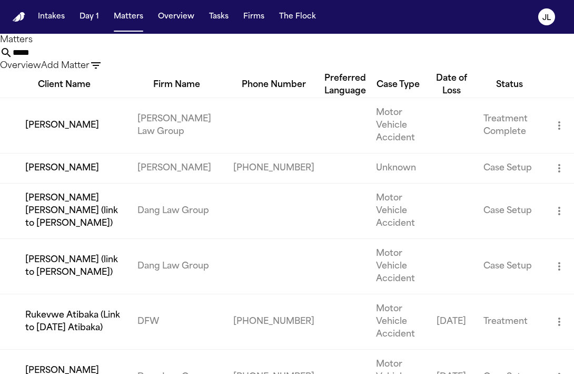
click at [97, 59] on input "*****" at bounding box center [55, 52] width 84 height 13
drag, startPoint x: 218, startPoint y: 70, endPoint x: 110, endPoint y: 68, distance: 108.1
click at [110, 70] on div "Matters ***** Overview Add Matter" at bounding box center [287, 53] width 574 height 38
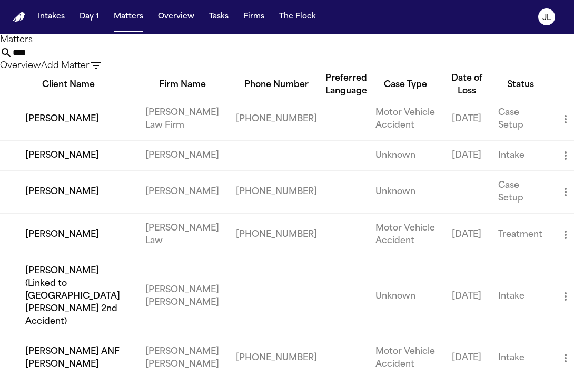
type input "****"
click at [72, 170] on td "[PERSON_NAME]" at bounding box center [68, 155] width 137 height 30
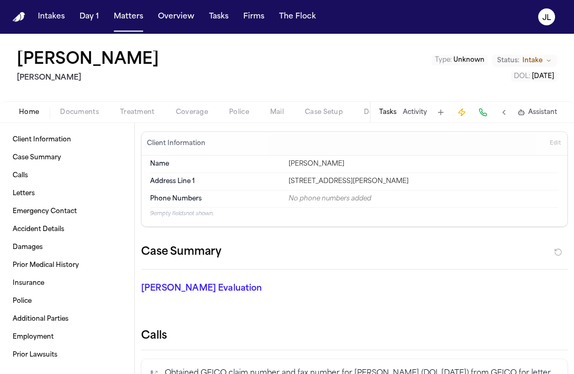
click at [93, 108] on span "Documents" at bounding box center [79, 112] width 39 height 8
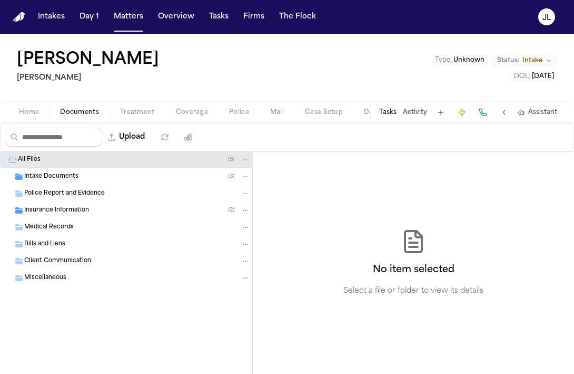
click at [66, 206] on span "Insurance Information" at bounding box center [56, 210] width 65 height 9
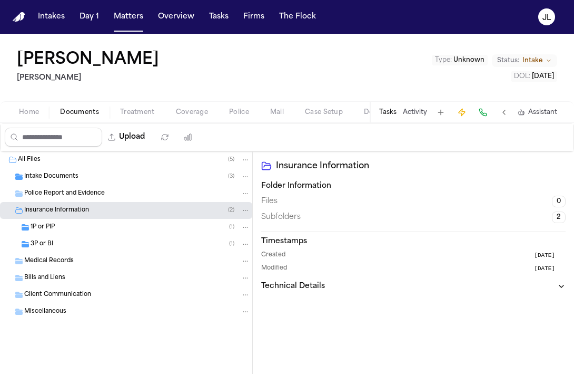
click at [61, 228] on div "1P or PIP ( 1 )" at bounding box center [141, 226] width 220 height 9
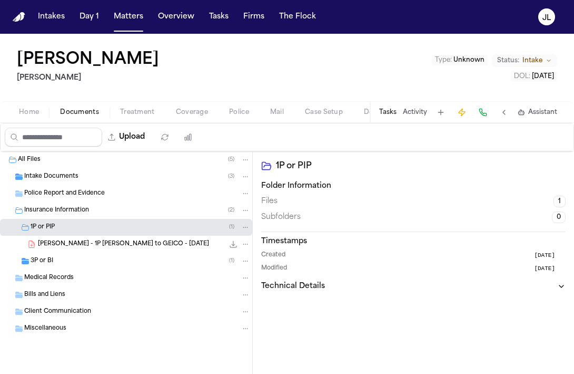
click at [56, 257] on div "3P or BI ( 1 )" at bounding box center [141, 260] width 220 height 9
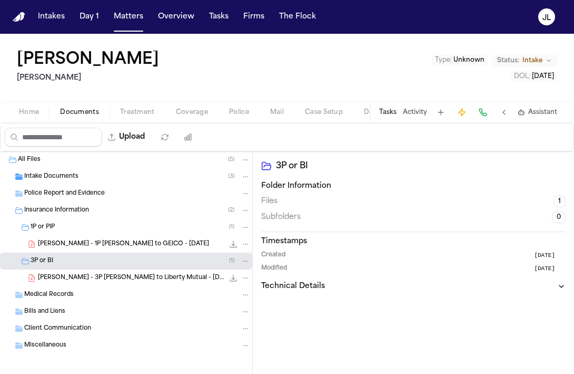
click at [235, 279] on icon "File: J. Johnson - 3P LOR to Liberty Mutual - 8.12.25" at bounding box center [233, 278] width 8 height 8
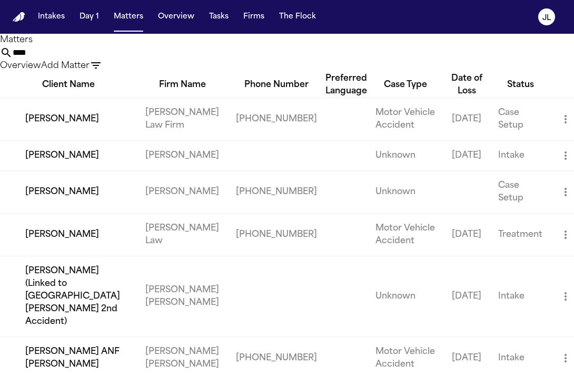
click at [74, 213] on td "Tonia Johnson" at bounding box center [68, 192] width 137 height 43
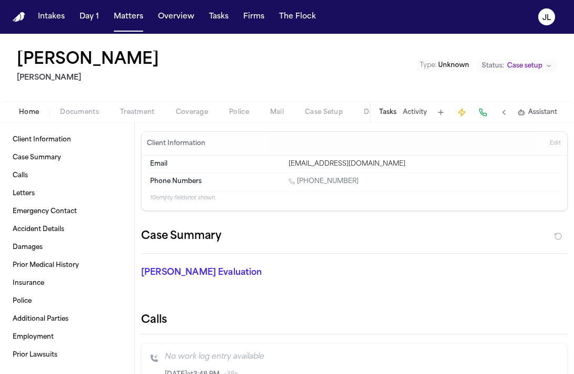
click at [77, 115] on span "Documents" at bounding box center [79, 112] width 39 height 8
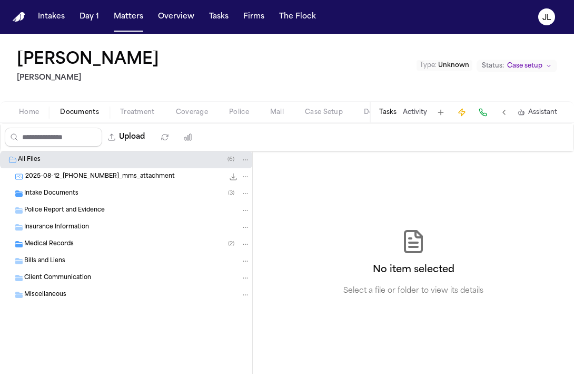
click at [67, 229] on span "Insurance Information" at bounding box center [56, 227] width 65 height 9
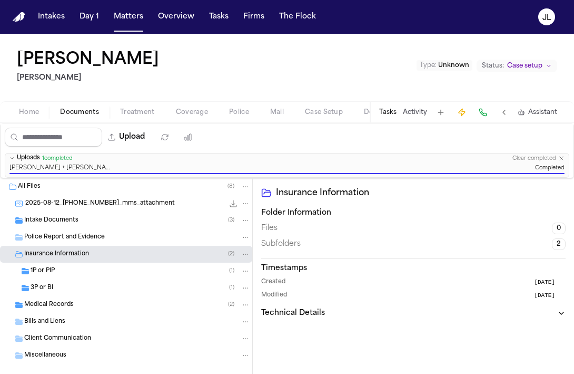
click at [55, 275] on div "1P or PIP ( 1 )" at bounding box center [141, 270] width 220 height 9
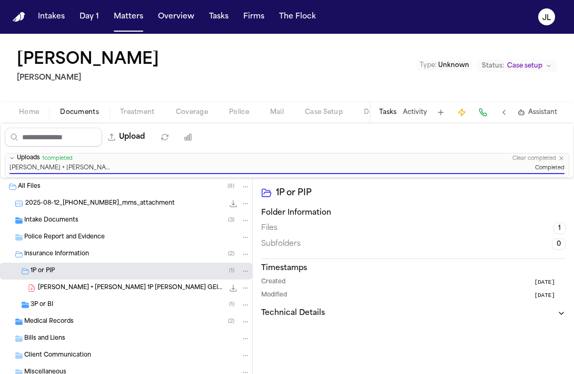
click at [55, 304] on div "3P or BI ( 1 )" at bounding box center [141, 304] width 220 height 9
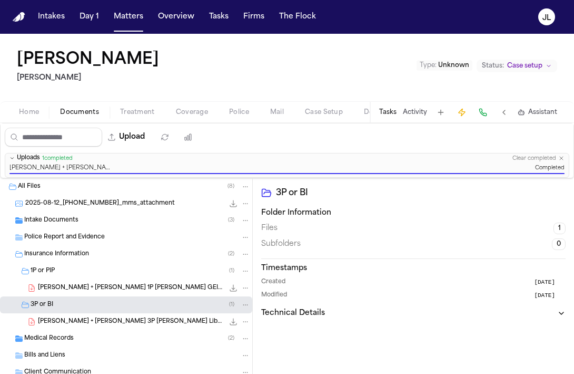
scroll to position [21, 0]
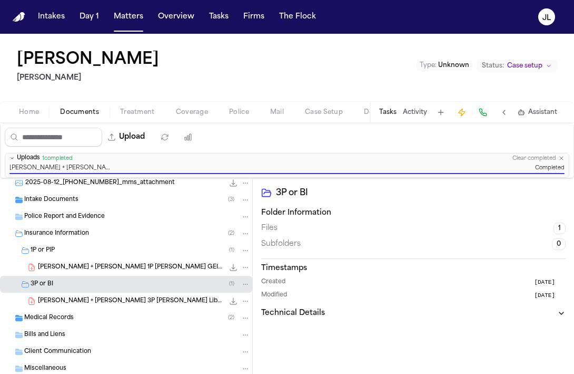
click at [58, 315] on span "Medical Records" at bounding box center [49, 318] width 50 height 9
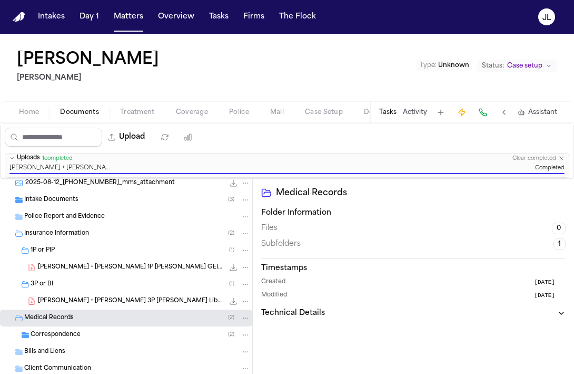
click at [61, 331] on span "Correspondence" at bounding box center [56, 334] width 50 height 9
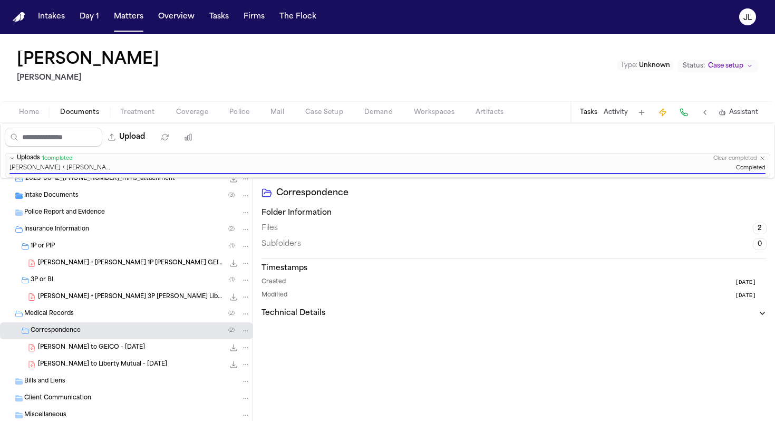
scroll to position [25, 0]
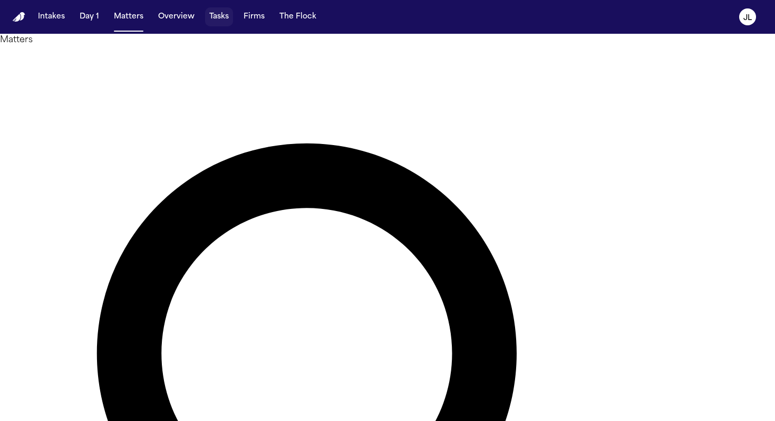
click at [226, 21] on button "Tasks" at bounding box center [219, 16] width 28 height 19
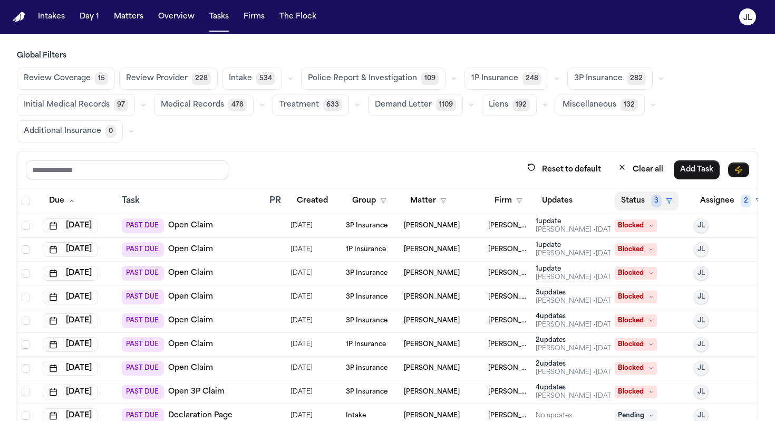
click at [574, 200] on button "Status 3" at bounding box center [647, 200] width 64 height 19
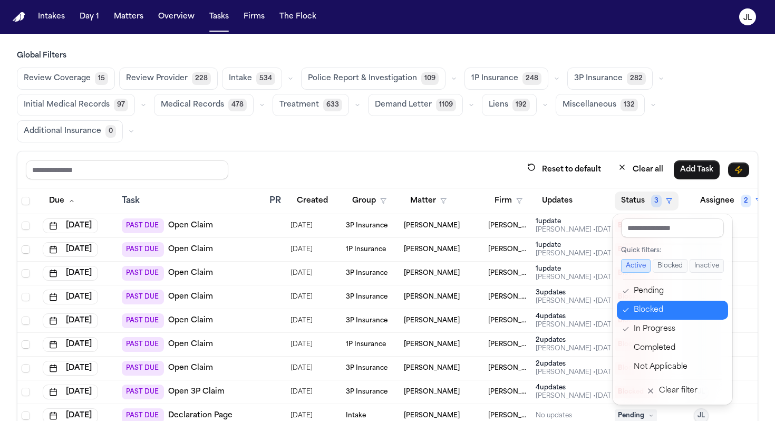
click at [574, 310] on div "Blocked" at bounding box center [678, 310] width 88 height 13
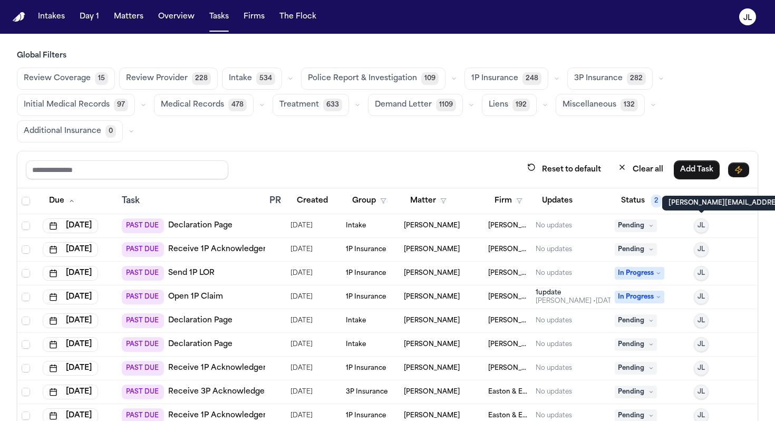
click at [574, 203] on p "[PERSON_NAME][EMAIL_ADDRESS][DOMAIN_NAME]" at bounding box center [756, 203] width 176 height 8
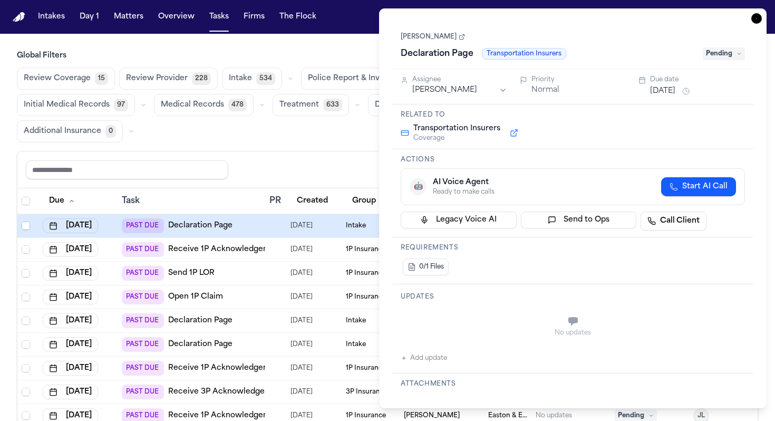
click at [279, 126] on div "Review Coverage 15 Review Provider 228 Intake 534 Police Report & Investigation…" at bounding box center [387, 104] width 741 height 75
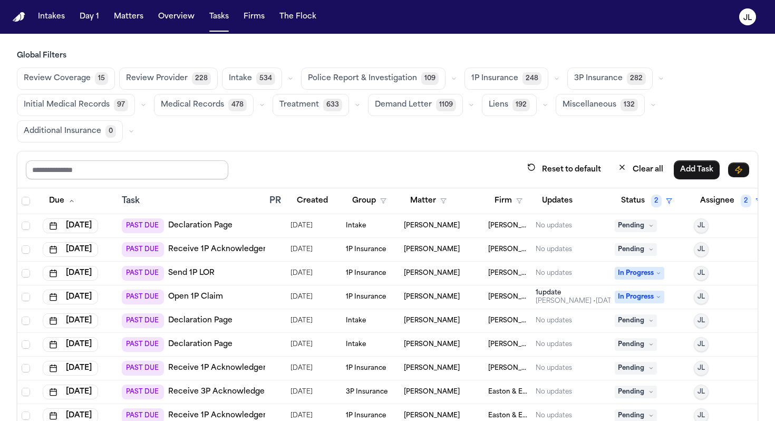
click at [116, 161] on input "text" at bounding box center [127, 169] width 202 height 19
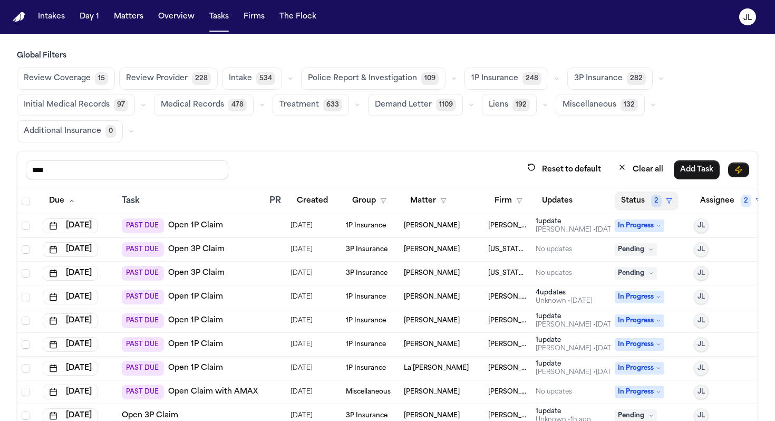
click at [574, 197] on button "Status 2" at bounding box center [647, 200] width 64 height 19
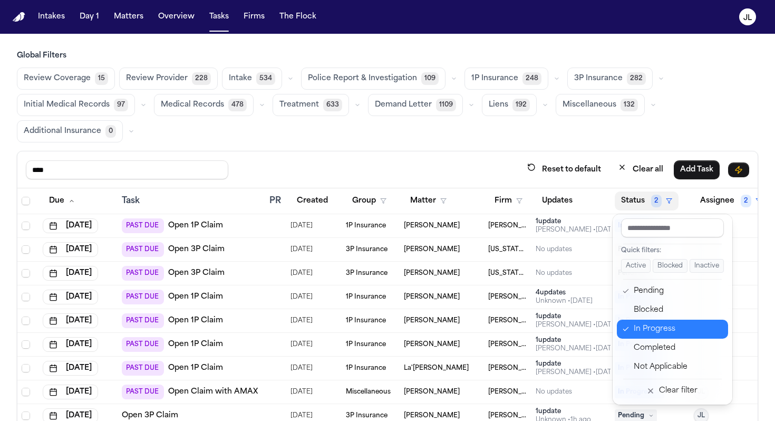
click at [574, 320] on button "In Progress" at bounding box center [672, 328] width 111 height 19
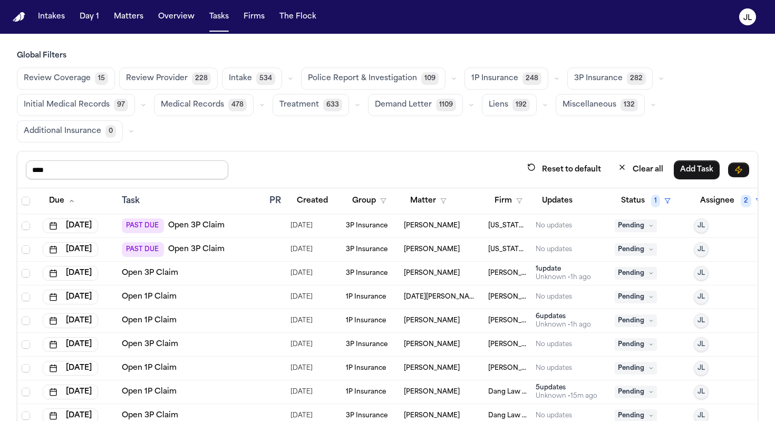
drag, startPoint x: 87, startPoint y: 171, endPoint x: 18, endPoint y: 163, distance: 69.5
click at [17, 163] on div "**** Reset to default Clear all Add Task" at bounding box center [387, 169] width 740 height 37
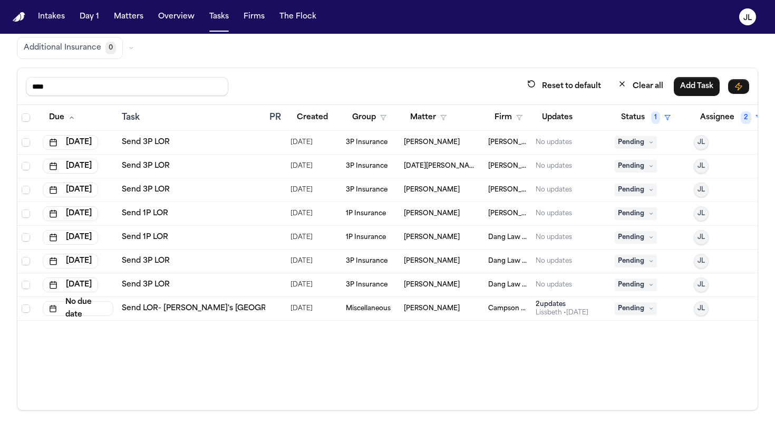
scroll to position [89, 0]
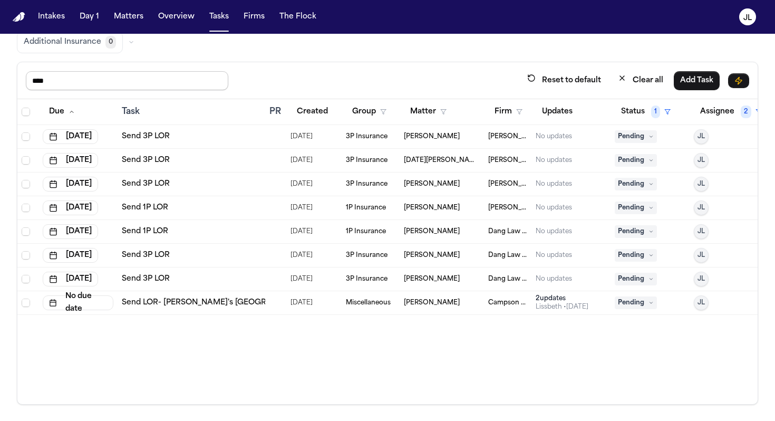
drag, startPoint x: 127, startPoint y: 78, endPoint x: 59, endPoint y: 90, distance: 69.5
click at [59, 89] on input "****" at bounding box center [127, 80] width 202 height 19
click at [574, 186] on span "Pending" at bounding box center [636, 184] width 42 height 13
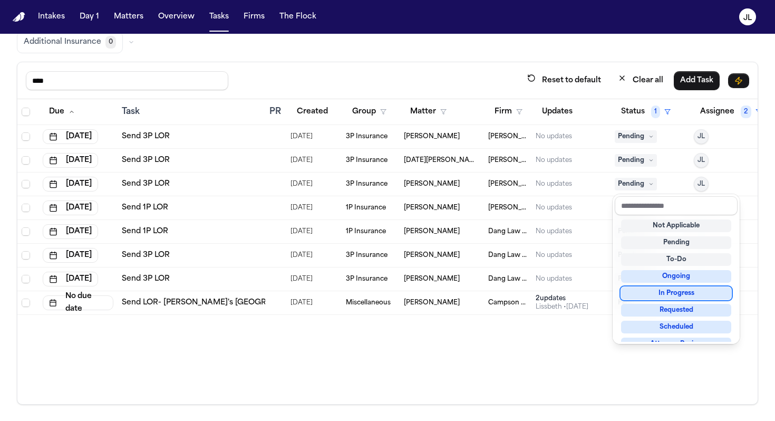
click at [574, 297] on div "In Progress" at bounding box center [676, 293] width 110 height 13
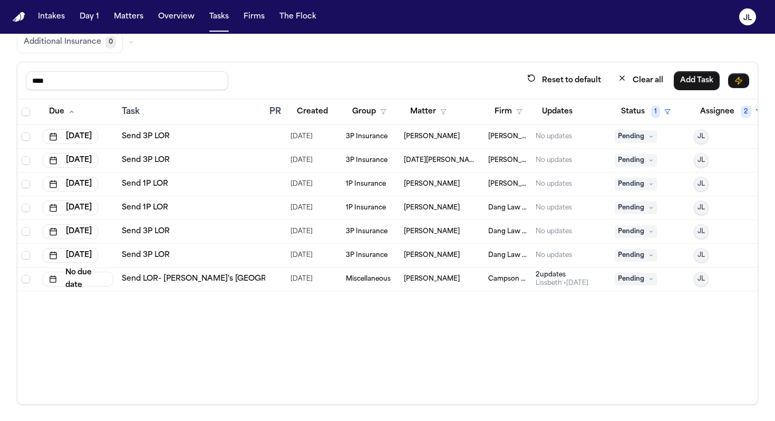
click at [574, 186] on span "Pending" at bounding box center [636, 184] width 42 height 13
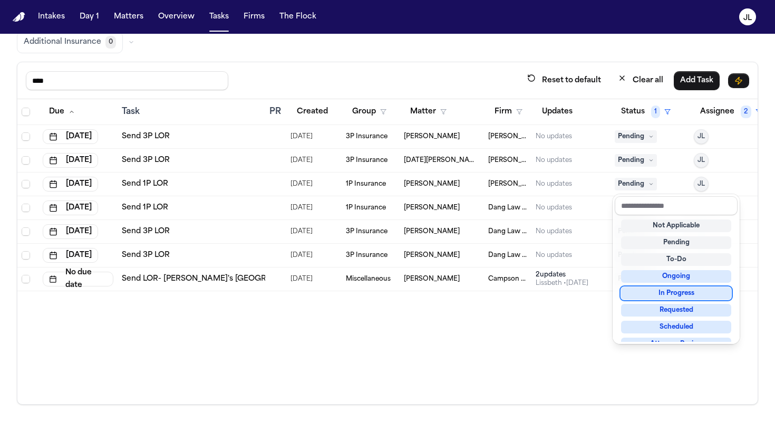
click at [574, 289] on div "In Progress" at bounding box center [676, 293] width 110 height 13
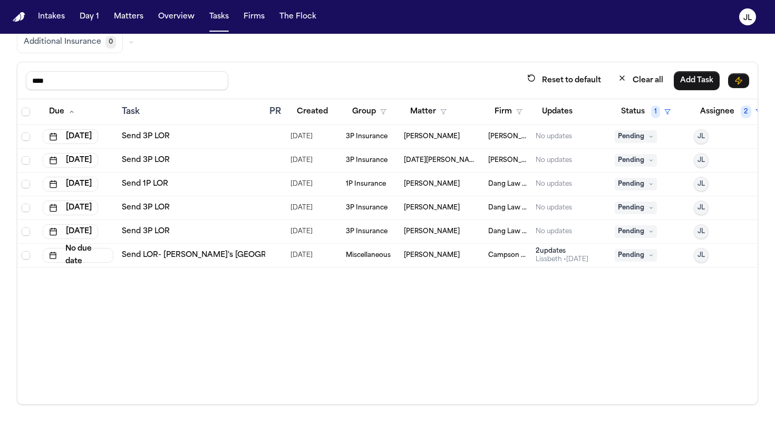
click at [574, 142] on td "Pending" at bounding box center [649, 137] width 79 height 24
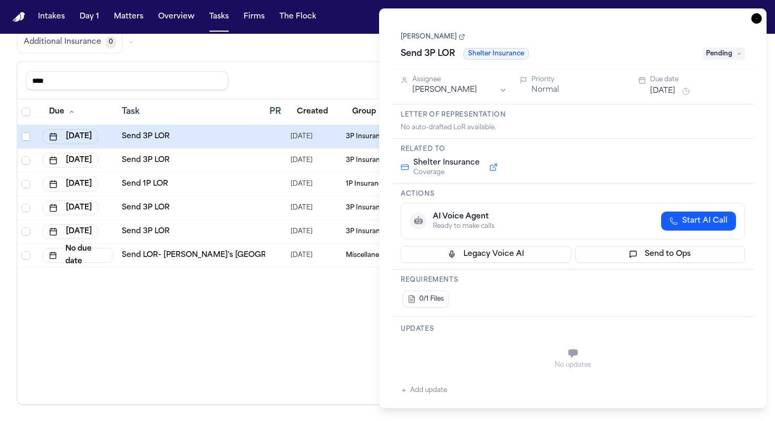
click at [574, 21] on icon "button" at bounding box center [756, 18] width 11 height 11
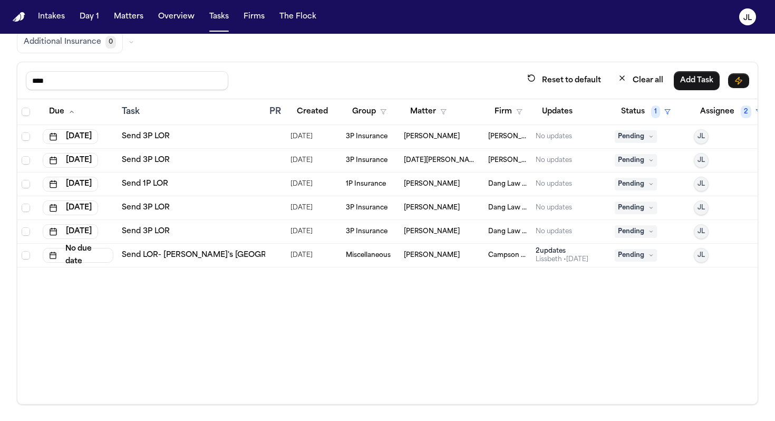
click at [574, 141] on span "Pending" at bounding box center [636, 136] width 42 height 13
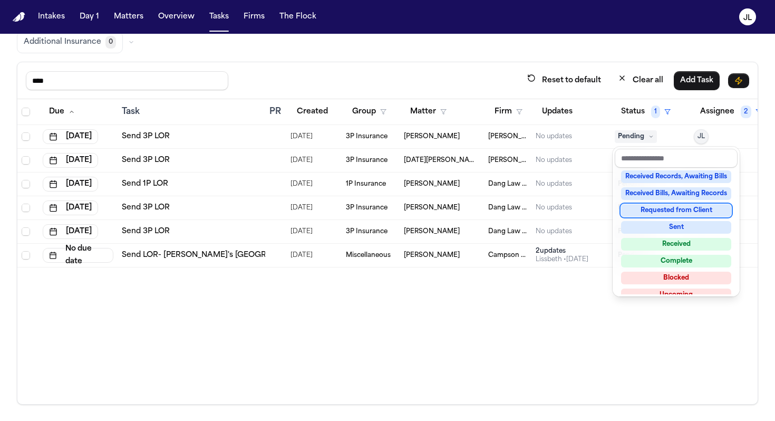
scroll to position [154, 0]
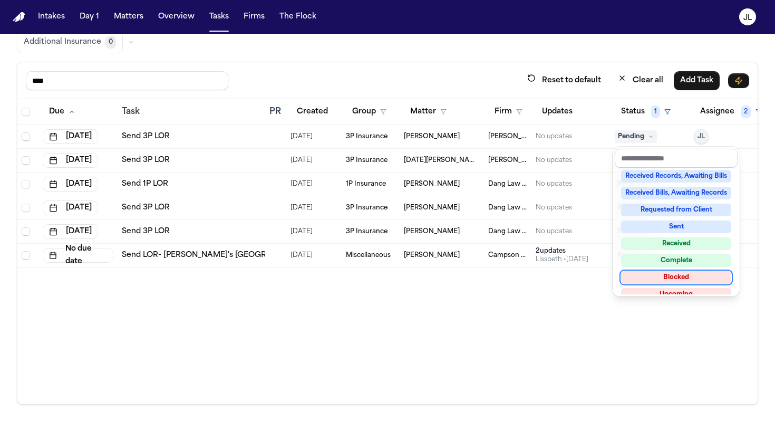
click at [574, 279] on div "Blocked" at bounding box center [676, 277] width 110 height 13
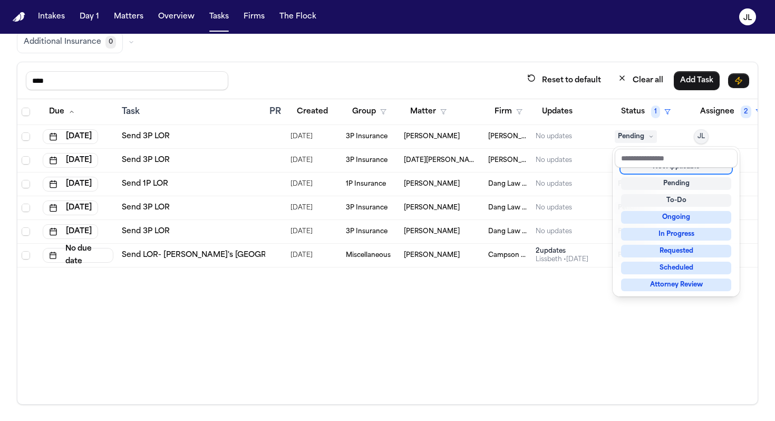
scroll to position [4, 0]
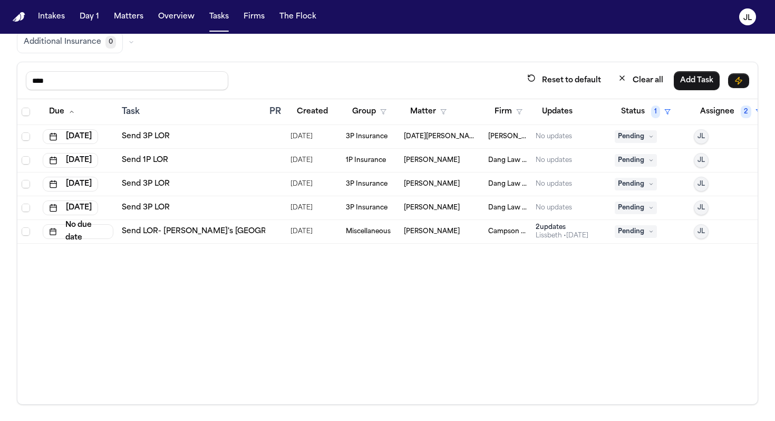
click at [574, 137] on span "Pending" at bounding box center [636, 136] width 42 height 13
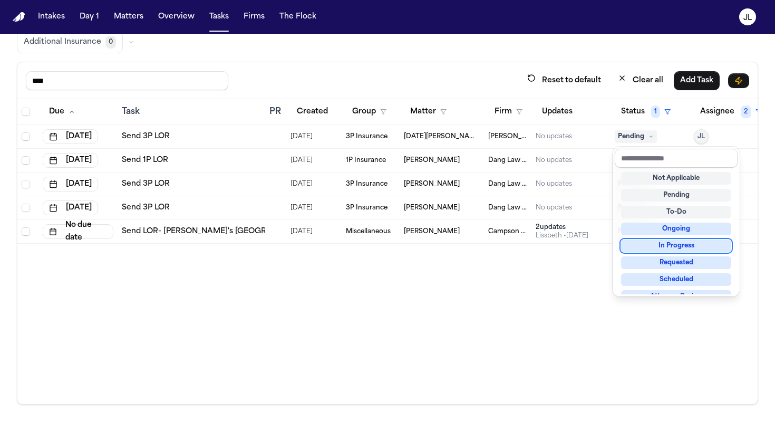
click at [574, 250] on div "In Progress" at bounding box center [676, 245] width 110 height 13
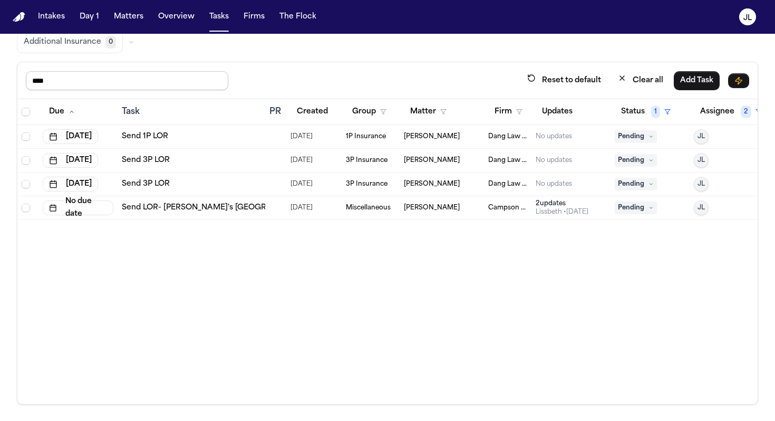
drag, startPoint x: 65, startPoint y: 84, endPoint x: 0, endPoint y: 77, distance: 65.2
click at [0, 77] on div "Global Filters Review Coverage 15 Review Provider 228 Intake 534 Police Report …" at bounding box center [387, 183] width 775 height 443
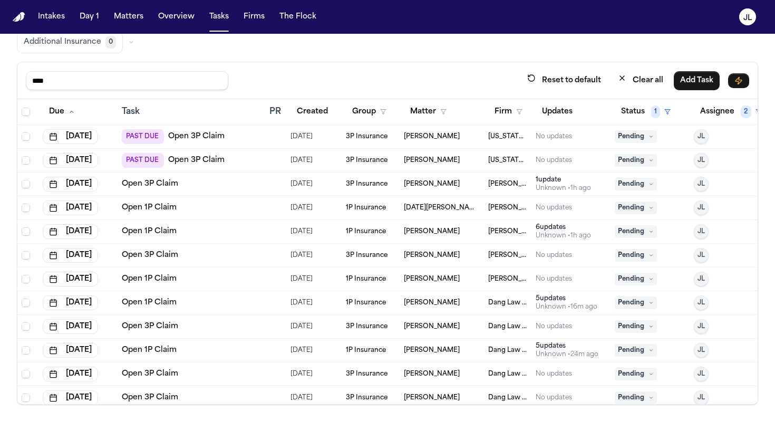
scroll to position [6, 0]
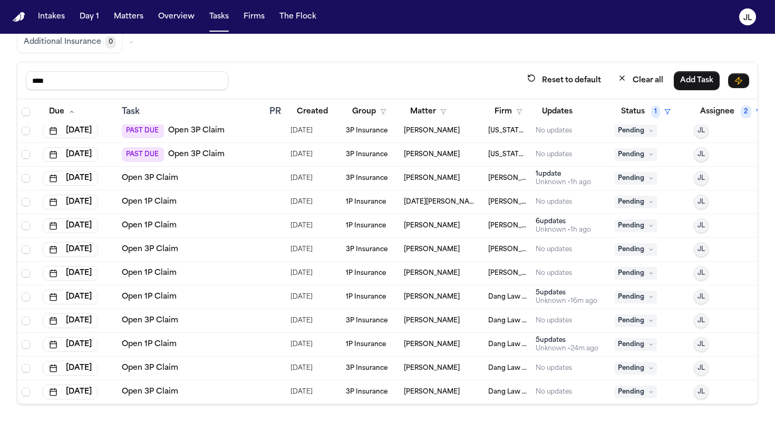
click at [574, 277] on span "Pending" at bounding box center [636, 273] width 42 height 13
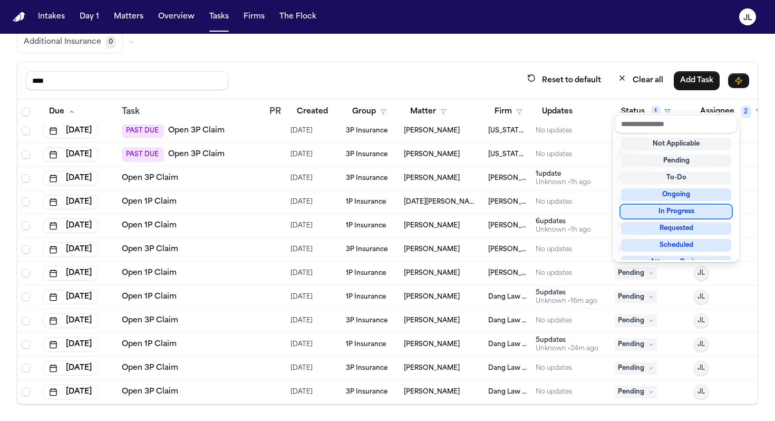
click at [574, 214] on div "In Progress" at bounding box center [676, 211] width 110 height 13
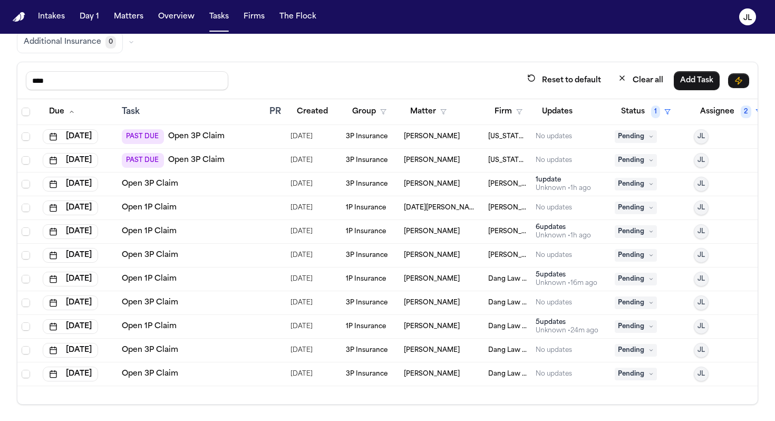
scroll to position [0, 0]
click at [574, 257] on span "Pending" at bounding box center [636, 255] width 42 height 13
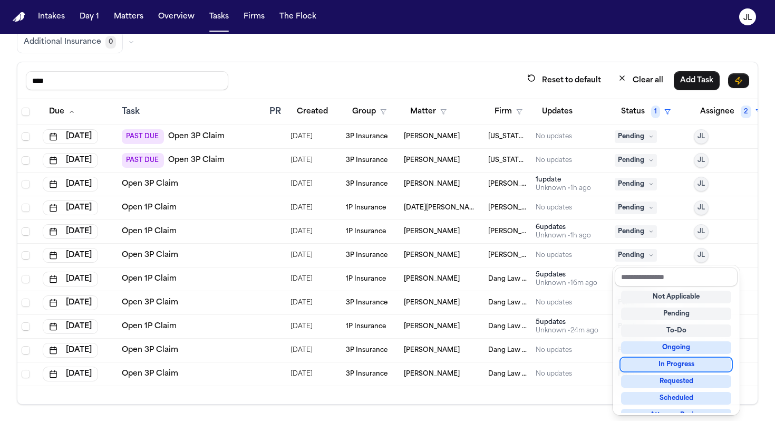
click at [574, 363] on div "In Progress" at bounding box center [676, 364] width 110 height 13
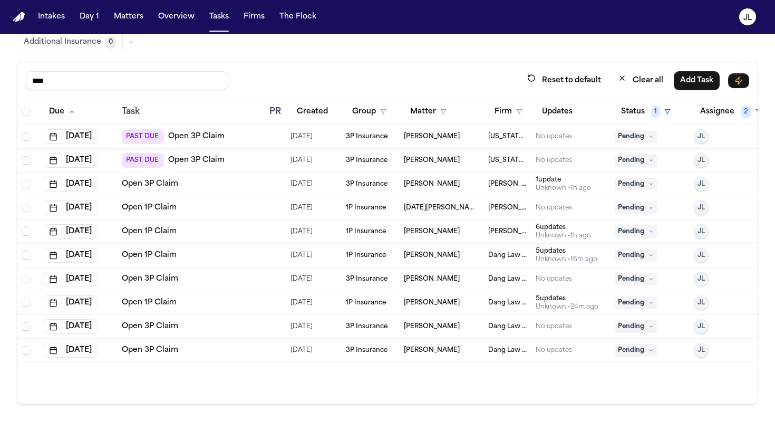
click at [574, 237] on span "Pending" at bounding box center [636, 231] width 42 height 13
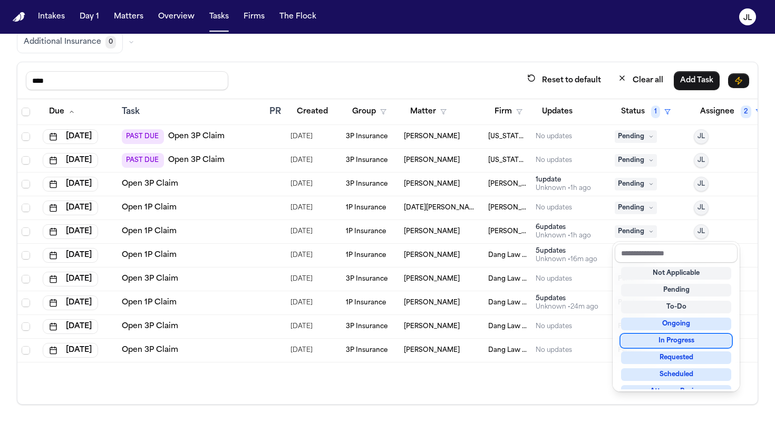
click at [574, 337] on div "In Progress" at bounding box center [676, 340] width 110 height 13
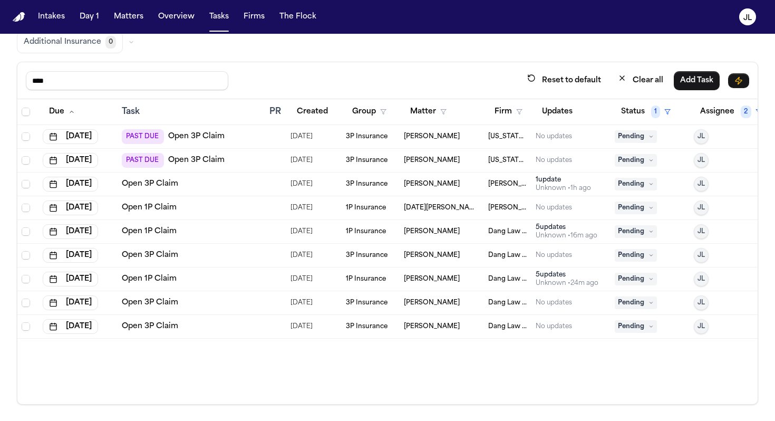
click at [574, 208] on span "Pending" at bounding box center [636, 207] width 42 height 13
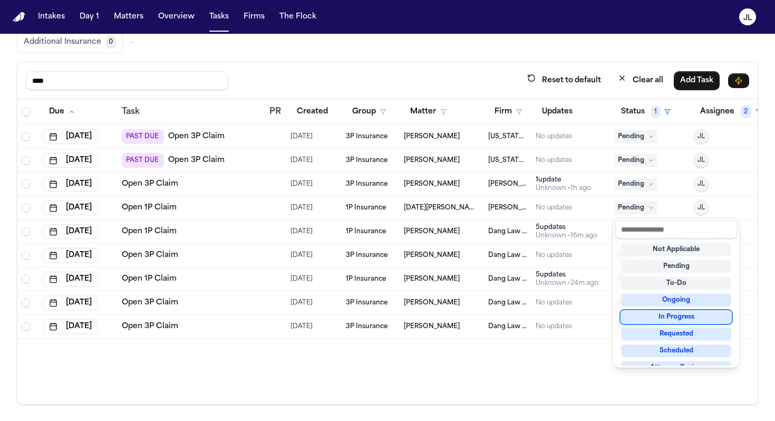
click at [574, 313] on div "In Progress" at bounding box center [676, 316] width 110 height 13
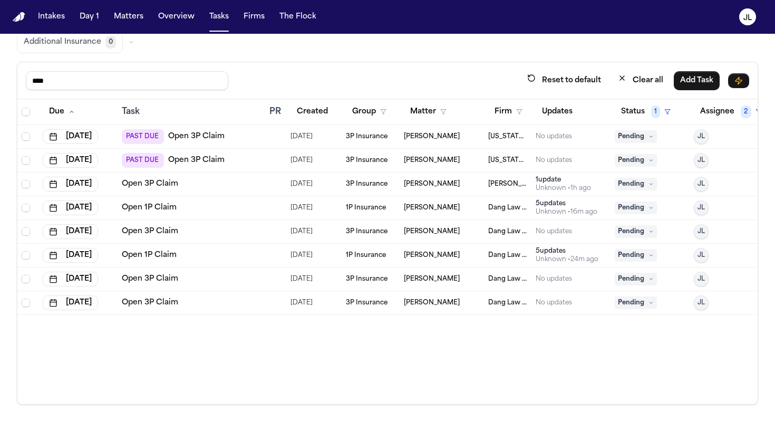
click at [574, 205] on span "Pending" at bounding box center [636, 207] width 42 height 13
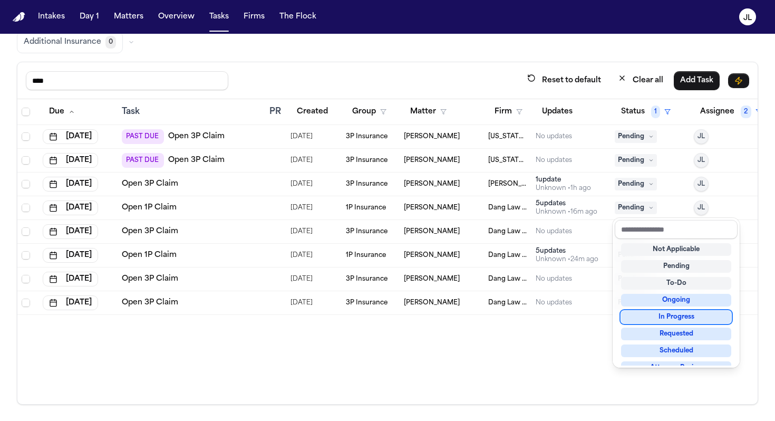
click at [574, 322] on div "In Progress" at bounding box center [676, 316] width 110 height 13
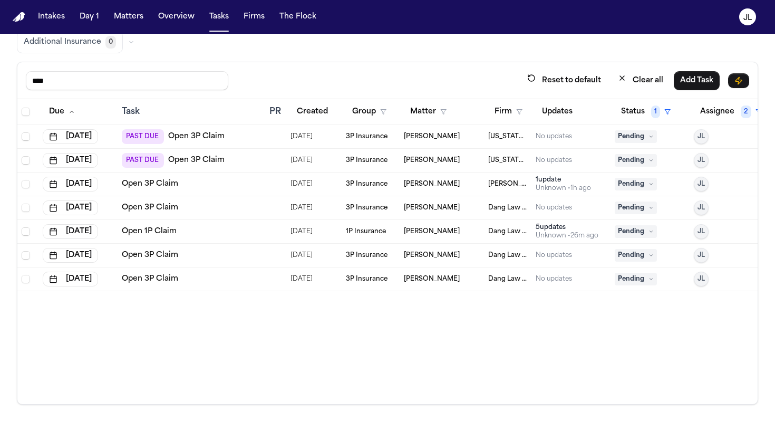
click at [574, 211] on span "Pending" at bounding box center [636, 207] width 42 height 13
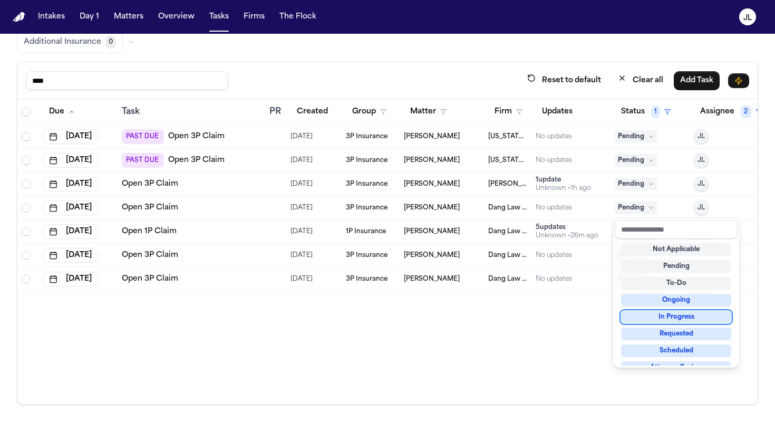
click at [574, 322] on div "In Progress" at bounding box center [676, 316] width 110 height 13
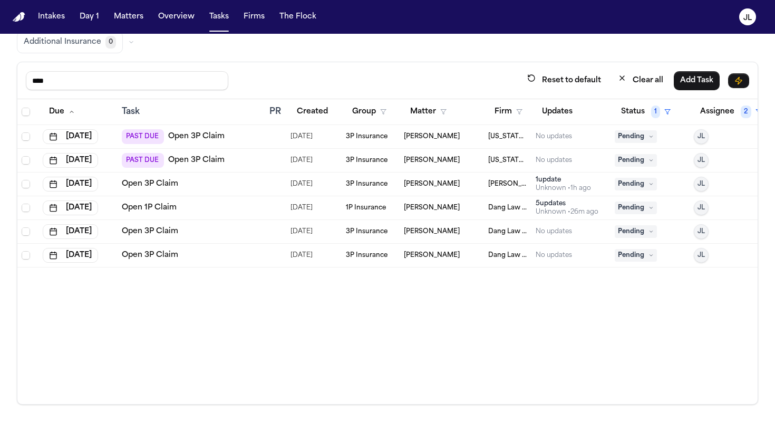
click at [574, 210] on span "Pending" at bounding box center [636, 207] width 42 height 13
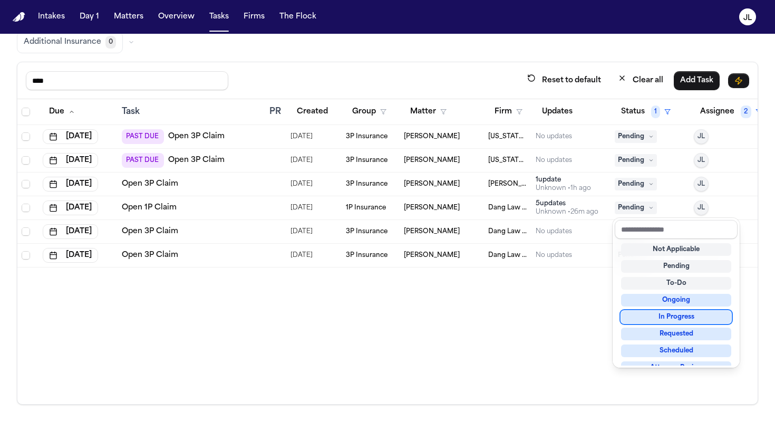
click at [574, 315] on div "In Progress" at bounding box center [676, 316] width 110 height 13
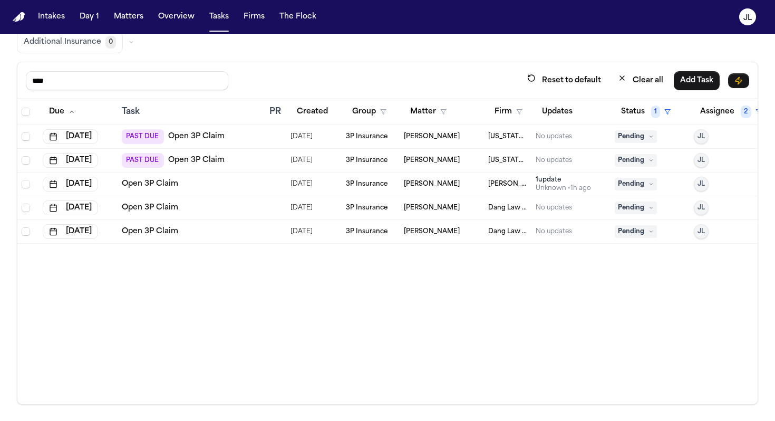
click at [574, 202] on span "Pending" at bounding box center [636, 207] width 42 height 13
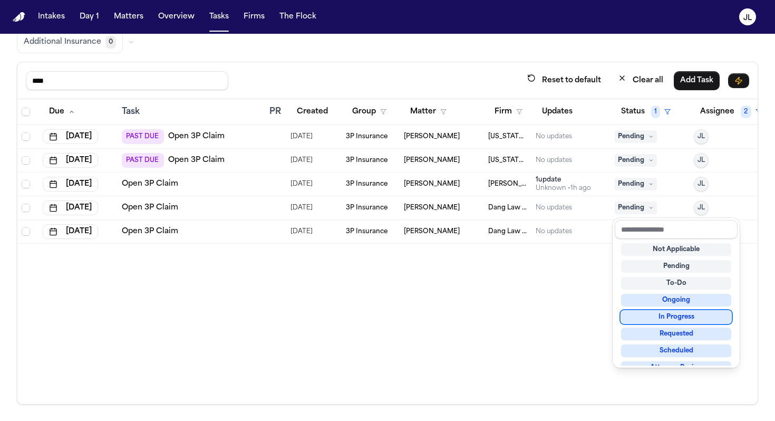
click at [574, 318] on div "In Progress" at bounding box center [676, 316] width 110 height 13
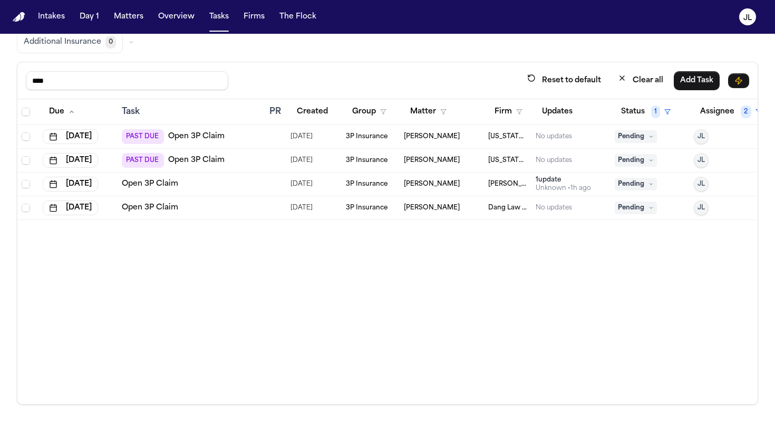
click at [574, 208] on span "Pending" at bounding box center [636, 207] width 42 height 13
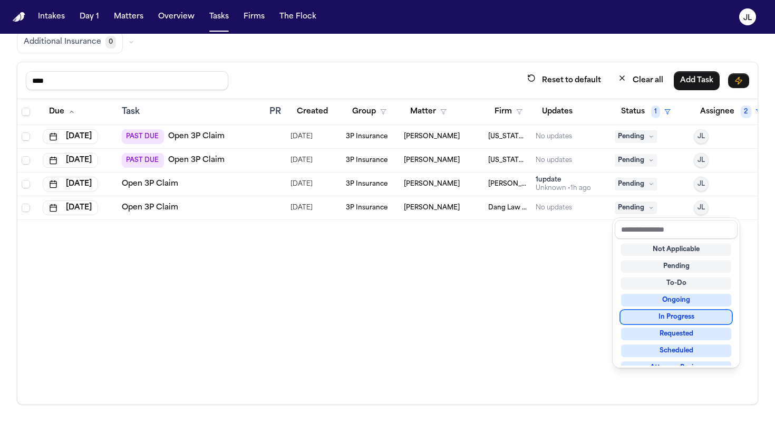
click at [574, 316] on div "In Progress" at bounding box center [676, 316] width 110 height 13
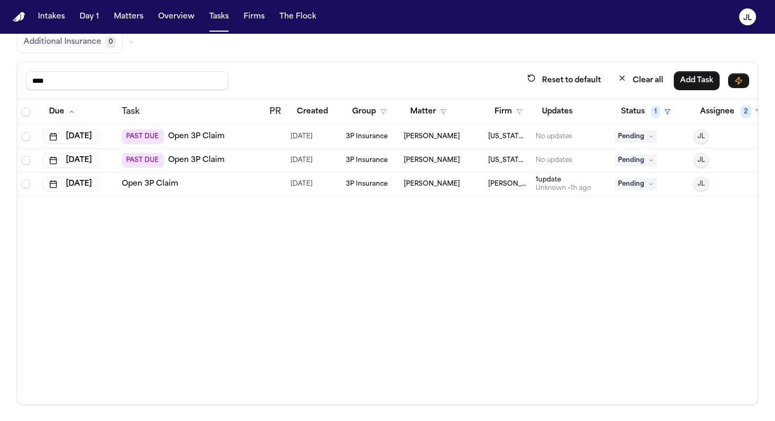
click at [574, 185] on icon at bounding box center [650, 183] width 5 height 5
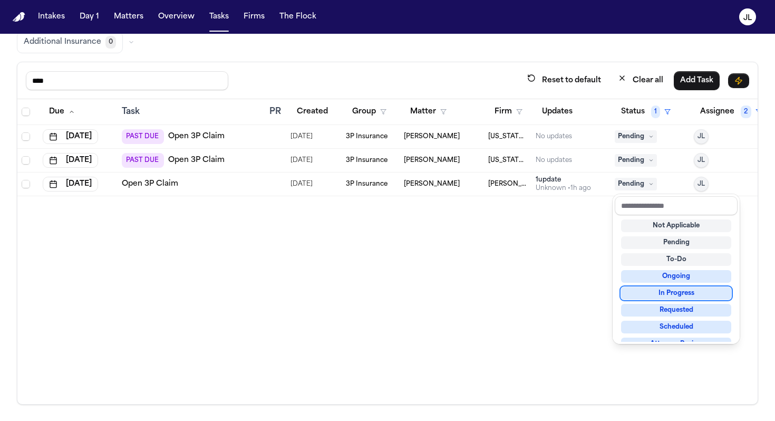
click at [574, 292] on div "In Progress" at bounding box center [676, 293] width 110 height 13
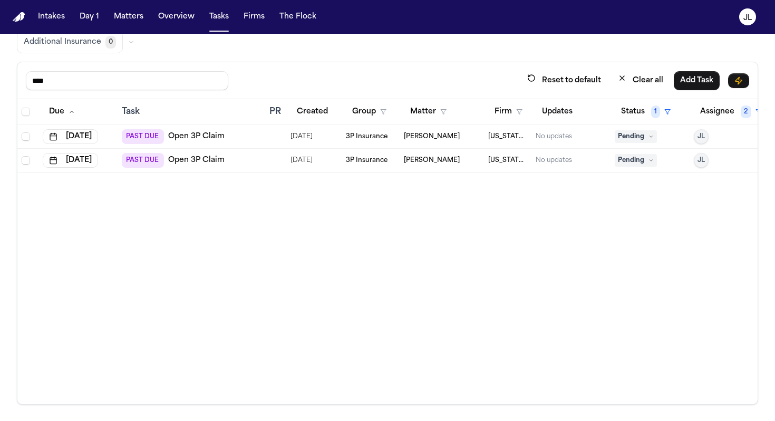
click at [182, 138] on link "Open 3P Claim" at bounding box center [196, 136] width 56 height 11
click at [574, 140] on span "Pending" at bounding box center [636, 136] width 42 height 13
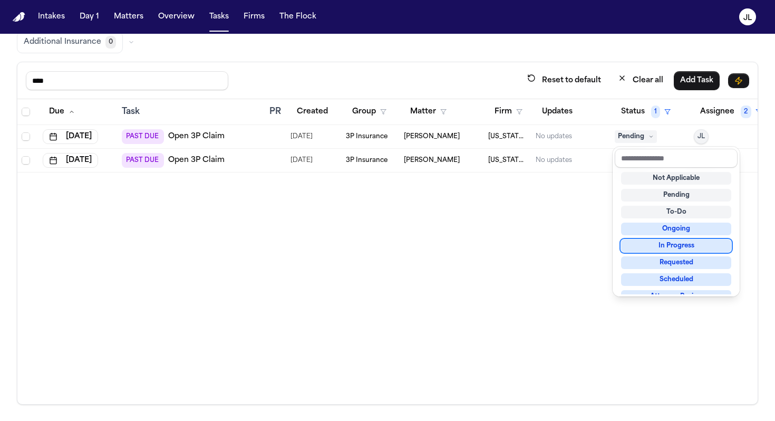
click at [574, 248] on div "In Progress" at bounding box center [676, 245] width 110 height 13
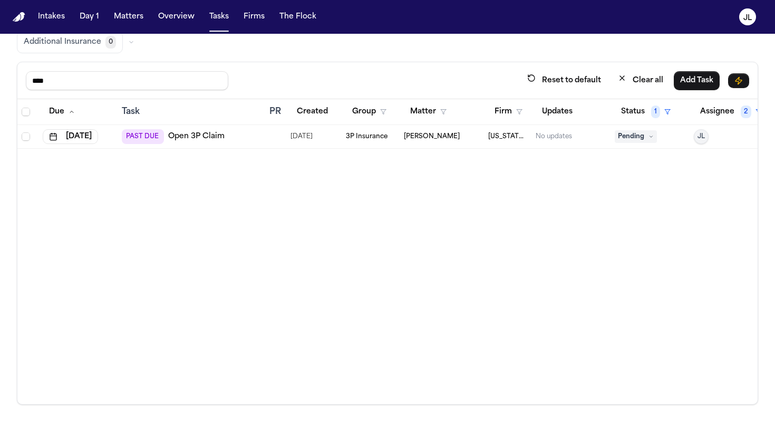
click at [574, 142] on span "Pending" at bounding box center [636, 136] width 42 height 13
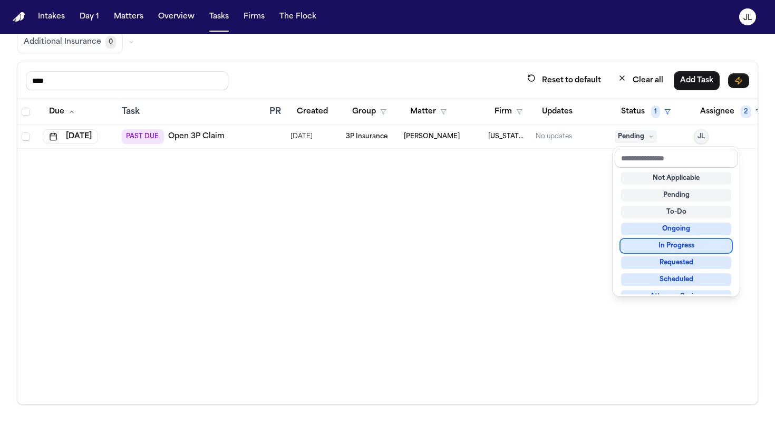
click at [574, 247] on div "In Progress" at bounding box center [676, 245] width 110 height 13
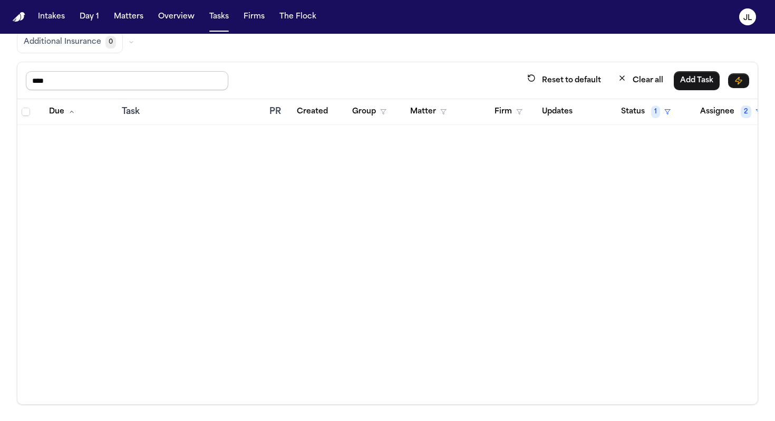
drag, startPoint x: 90, startPoint y: 78, endPoint x: 23, endPoint y: 78, distance: 66.9
click at [23, 78] on div "**** Reset to default Clear all Add Task" at bounding box center [387, 80] width 740 height 37
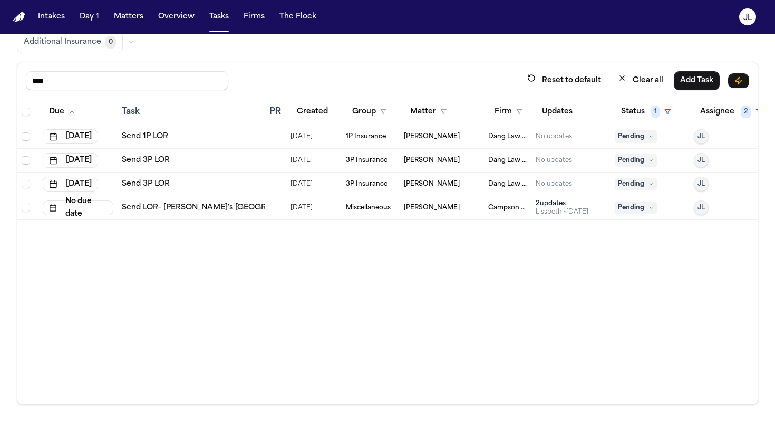
click at [574, 141] on span "Pending" at bounding box center [636, 136] width 42 height 13
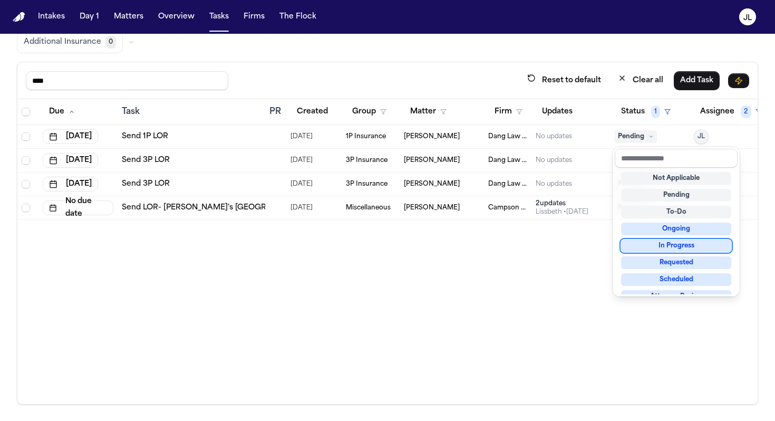
click at [574, 251] on div "In Progress" at bounding box center [676, 245] width 110 height 13
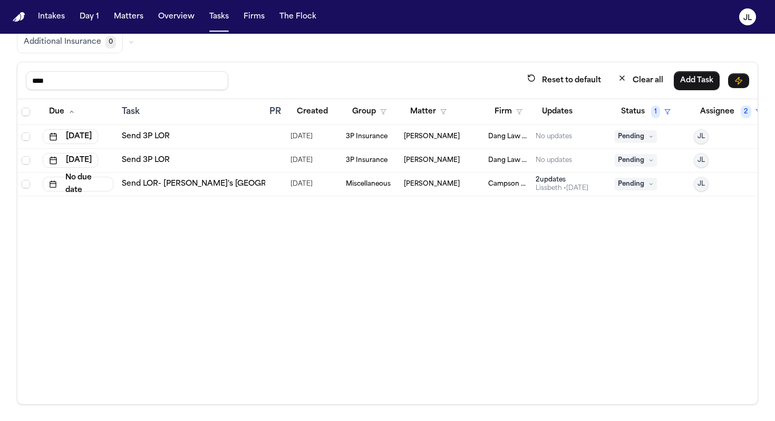
click at [574, 137] on span "Pending" at bounding box center [636, 136] width 42 height 13
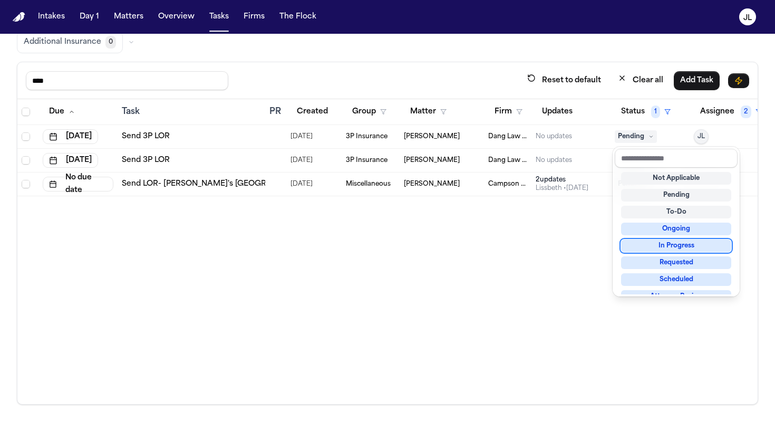
click at [574, 250] on div "In Progress" at bounding box center [676, 245] width 110 height 13
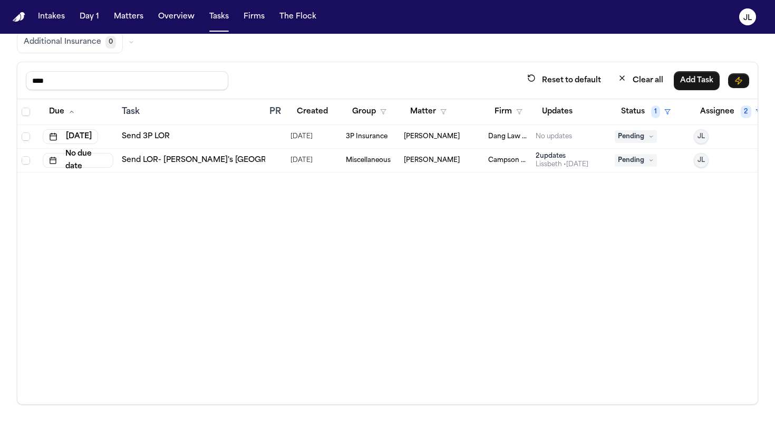
click at [574, 135] on span "Pending" at bounding box center [636, 136] width 42 height 13
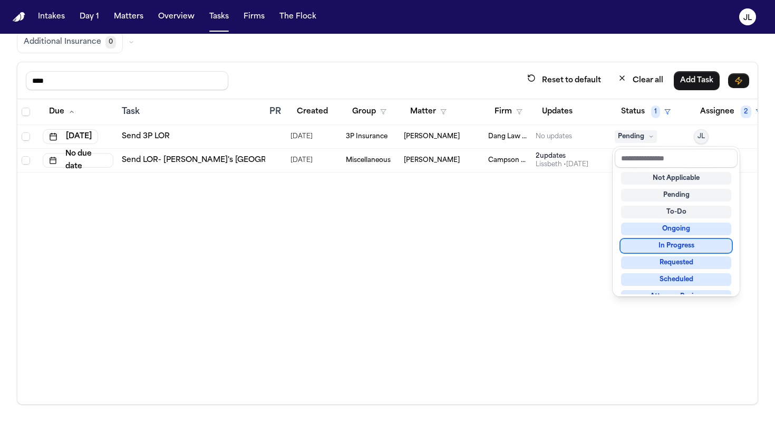
click at [574, 246] on div "In Progress" at bounding box center [676, 245] width 110 height 13
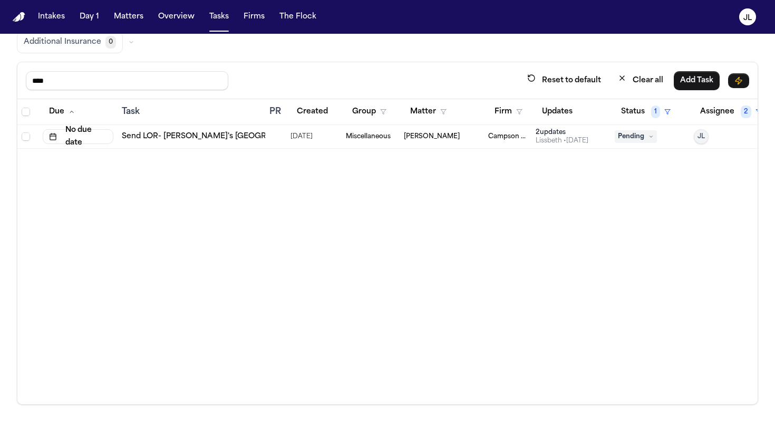
click at [574, 101] on th "Status 1" at bounding box center [649, 112] width 79 height 26
click at [574, 106] on button "Status 1" at bounding box center [646, 111] width 62 height 19
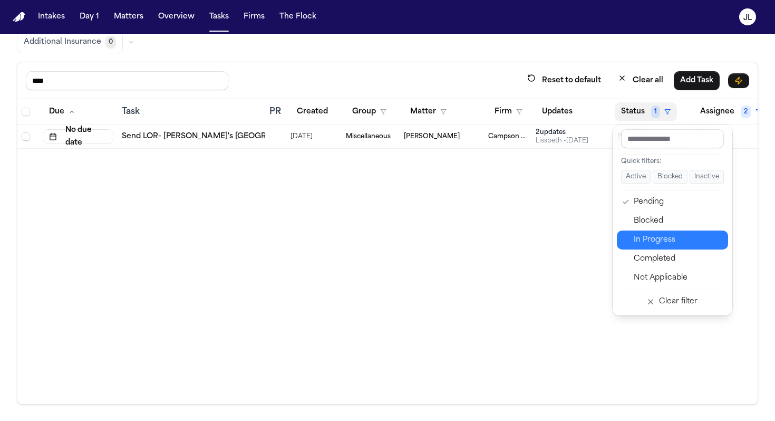
click at [574, 235] on div "In Progress" at bounding box center [678, 239] width 88 height 13
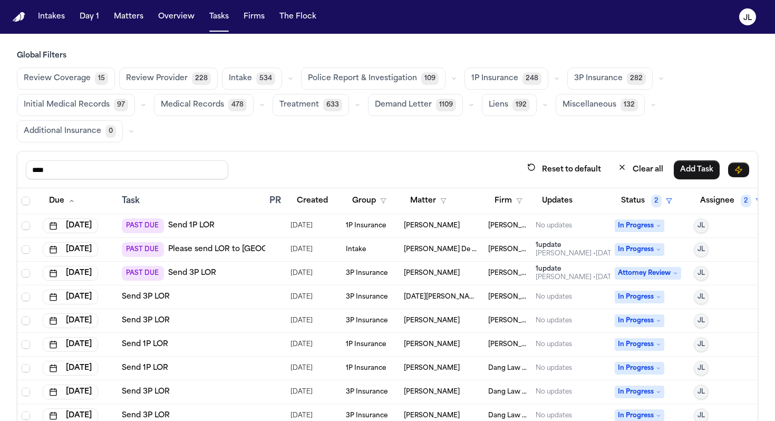
click at [574, 216] on td "In Progress" at bounding box center [649, 226] width 79 height 24
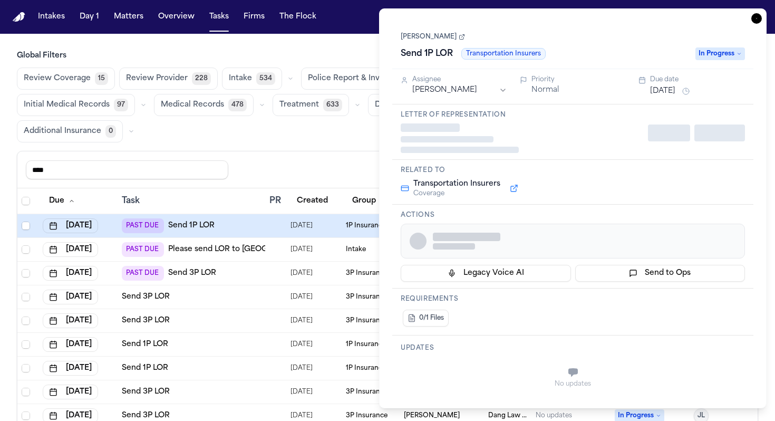
click at [574, 207] on div "Actions Legacy Voice AI Send to Ops" at bounding box center [572, 246] width 361 height 84
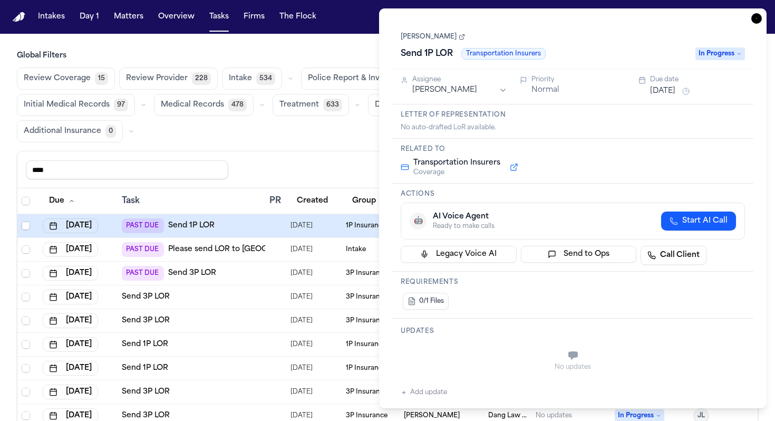
click at [574, 21] on icon "button" at bounding box center [756, 18] width 11 height 11
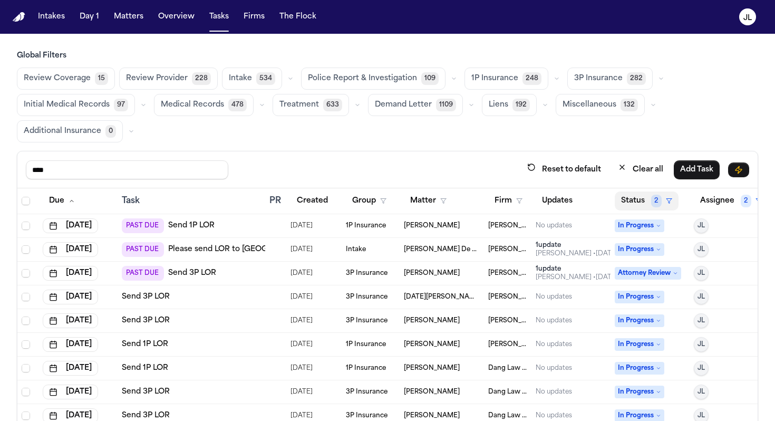
click at [574, 197] on span "2" at bounding box center [656, 200] width 11 height 13
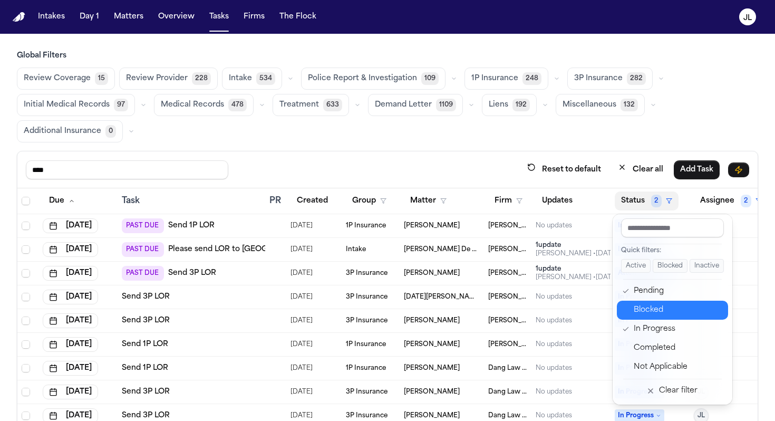
click at [574, 305] on div "Blocked" at bounding box center [678, 310] width 88 height 13
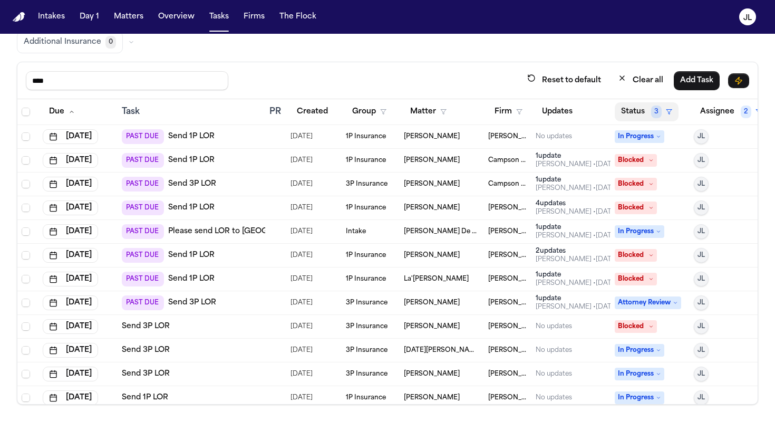
click at [574, 113] on span "3" at bounding box center [656, 111] width 11 height 13
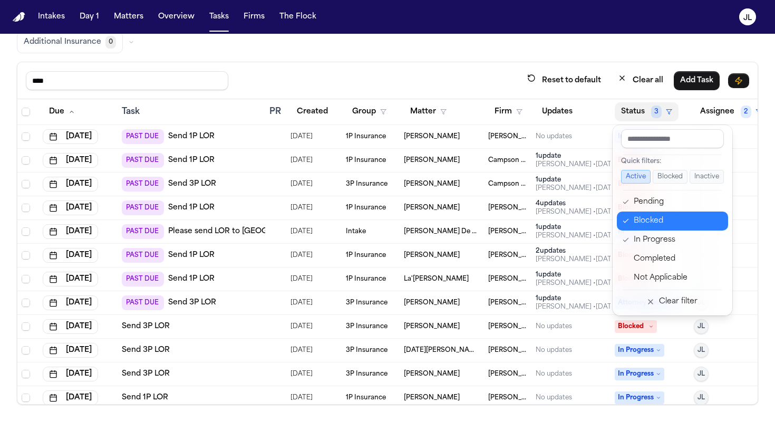
click at [574, 222] on div "Blocked" at bounding box center [678, 221] width 88 height 13
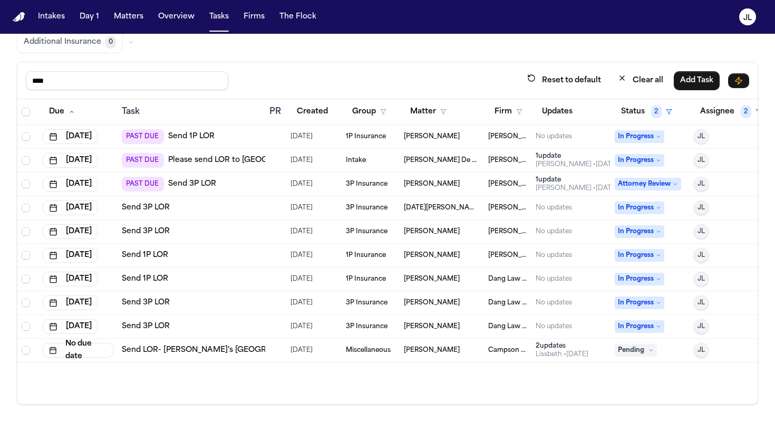
click at [574, 188] on span "Attorney Review" at bounding box center [648, 184] width 66 height 13
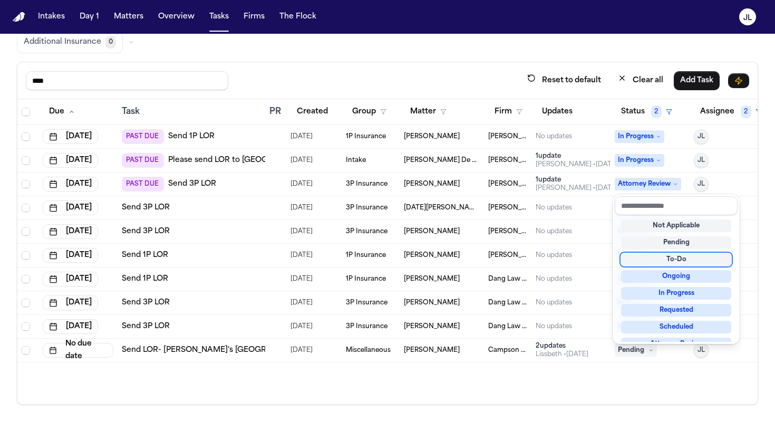
scroll to position [164, 0]
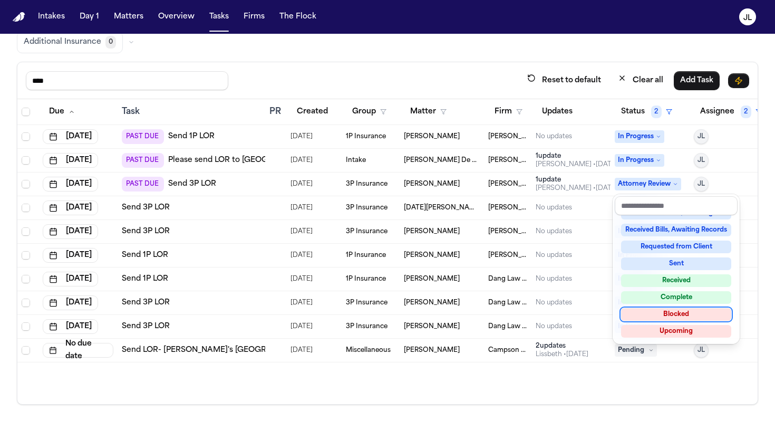
click at [574, 313] on div "Blocked" at bounding box center [676, 314] width 110 height 13
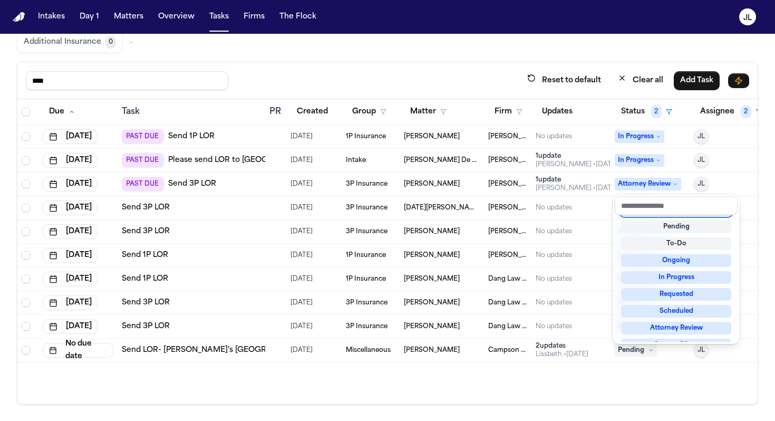
scroll to position [4, 0]
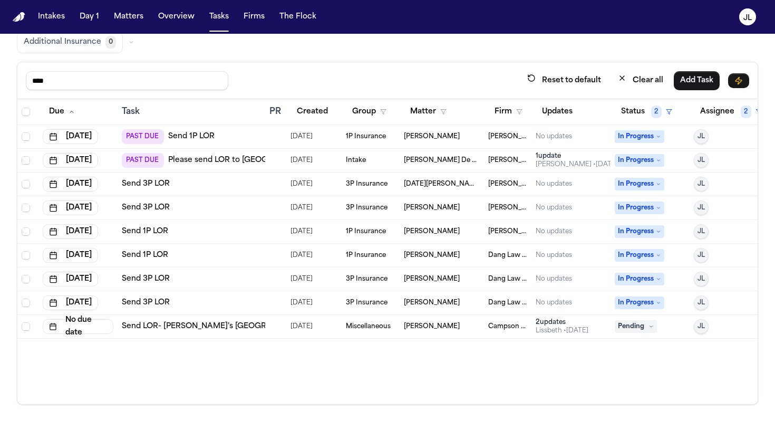
click at [574, 164] on span "In Progress" at bounding box center [640, 160] width 50 height 13
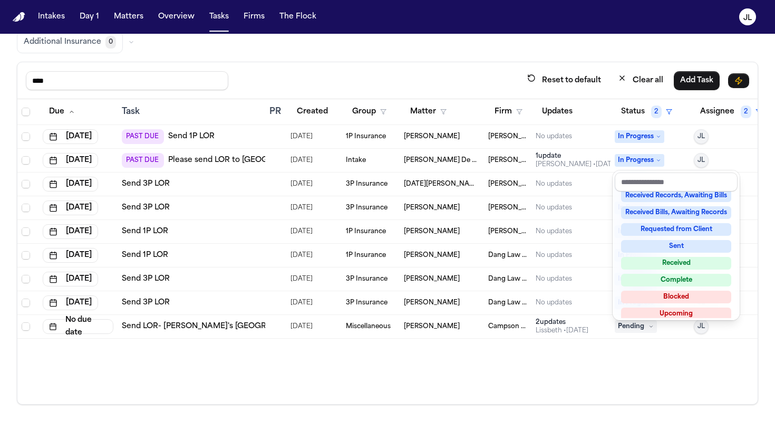
scroll to position [164, 0]
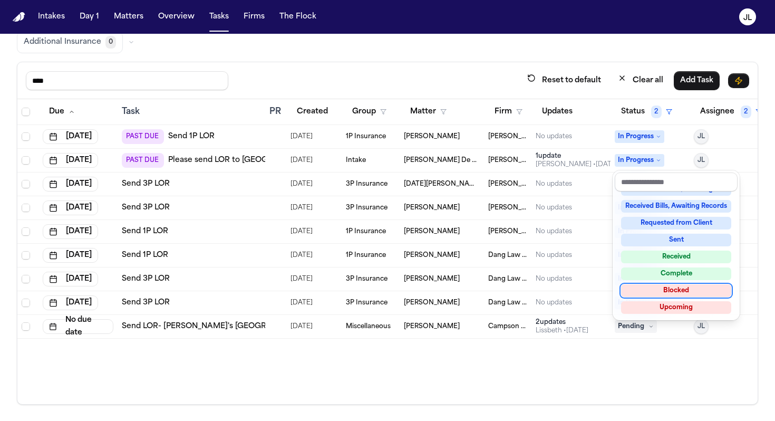
click at [574, 290] on div "Blocked" at bounding box center [676, 290] width 110 height 13
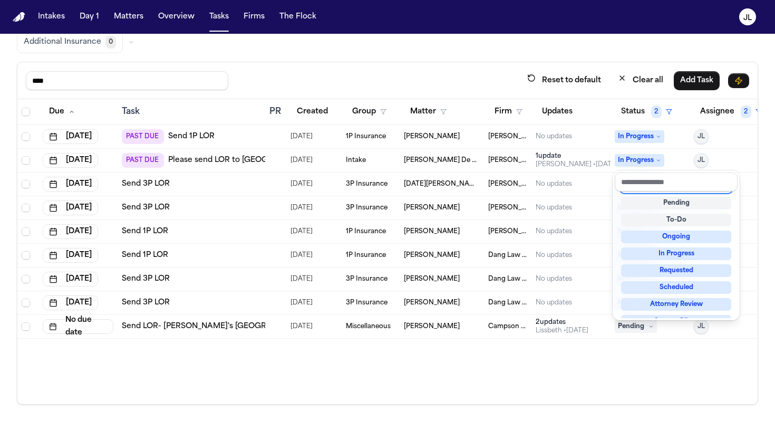
scroll to position [4, 0]
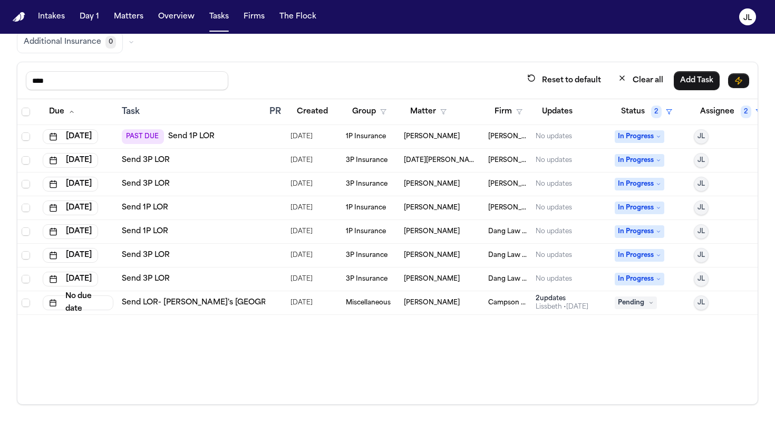
click at [156, 163] on link "Send 3P LOR" at bounding box center [146, 160] width 48 height 11
drag, startPoint x: 114, startPoint y: 79, endPoint x: 0, endPoint y: 83, distance: 113.9
click at [0, 84] on div "Global Filters Review Coverage 15 Review Provider 228 Intake 534 Police Report …" at bounding box center [387, 183] width 775 height 443
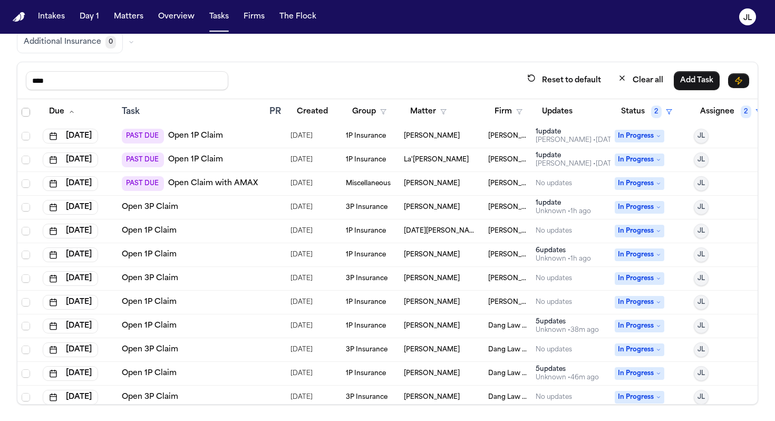
scroll to position [0, 0]
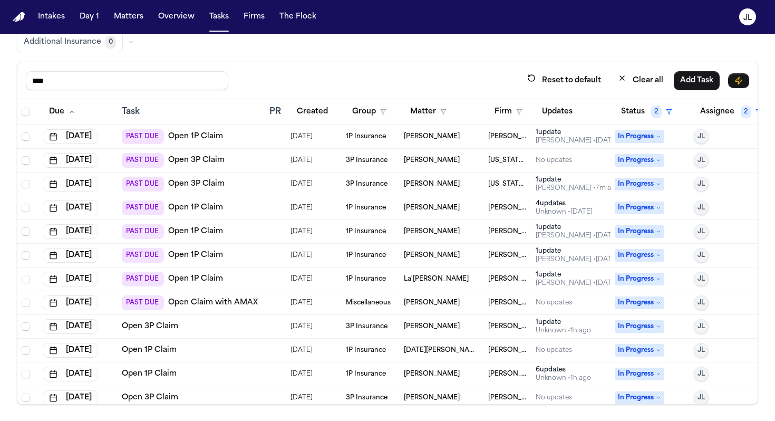
type input "****"
click at [574, 233] on span "In Progress" at bounding box center [640, 231] width 50 height 13
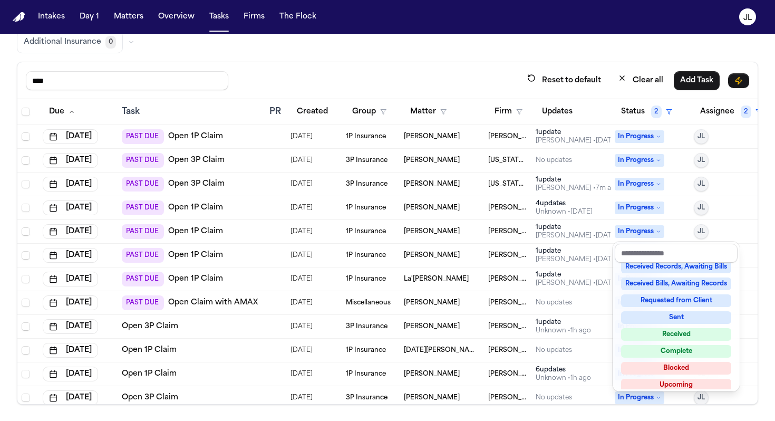
scroll to position [164, 0]
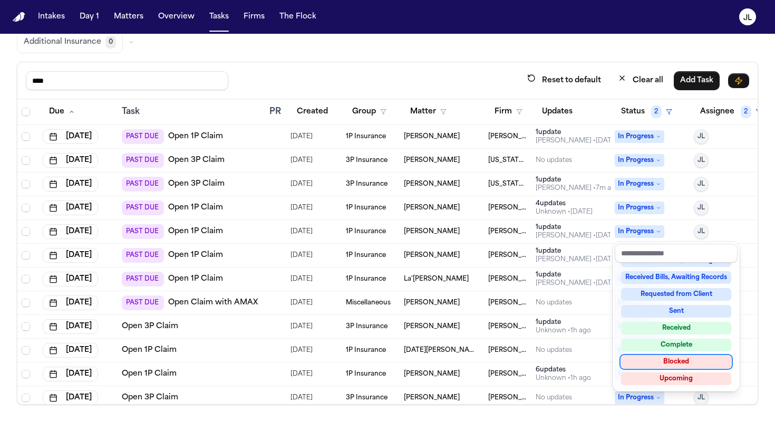
click at [574, 362] on div "Blocked" at bounding box center [676, 361] width 110 height 13
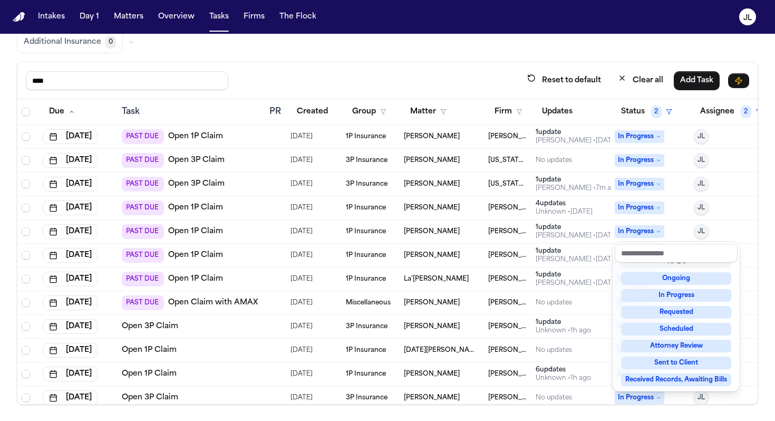
scroll to position [4, 0]
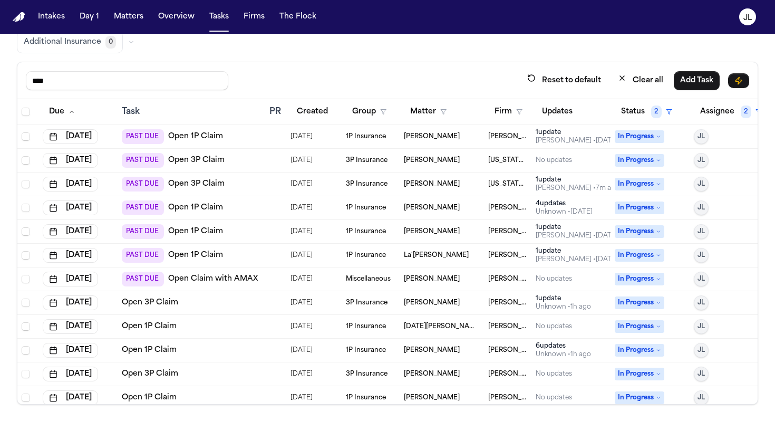
click at [574, 234] on span "In Progress" at bounding box center [640, 231] width 50 height 13
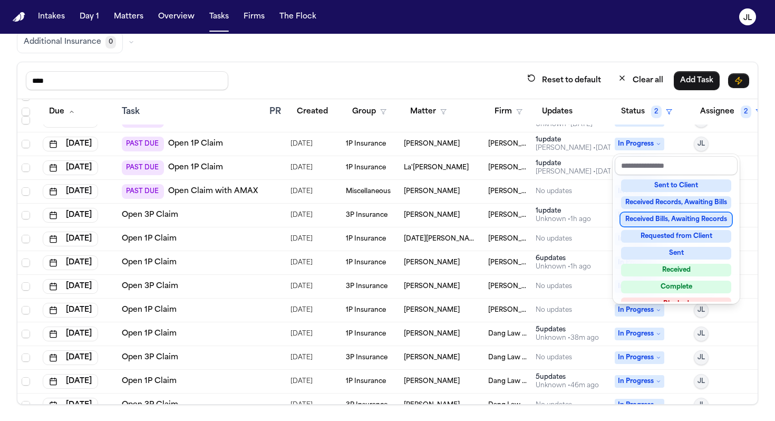
scroll to position [164, 0]
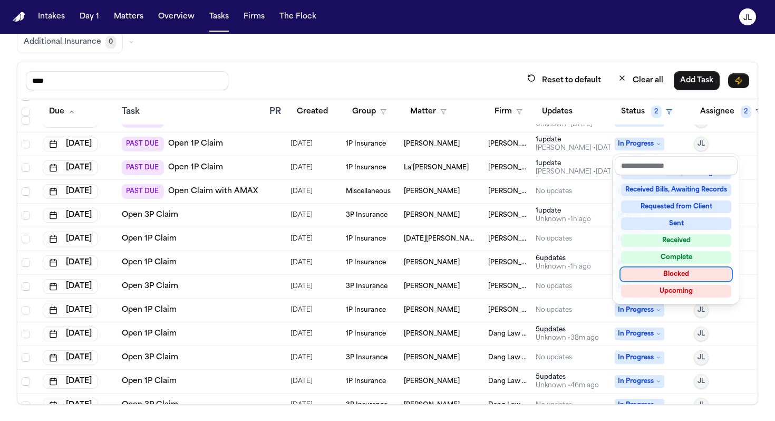
click at [574, 275] on div "Blocked" at bounding box center [676, 274] width 110 height 13
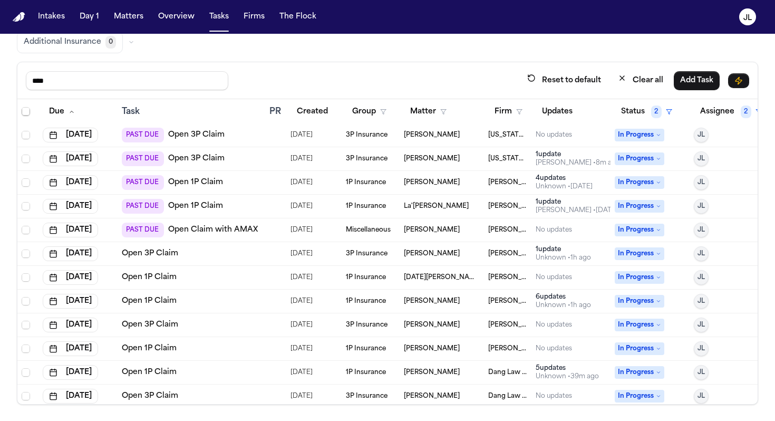
scroll to position [22, 0]
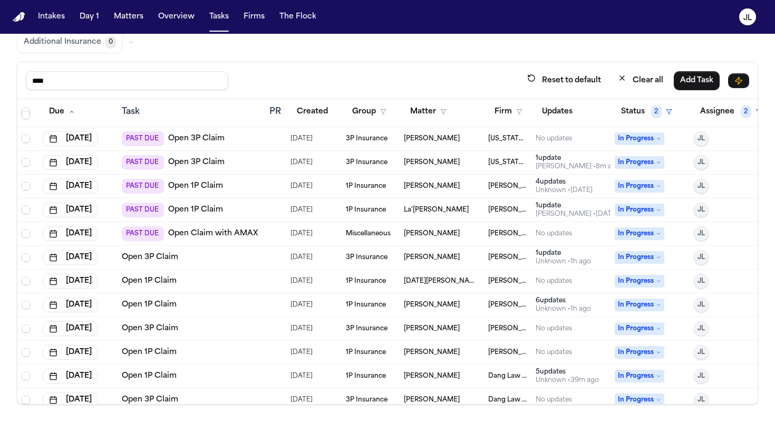
click at [574, 204] on span "In Progress" at bounding box center [640, 209] width 50 height 13
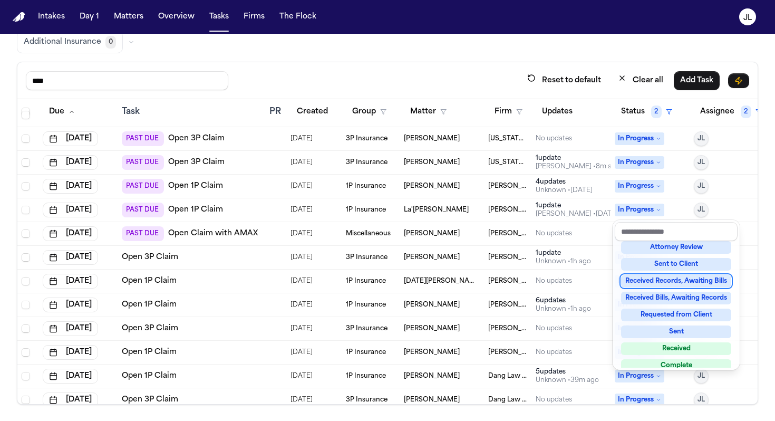
scroll to position [164, 0]
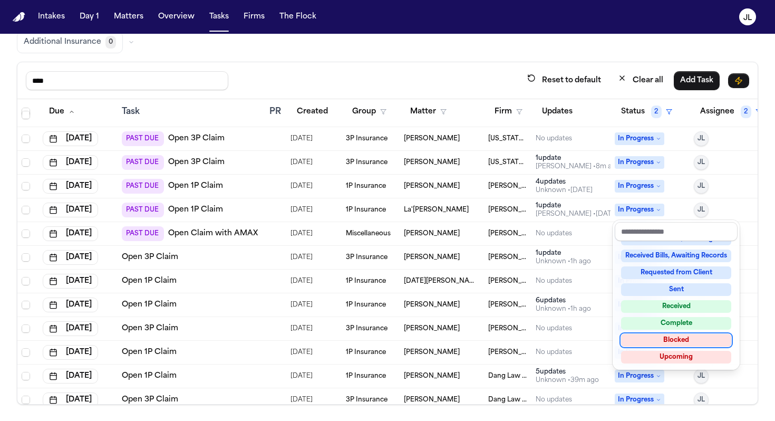
click at [574, 344] on div "Blocked" at bounding box center [676, 340] width 110 height 13
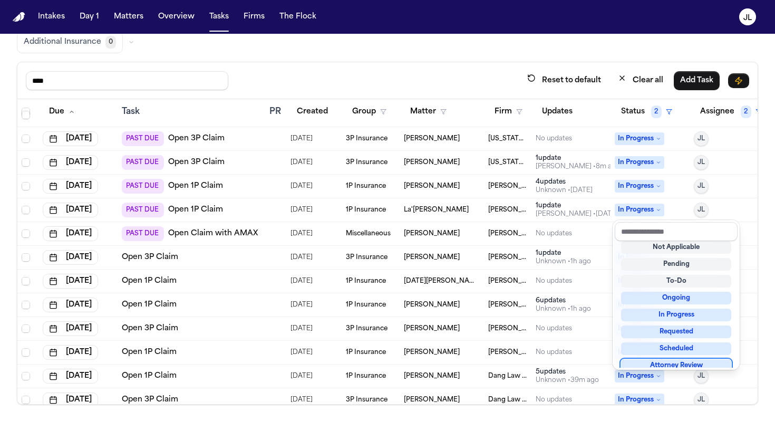
scroll to position [0, 0]
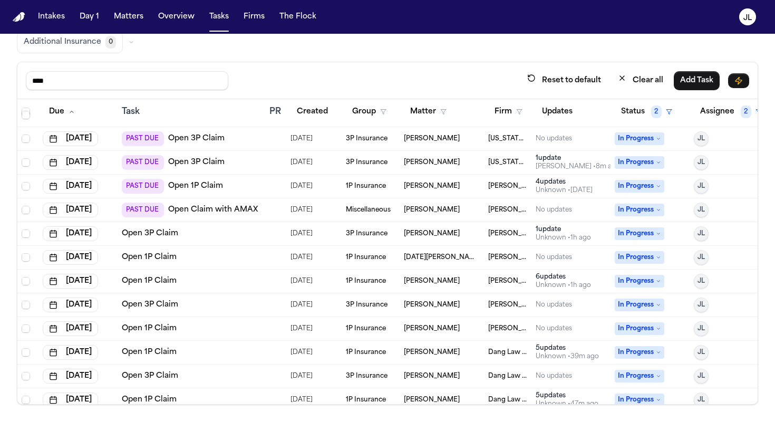
click at [574, 211] on span "In Progress" at bounding box center [640, 209] width 50 height 13
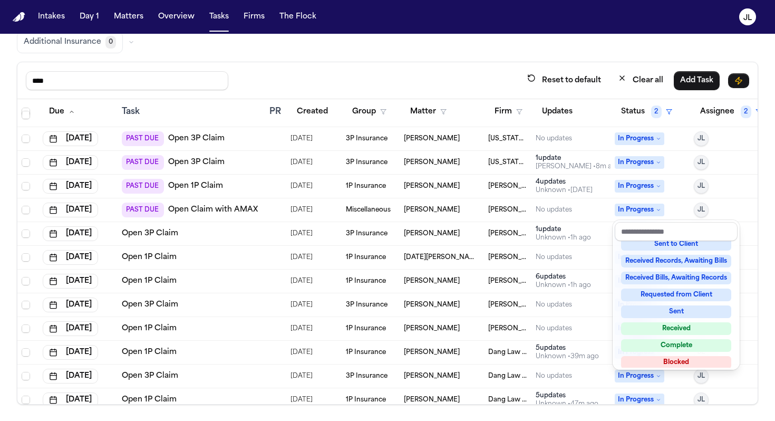
scroll to position [155, 0]
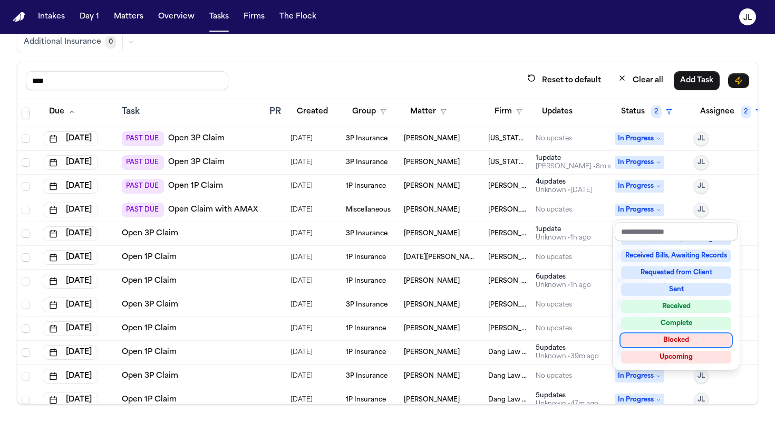
click at [574, 343] on div "Blocked" at bounding box center [676, 340] width 110 height 13
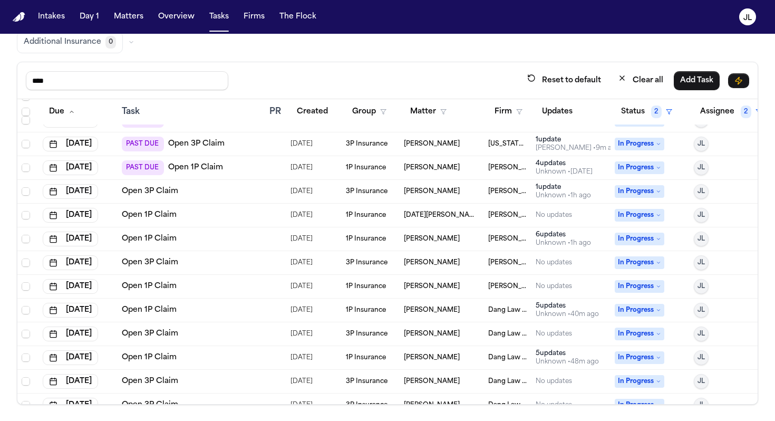
scroll to position [0, 0]
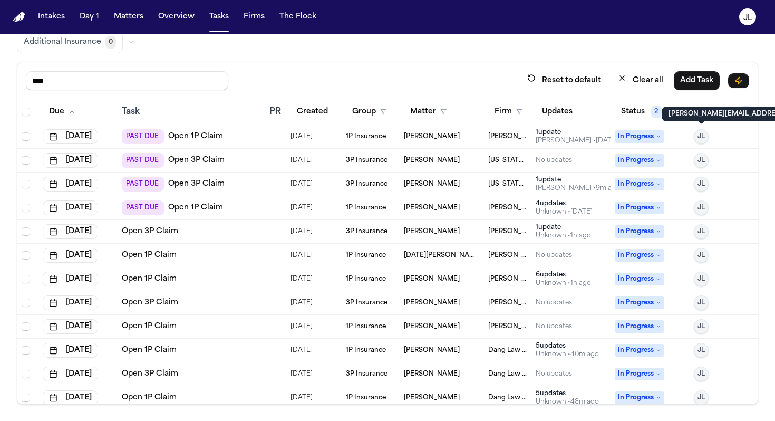
click at [574, 112] on p "[PERSON_NAME][EMAIL_ADDRESS][DOMAIN_NAME]" at bounding box center [756, 114] width 176 height 8
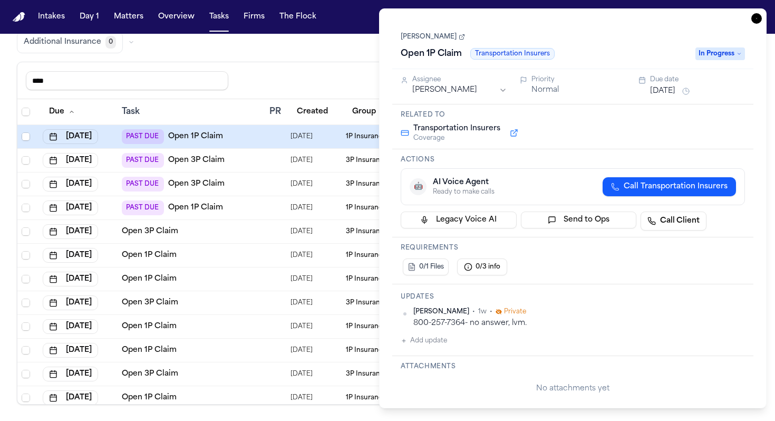
click at [574, 20] on icon "button" at bounding box center [756, 18] width 11 height 11
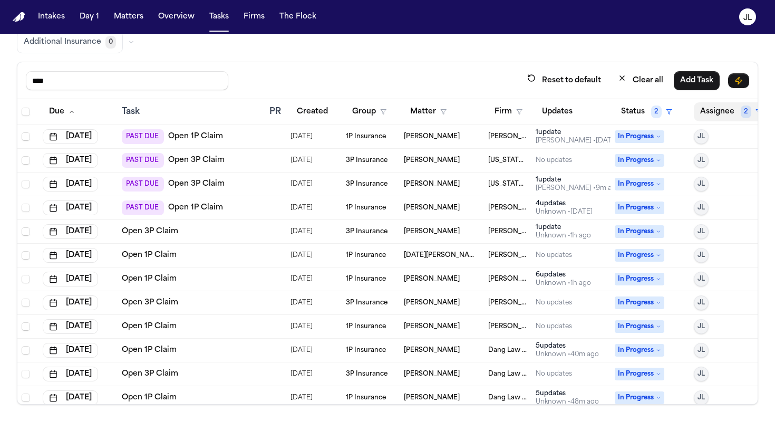
click at [574, 107] on button "Assignee 2" at bounding box center [731, 111] width 74 height 19
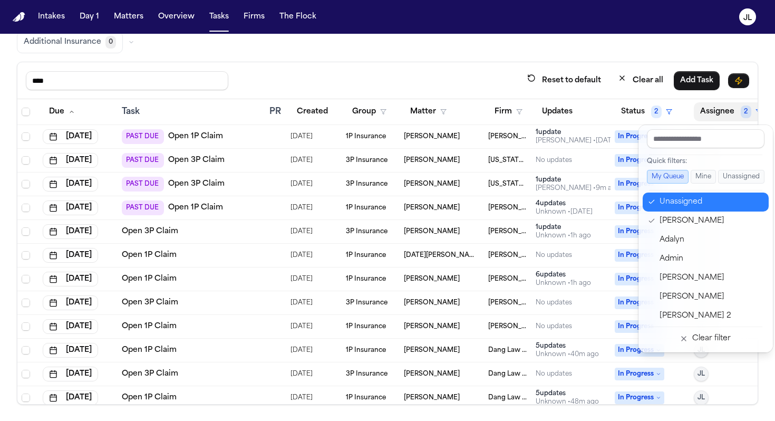
click at [574, 203] on div "Unassigned" at bounding box center [710, 202] width 103 height 13
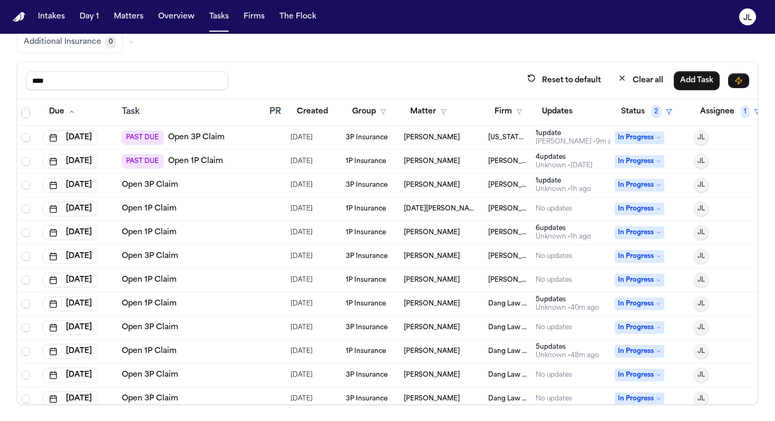
scroll to position [53, 0]
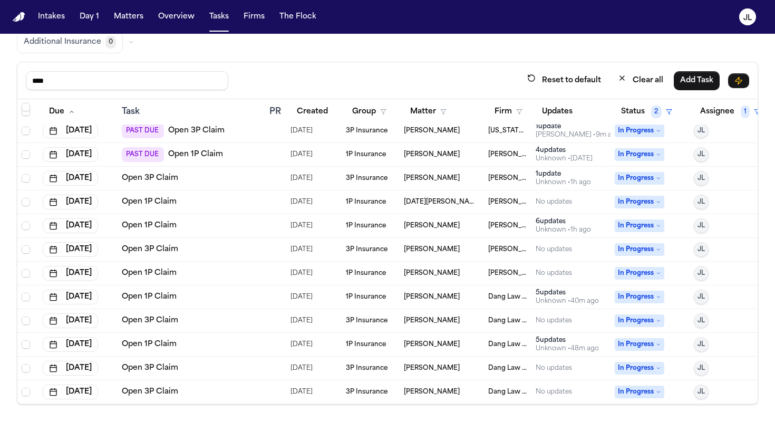
click at [156, 251] on link "Open 3P Claim" at bounding box center [150, 249] width 56 height 11
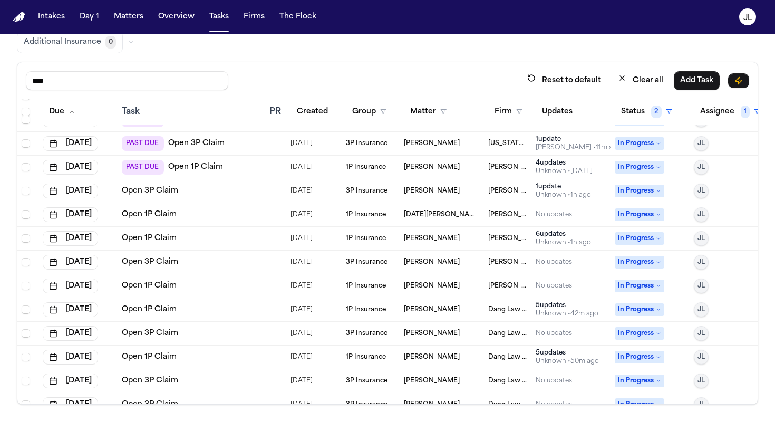
scroll to position [41, 2]
click at [574, 212] on span "In Progress" at bounding box center [637, 214] width 50 height 13
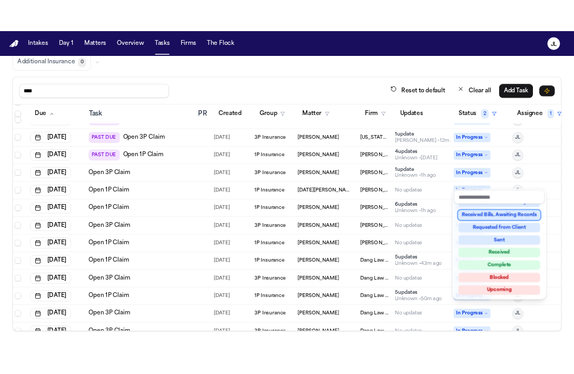
scroll to position [53, 2]
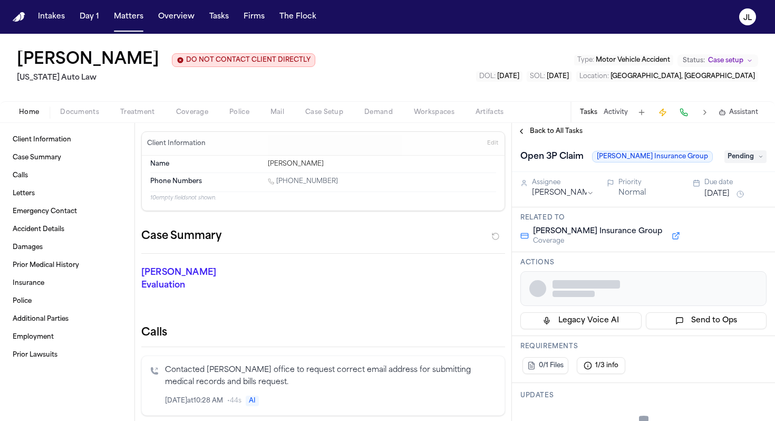
click at [193, 116] on span "Coverage" at bounding box center [192, 112] width 32 height 8
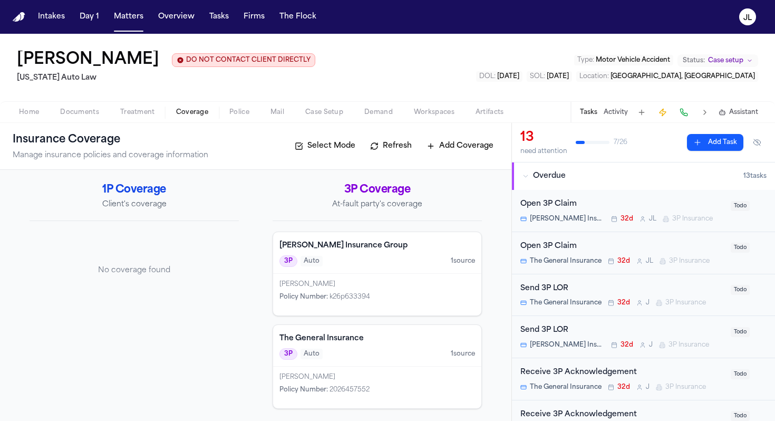
click at [371, 359] on div "3P Auto 1 source" at bounding box center [377, 354] width 196 height 12
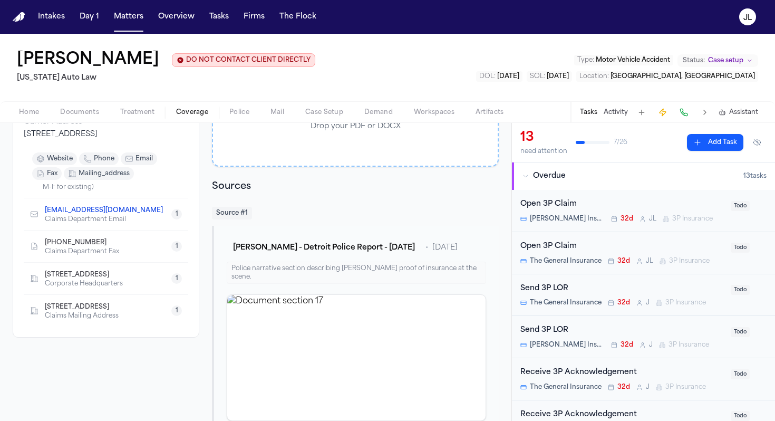
scroll to position [188, 0]
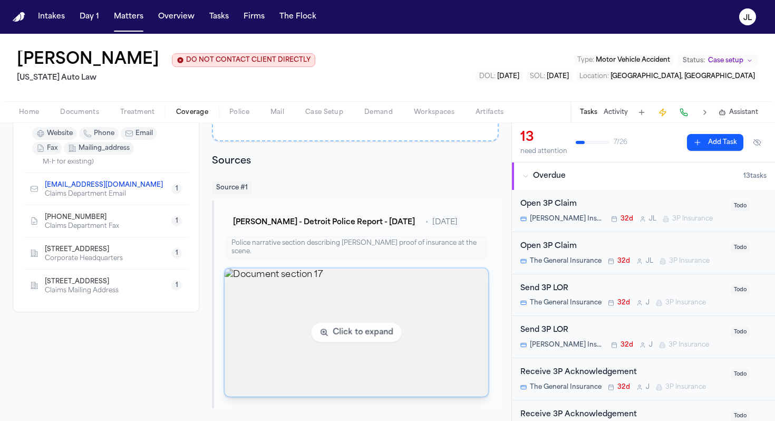
click at [288, 299] on img "View document section 17" at bounding box center [356, 332] width 263 height 128
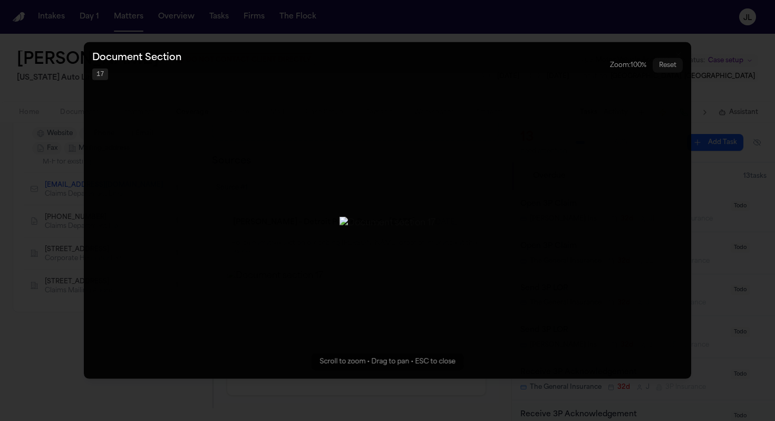
click at [235, 373] on button "Zoomable image viewer. Use mouse wheel to zoom, drag to pan, or press R to rese…" at bounding box center [387, 210] width 607 height 336
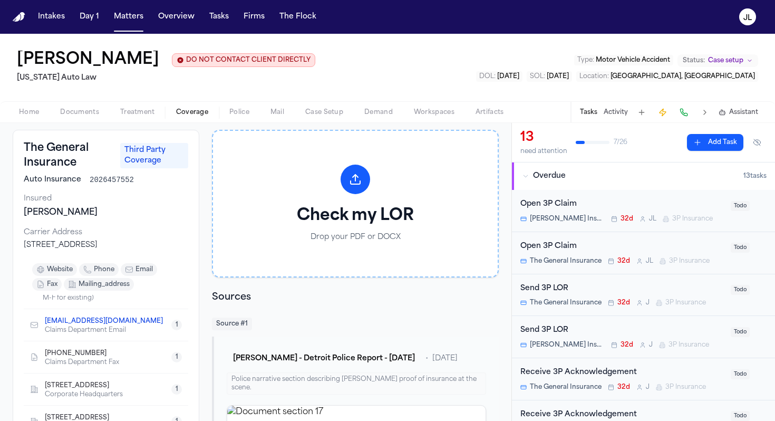
scroll to position [41, 0]
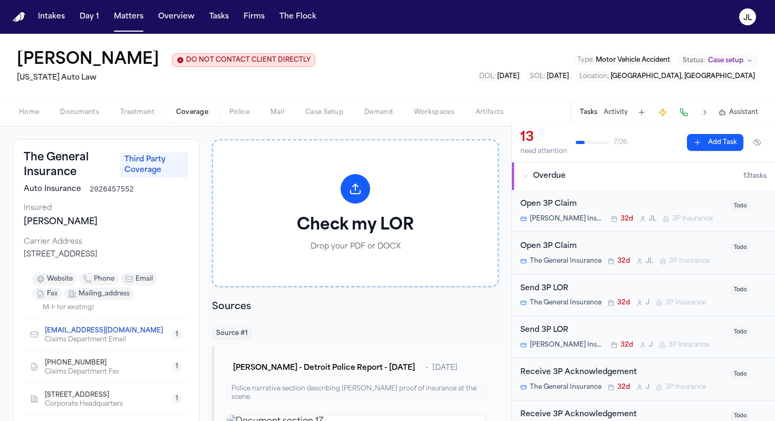
click at [101, 283] on span "phone" at bounding box center [104, 279] width 21 height 8
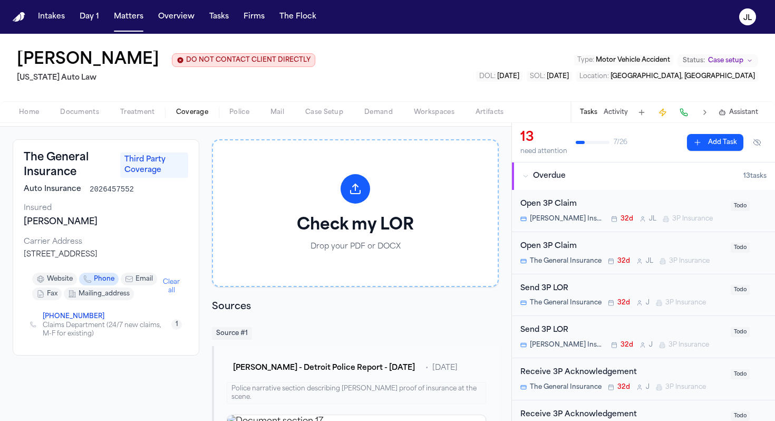
scroll to position [0, 0]
click at [108, 319] on icon "Copy to clipboard" at bounding box center [110, 318] width 4 height 4
click at [679, 116] on button at bounding box center [683, 112] width 15 height 15
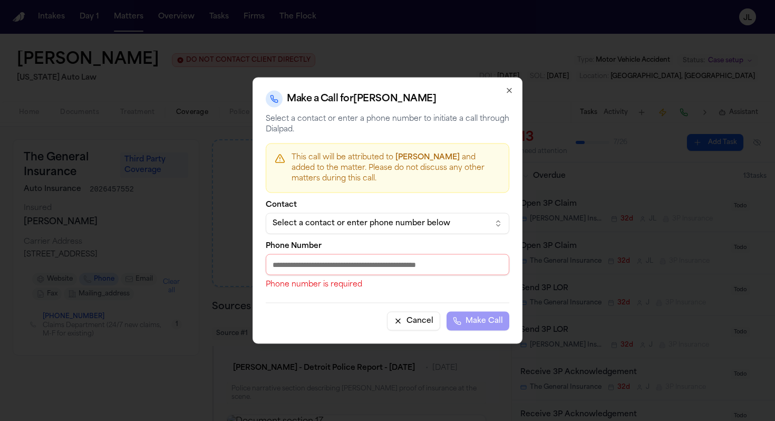
click at [302, 260] on input "Phone Number" at bounding box center [388, 264] width 244 height 21
paste input "**********"
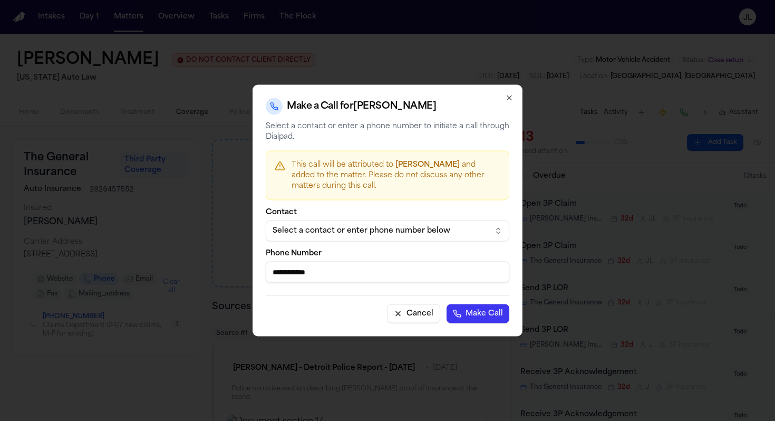
type input "**********"
click at [457, 313] on button "Make Call" at bounding box center [477, 313] width 63 height 19
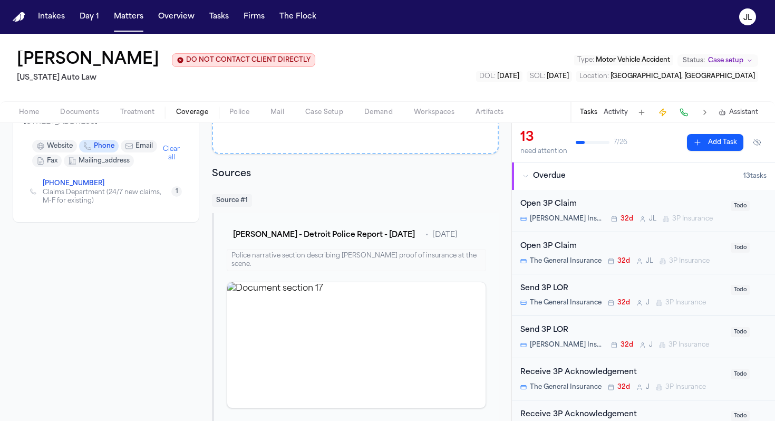
scroll to position [188, 0]
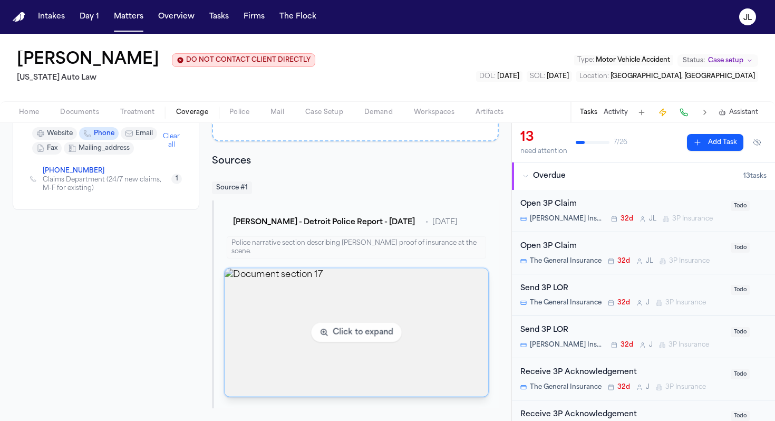
click at [285, 312] on img "View document section 17" at bounding box center [356, 332] width 263 height 128
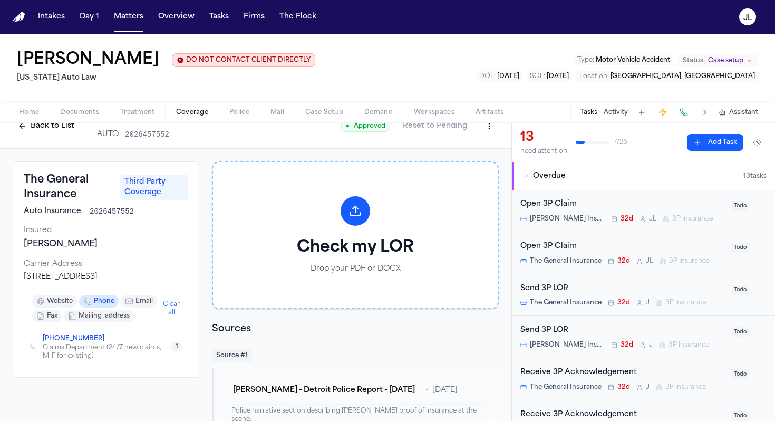
scroll to position [0, 0]
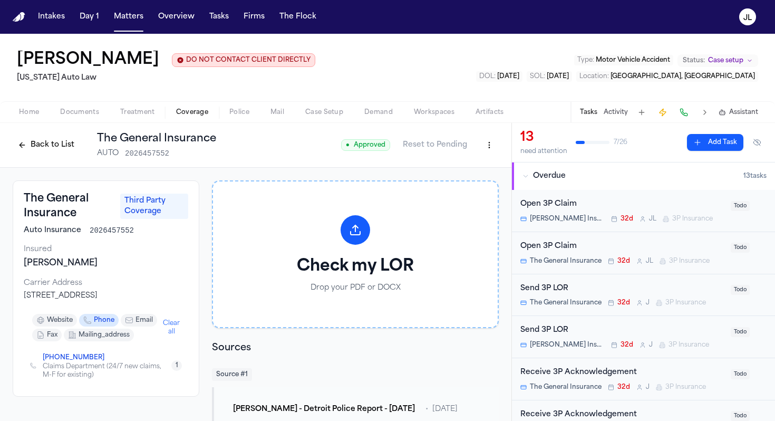
click at [33, 149] on button "Back to List" at bounding box center [46, 145] width 67 height 17
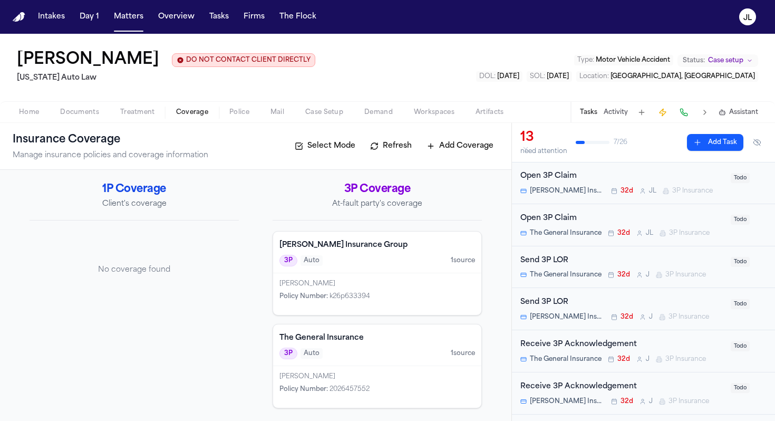
scroll to position [37, 0]
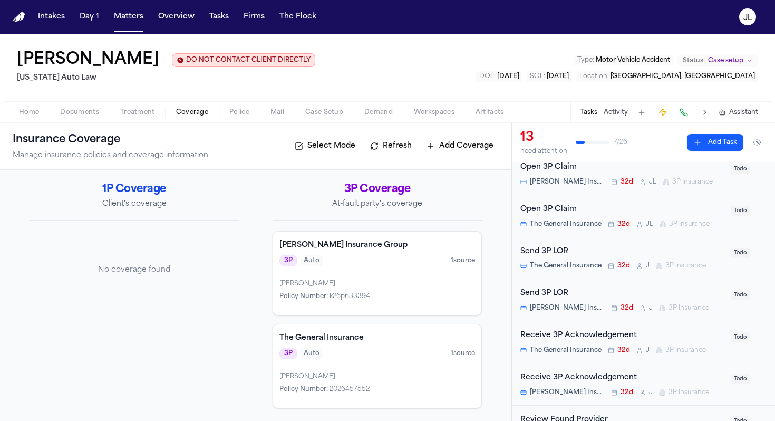
click at [576, 256] on div "Send 3P LOR" at bounding box center [622, 252] width 204 height 12
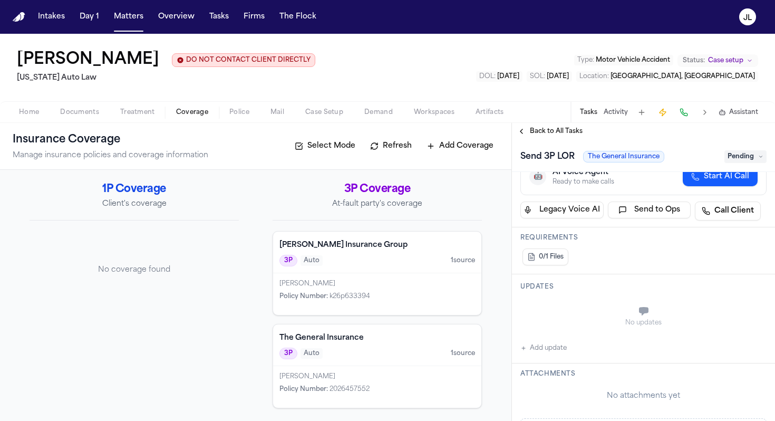
scroll to position [150, 0]
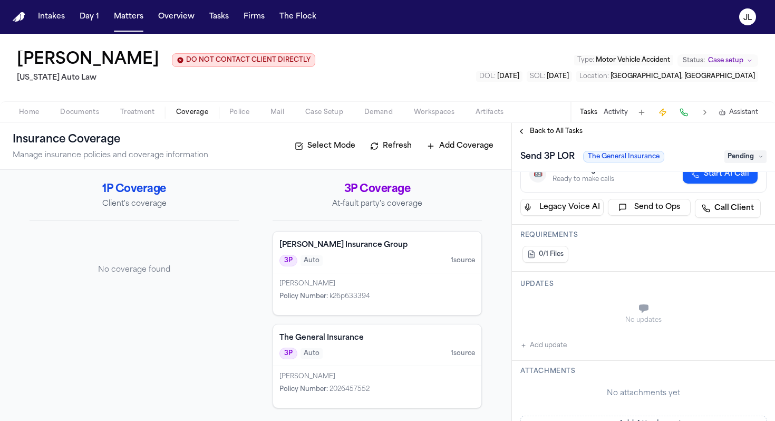
click at [543, 346] on button "Add update" at bounding box center [543, 345] width 46 height 13
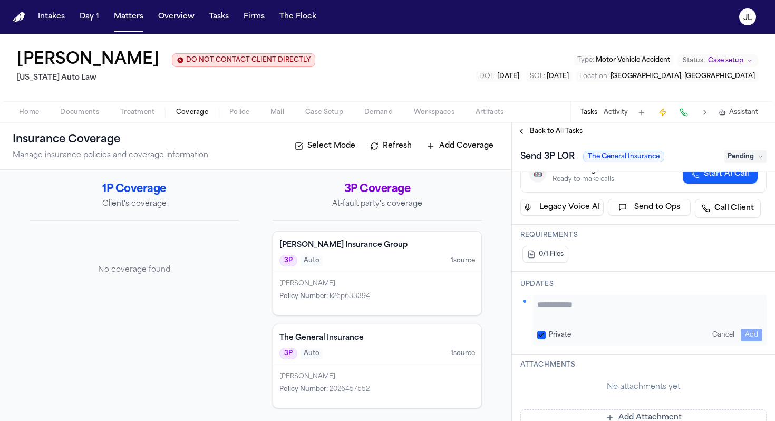
click at [570, 311] on textarea "Add your update" at bounding box center [649, 309] width 225 height 21
type textarea "**********"
click at [752, 339] on button "Add" at bounding box center [752, 334] width 22 height 13
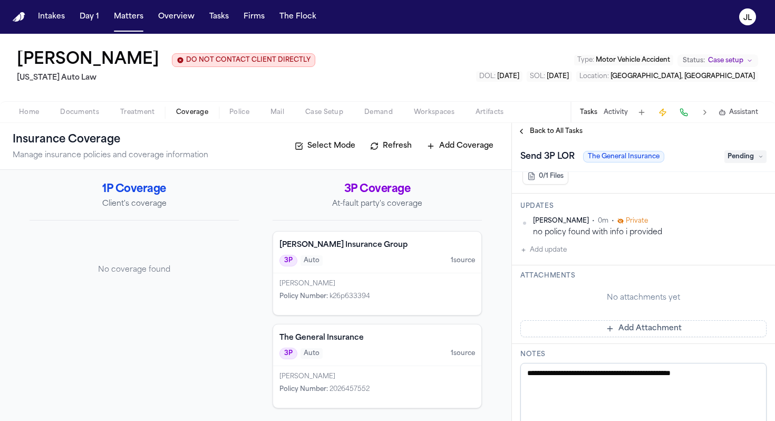
scroll to position [229, 0]
click at [376, 300] on div "[PERSON_NAME] Policy Number : k26p633394" at bounding box center [377, 294] width 208 height 42
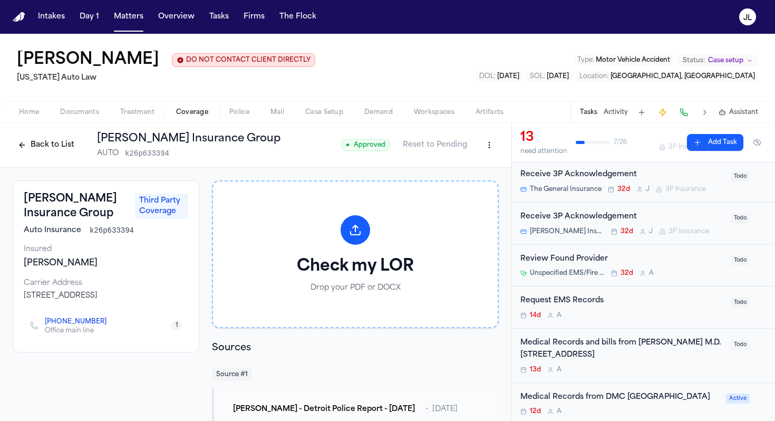
scroll to position [188, 0]
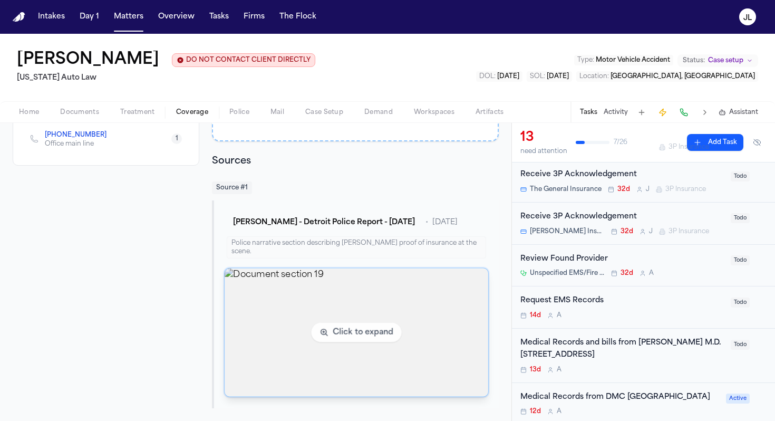
click at [425, 285] on img "View document section 19" at bounding box center [356, 332] width 263 height 128
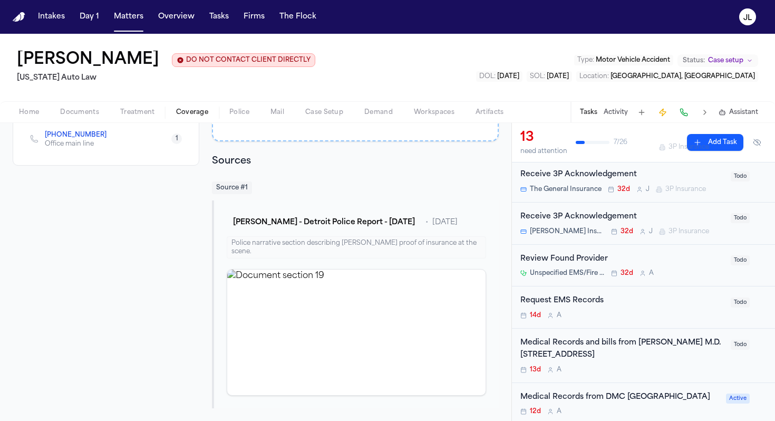
scroll to position [0, 0]
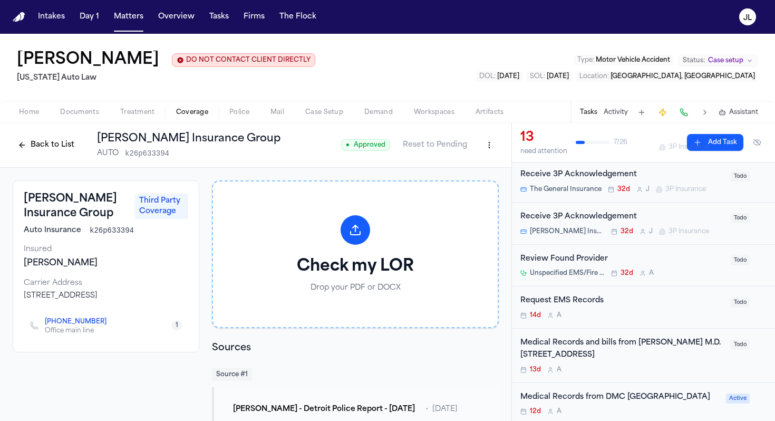
click at [110, 325] on icon "Copy to clipboard" at bounding box center [112, 323] width 4 height 4
click at [684, 114] on button at bounding box center [683, 112] width 15 height 15
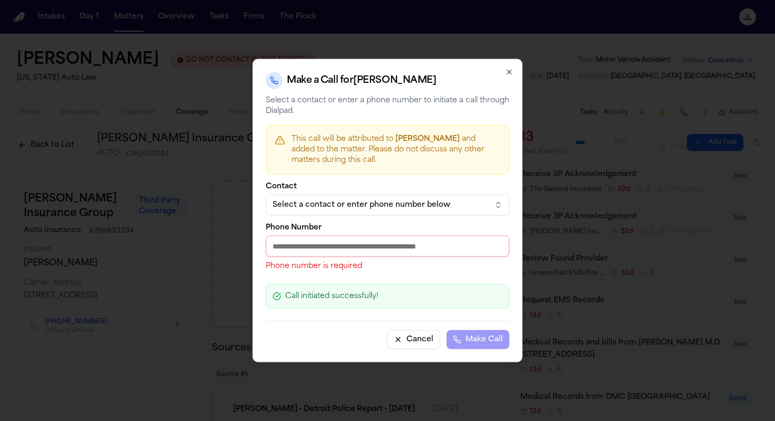
click at [320, 240] on input "Phone Number" at bounding box center [388, 246] width 244 height 21
paste input "**********"
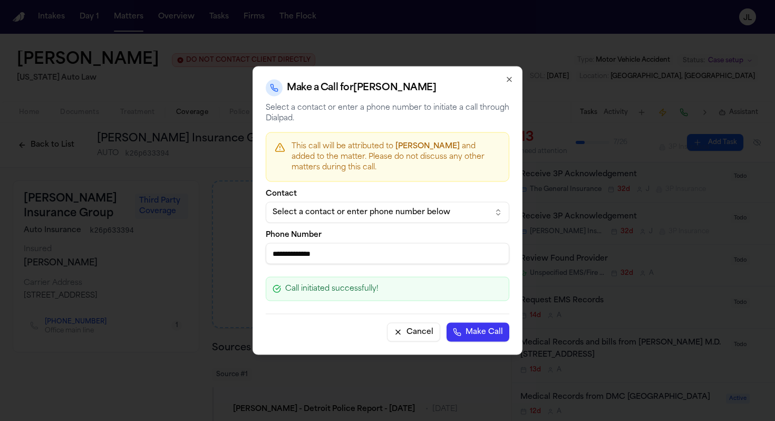
type input "**********"
click at [488, 321] on div "Cancel Make Call" at bounding box center [388, 328] width 244 height 28
click at [485, 329] on button "Make Call" at bounding box center [477, 332] width 63 height 19
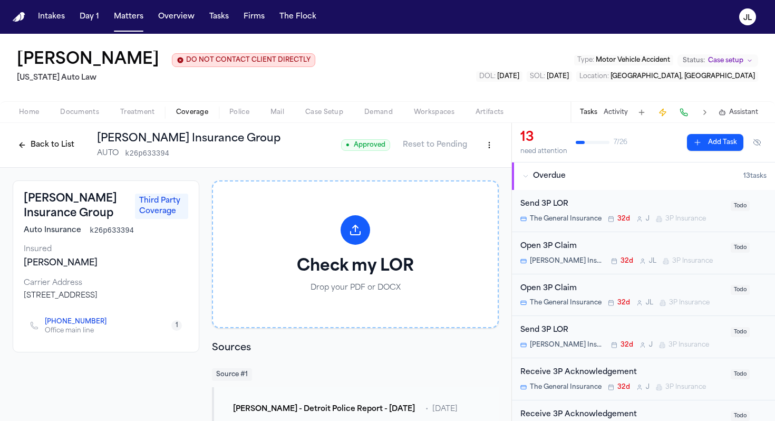
click at [579, 252] on div "Open 3P Claim" at bounding box center [622, 246] width 204 height 12
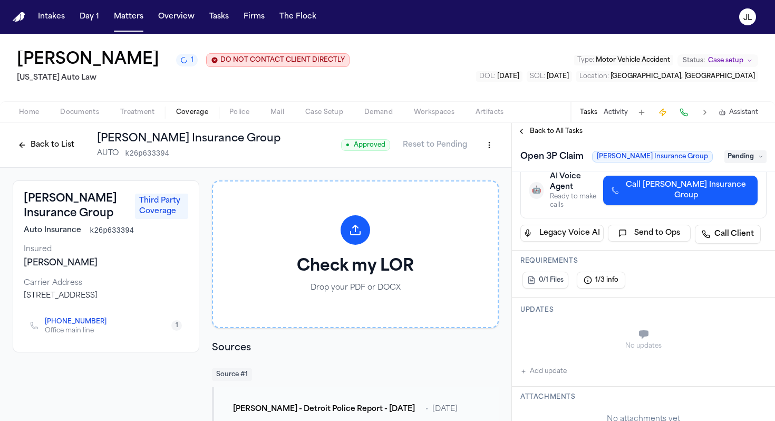
scroll to position [113, 0]
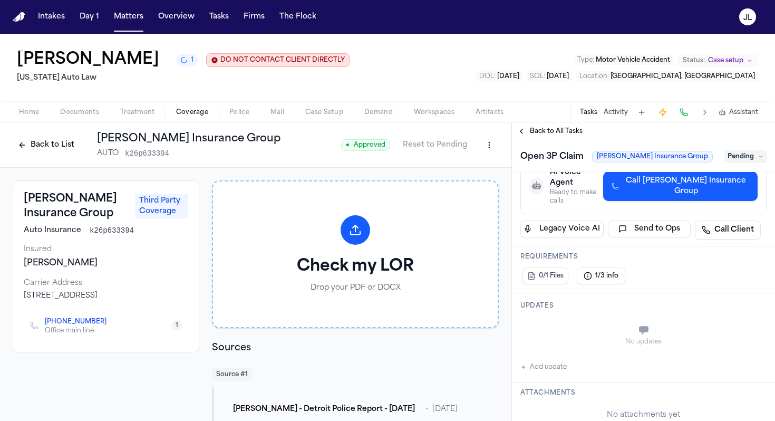
click at [554, 361] on button "Add update" at bounding box center [543, 367] width 46 height 13
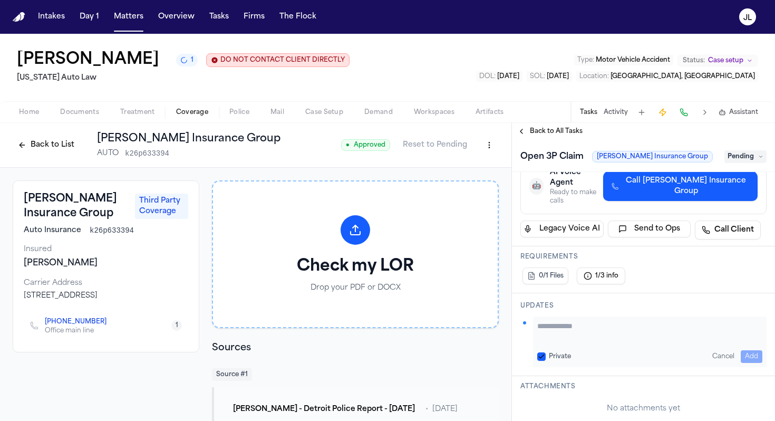
click at [582, 298] on div "Updates Private Cancel Add" at bounding box center [643, 334] width 263 height 83
click at [577, 320] on textarea "Add your update" at bounding box center [649, 330] width 225 height 21
click at [597, 320] on textarea "**********" at bounding box center [649, 330] width 225 height 21
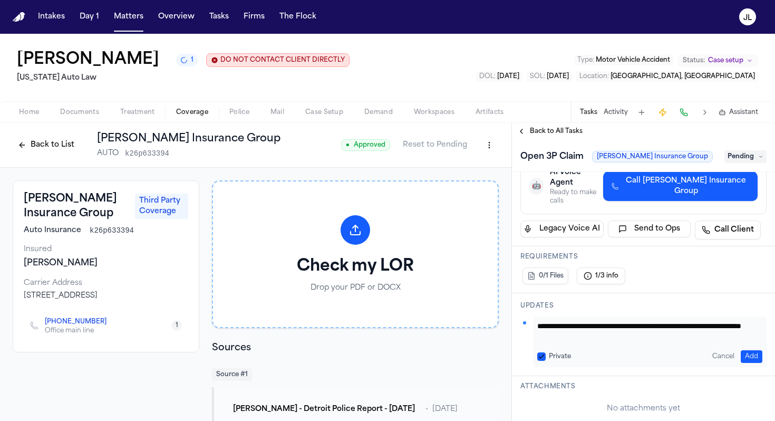
type textarea "**********"
click at [537, 316] on div "**********" at bounding box center [649, 341] width 233 height 51
click at [754, 350] on button "Add" at bounding box center [752, 356] width 22 height 13
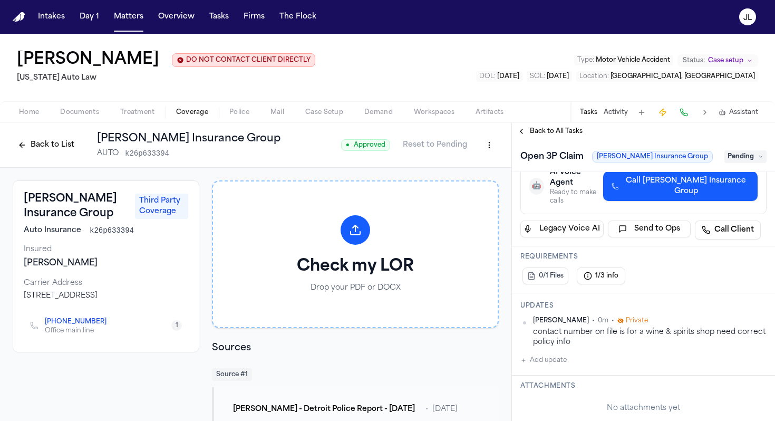
click at [64, 151] on button "Back to List" at bounding box center [46, 145] width 67 height 17
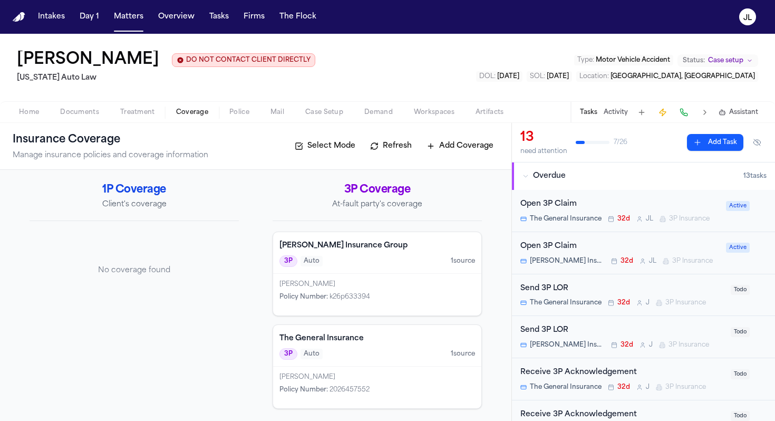
click at [36, 116] on span "Home" at bounding box center [29, 112] width 20 height 8
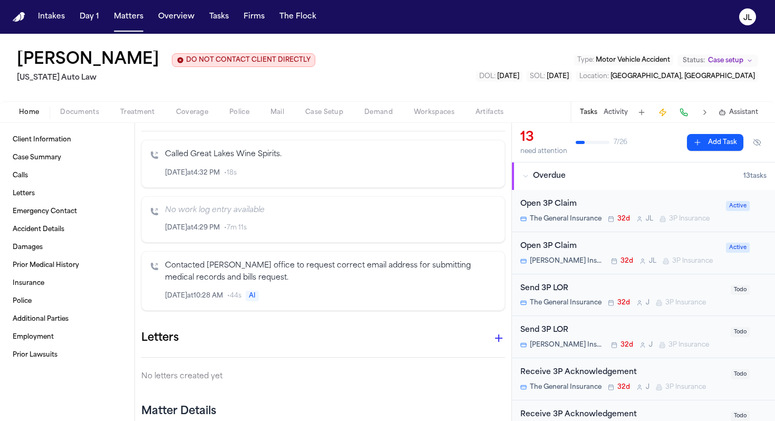
scroll to position [217, 0]
click at [591, 193] on div "Open 3P Claim The General Insurance 32d [PERSON_NAME] 3P Insurance Active" at bounding box center [643, 211] width 263 height 42
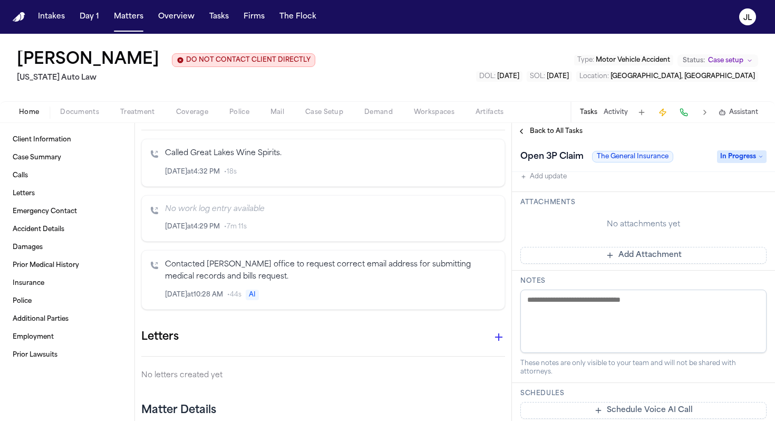
scroll to position [303, 0]
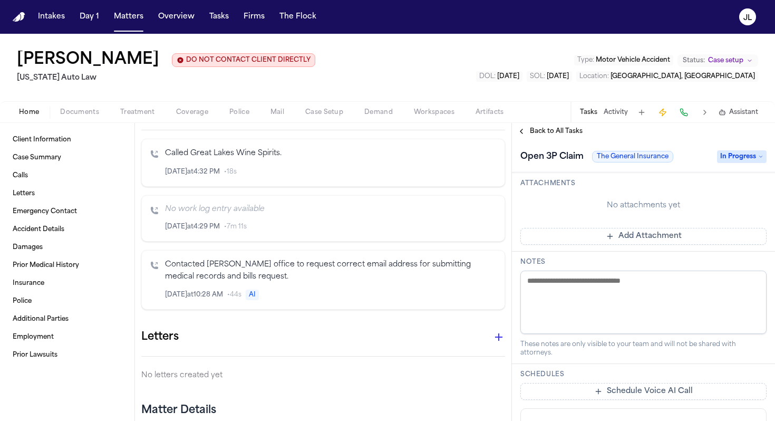
click at [522, 132] on button "Back to All Tasks" at bounding box center [550, 131] width 76 height 8
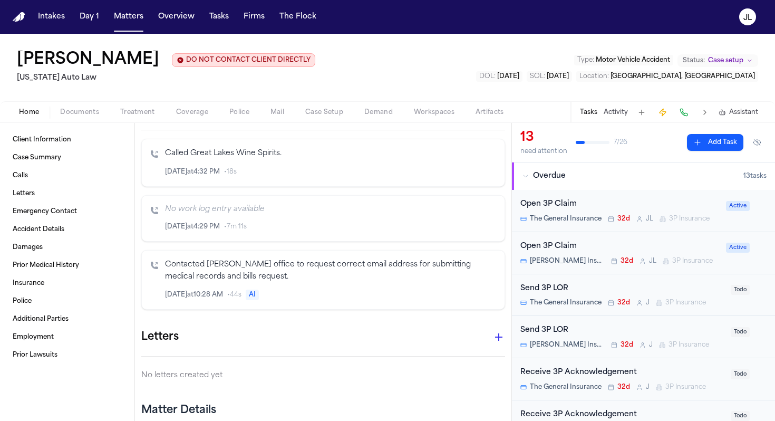
click at [592, 259] on span "[PERSON_NAME] Insurance Group" at bounding box center [567, 261] width 75 height 8
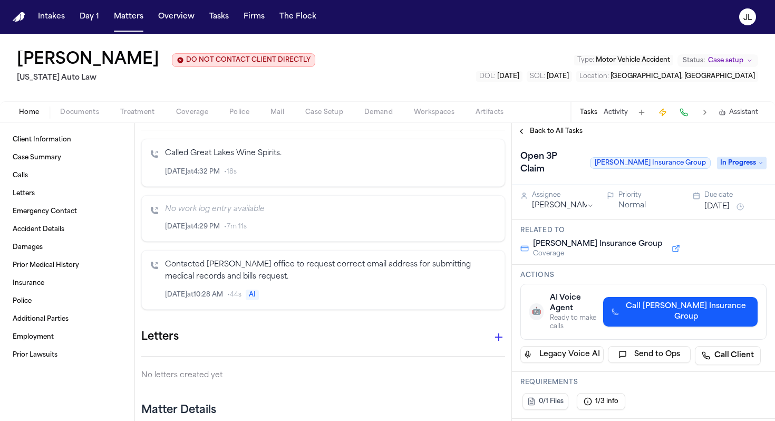
click at [523, 139] on div "Back to All Tasks" at bounding box center [643, 131] width 263 height 17
click at [523, 137] on div "Back to All Tasks" at bounding box center [643, 131] width 263 height 17
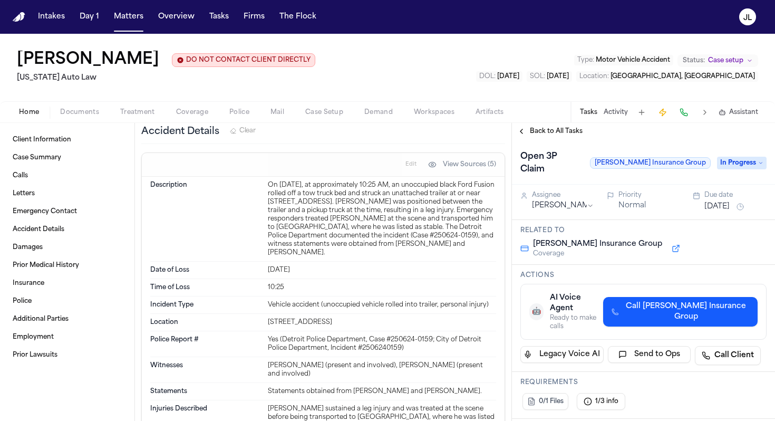
scroll to position [570, 0]
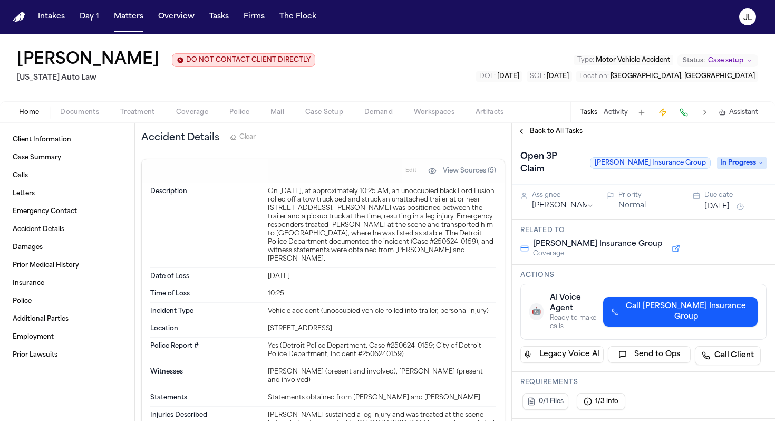
click at [71, 121] on div "Home Documents Treatment Coverage Police Mail Case Setup Demand Workspaces Arti…" at bounding box center [387, 111] width 775 height 21
click at [71, 116] on span "Documents" at bounding box center [79, 112] width 39 height 8
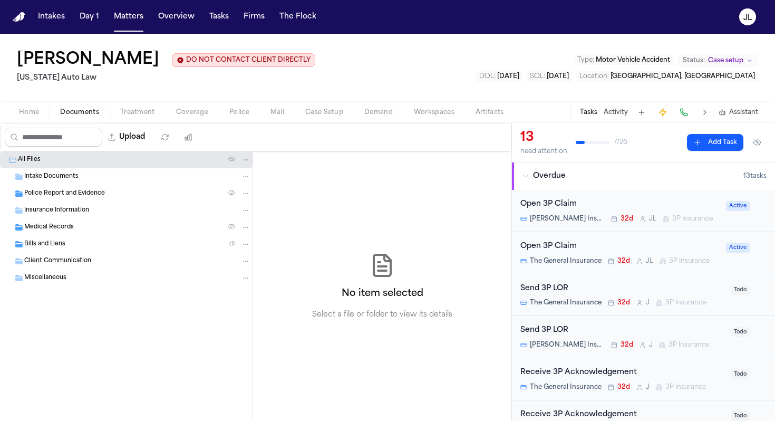
click at [71, 193] on span "Police Report and Evidence" at bounding box center [64, 193] width 81 height 9
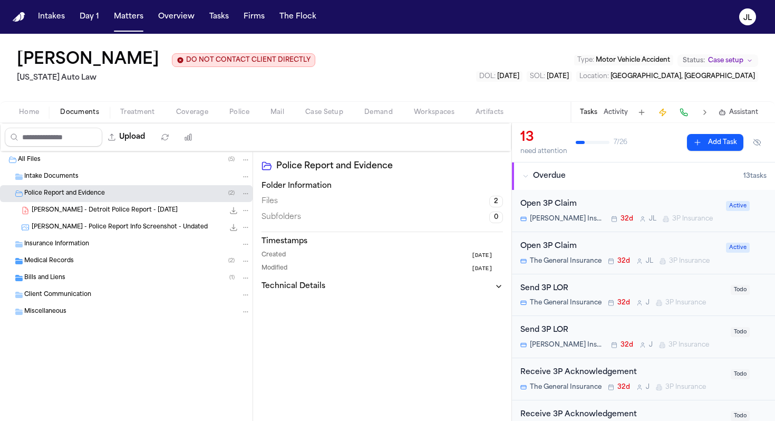
click at [74, 215] on span "[PERSON_NAME] - Detroit Police Report - [DATE]" at bounding box center [105, 210] width 146 height 9
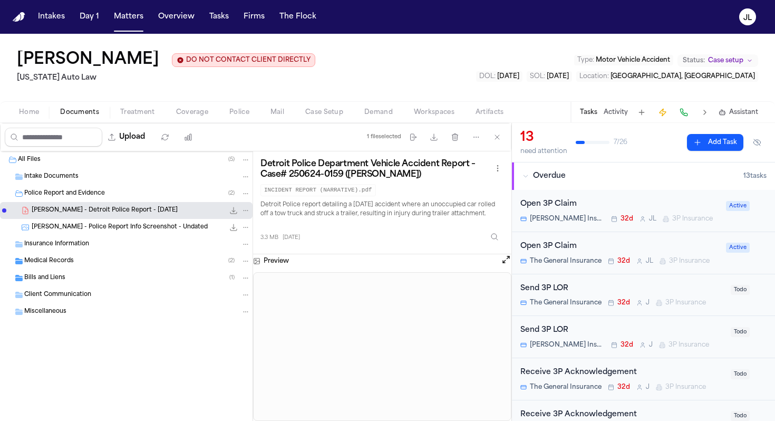
click at [502, 265] on button "Open preview" at bounding box center [506, 259] width 11 height 11
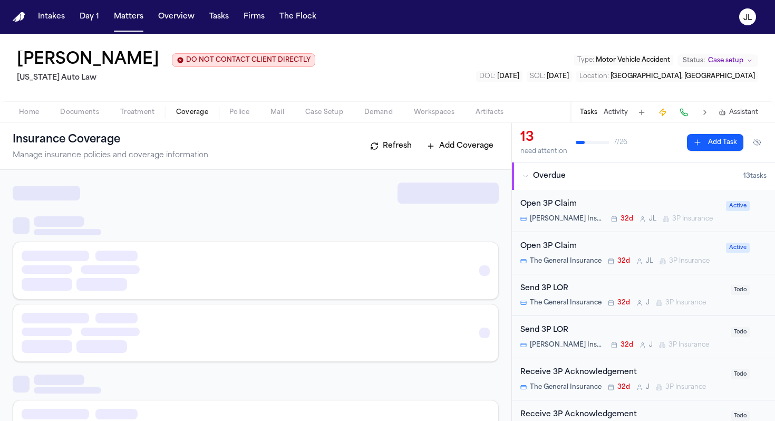
click at [186, 112] on span "Coverage" at bounding box center [192, 112] width 32 height 8
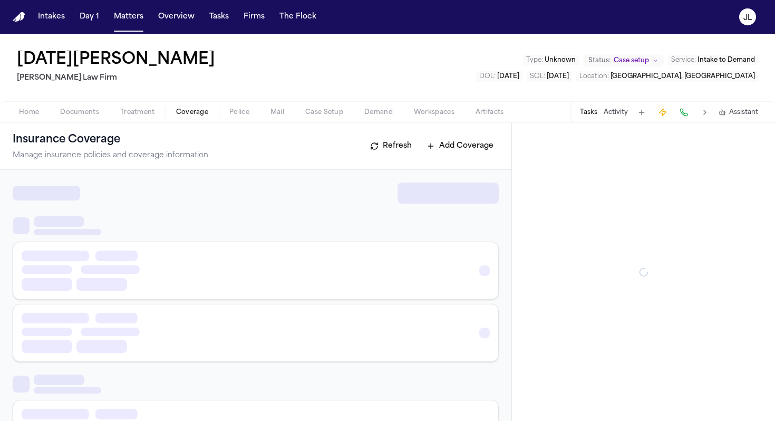
click at [208, 110] on button "Coverage" at bounding box center [191, 112] width 53 height 13
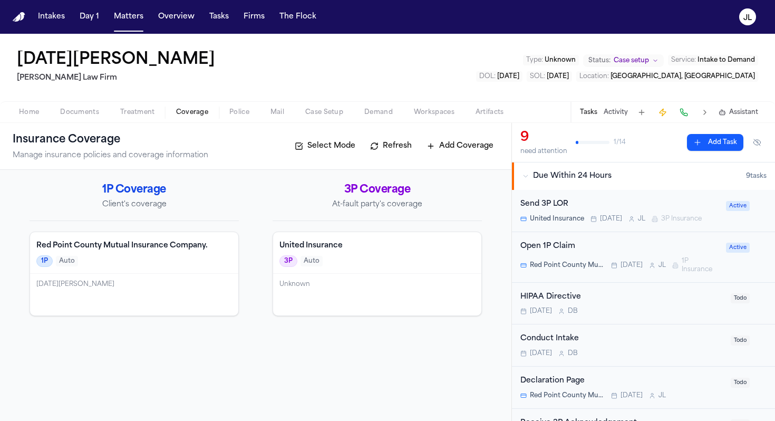
click at [400, 301] on div "Unknown" at bounding box center [377, 295] width 208 height 42
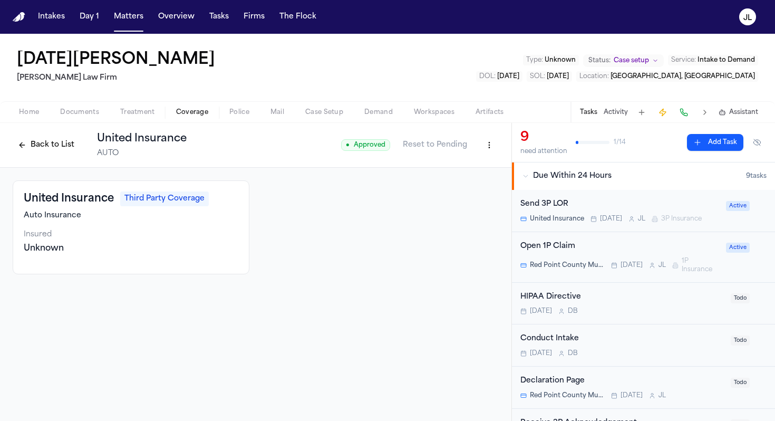
click at [481, 140] on html "Intakes Day 1 Matters Overview Tasks Firms The [PERSON_NAME] [DATE][PERSON_NAME…" at bounding box center [387, 210] width 775 height 421
click at [441, 185] on div "Delete Coverage" at bounding box center [452, 184] width 89 height 17
click at [28, 150] on button "Back to List" at bounding box center [46, 145] width 67 height 17
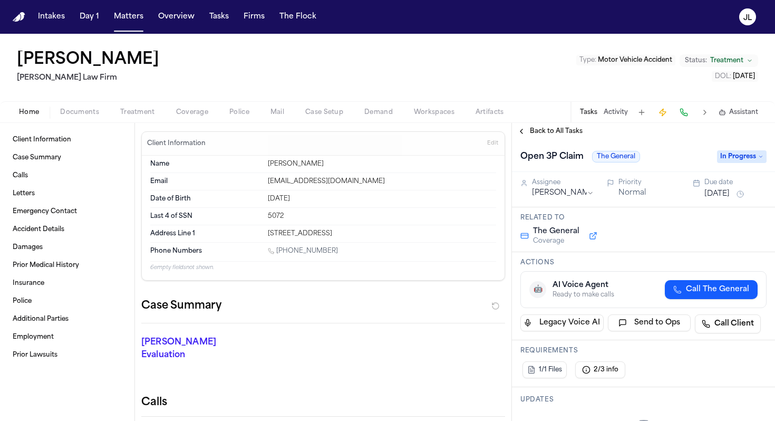
type textarea "**********"
click at [188, 116] on span "Coverage" at bounding box center [192, 112] width 32 height 8
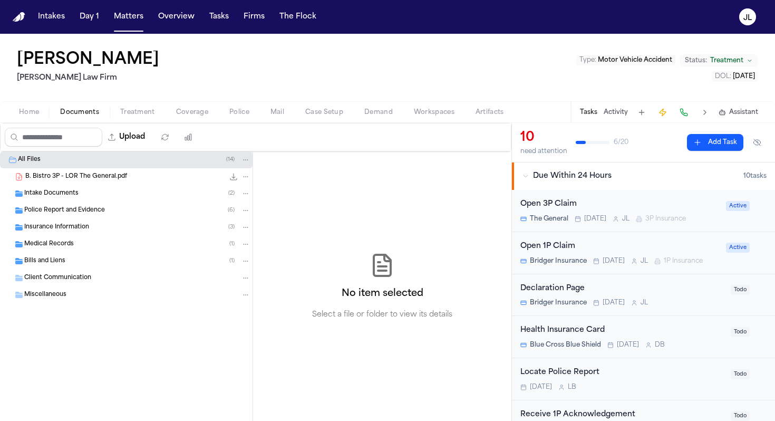
click at [82, 118] on span "button" at bounding box center [80, 118] width 52 height 1
click at [82, 236] on div "Medical Records ( 1 )" at bounding box center [126, 244] width 252 height 17
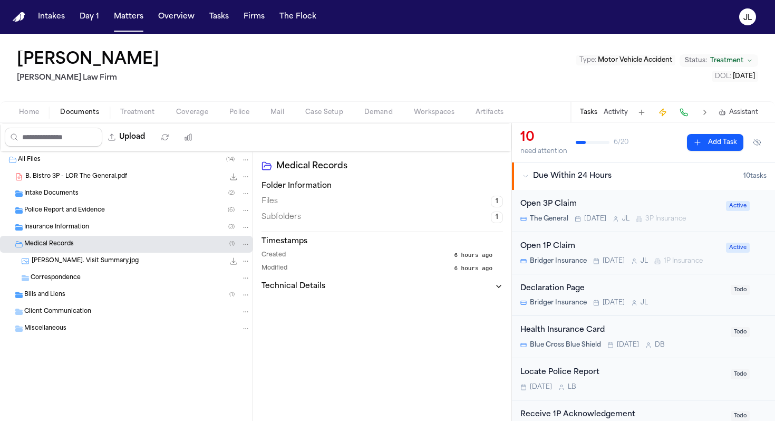
click at [82, 233] on div "Insurance Information ( 3 )" at bounding box center [126, 227] width 252 height 17
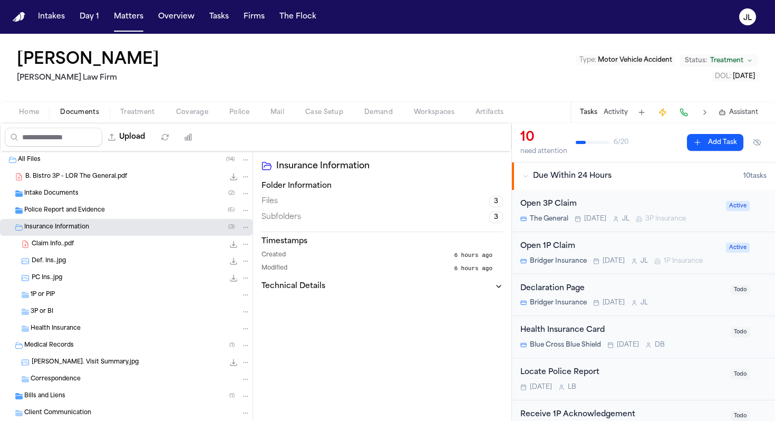
click at [82, 255] on div "Def. Ins..jpg 245.6 KB • JPG" at bounding box center [126, 260] width 252 height 17
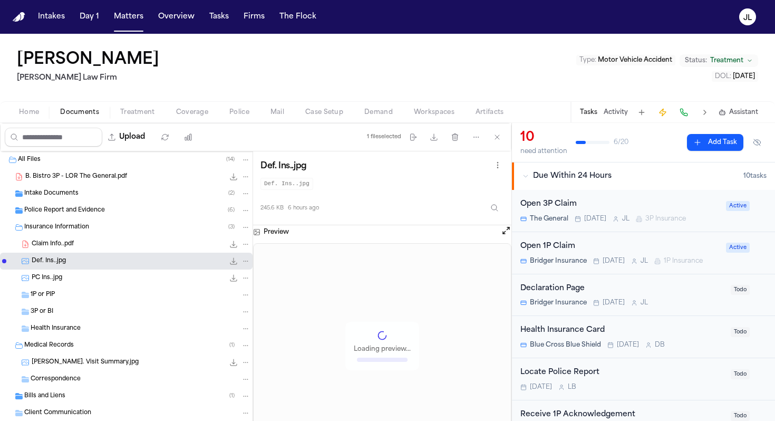
click at [74, 300] on div "1P or PIP" at bounding box center [126, 294] width 252 height 17
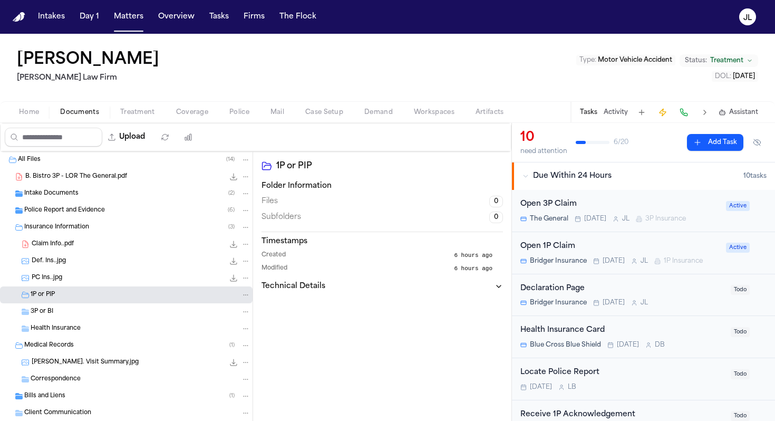
click at [74, 313] on div "3P or BI" at bounding box center [141, 311] width 220 height 9
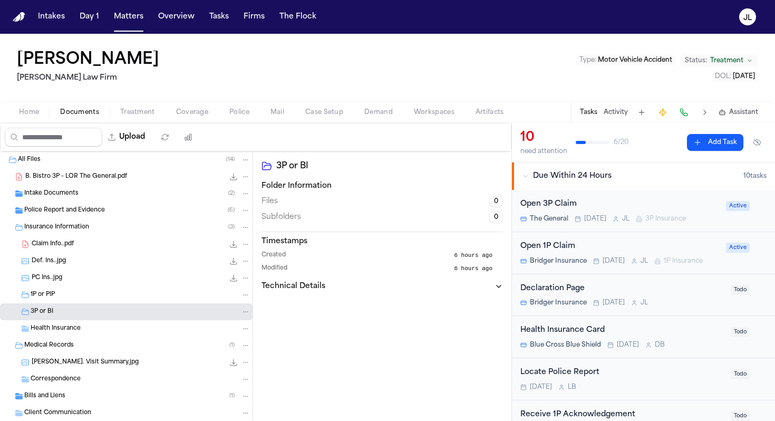
click at [74, 301] on div "1P or PIP" at bounding box center [126, 294] width 252 height 17
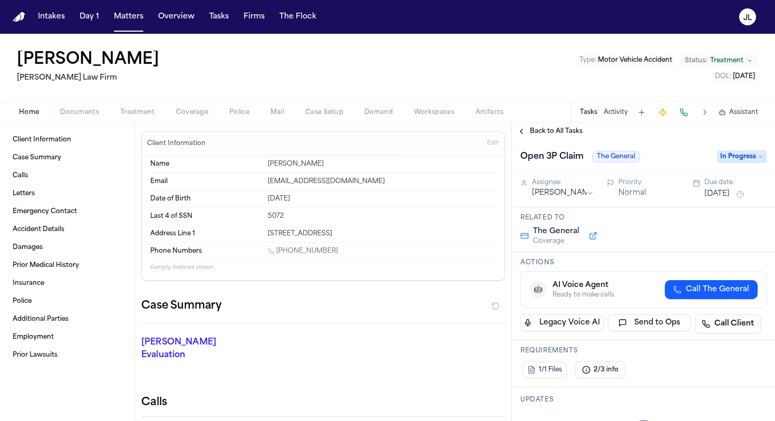
type textarea "**********"
click at [738, 156] on span "In Progress" at bounding box center [742, 156] width 50 height 13
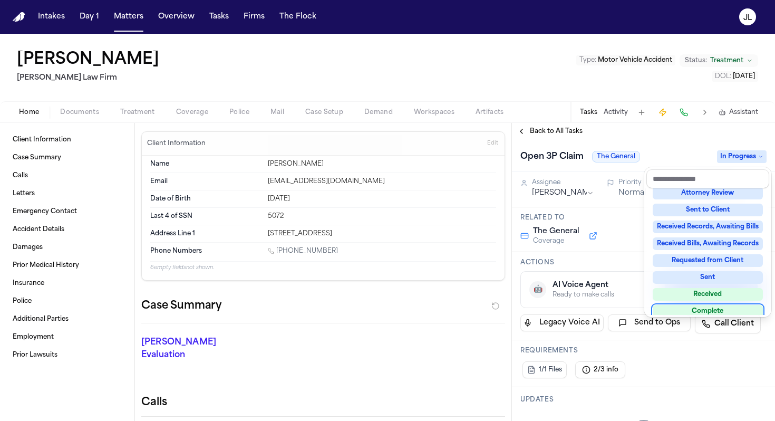
scroll to position [126, 0]
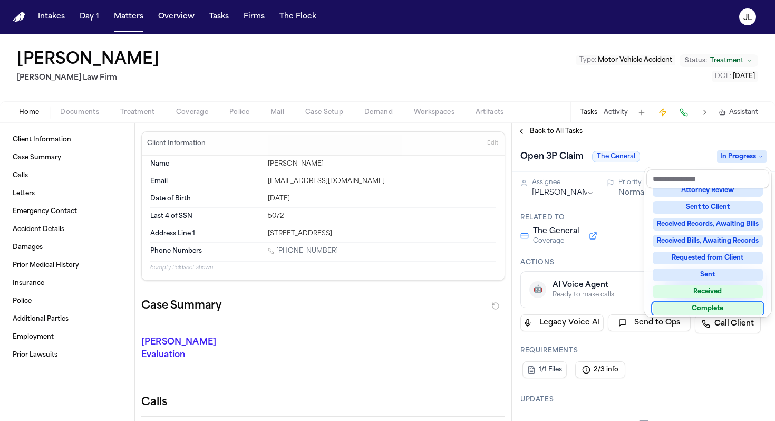
click at [736, 307] on div "Complete" at bounding box center [707, 308] width 110 height 13
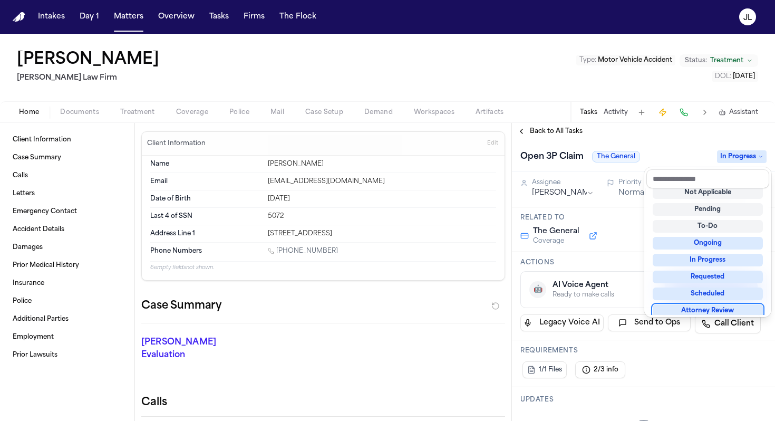
scroll to position [8, 0]
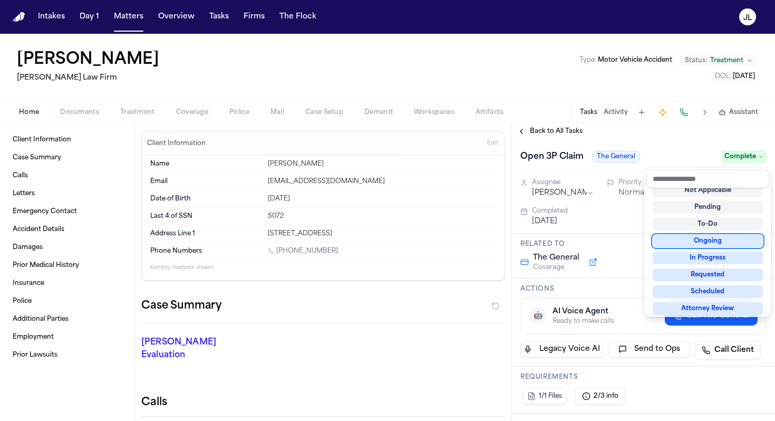
click at [527, 132] on div "**********" at bounding box center [643, 272] width 263 height 298
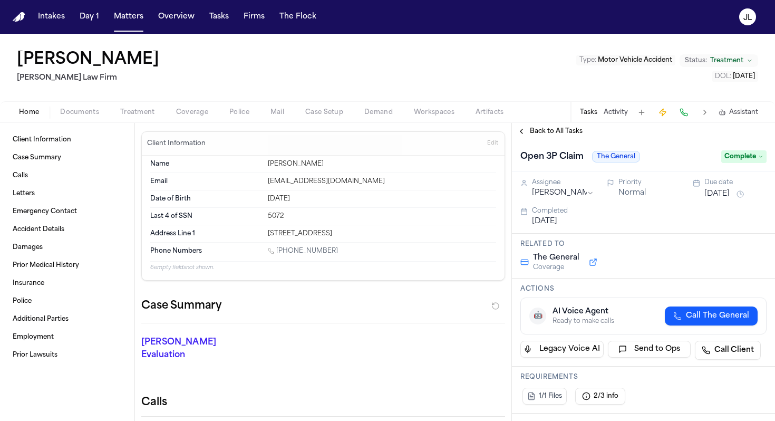
click at [524, 132] on button "Back to All Tasks" at bounding box center [550, 131] width 76 height 8
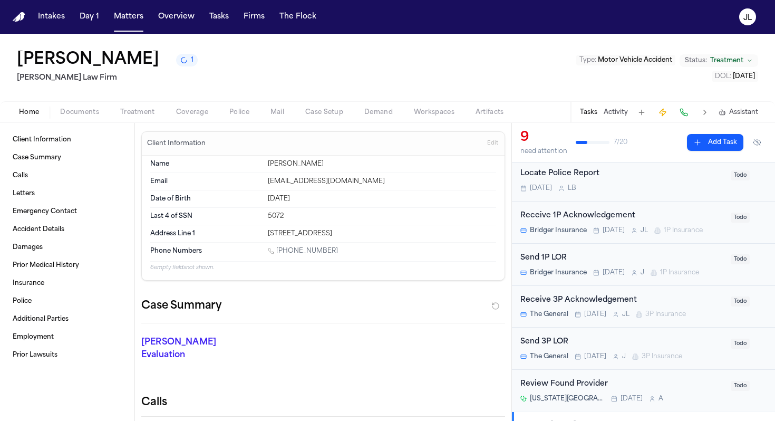
scroll to position [170, 0]
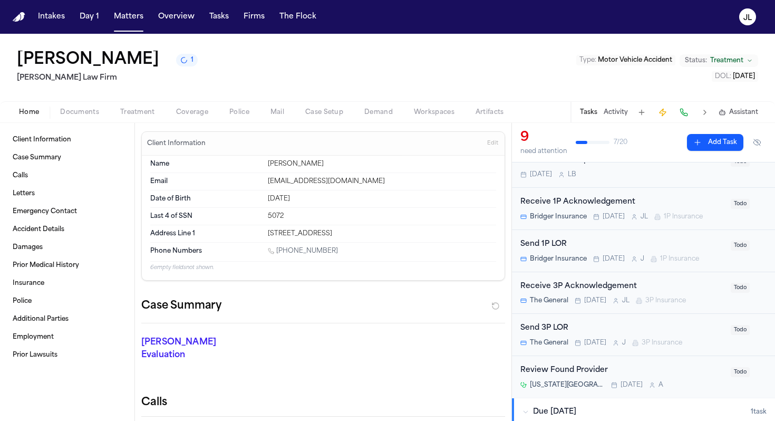
click at [580, 328] on div "Send 3P LOR" at bounding box center [622, 328] width 204 height 12
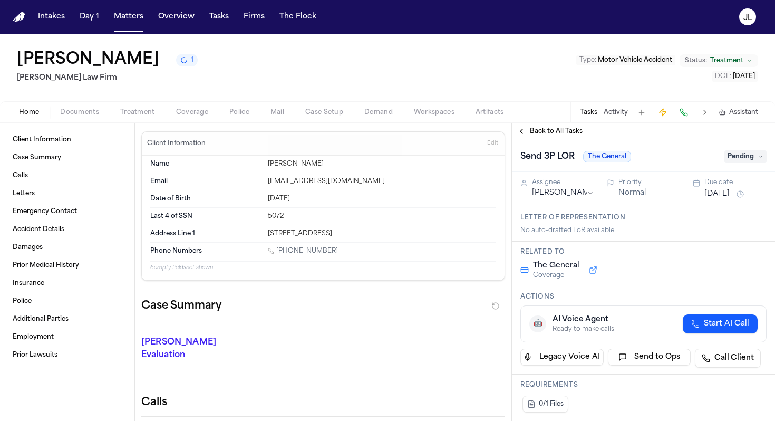
click at [736, 163] on span "Pending" at bounding box center [745, 156] width 42 height 13
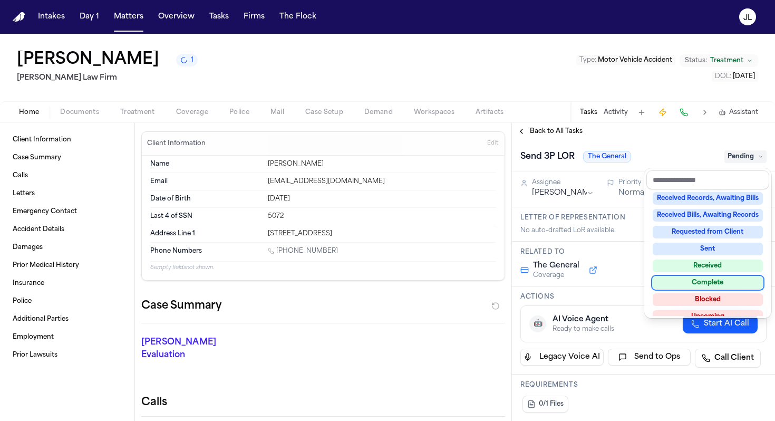
click at [722, 282] on div "Complete" at bounding box center [707, 282] width 110 height 13
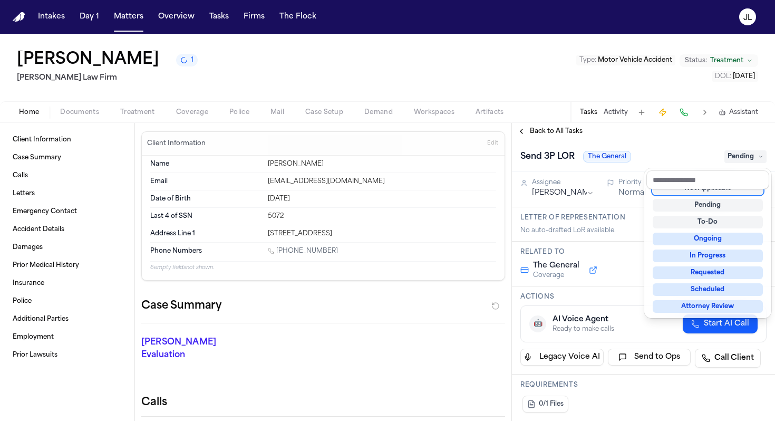
scroll to position [4, 0]
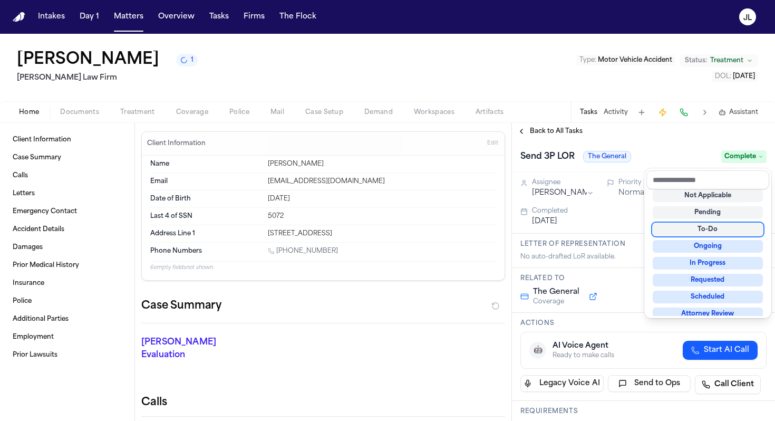
click at [518, 134] on div "Back to All Tasks Send 3P LOR The General Complete Assignee [PERSON_NAME] Norma…" at bounding box center [643, 272] width 263 height 298
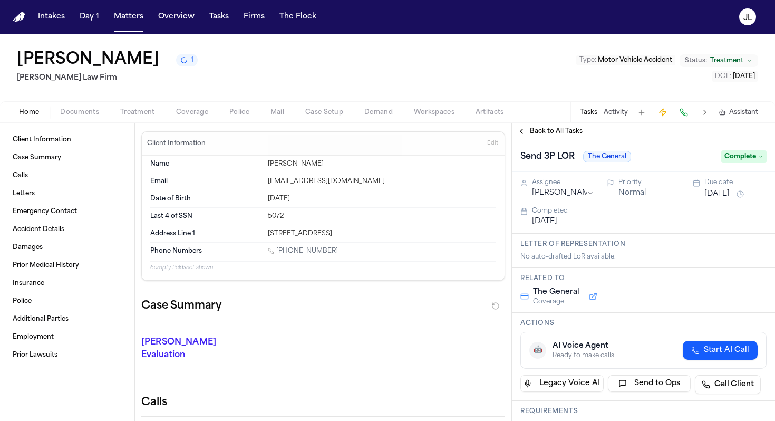
click at [518, 134] on button "Back to All Tasks" at bounding box center [550, 131] width 76 height 8
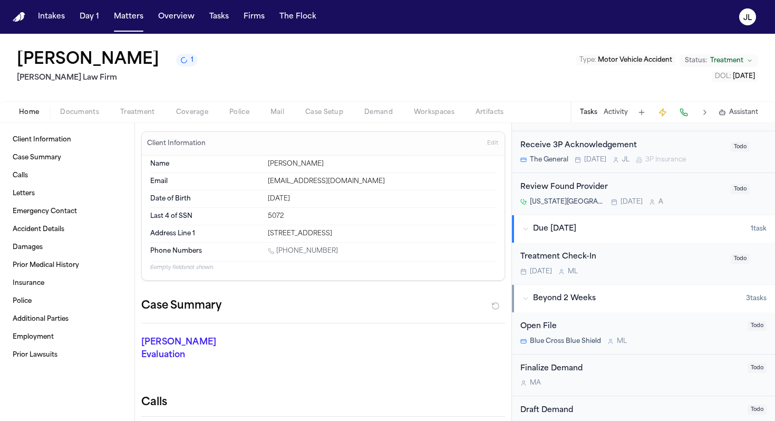
scroll to position [524, 0]
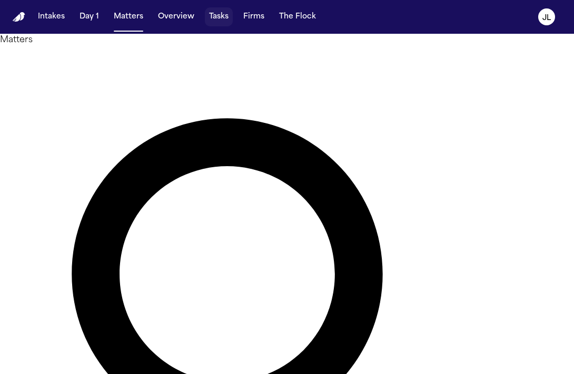
click at [223, 23] on button "Tasks" at bounding box center [219, 16] width 28 height 19
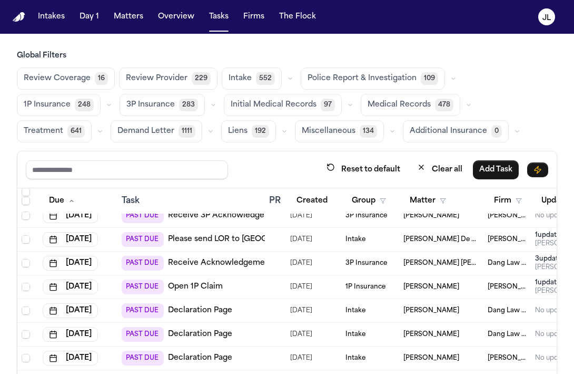
scroll to position [1653, 0]
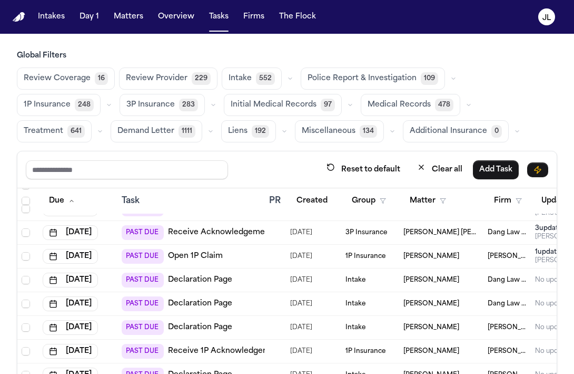
click at [166, 179] on div "Reset to default Clear all Add Task" at bounding box center [287, 169] width 540 height 37
click at [163, 172] on input "text" at bounding box center [127, 169] width 202 height 19
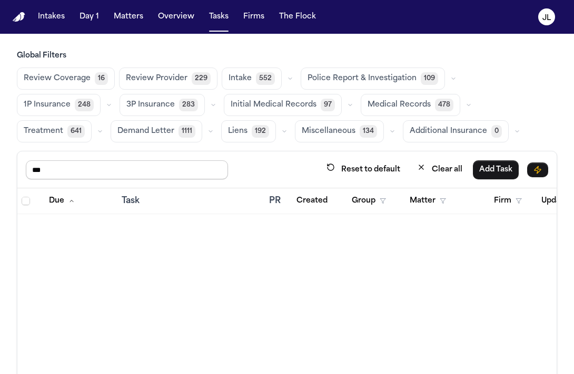
scroll to position [0, 0]
drag, startPoint x: 163, startPoint y: 172, endPoint x: 15, endPoint y: 169, distance: 147.6
click at [15, 168] on div "Global Filters Review Coverage 16 Review Provider 229 Intake 552 Police Report …" at bounding box center [287, 249] width 574 height 396
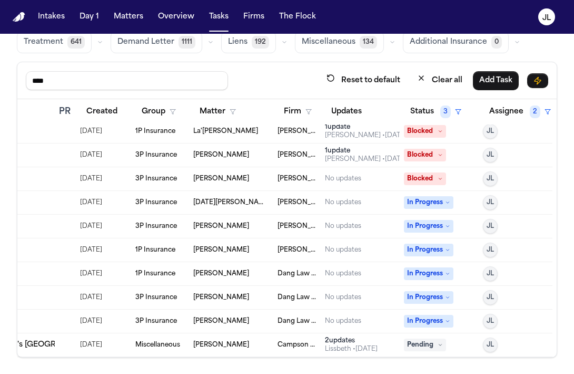
scroll to position [0, 210]
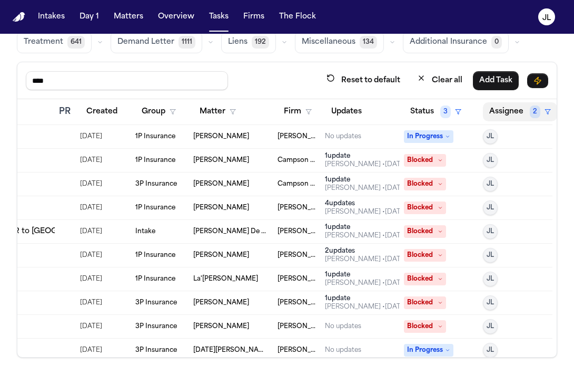
type input "****"
click at [506, 109] on button "Assignee 2" at bounding box center [520, 111] width 74 height 19
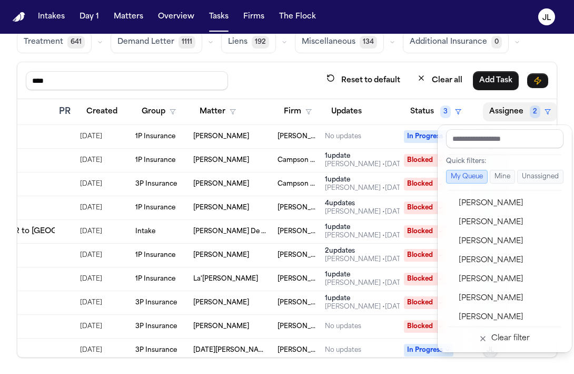
scroll to position [347, 0]
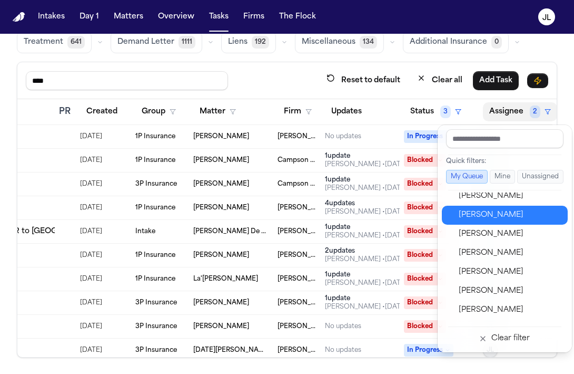
click at [508, 218] on div "[PERSON_NAME]" at bounding box center [510, 215] width 103 height 13
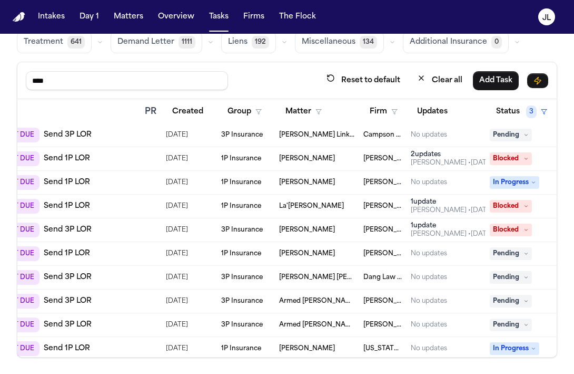
scroll to position [0, 0]
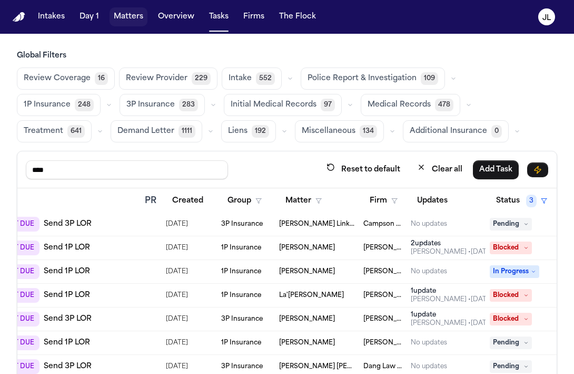
click at [123, 18] on button "Matters" at bounding box center [129, 16] width 38 height 19
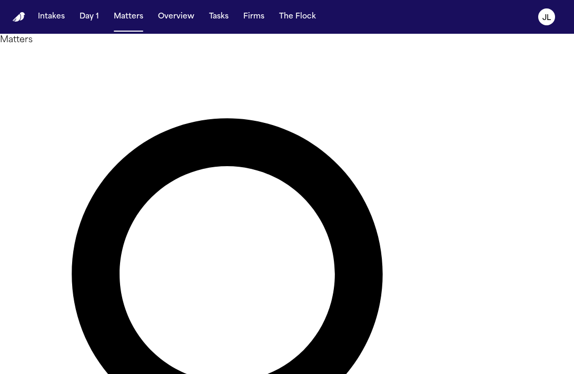
type input "*****"
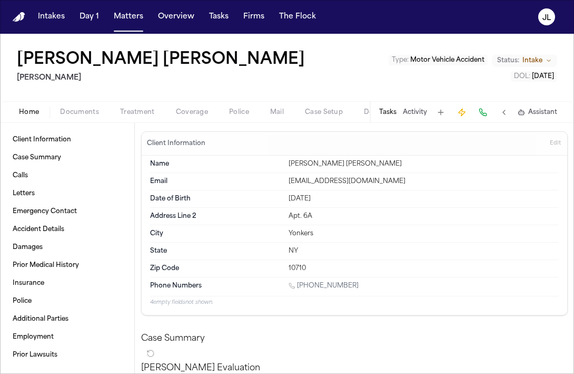
click at [93, 111] on span "Documents" at bounding box center [79, 112] width 39 height 8
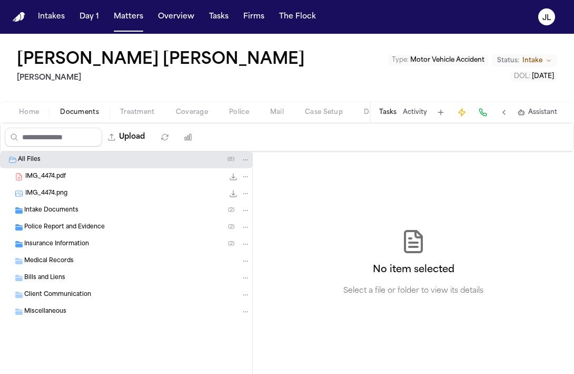
click at [40, 217] on div "Intake Documents ( 2 )" at bounding box center [126, 210] width 252 height 17
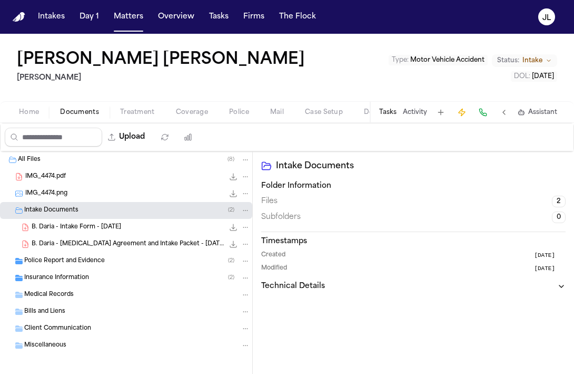
click at [56, 251] on div "B. Daria - [MEDICAL_DATA] Agreement and Intake Packet - [DATE] 371.9 KB • PDF" at bounding box center [126, 244] width 252 height 17
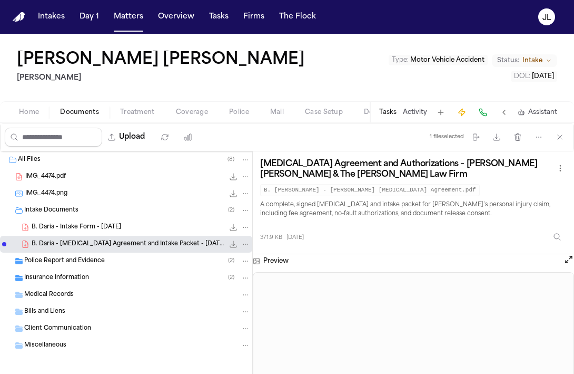
click at [569, 265] on button "Open preview" at bounding box center [569, 259] width 11 height 11
